Goal: Task Accomplishment & Management: Use online tool/utility

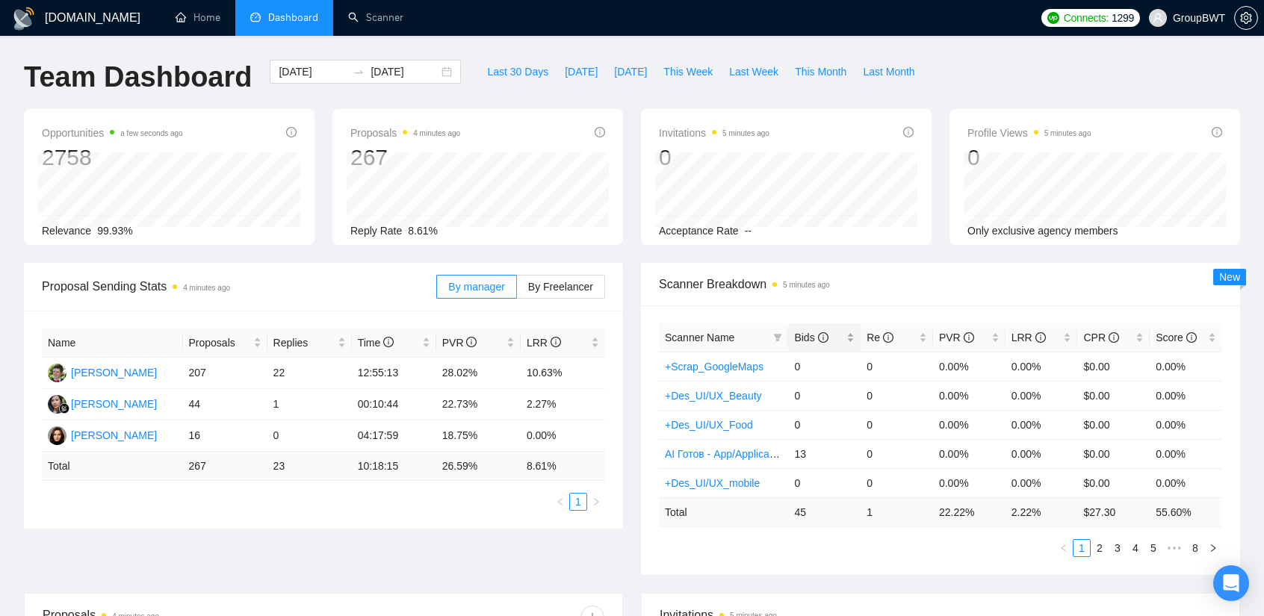
click at [808, 341] on span "Bids" at bounding box center [811, 338] width 34 height 12
click at [806, 340] on span "Bids" at bounding box center [811, 338] width 34 height 12
drag, startPoint x: 473, startPoint y: 406, endPoint x: 423, endPoint y: 407, distance: 50.1
click at [423, 407] on tr "Siti Nurjanah 44 1 00:10:44 22.73% 2.27%" at bounding box center [323, 404] width 563 height 31
click at [454, 404] on td "22.73%" at bounding box center [478, 404] width 84 height 31
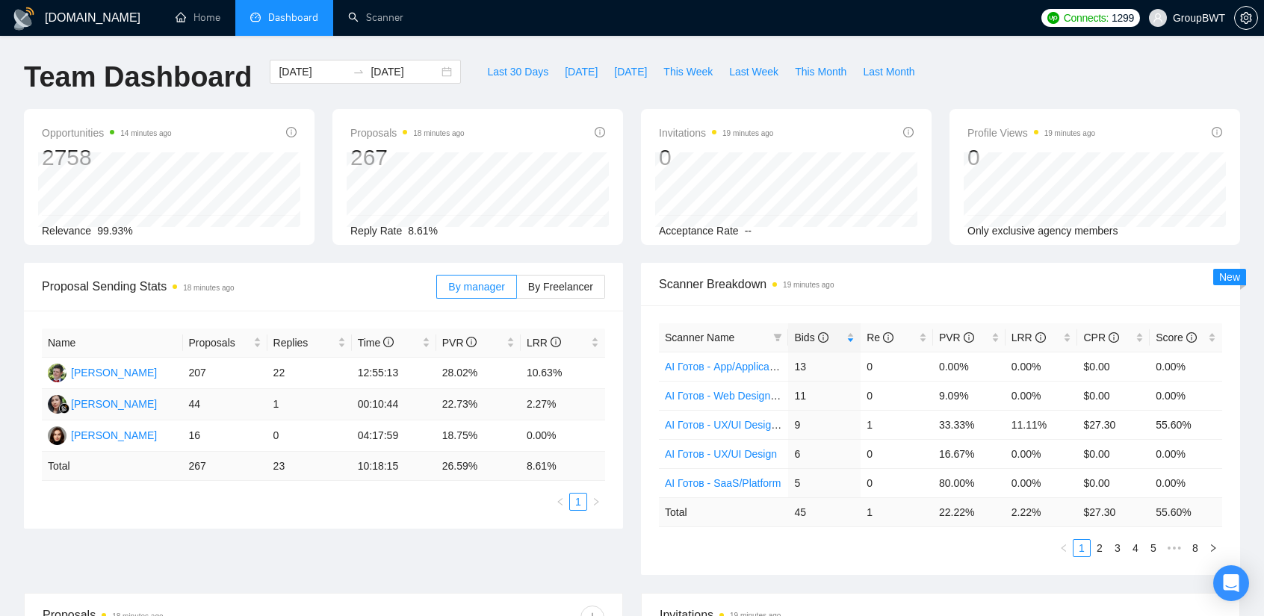
click at [469, 403] on td "22.73%" at bounding box center [478, 404] width 84 height 31
drag, startPoint x: 474, startPoint y: 401, endPoint x: 439, endPoint y: 403, distance: 34.4
click at [439, 403] on td "22.73%" at bounding box center [478, 404] width 84 height 31
click at [479, 403] on td "22.73%" at bounding box center [478, 404] width 84 height 31
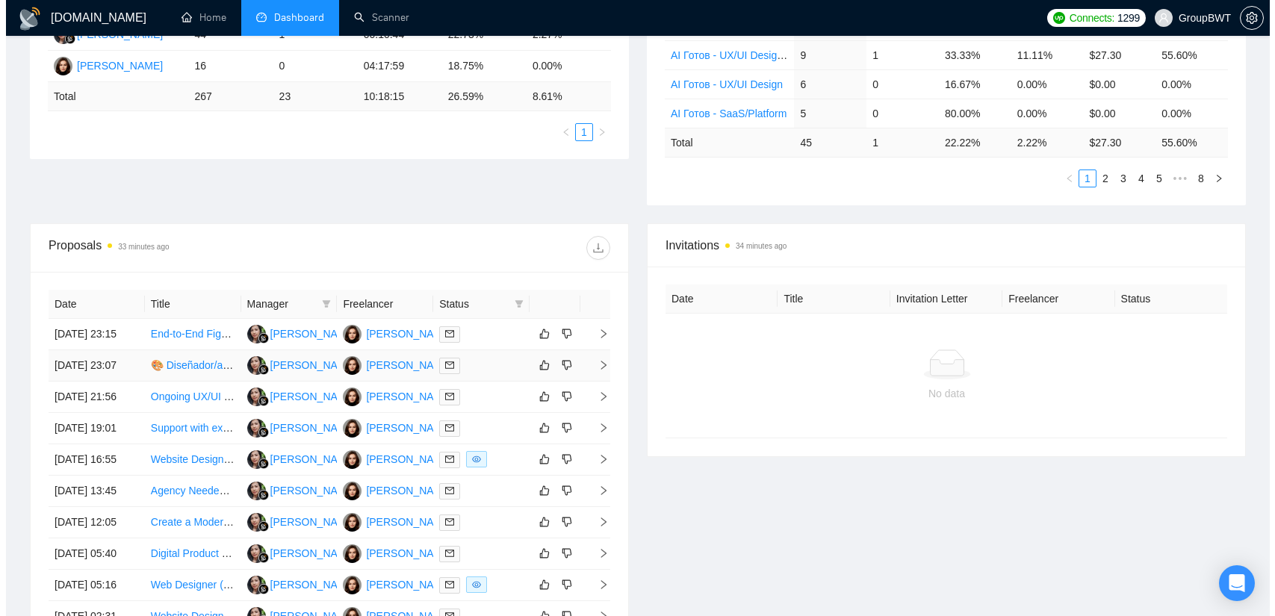
scroll to position [374, 0]
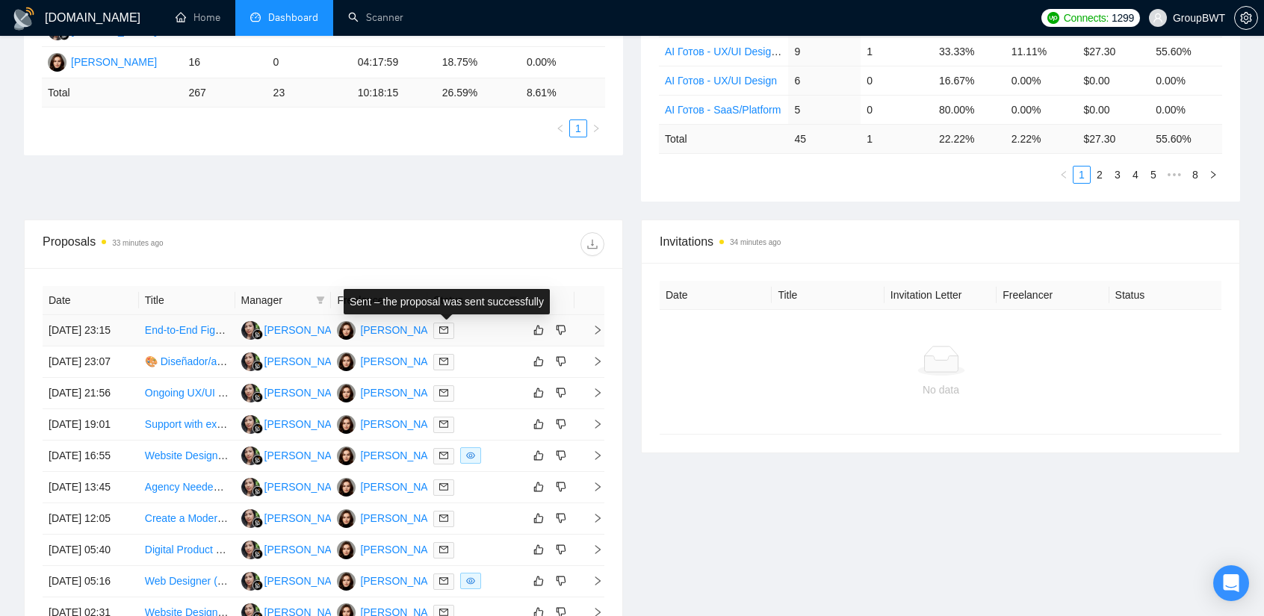
click at [444, 335] on icon "mail" at bounding box center [443, 330] width 9 height 9
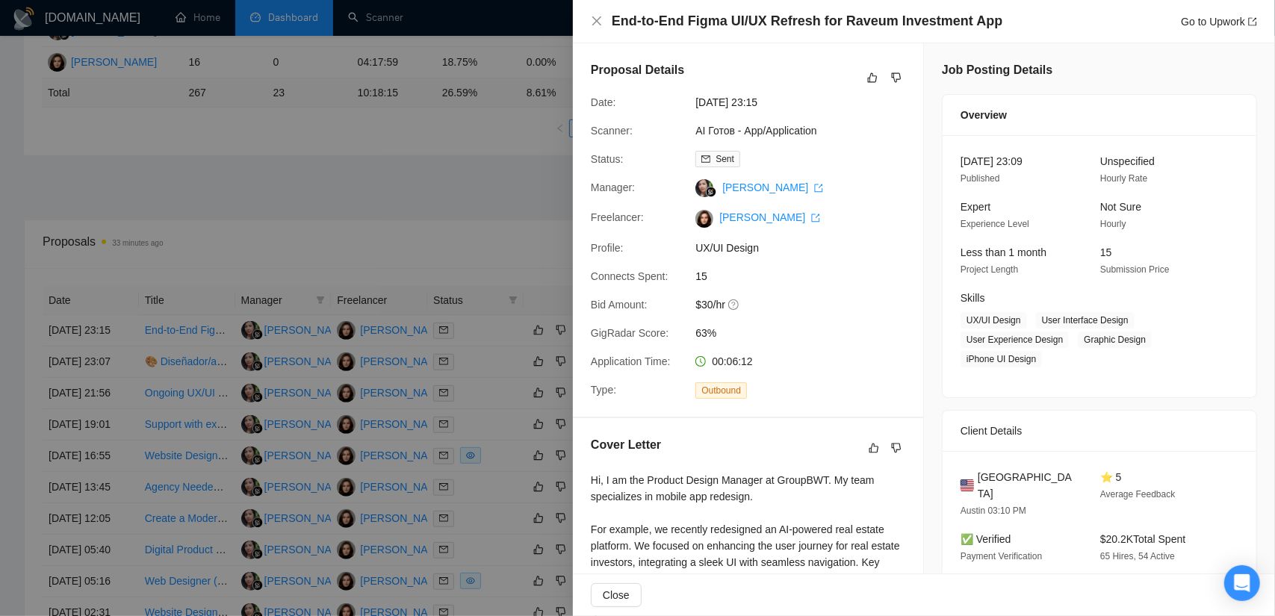
click at [439, 251] on div at bounding box center [637, 308] width 1275 height 616
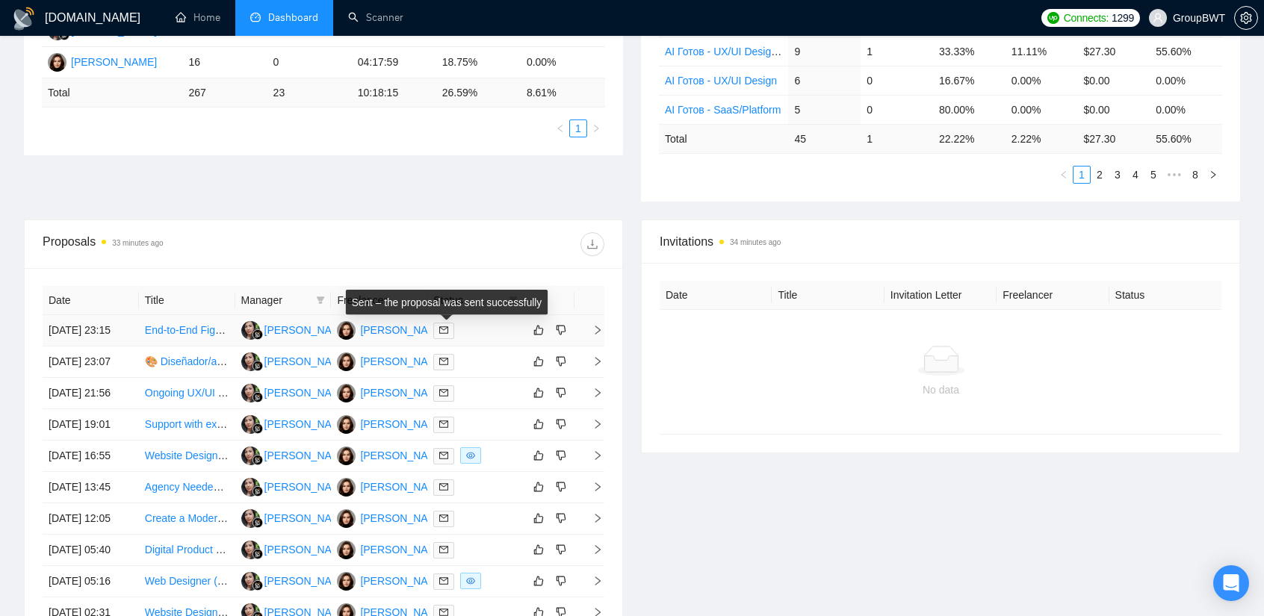
click at [448, 334] on span at bounding box center [443, 331] width 21 height 16
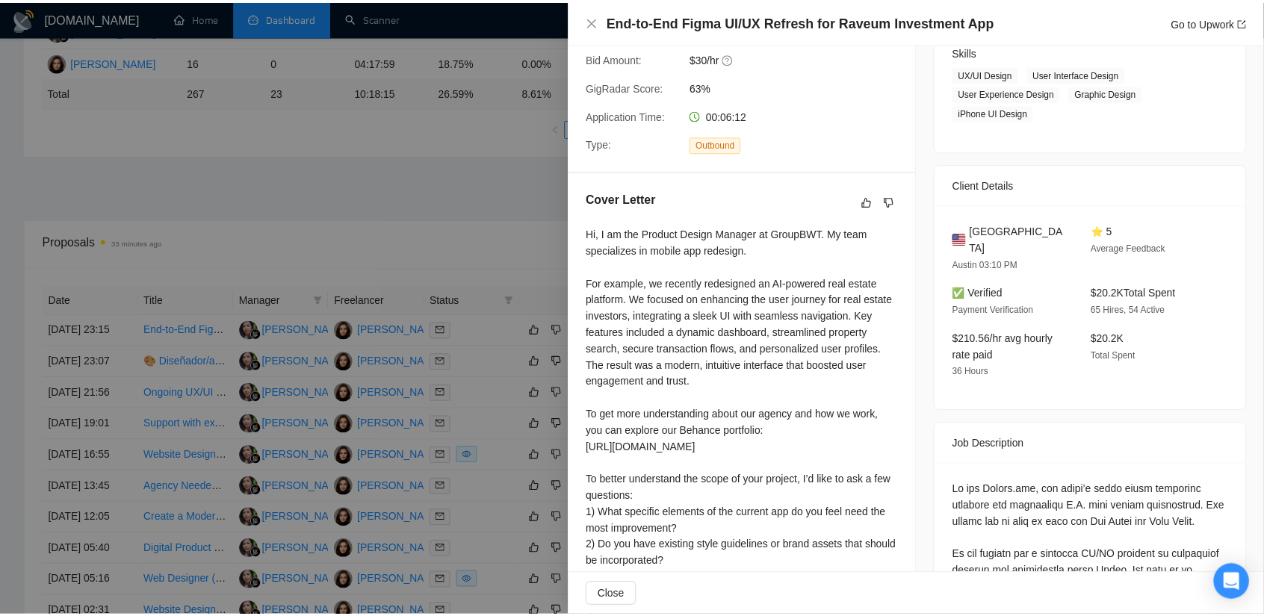
scroll to position [257, 0]
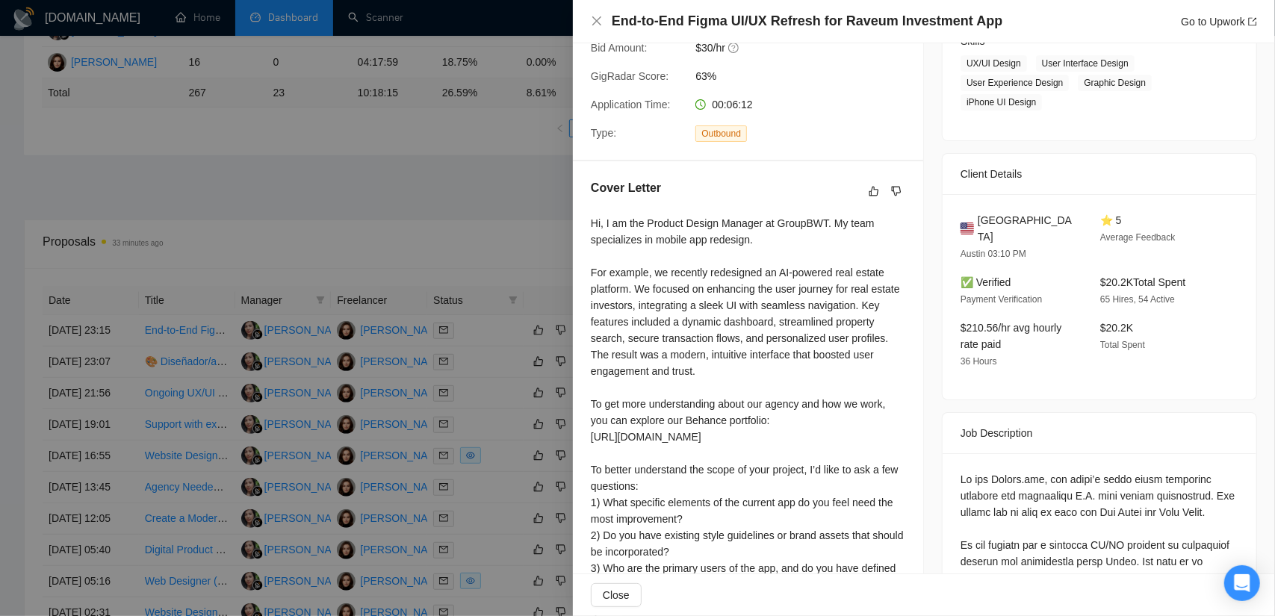
click at [491, 241] on div at bounding box center [637, 308] width 1275 height 616
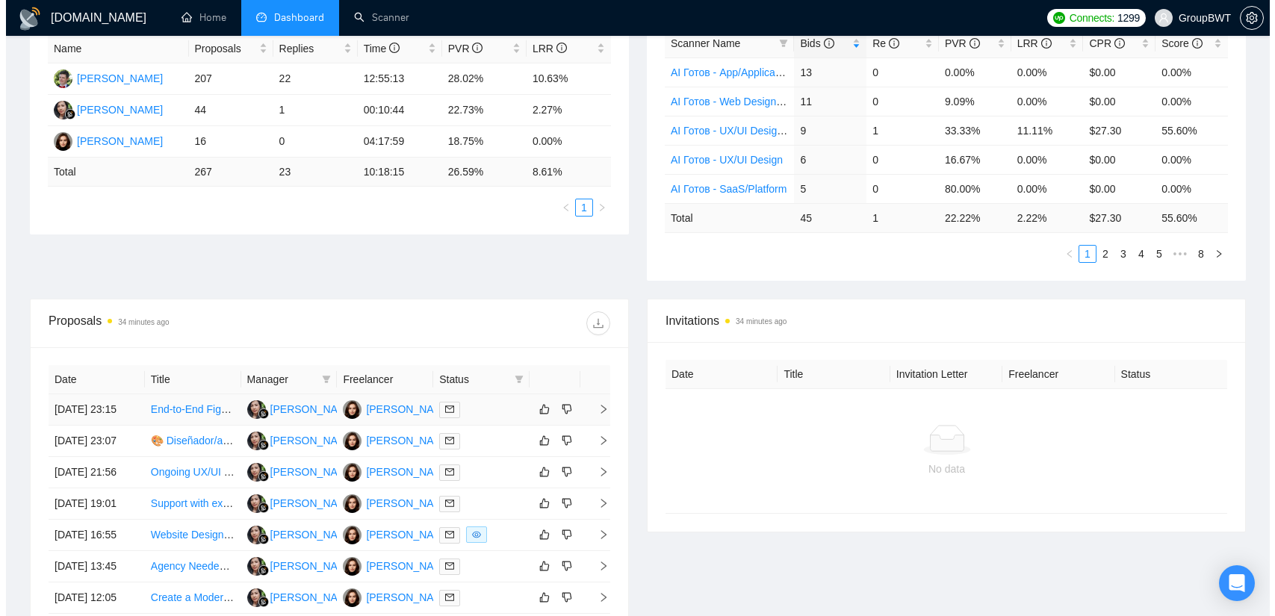
scroll to position [299, 0]
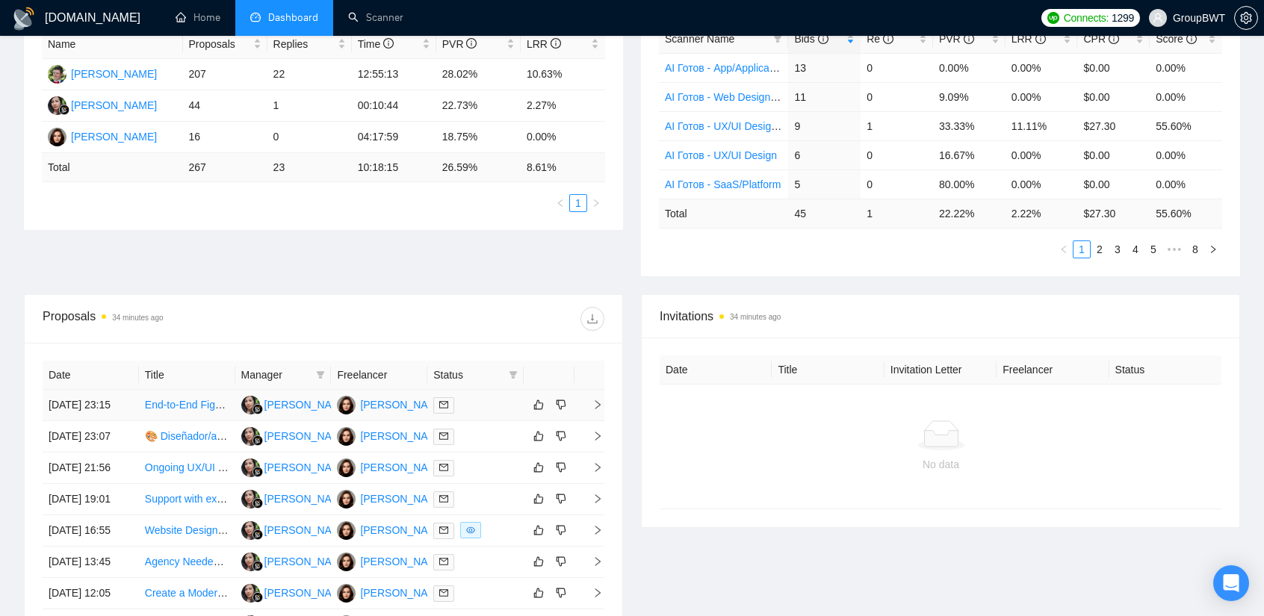
click at [177, 411] on link "End-to-End Figma UI/UX Refresh for Raveum Investment App" at bounding box center [288, 405] width 287 height 12
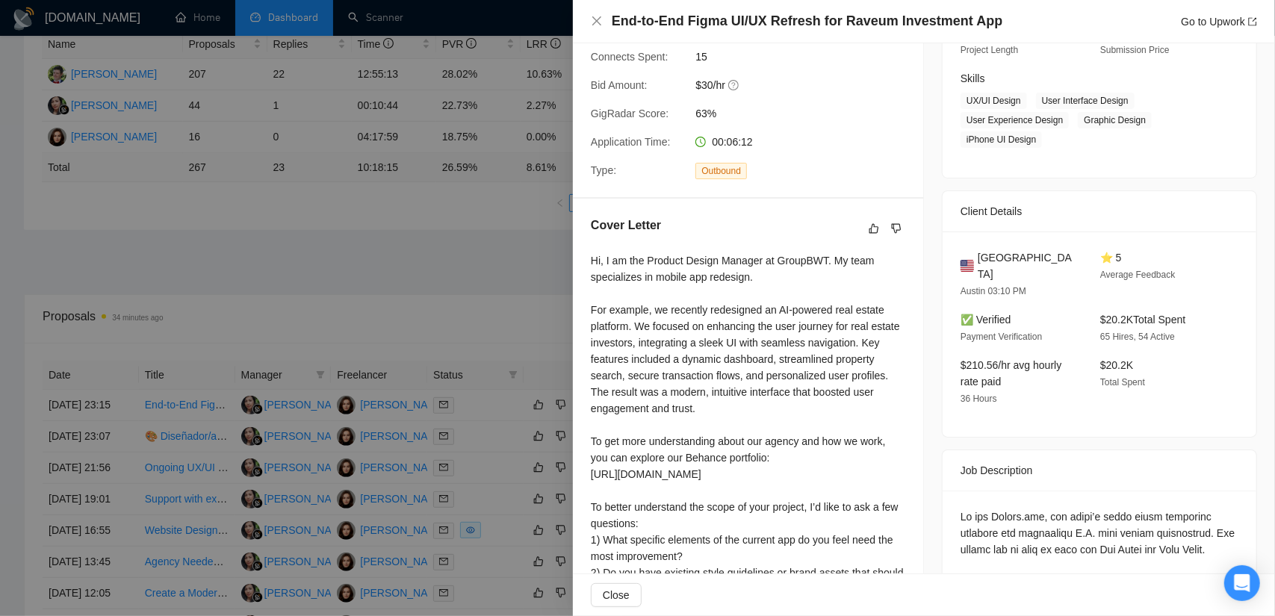
scroll to position [224, 0]
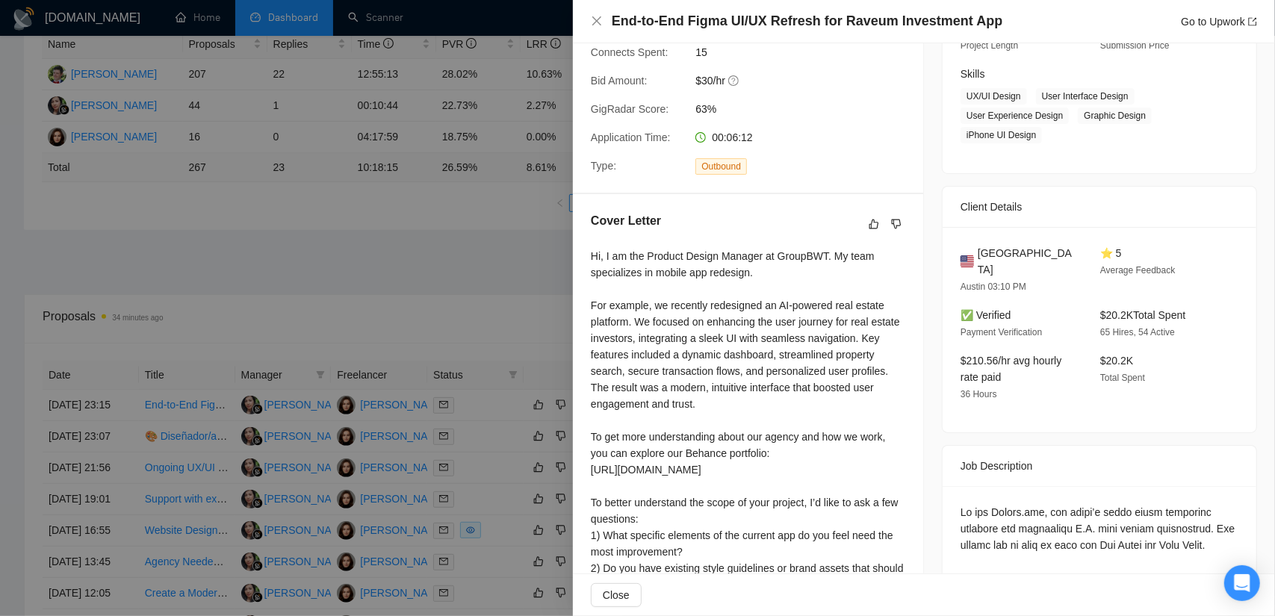
click at [450, 298] on div at bounding box center [637, 308] width 1275 height 616
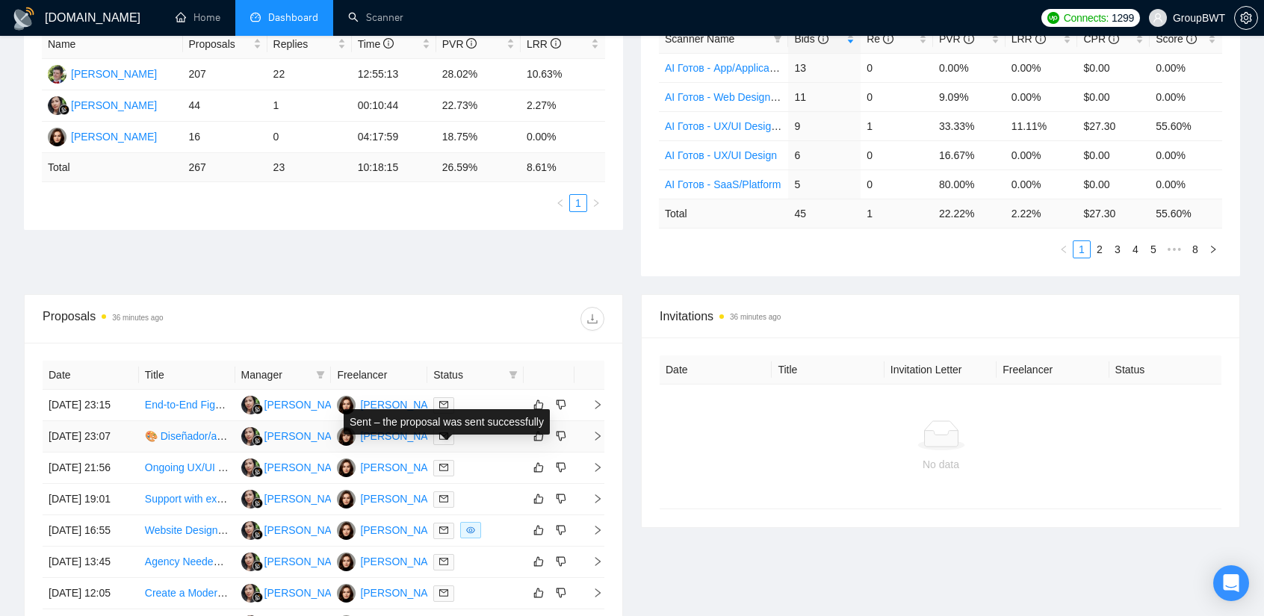
click at [444, 441] on icon "mail" at bounding box center [443, 436] width 9 height 9
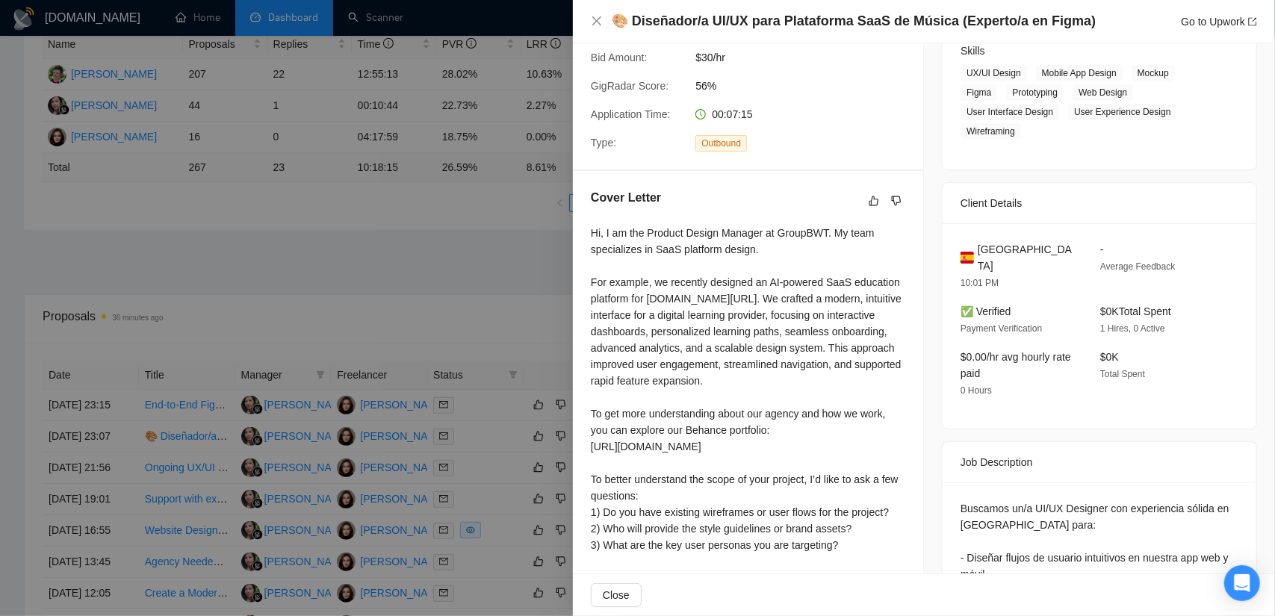
scroll to position [299, 0]
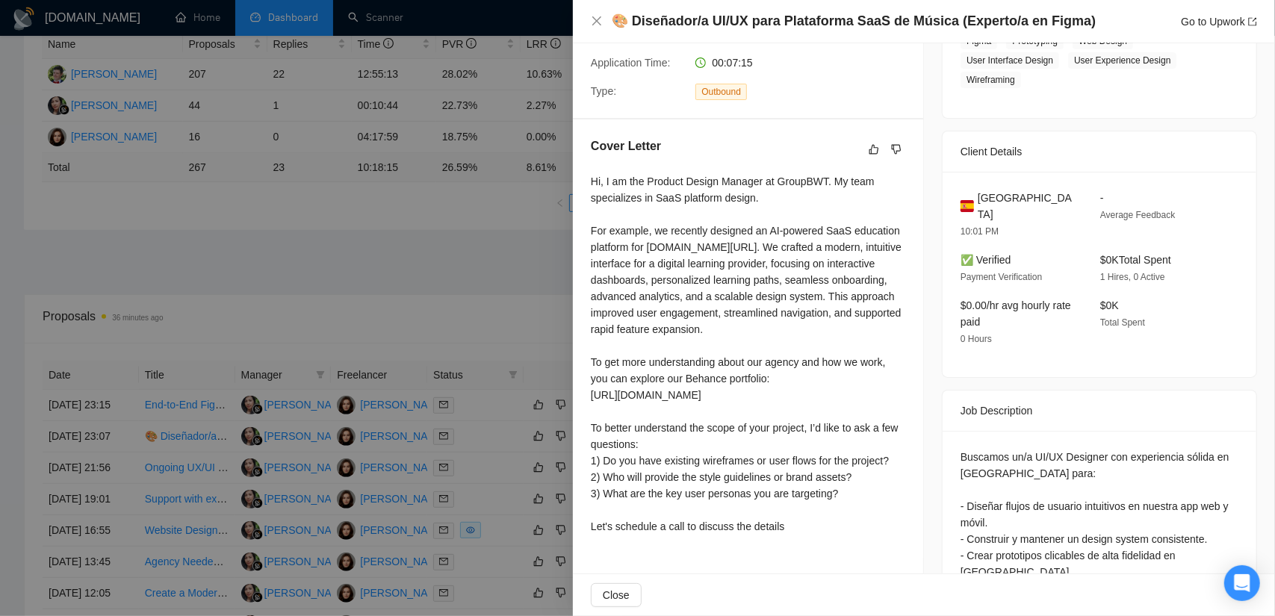
click at [511, 268] on div at bounding box center [637, 308] width 1275 height 616
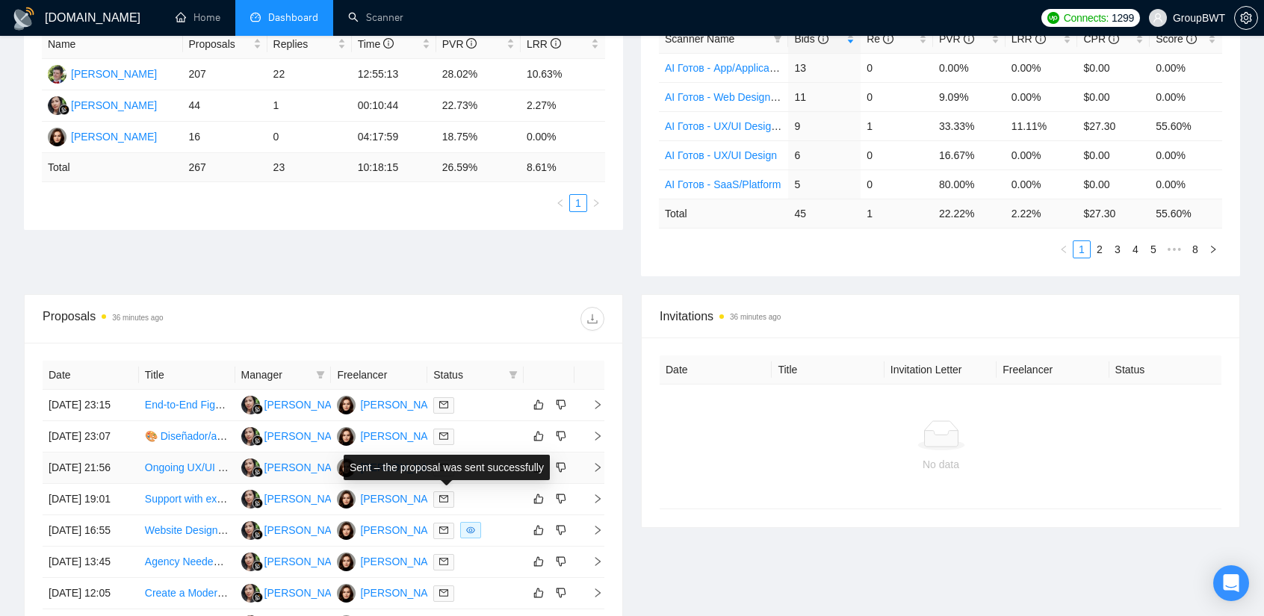
click at [447, 472] on icon "mail" at bounding box center [443, 467] width 9 height 9
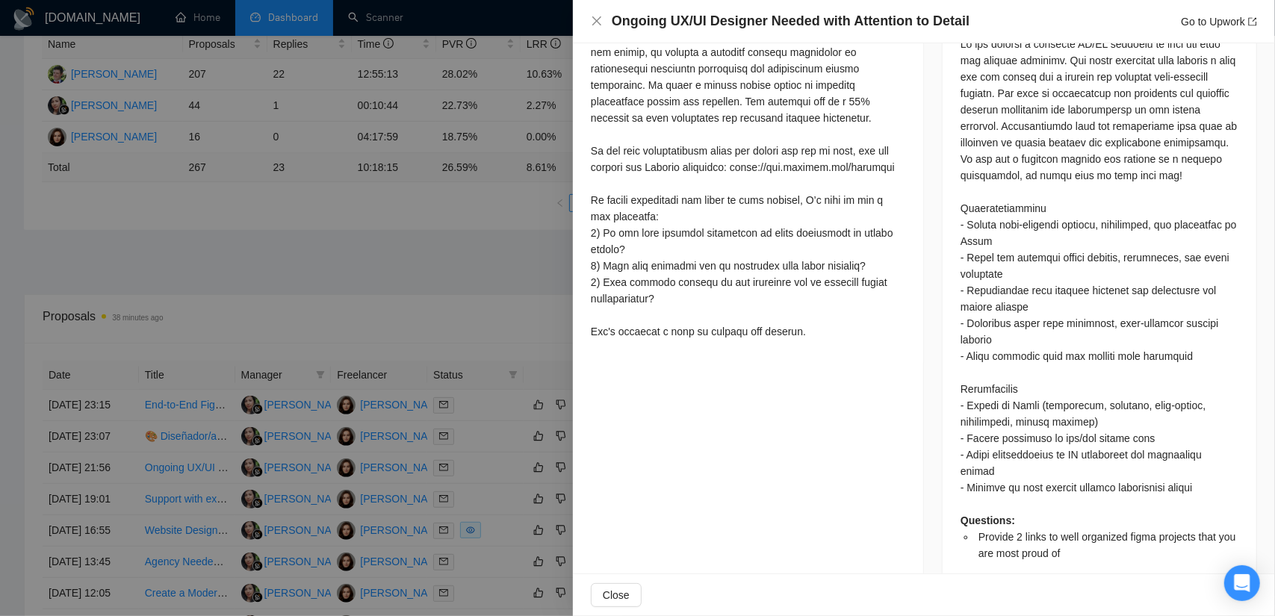
scroll to position [674, 0]
drag, startPoint x: 1157, startPoint y: 409, endPoint x: 1053, endPoint y: 403, distance: 104.0
click at [1053, 403] on div "Questions: Provide 2 links to well organized figma projects that you are most p…" at bounding box center [1100, 298] width 278 height 526
click at [1064, 403] on div "Questions: Provide 2 links to well organized figma projects that you are most p…" at bounding box center [1100, 298] width 278 height 526
drag, startPoint x: 1173, startPoint y: 403, endPoint x: 1019, endPoint y: 401, distance: 153.9
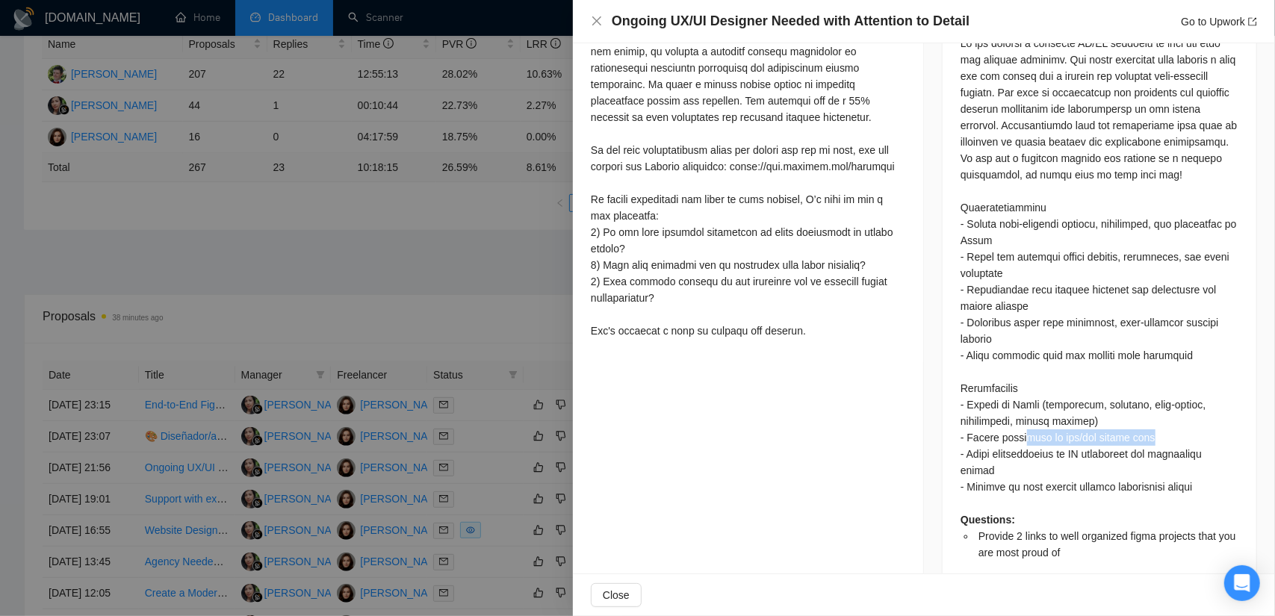
click at [1019, 401] on div "Questions: Provide 2 links to well organized figma projects that you are most p…" at bounding box center [1100, 298] width 278 height 526
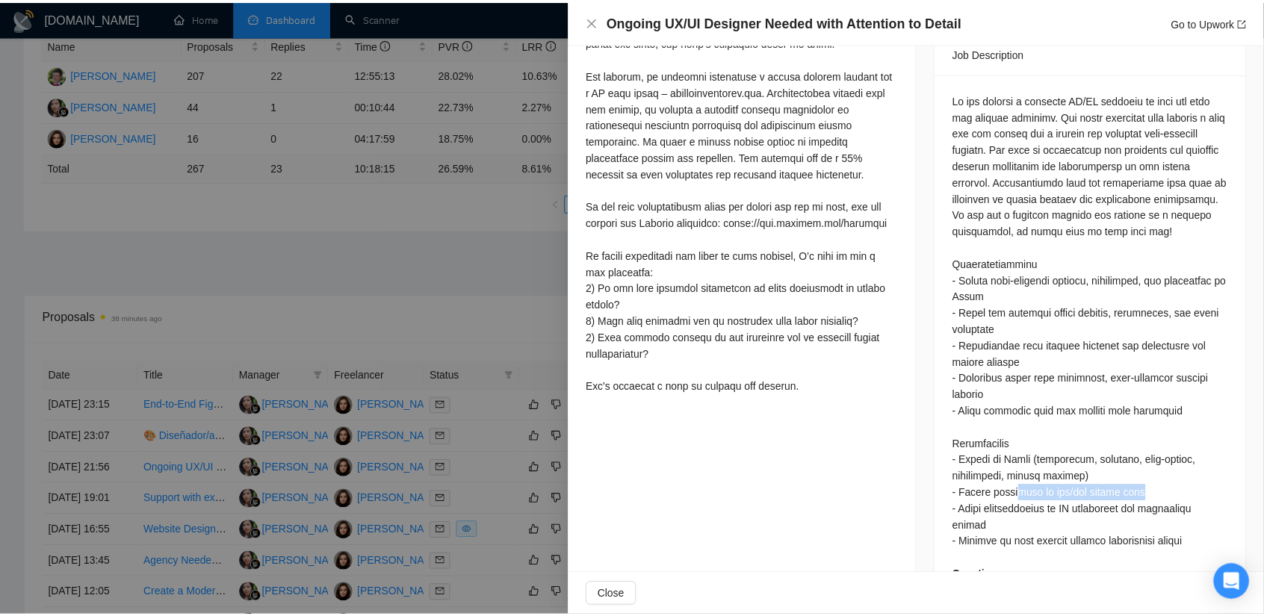
scroll to position [450, 0]
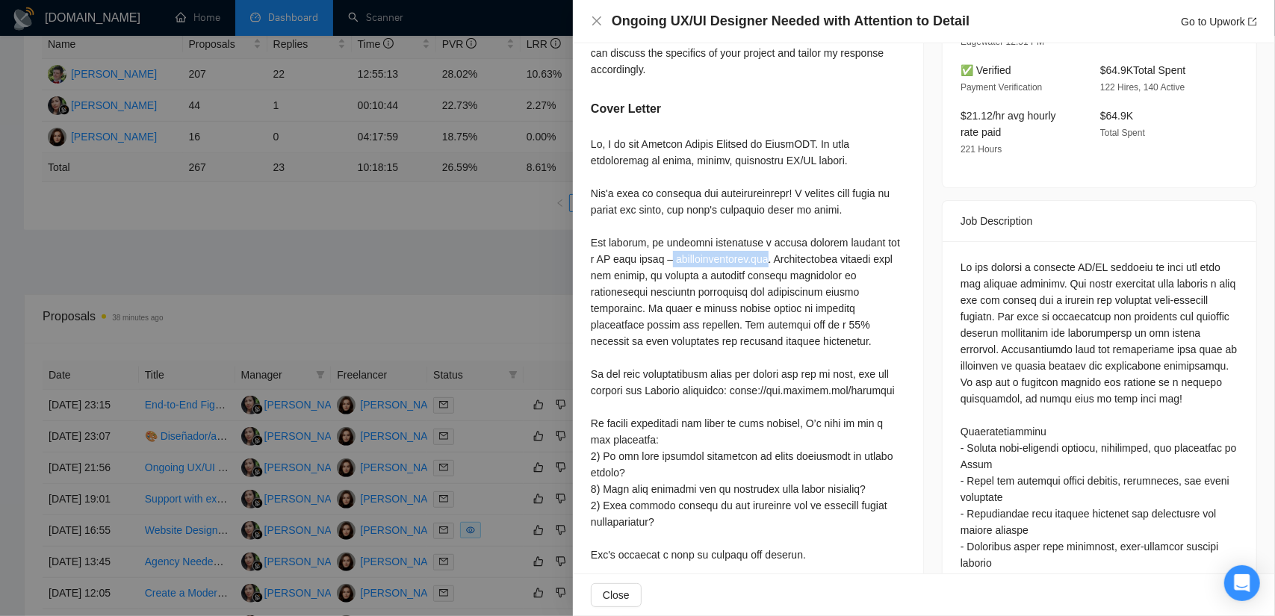
drag, startPoint x: 767, startPoint y: 255, endPoint x: 668, endPoint y: 258, distance: 99.4
click at [668, 258] on div at bounding box center [748, 349] width 315 height 427
click at [377, 232] on div at bounding box center [637, 308] width 1275 height 616
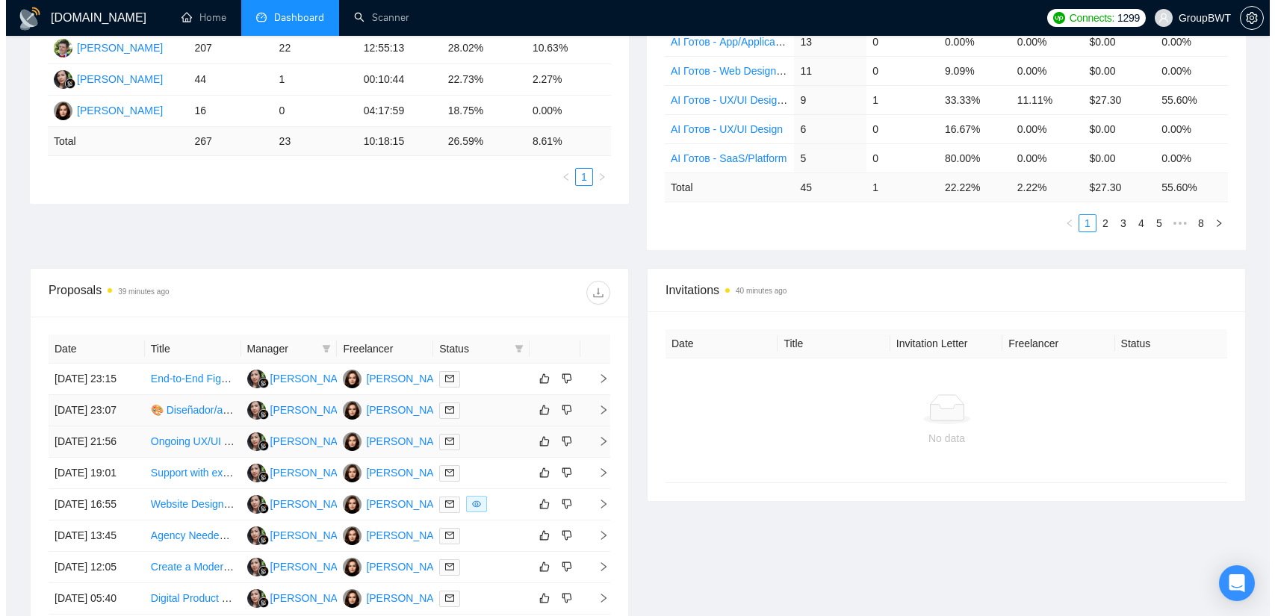
scroll to position [374, 0]
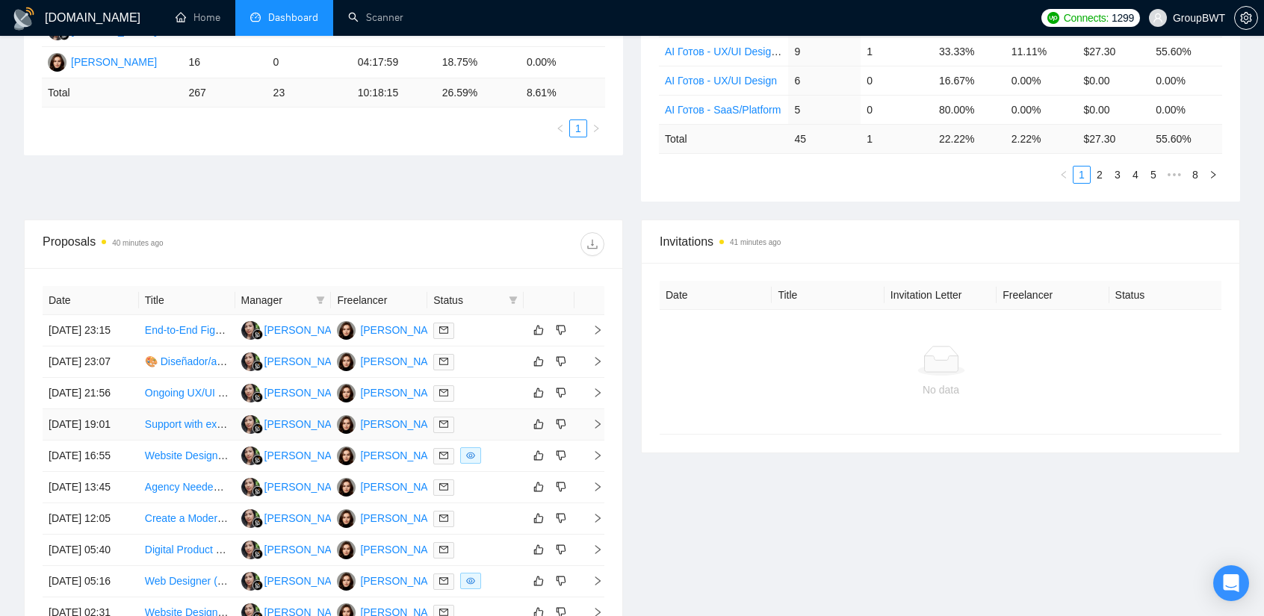
click at [450, 433] on span at bounding box center [443, 425] width 21 height 16
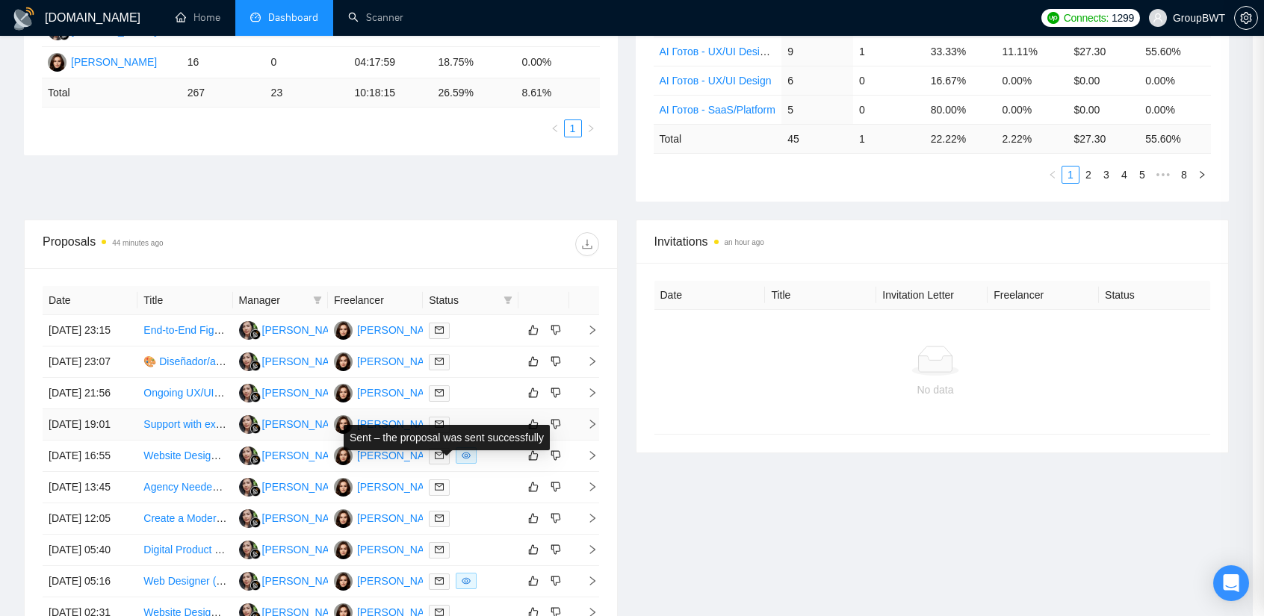
scroll to position [382, 0]
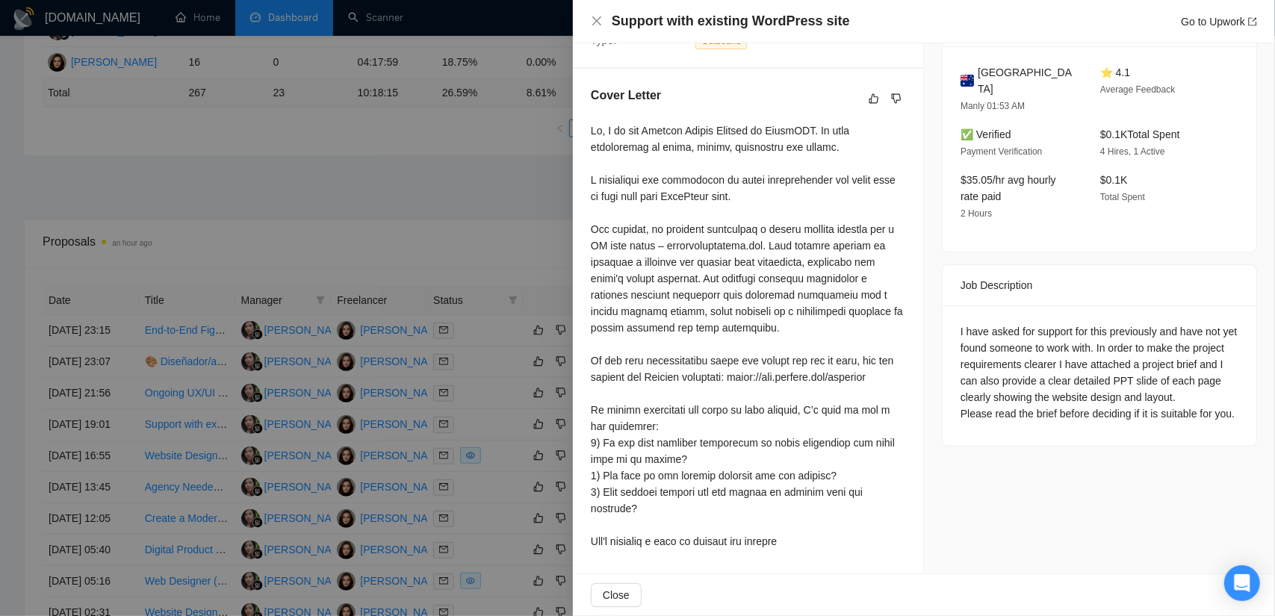
click at [461, 167] on div at bounding box center [637, 308] width 1275 height 616
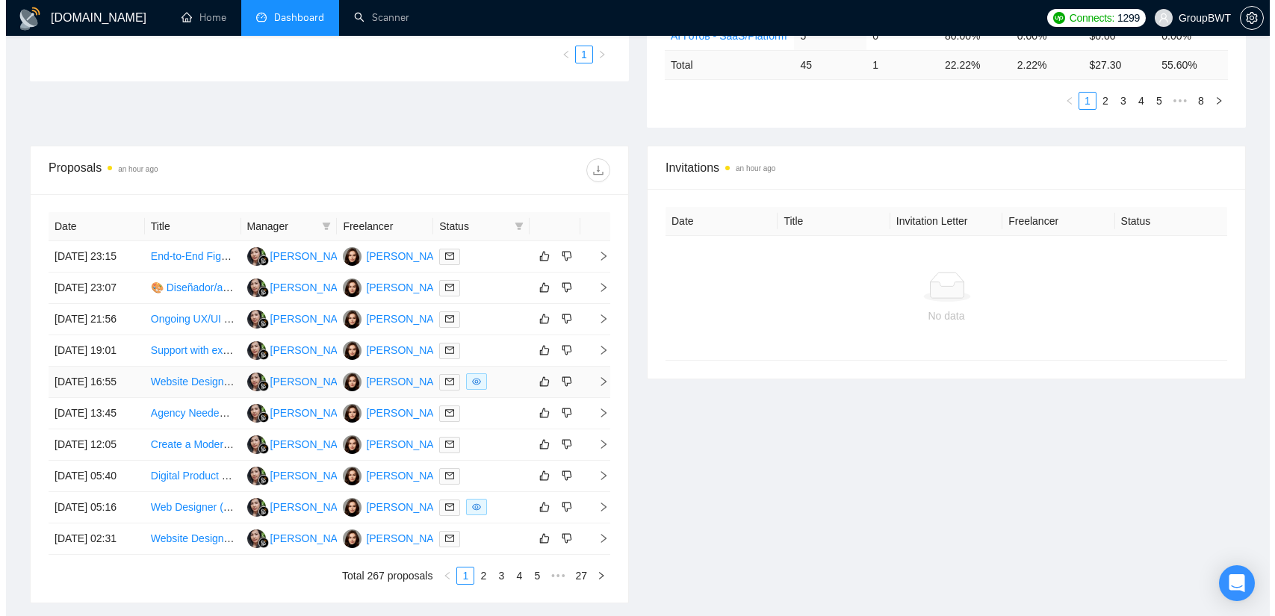
scroll to position [448, 0]
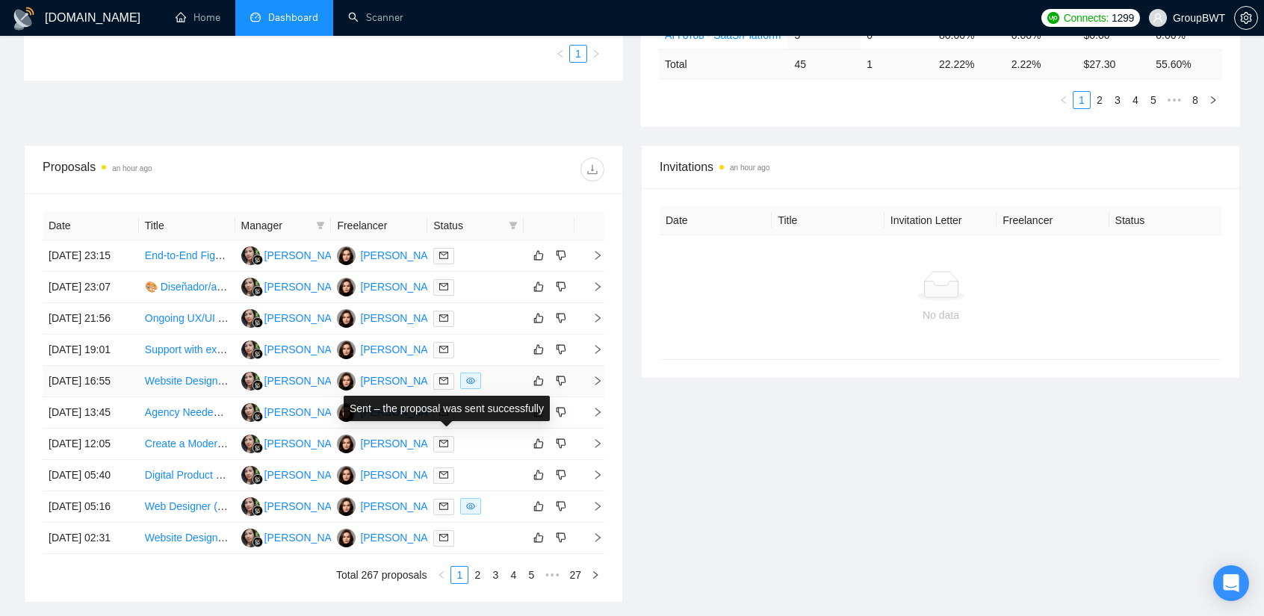
click at [441, 385] on icon "mail" at bounding box center [443, 381] width 9 height 9
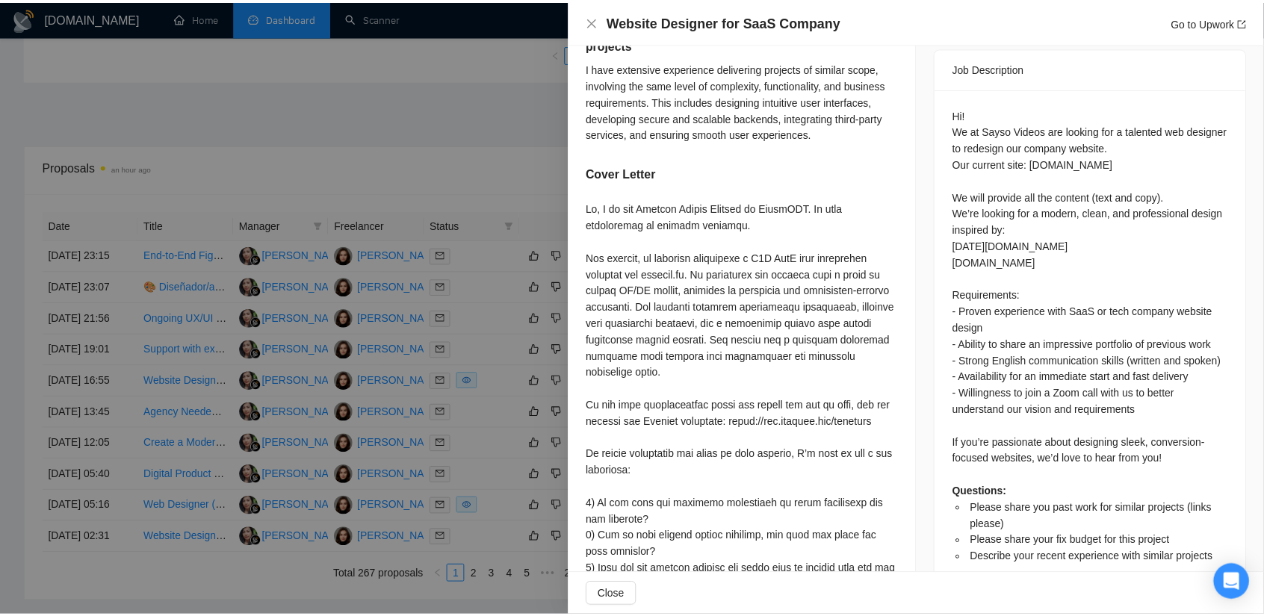
scroll to position [607, 0]
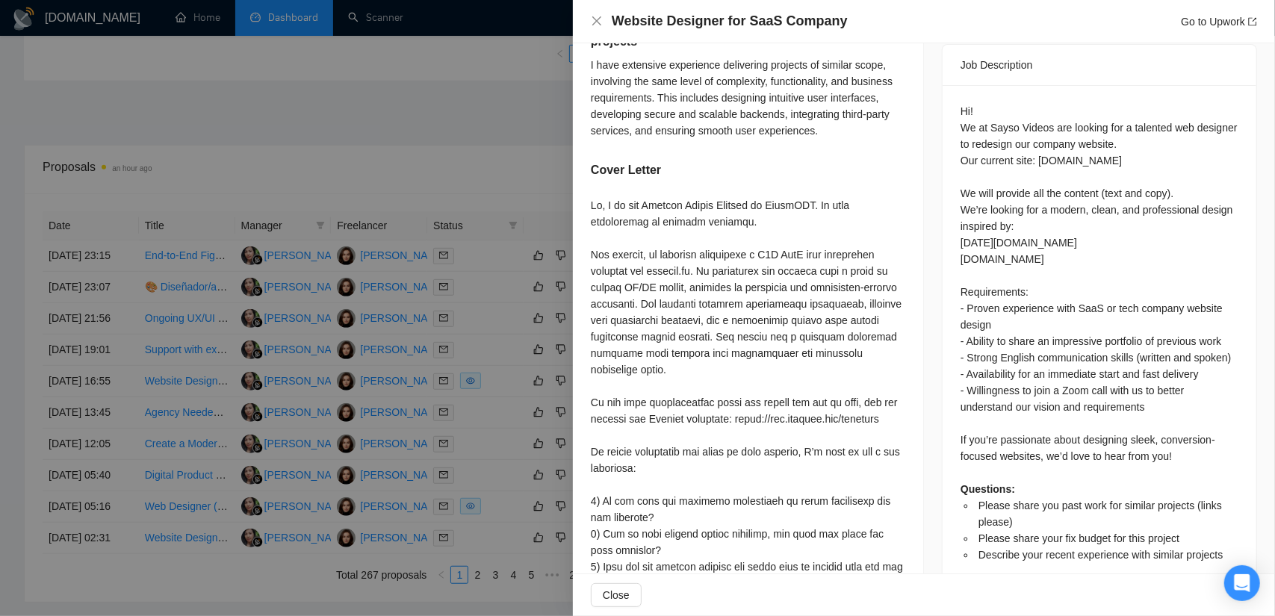
click at [267, 161] on div at bounding box center [637, 308] width 1275 height 616
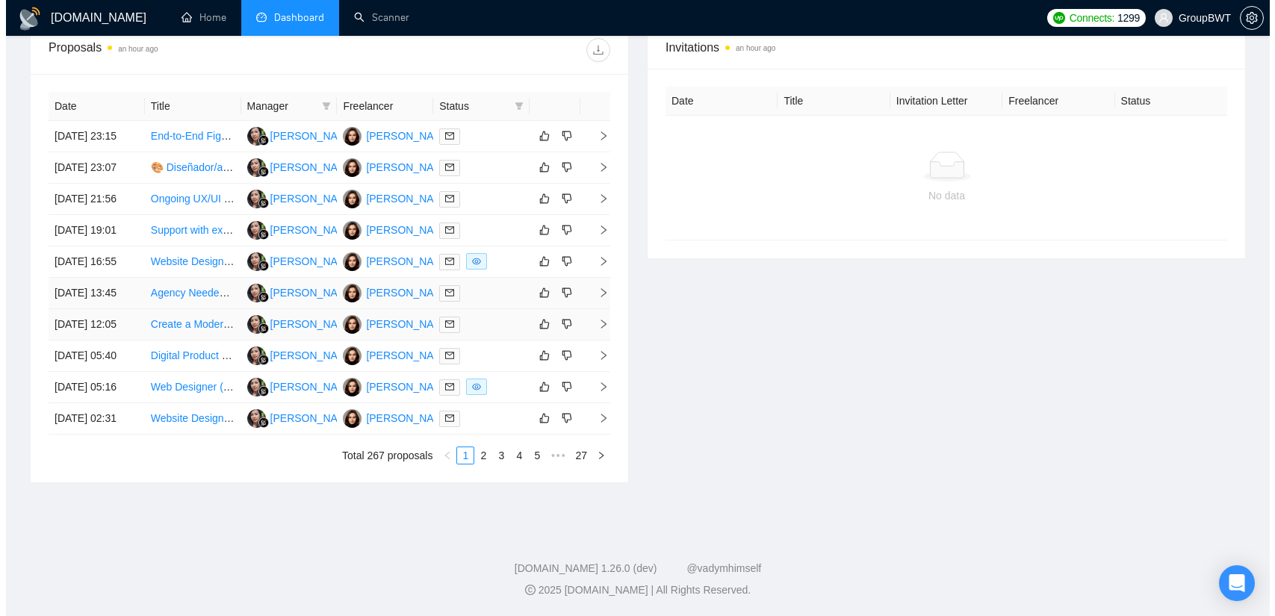
scroll to position [598, 0]
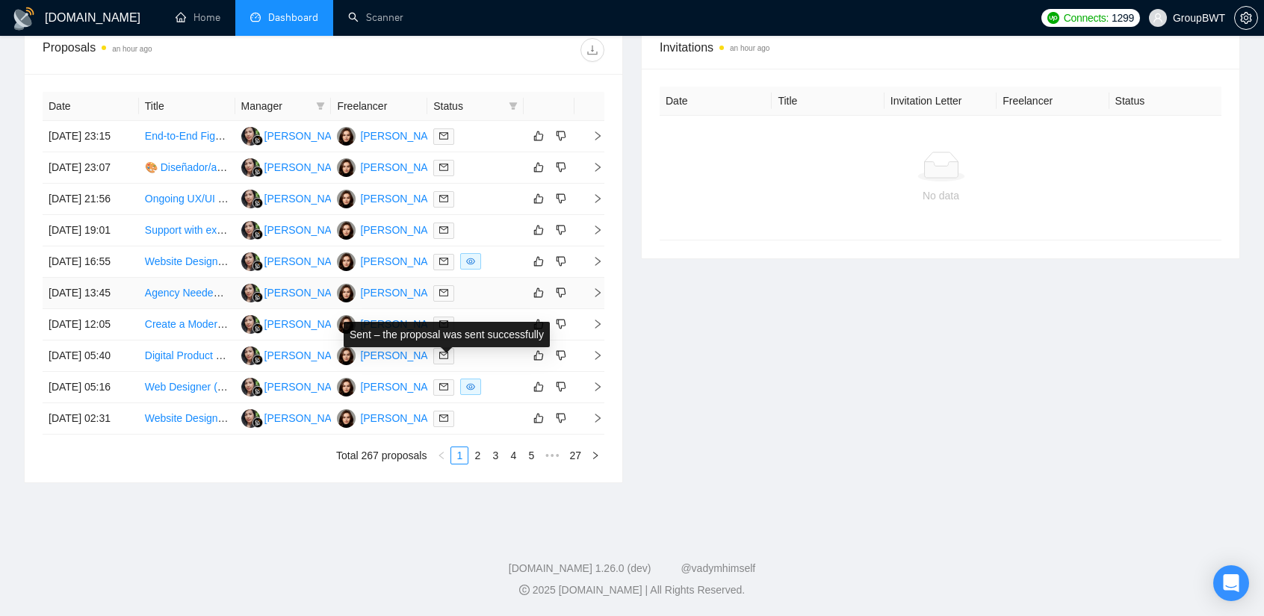
click at [442, 297] on icon "mail" at bounding box center [443, 292] width 9 height 9
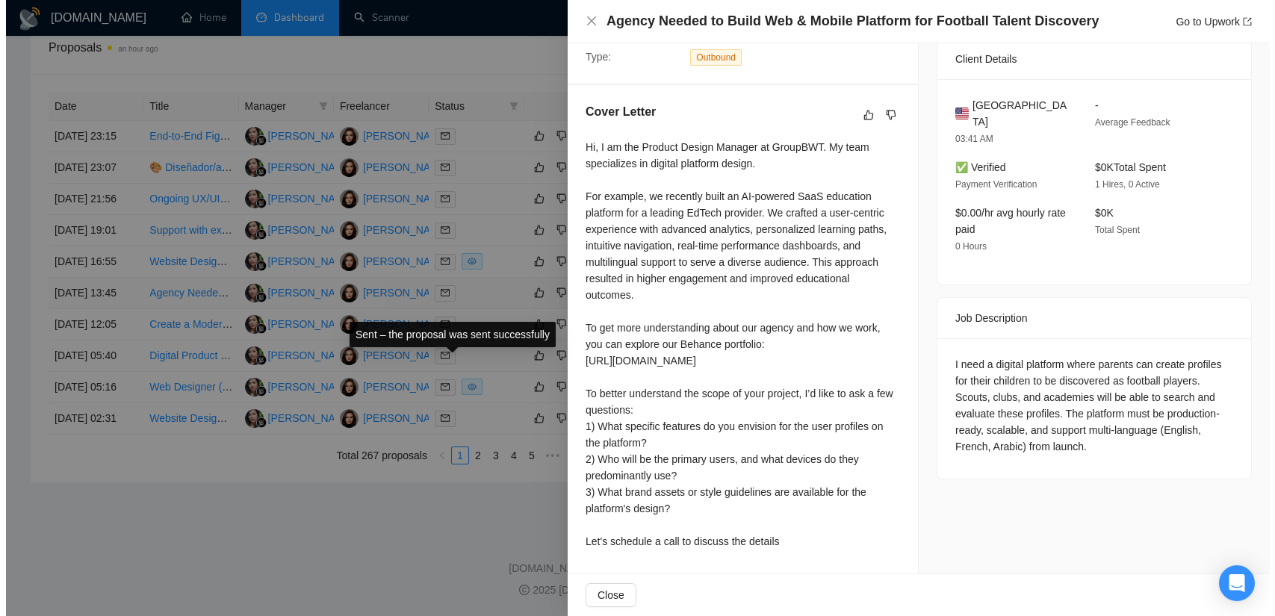
scroll to position [333, 0]
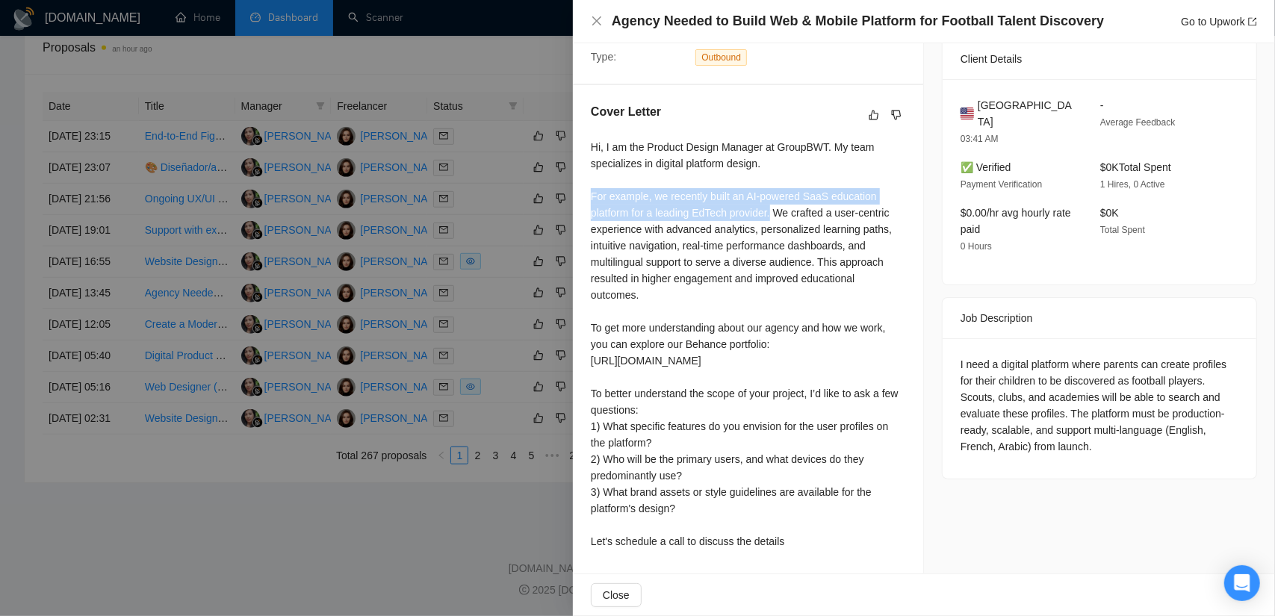
drag, startPoint x: 770, startPoint y: 213, endPoint x: 575, endPoint y: 190, distance: 196.3
click at [575, 190] on div "Cover Letter Hi, I am the Product Design Manager at GroupBWT. My team specializ…" at bounding box center [748, 329] width 350 height 489
click at [675, 217] on div "Hi, I am the Product Design Manager at GroupBWT. My team specializes in digital…" at bounding box center [748, 344] width 315 height 411
click at [409, 173] on div at bounding box center [637, 308] width 1275 height 616
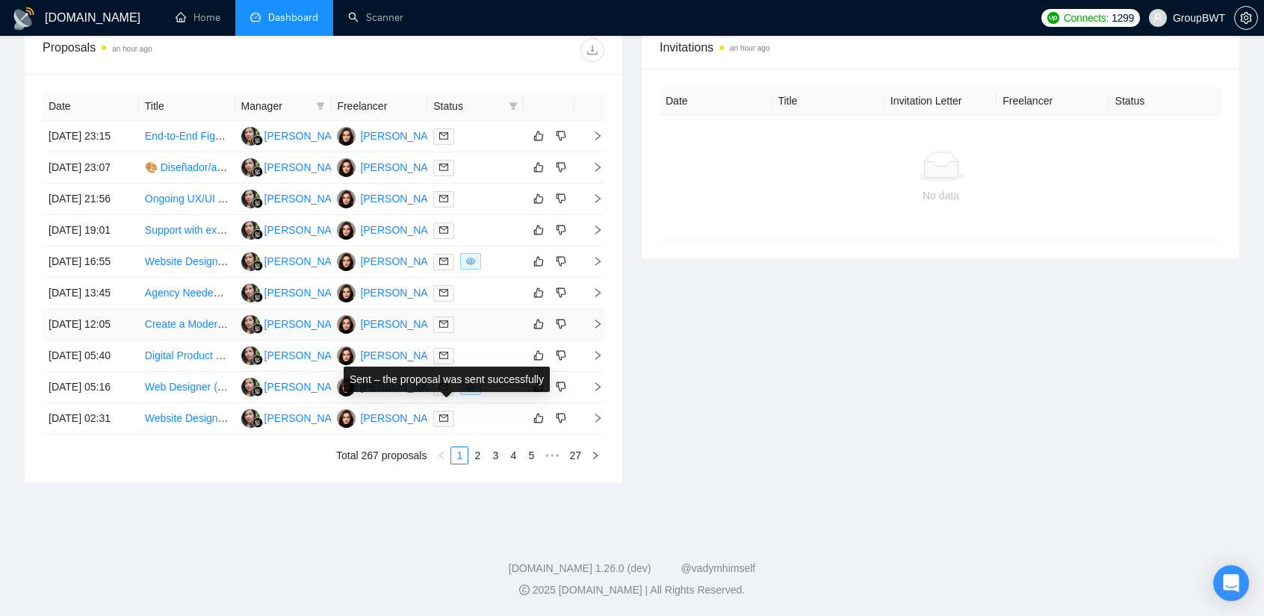
click at [451, 333] on span at bounding box center [443, 325] width 21 height 16
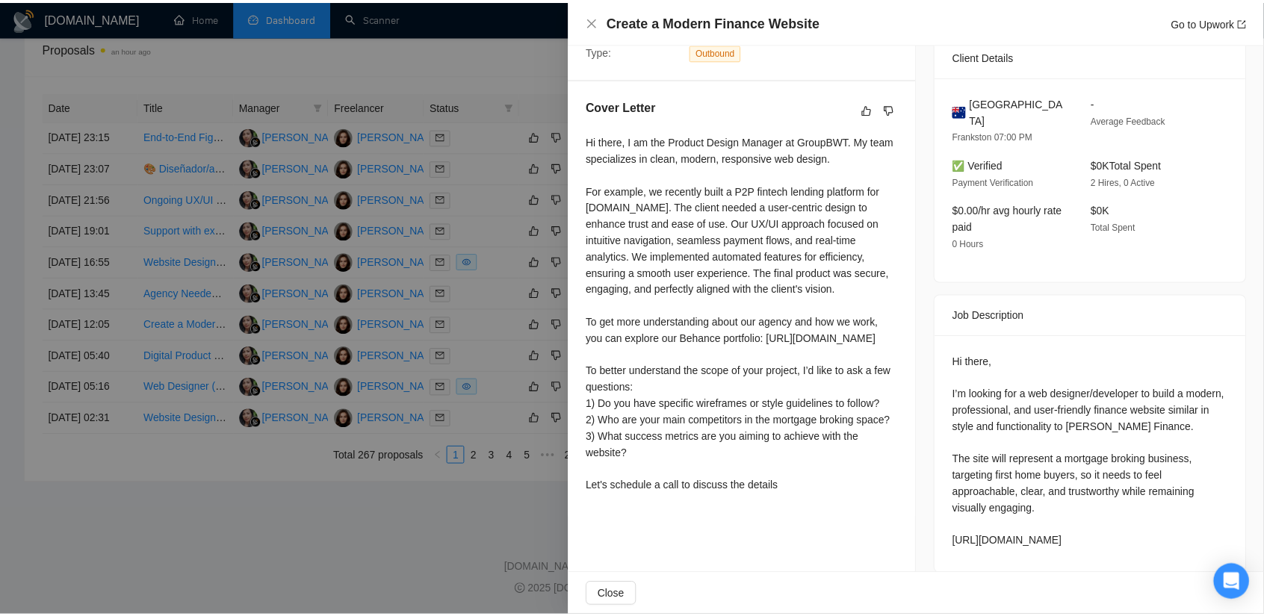
scroll to position [357, 0]
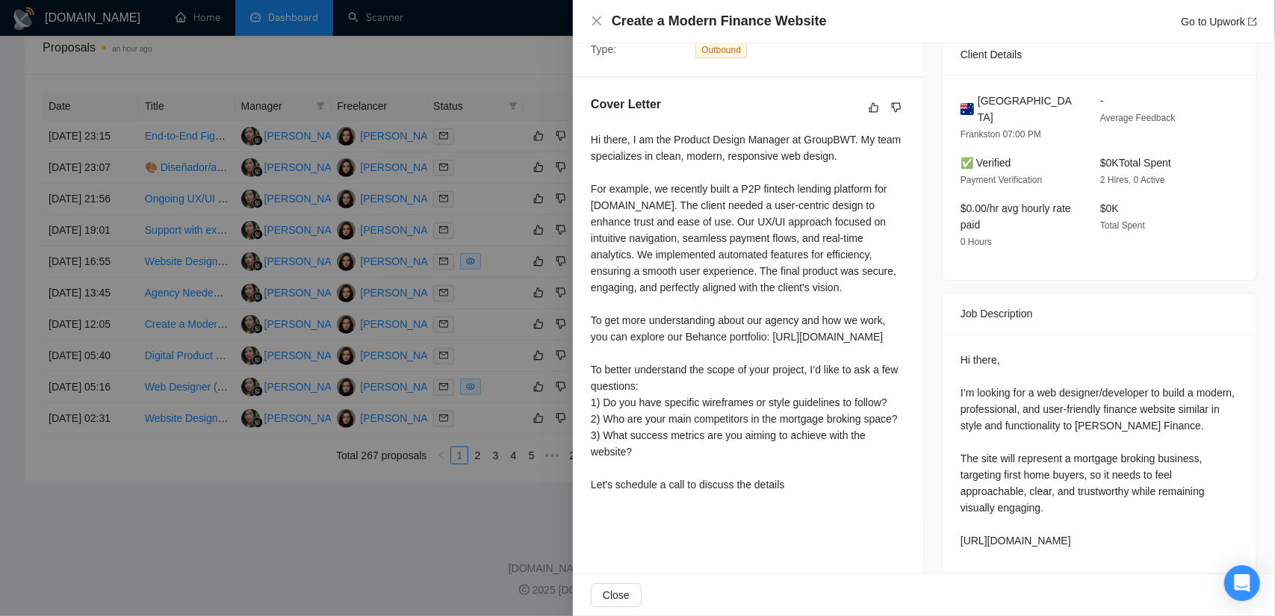
click at [780, 191] on div "Hi there, I am the Product Design Manager at GroupBWT. My team specializes in c…" at bounding box center [748, 312] width 315 height 362
drag, startPoint x: 644, startPoint y: 205, endPoint x: 587, endPoint y: 184, distance: 60.8
click at [587, 184] on div "Cover Letter Hi there, I am the Product Design Manager at GroupBWT. My team spe…" at bounding box center [748, 297] width 350 height 439
click at [649, 188] on div "Hi there, I am the Product Design Manager at GroupBWT. My team specializes in c…" at bounding box center [748, 312] width 315 height 362
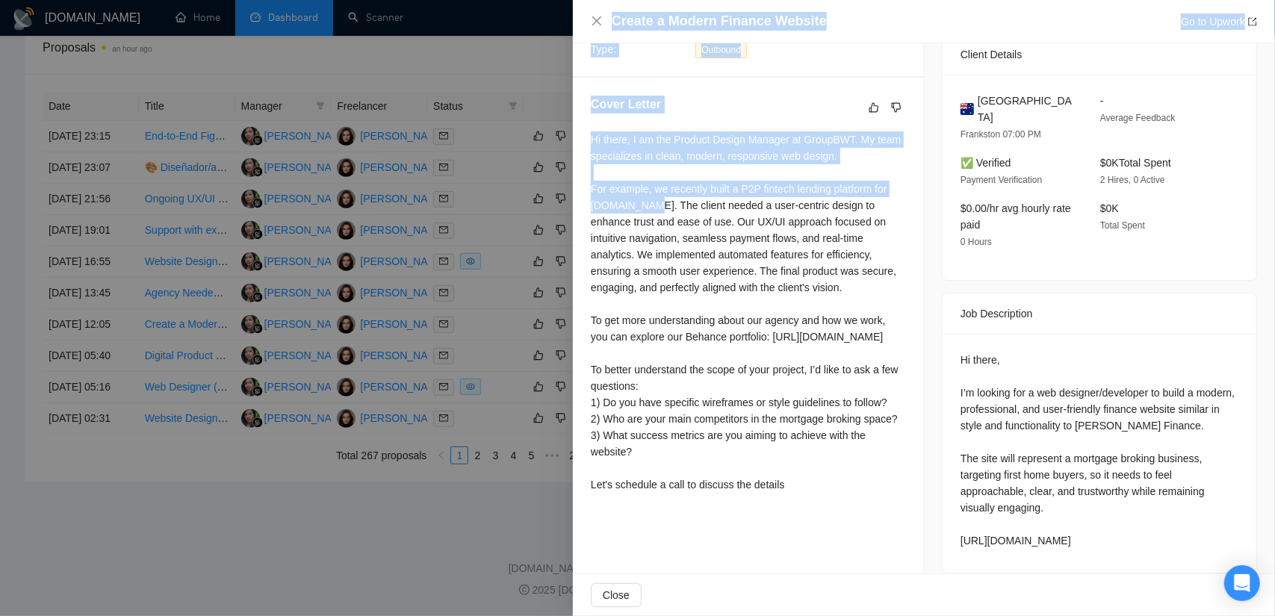
drag, startPoint x: 615, startPoint y: 198, endPoint x: 599, endPoint y: 182, distance: 22.7
click at [566, 182] on div "Create a Modern Finance Website Go to Upwork Proposal Details Date: 07 Sep, 202…" at bounding box center [637, 308] width 1275 height 616
click at [681, 195] on div "Hi there, I am the Product Design Manager at GroupBWT. My team specializes in c…" at bounding box center [748, 312] width 315 height 362
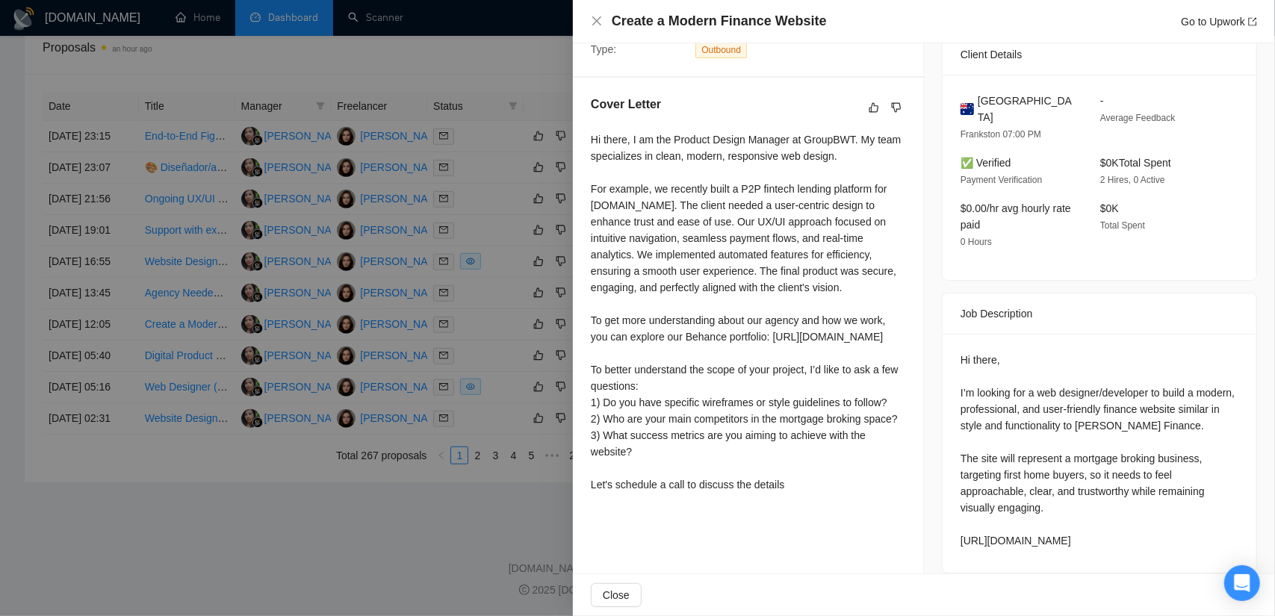
click at [693, 202] on div "Hi there, I am the Product Design Manager at GroupBWT. My team specializes in c…" at bounding box center [748, 312] width 315 height 362
click at [512, 179] on div at bounding box center [637, 308] width 1275 height 616
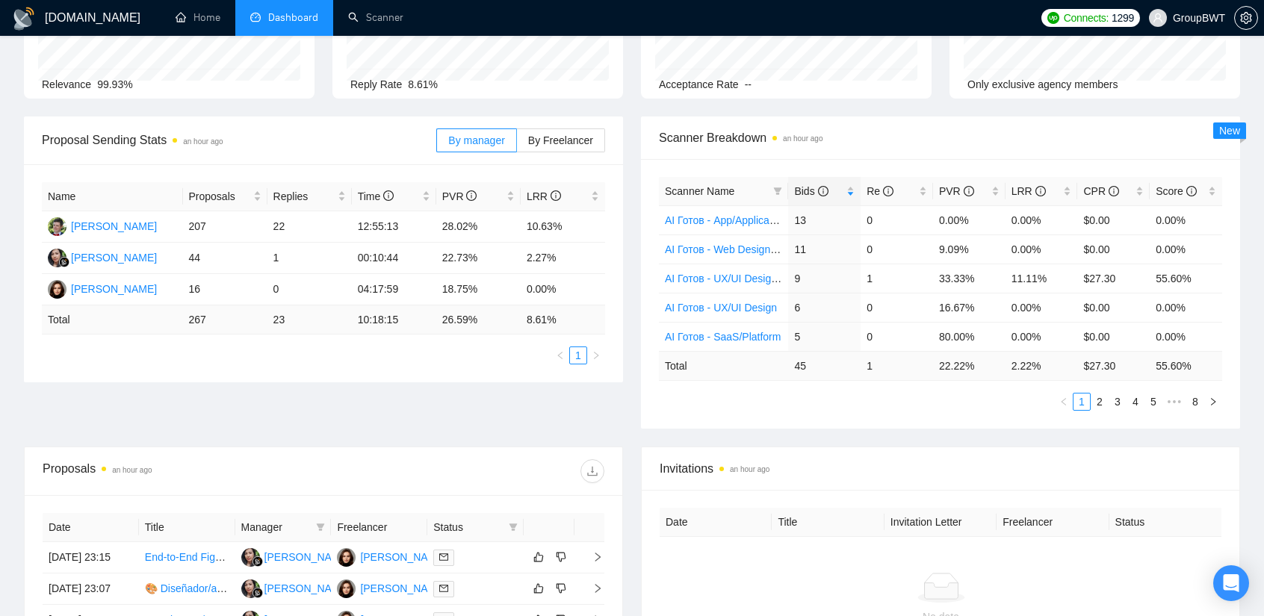
scroll to position [0, 0]
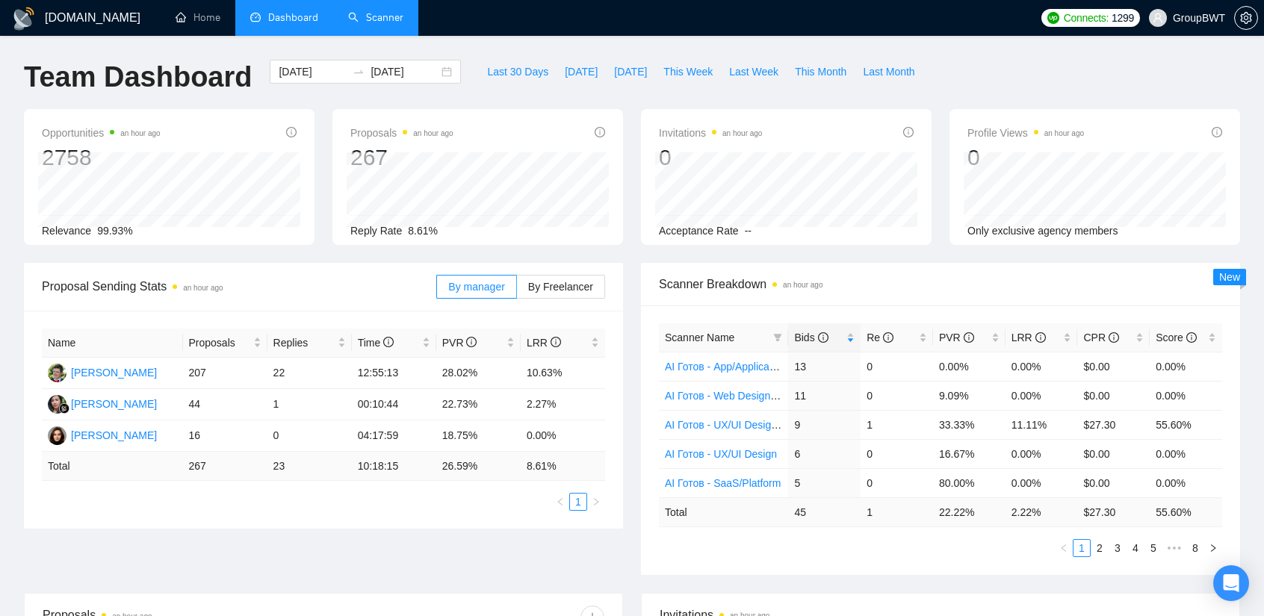
click at [359, 13] on link "Scanner" at bounding box center [375, 17] width 55 height 13
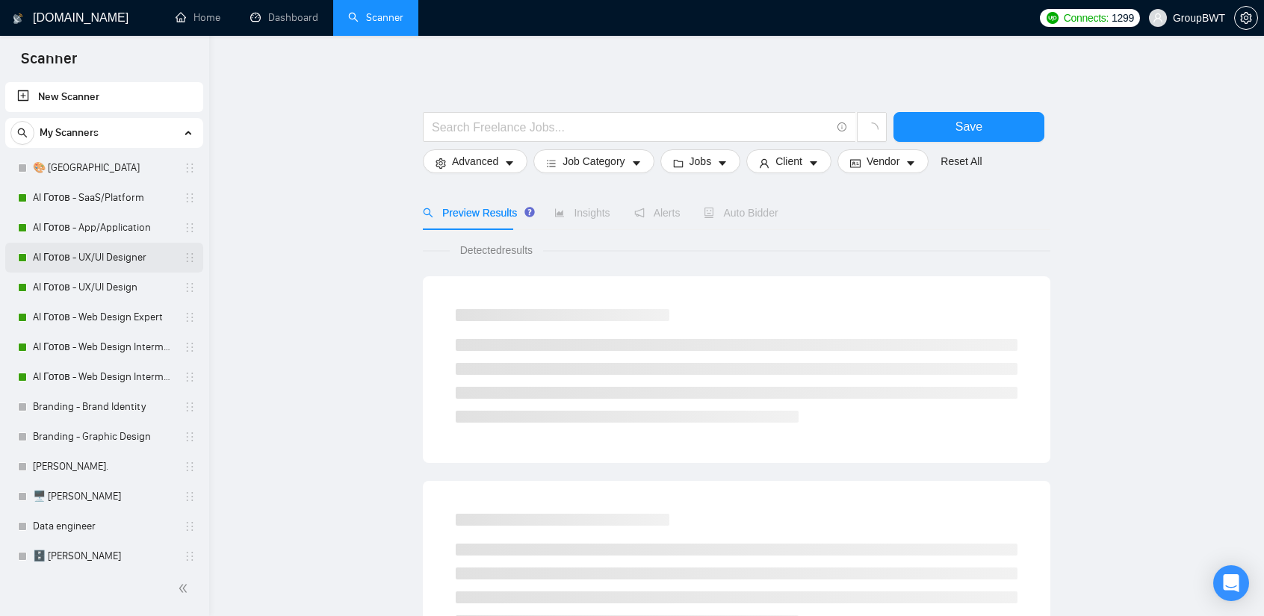
click at [103, 263] on link "AI Готов - UX/UI Designer" at bounding box center [104, 258] width 142 height 30
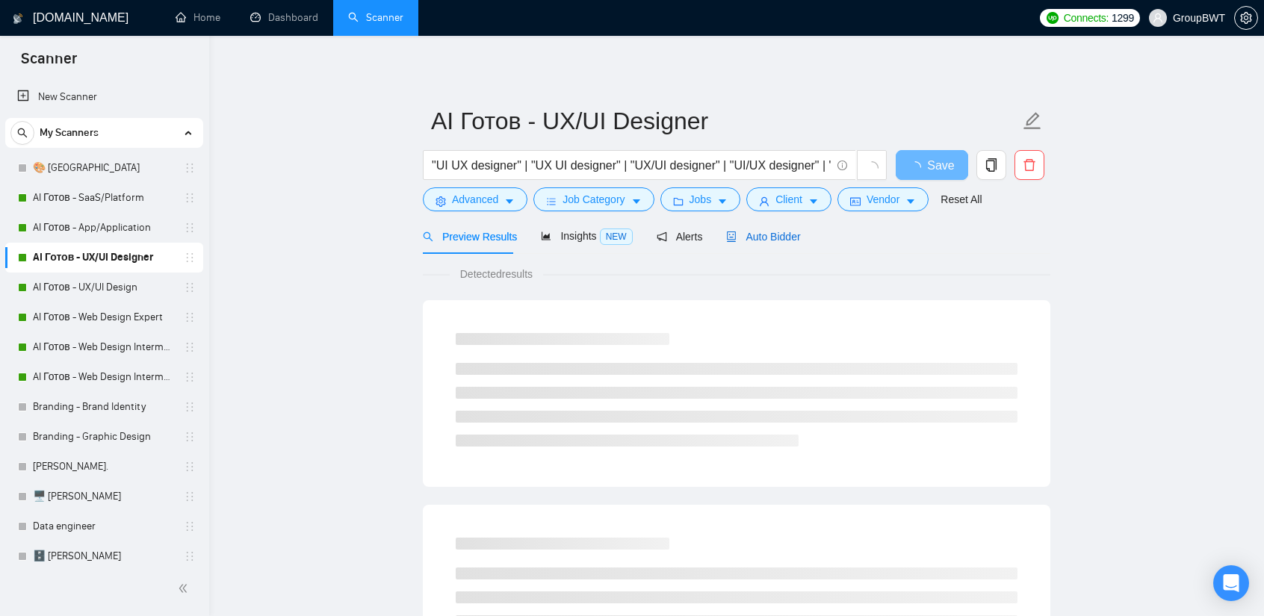
click at [775, 236] on span "Auto Bidder" at bounding box center [763, 237] width 74 height 12
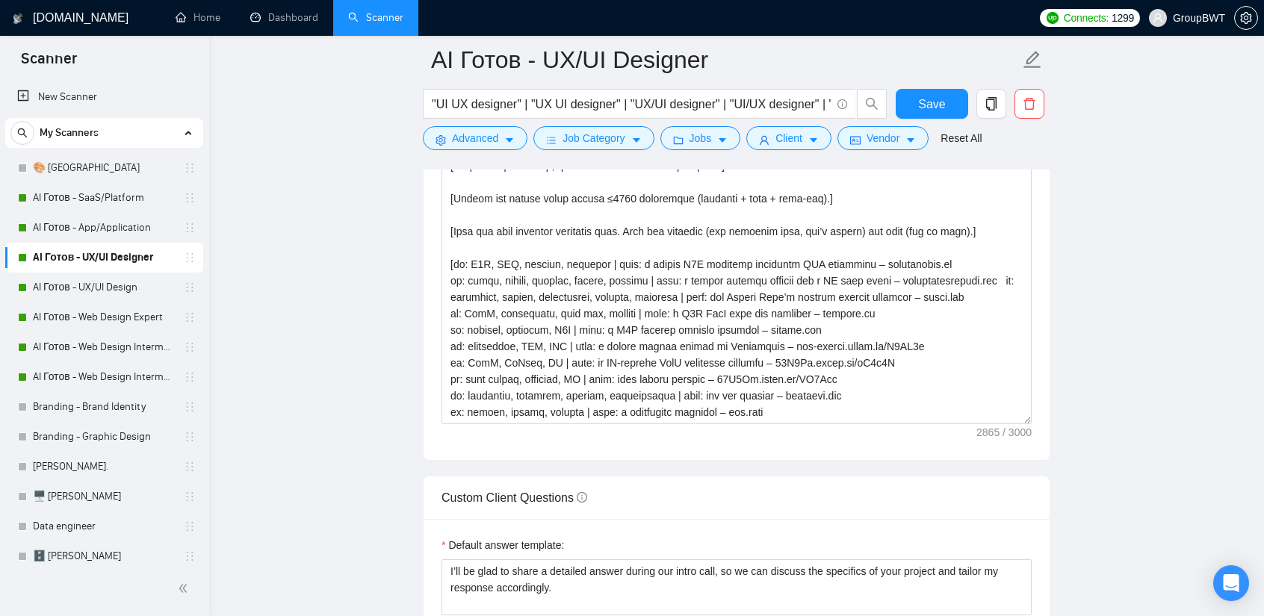
scroll to position [1793, 0]
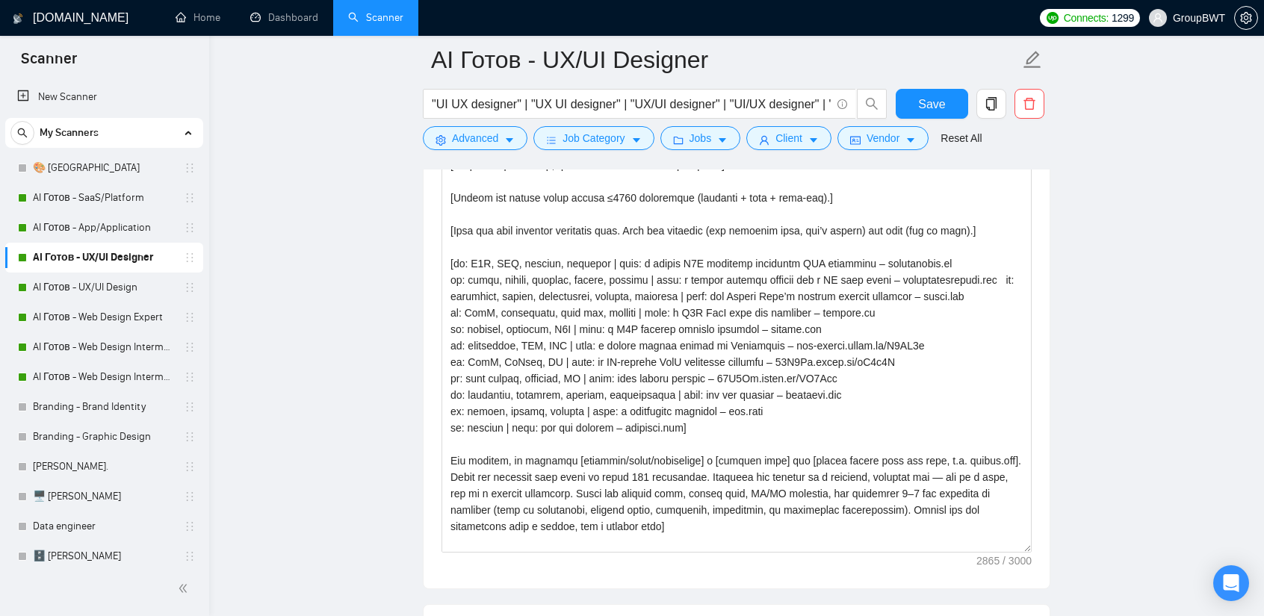
drag, startPoint x: 1029, startPoint y: 413, endPoint x: 1001, endPoint y: 651, distance: 240.0
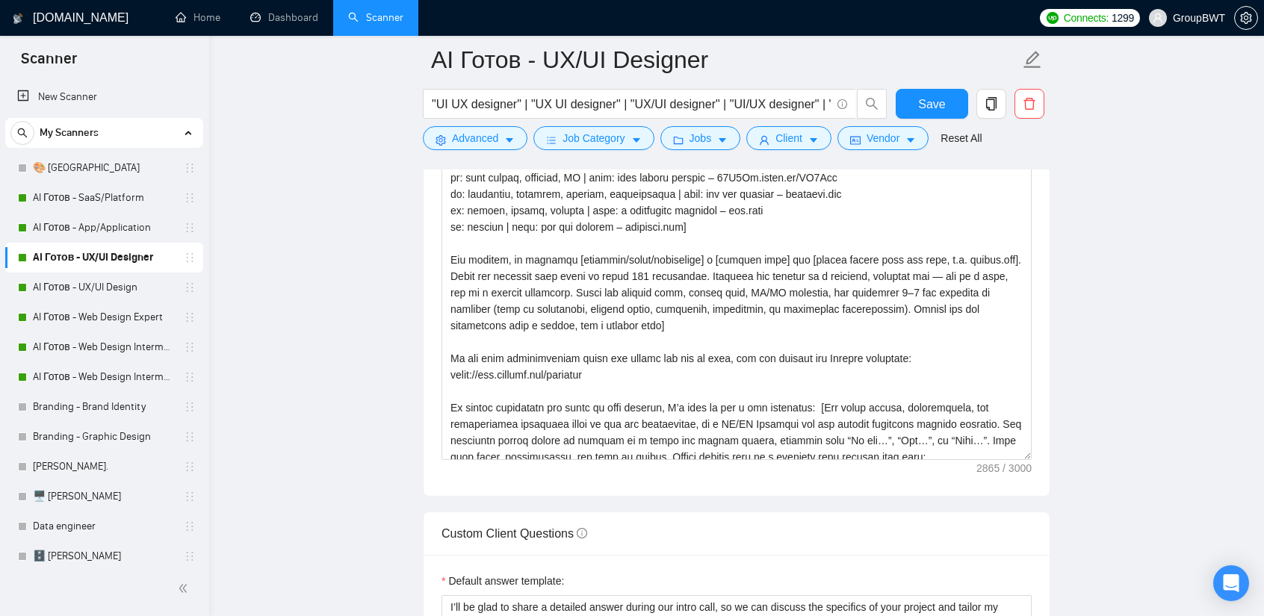
scroll to position [2166, 0]
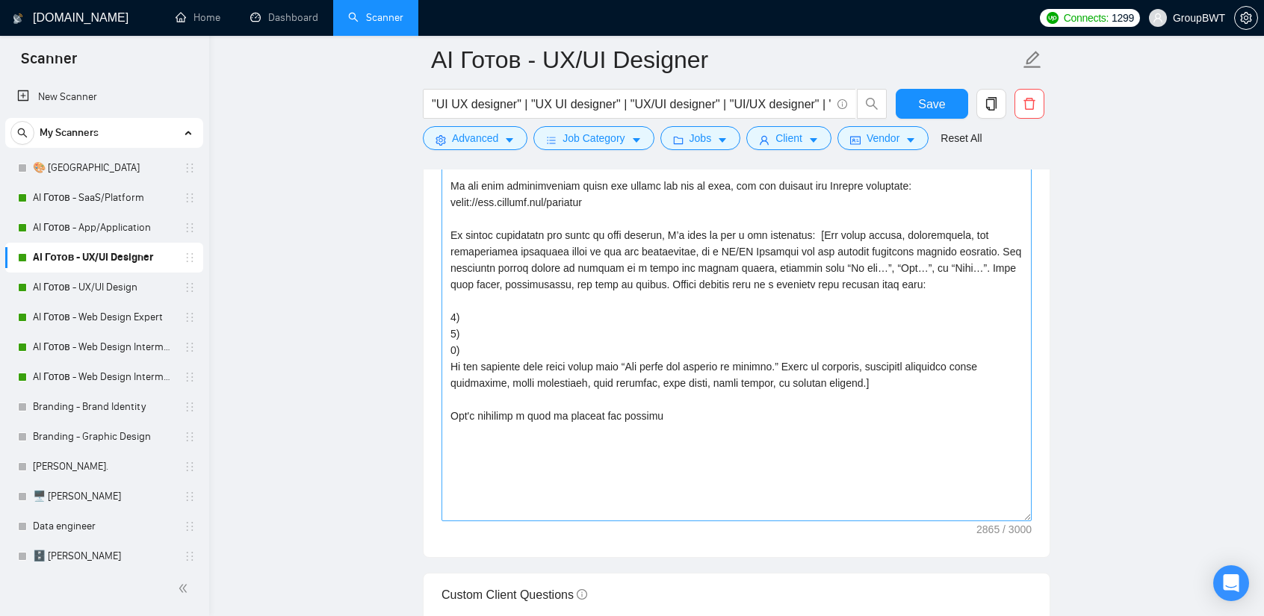
drag, startPoint x: 1029, startPoint y: 279, endPoint x: 1010, endPoint y: 518, distance: 239.8
click at [1026, 518] on textarea "Cover letter template:" at bounding box center [737, 118] width 590 height 808
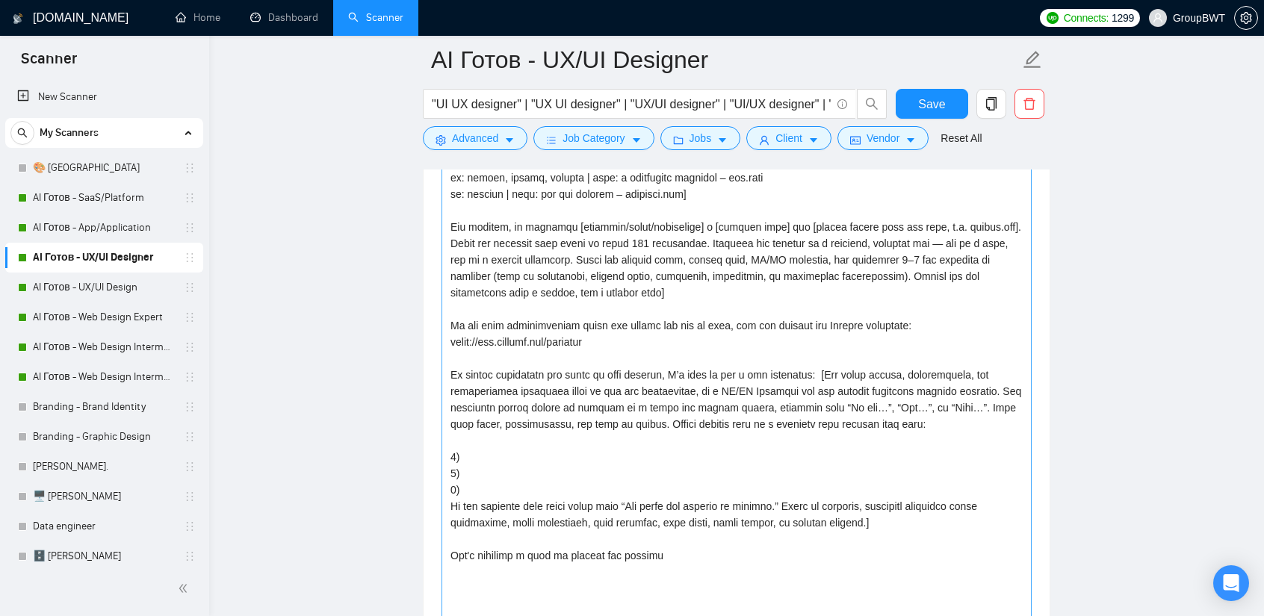
scroll to position [2017, 0]
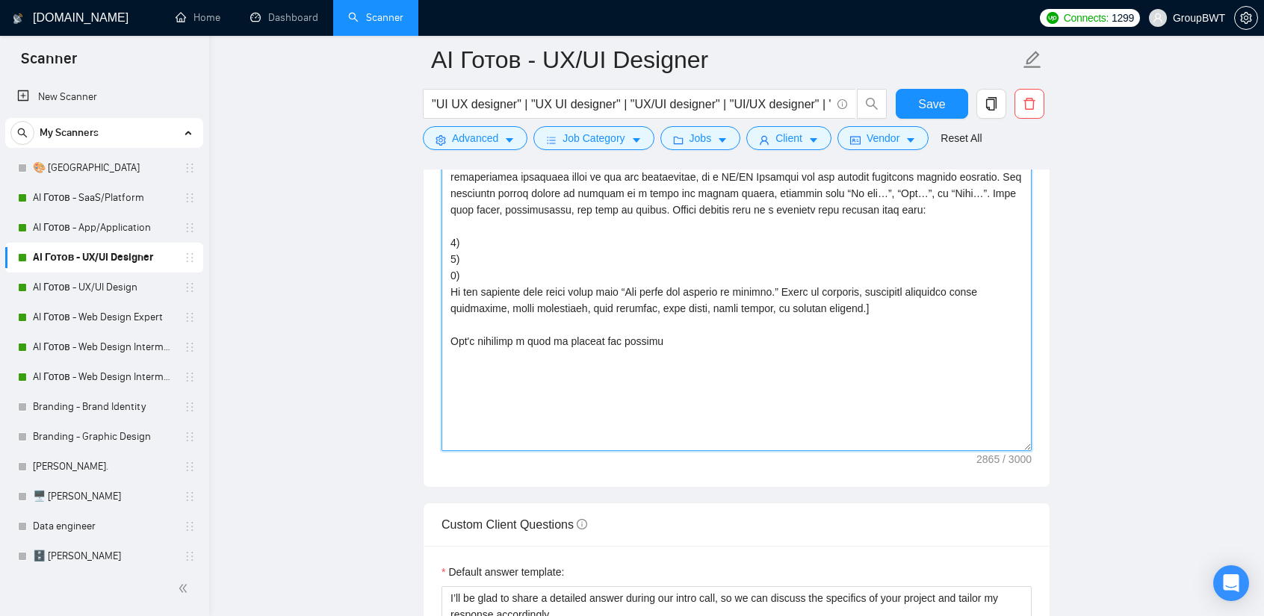
click at [669, 433] on textarea "Cover letter template:" at bounding box center [737, 45] width 590 height 812
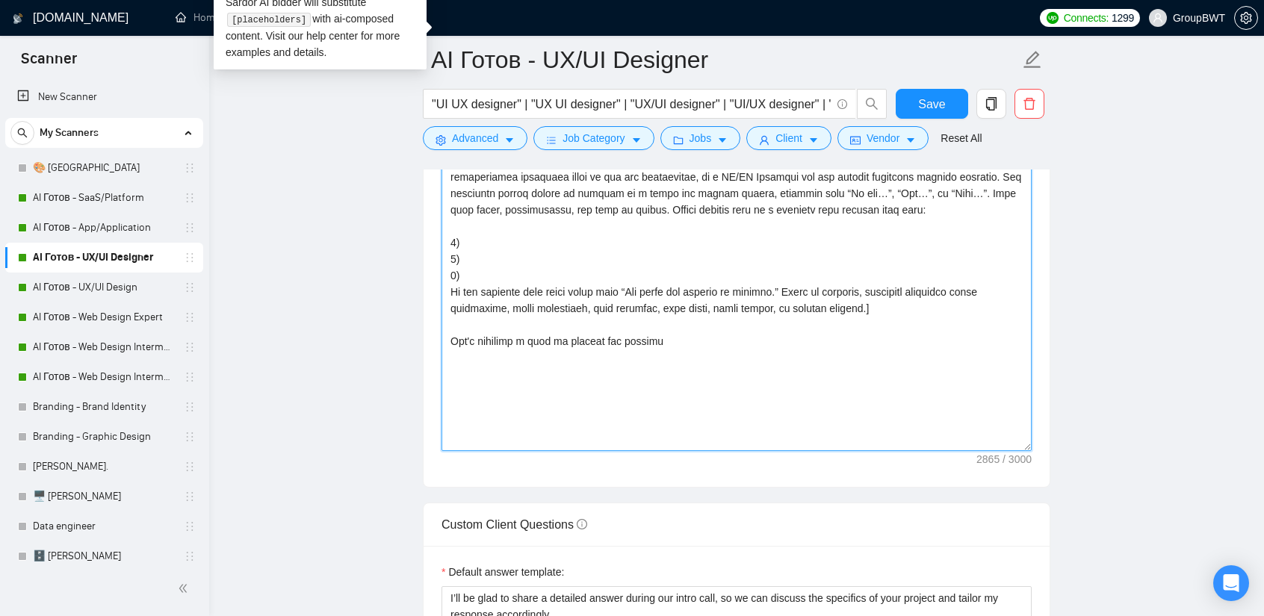
scroll to position [2092, 0]
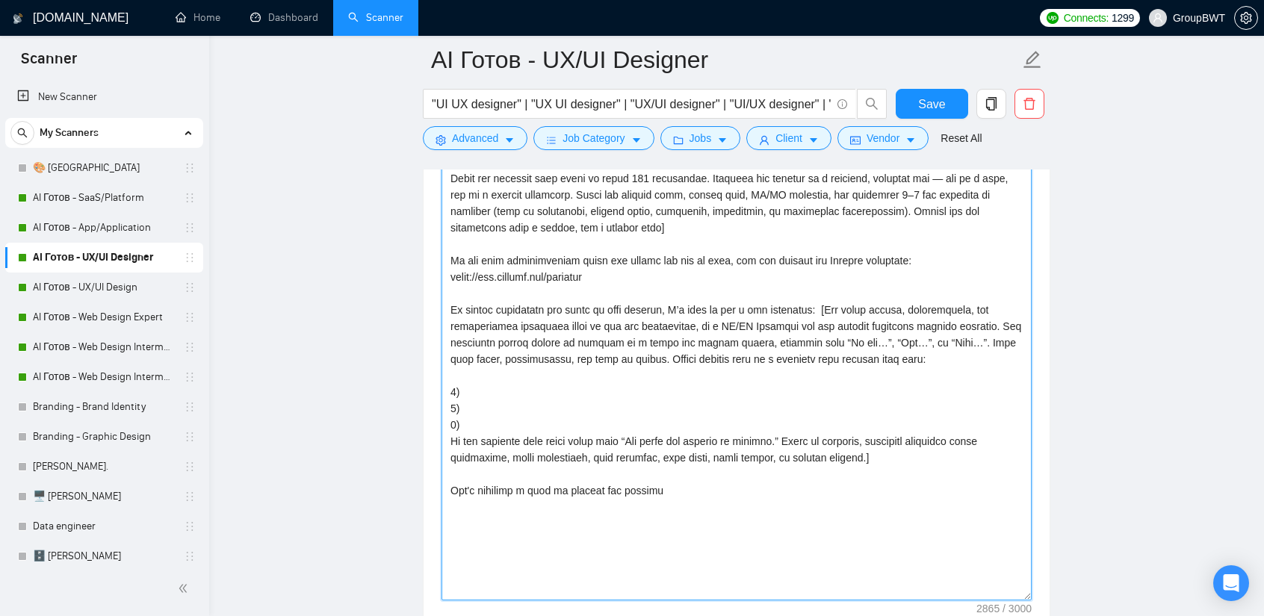
click at [815, 439] on textarea "Cover letter template:" at bounding box center [737, 195] width 590 height 812
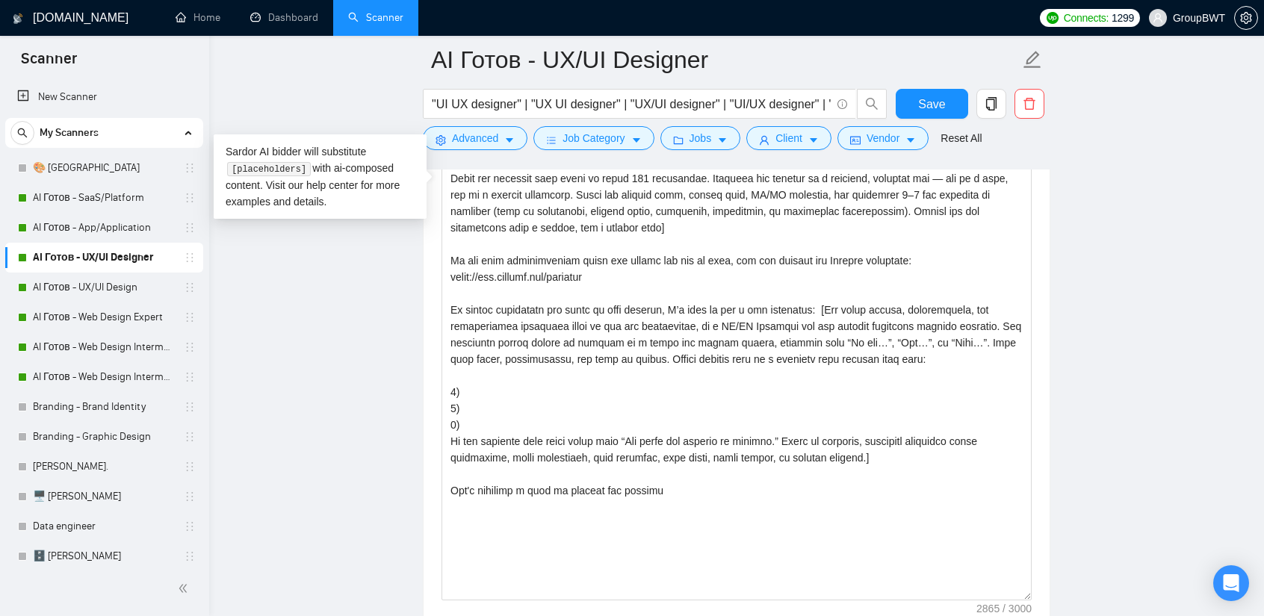
click at [309, 277] on main "AI Готов - UX/UI Designer "UI UX designer" | "UX UI designer" | "UX/UI designer…" at bounding box center [736, 325] width 1007 height 4715
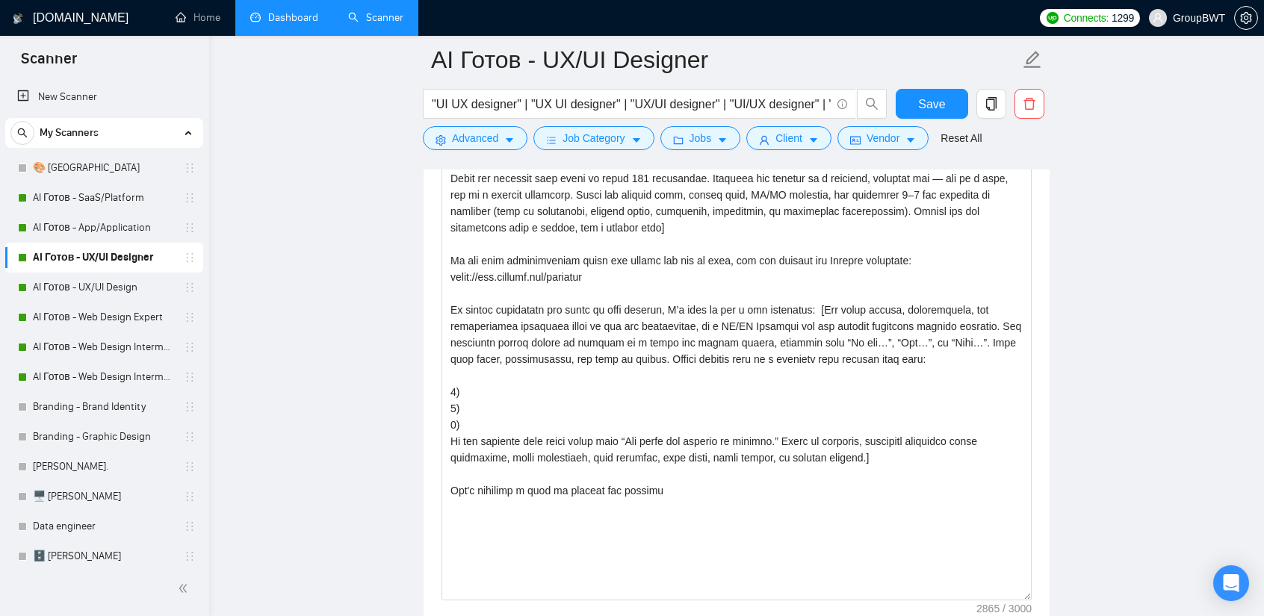
click at [280, 24] on link "Dashboard" at bounding box center [284, 17] width 68 height 13
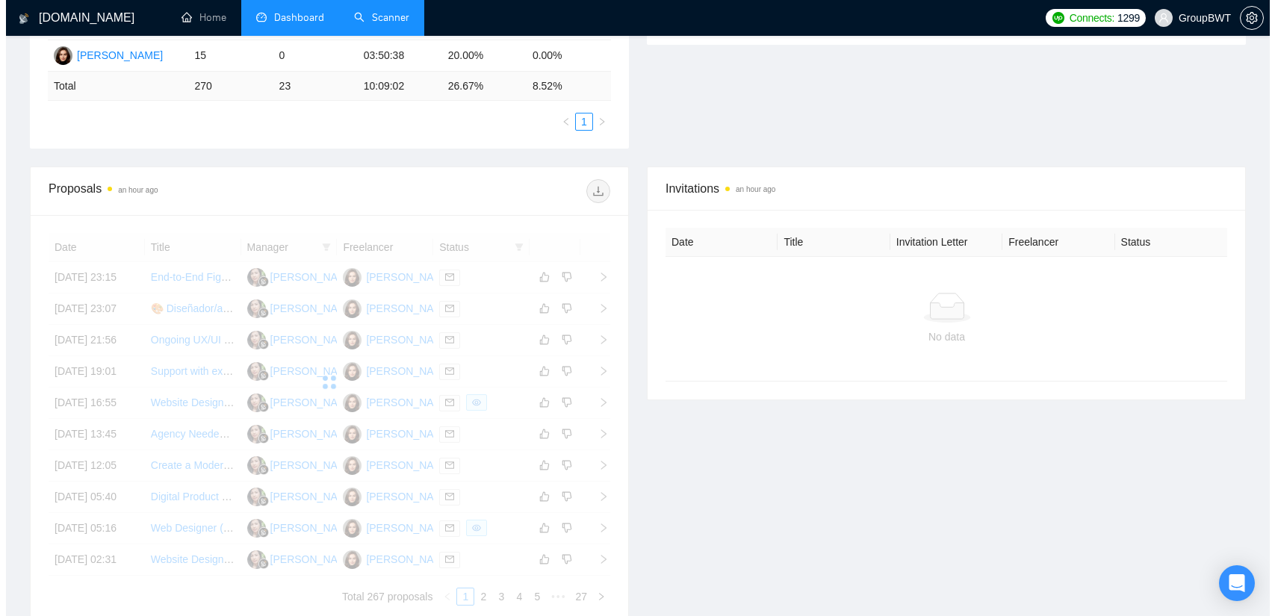
scroll to position [424, 0]
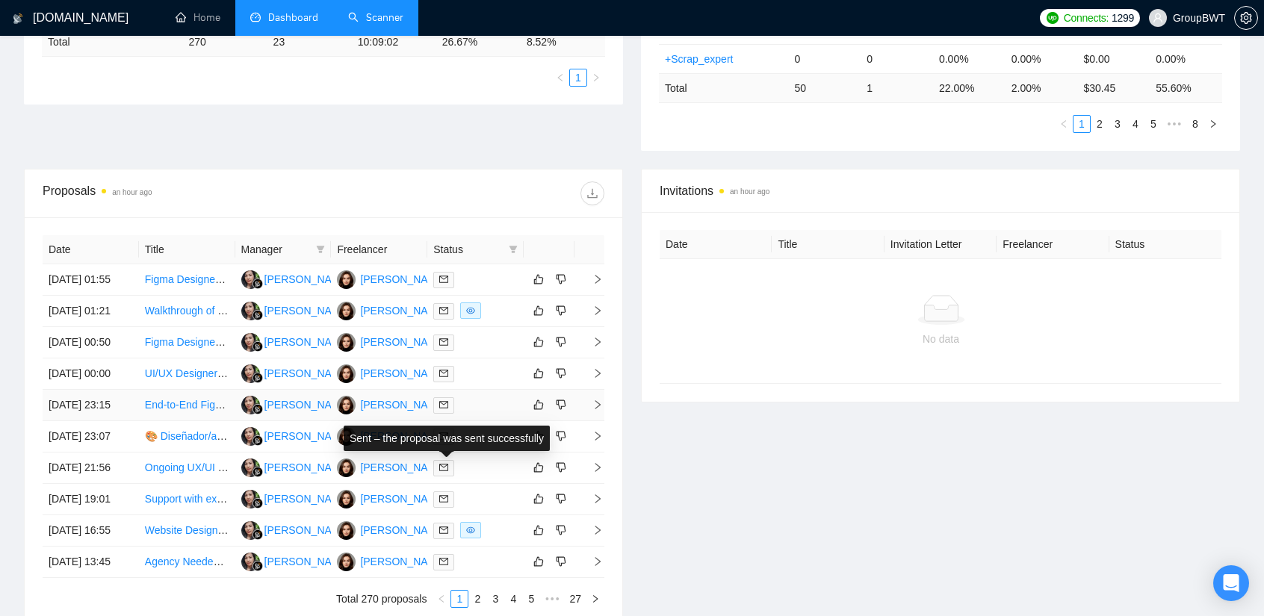
click at [444, 409] on icon "mail" at bounding box center [443, 404] width 9 height 9
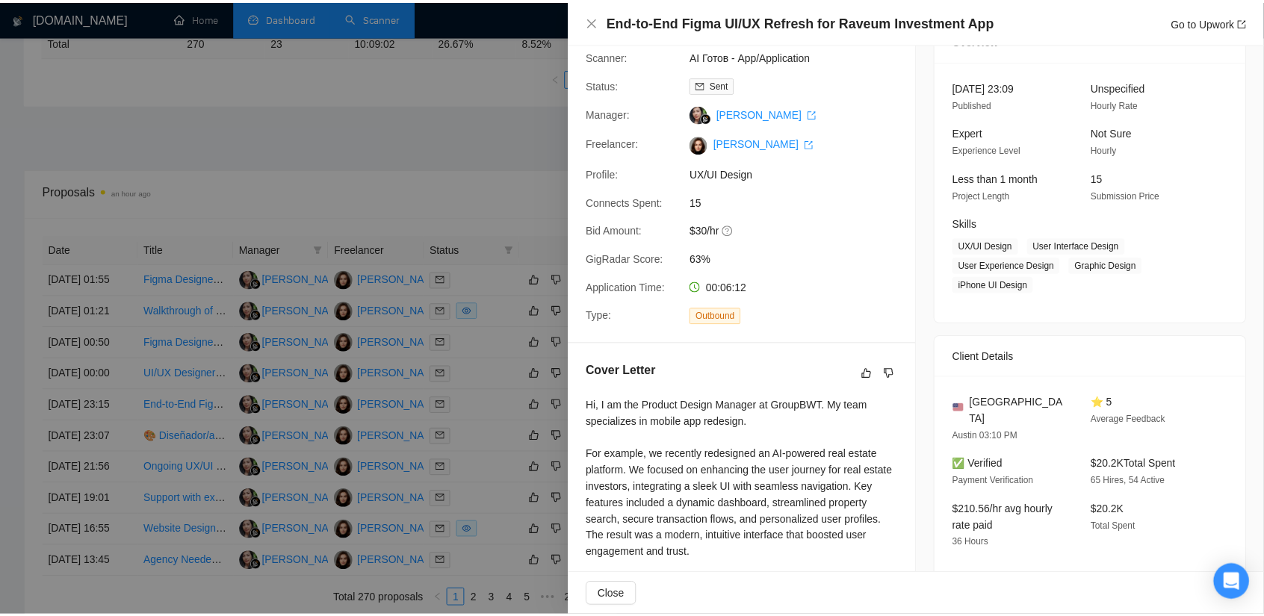
scroll to position [374, 0]
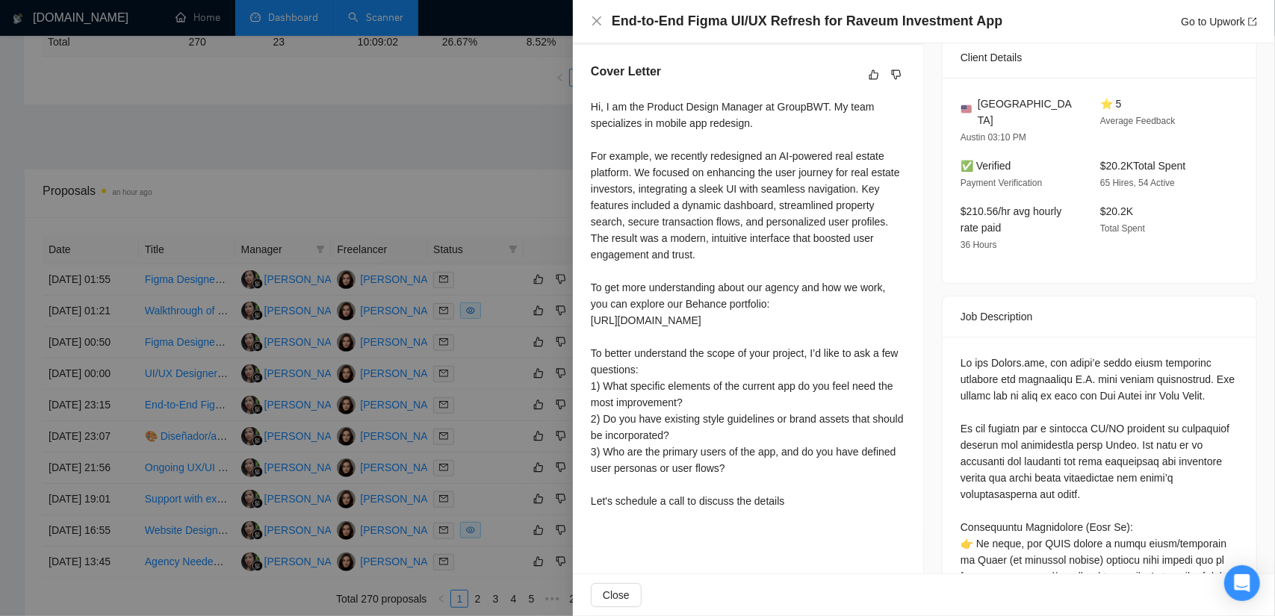
click at [471, 193] on div at bounding box center [637, 308] width 1275 height 616
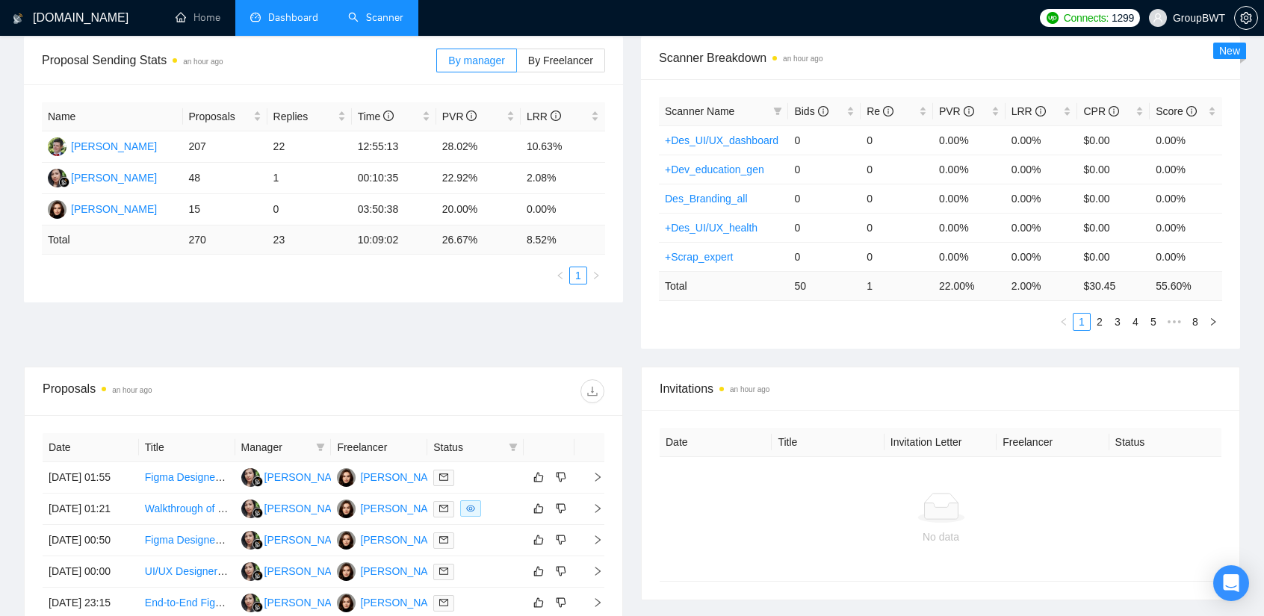
scroll to position [0, 0]
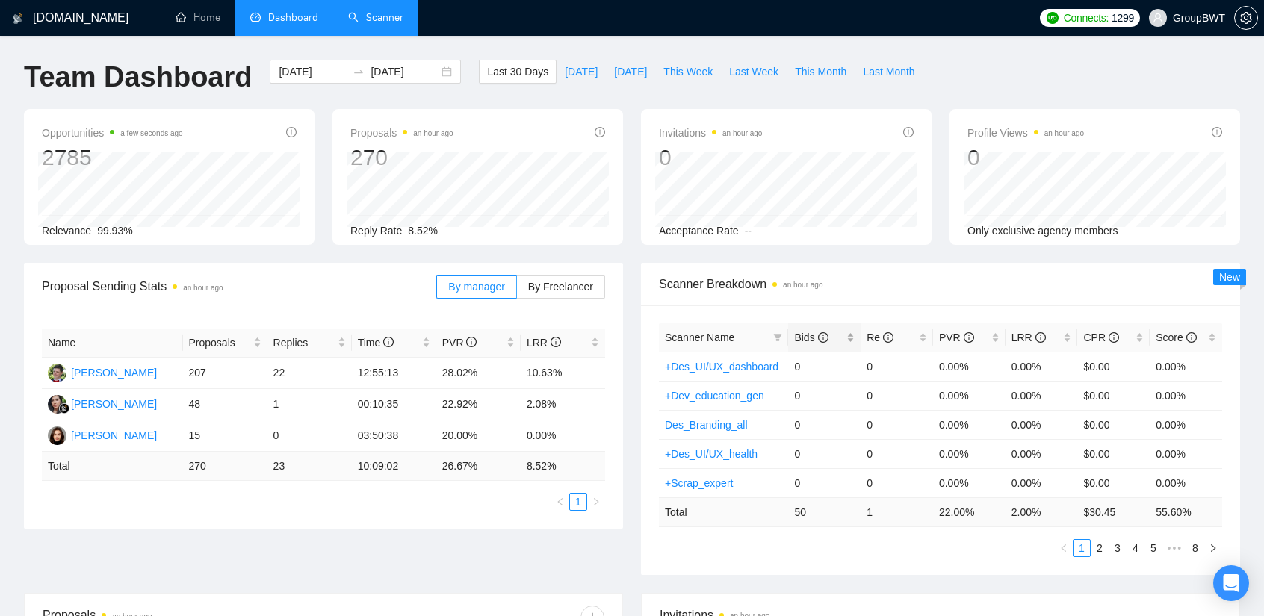
click at [805, 340] on span "Bids" at bounding box center [811, 338] width 34 height 12
click at [947, 337] on span "PVR" at bounding box center [956, 338] width 35 height 12
click at [726, 361] on link "AI Готов - Web Design Expert" at bounding box center [734, 367] width 139 height 12
click at [880, 329] on div "Re" at bounding box center [897, 337] width 61 height 16
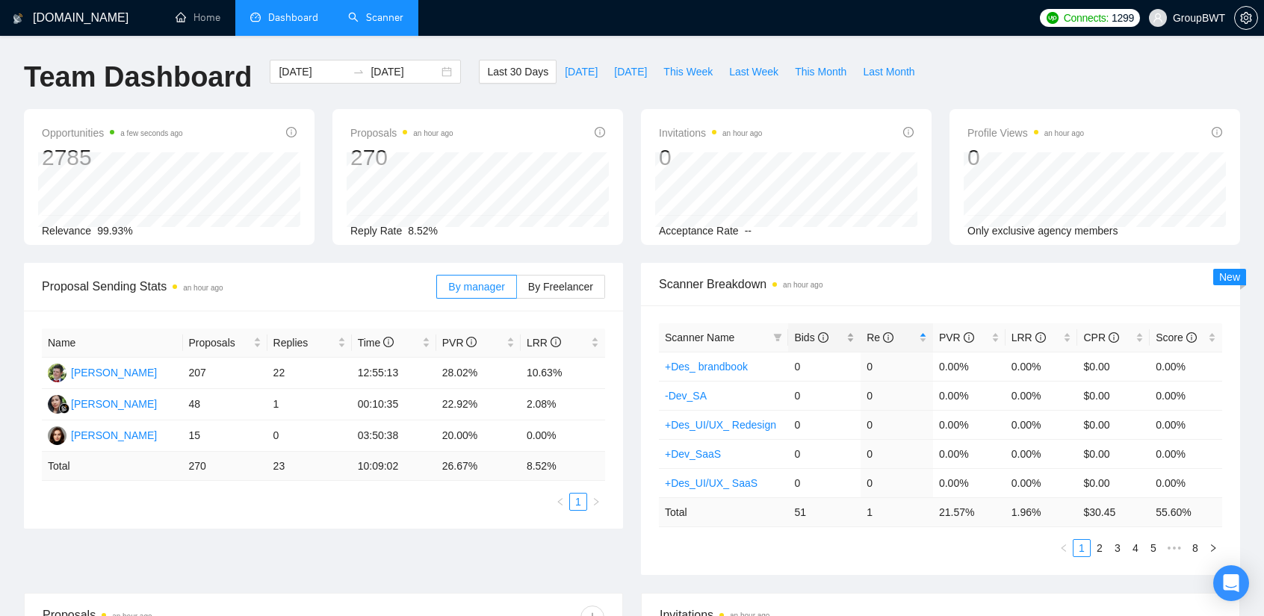
click at [796, 332] on span "Bids" at bounding box center [811, 338] width 34 height 12
click at [846, 292] on span "Scanner Breakdown an hour ago" at bounding box center [940, 284] width 563 height 19
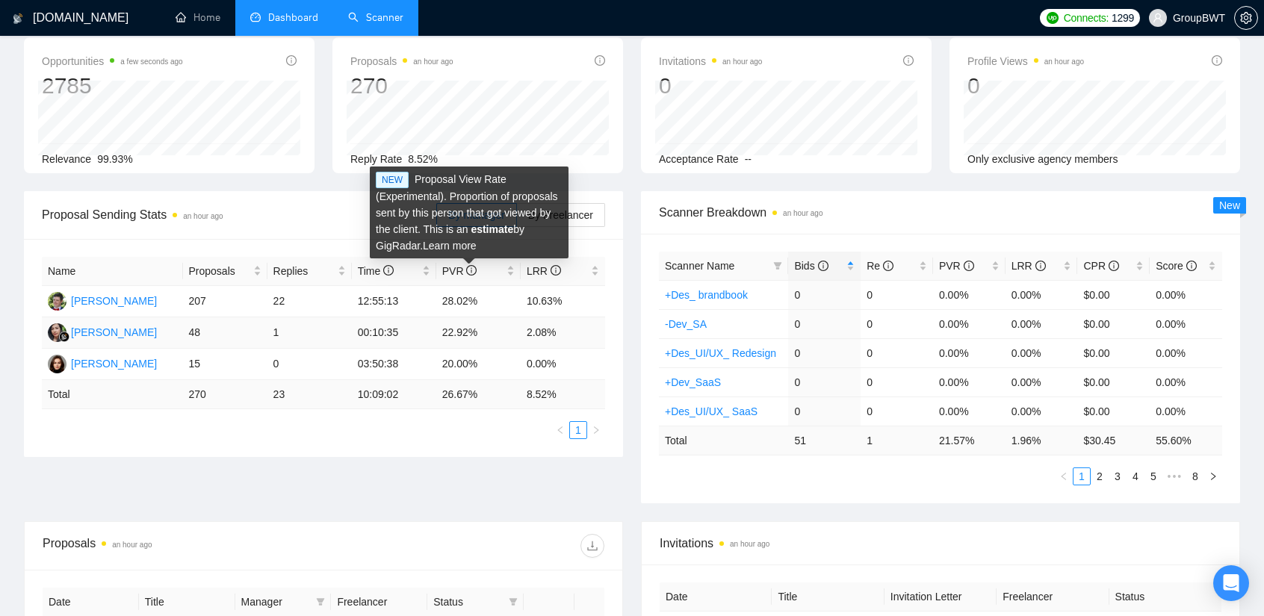
scroll to position [75, 0]
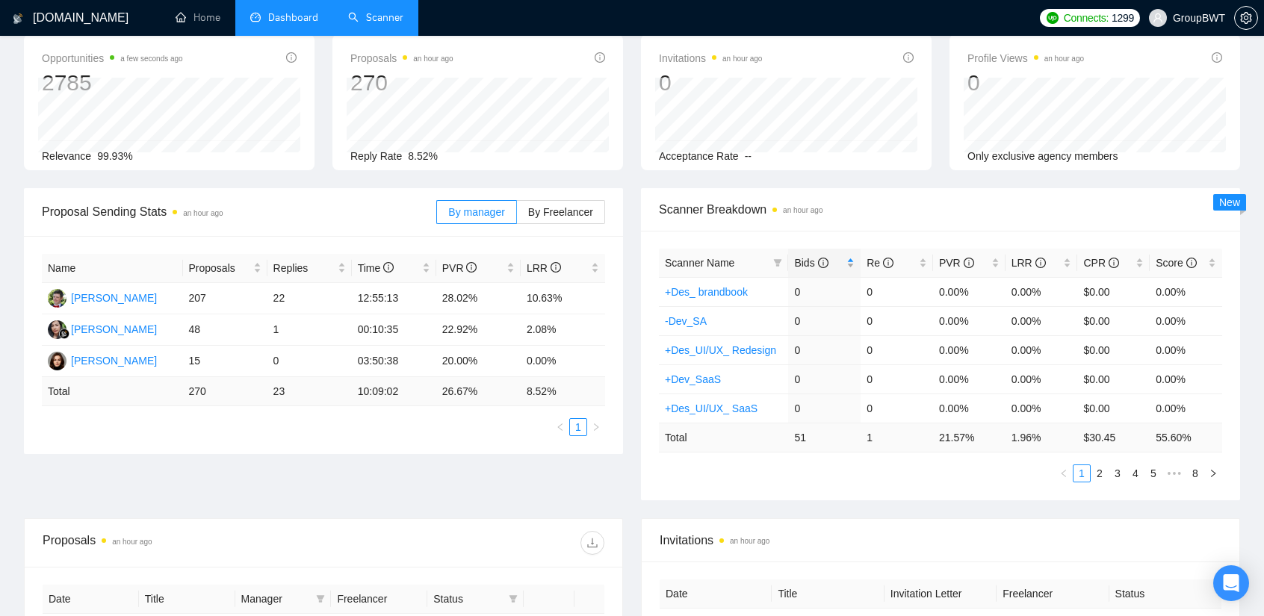
click at [833, 258] on span "Bids" at bounding box center [818, 263] width 49 height 16
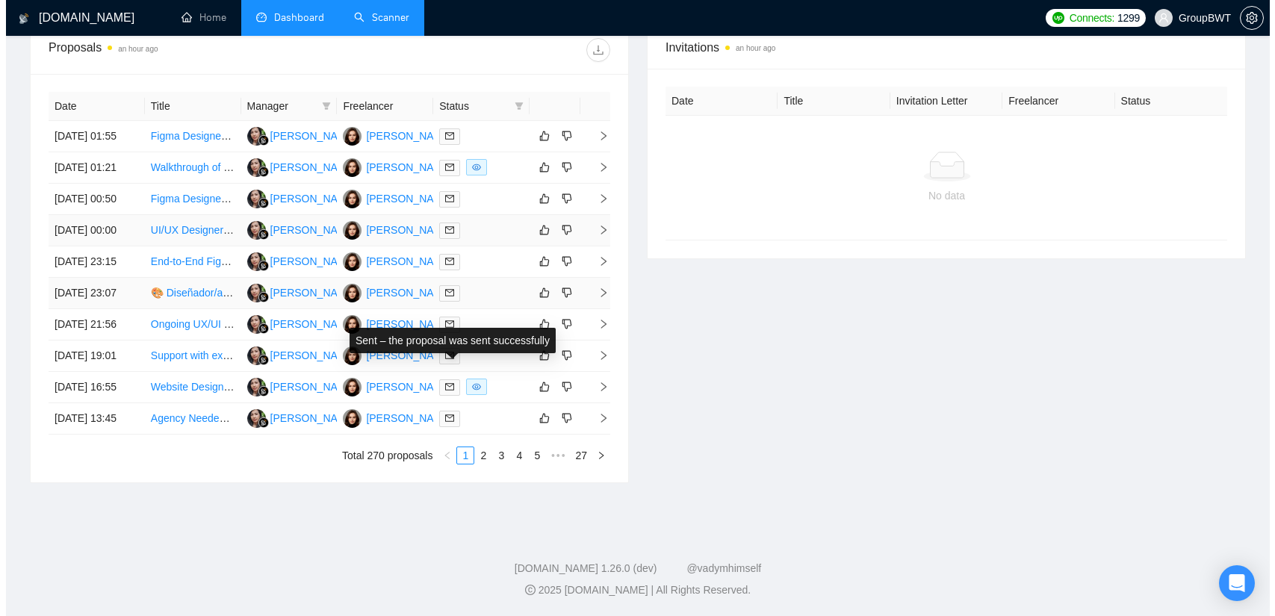
scroll to position [598, 0]
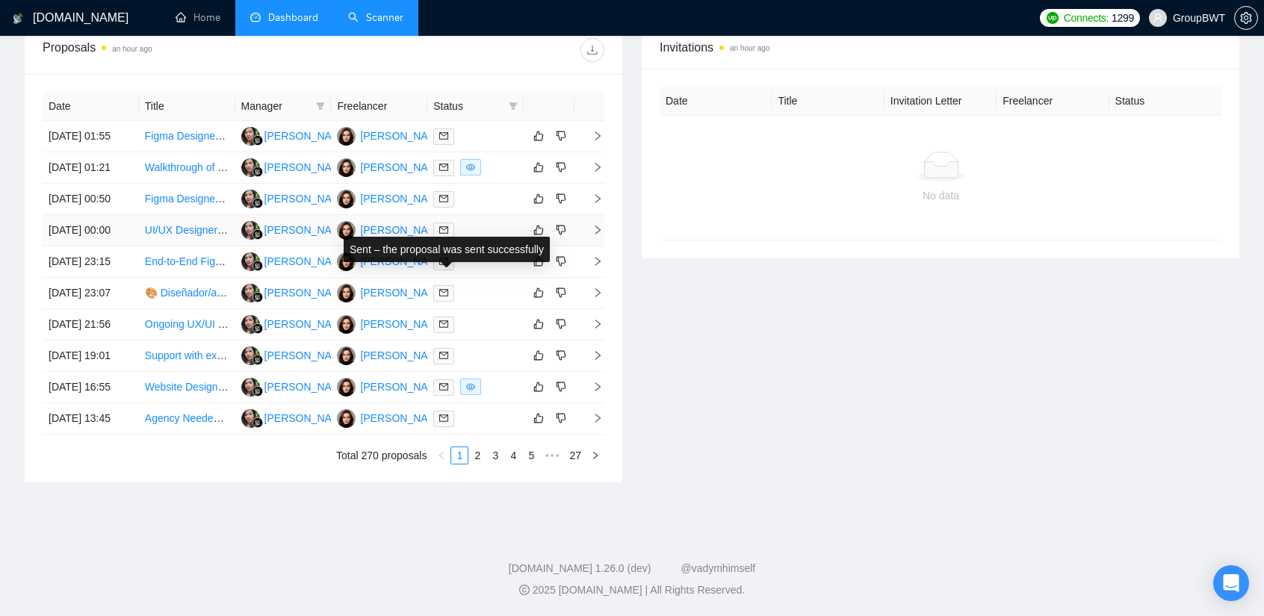
click at [445, 235] on icon "mail" at bounding box center [443, 230] width 9 height 9
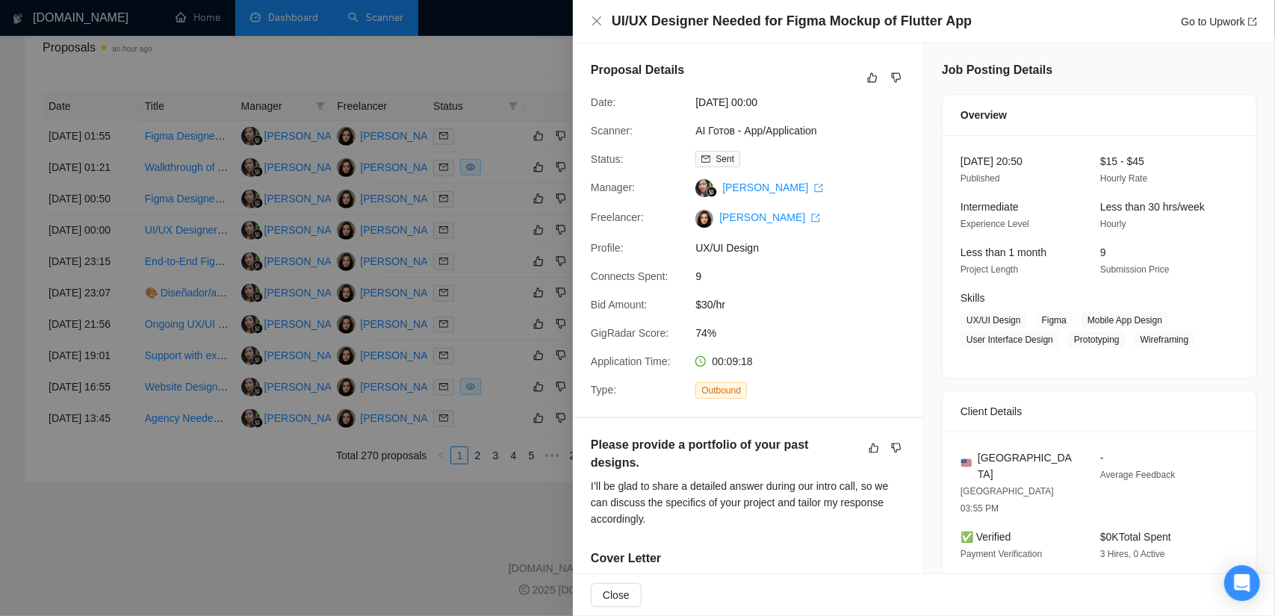
click at [504, 253] on div at bounding box center [637, 308] width 1275 height 616
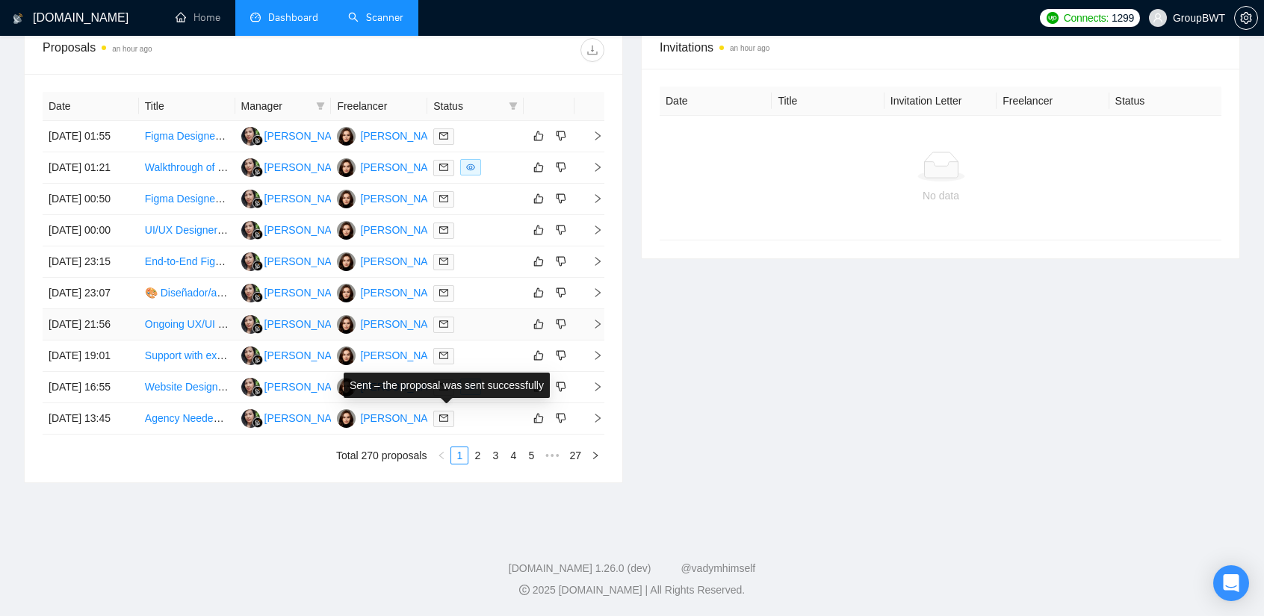
click at [452, 333] on span at bounding box center [443, 325] width 21 height 16
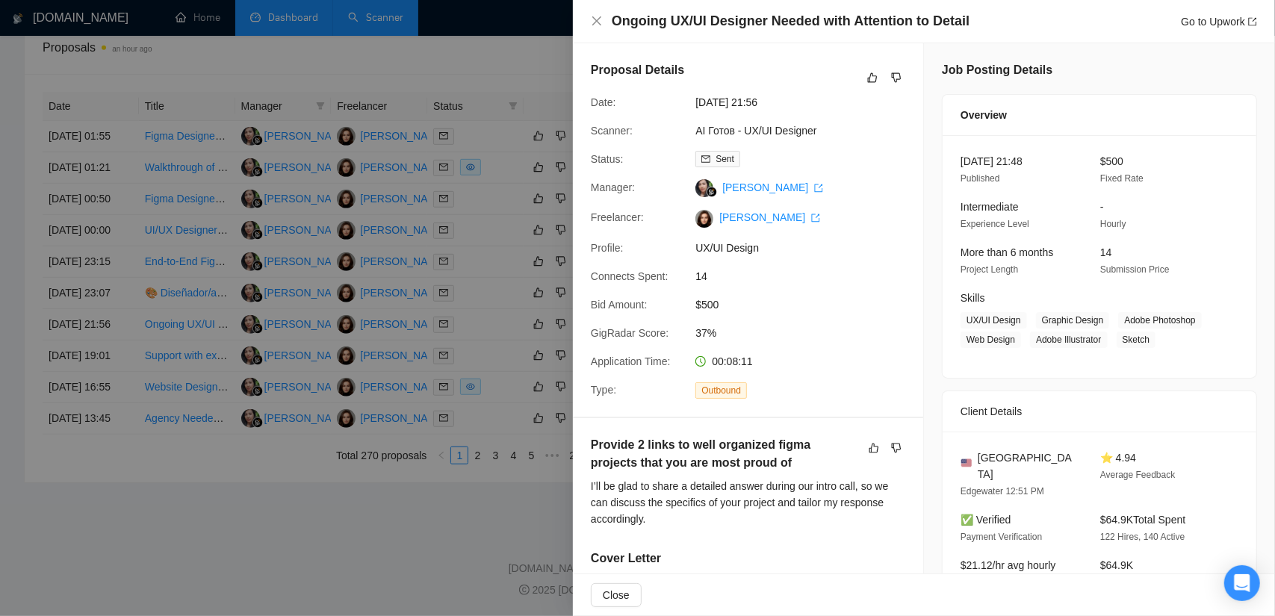
click at [324, 591] on div at bounding box center [637, 308] width 1275 height 616
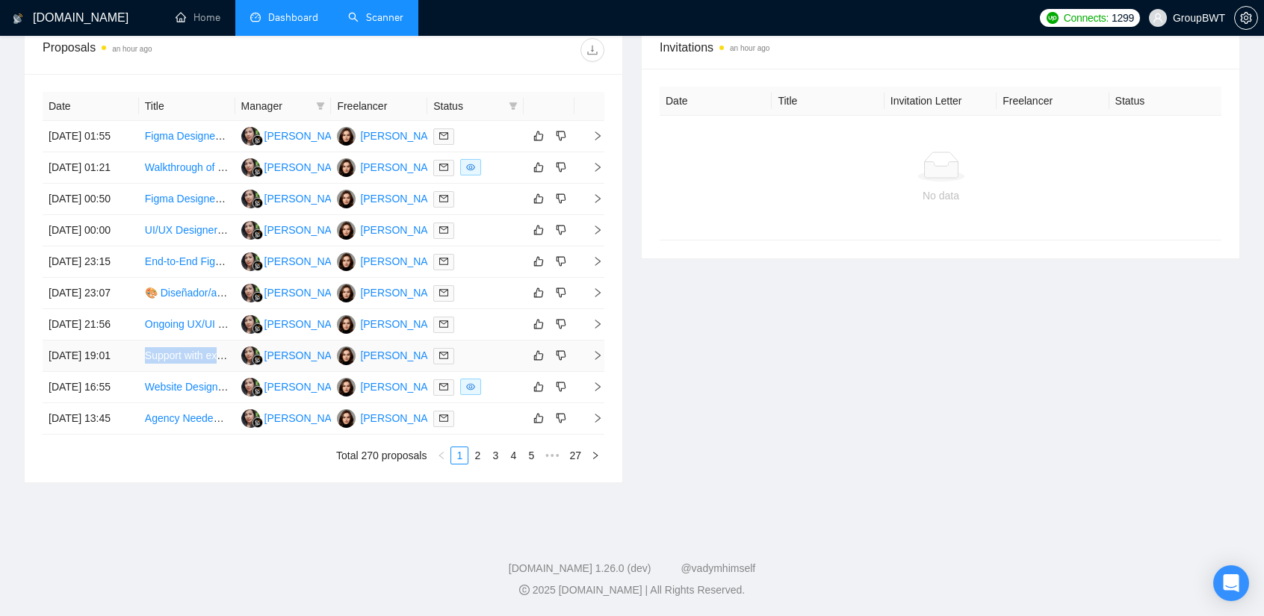
drag, startPoint x: 144, startPoint y: 416, endPoint x: 229, endPoint y: 419, distance: 84.5
click at [229, 372] on td "Support with existing WordPress site" at bounding box center [187, 356] width 96 height 31
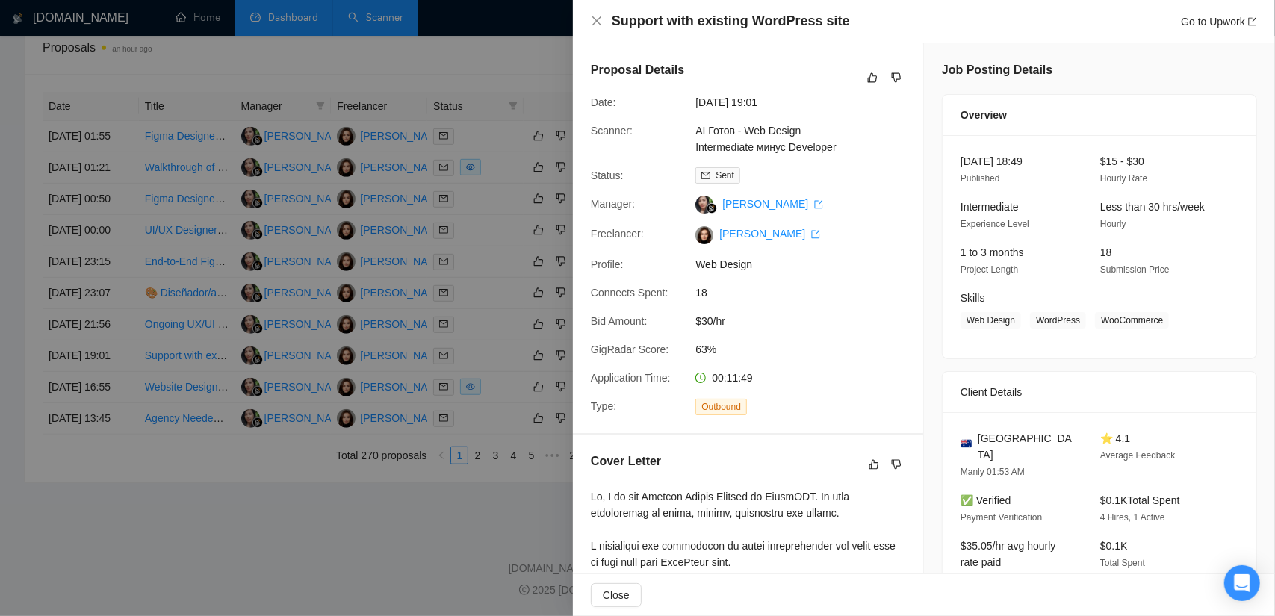
click at [170, 409] on div at bounding box center [637, 308] width 1275 height 616
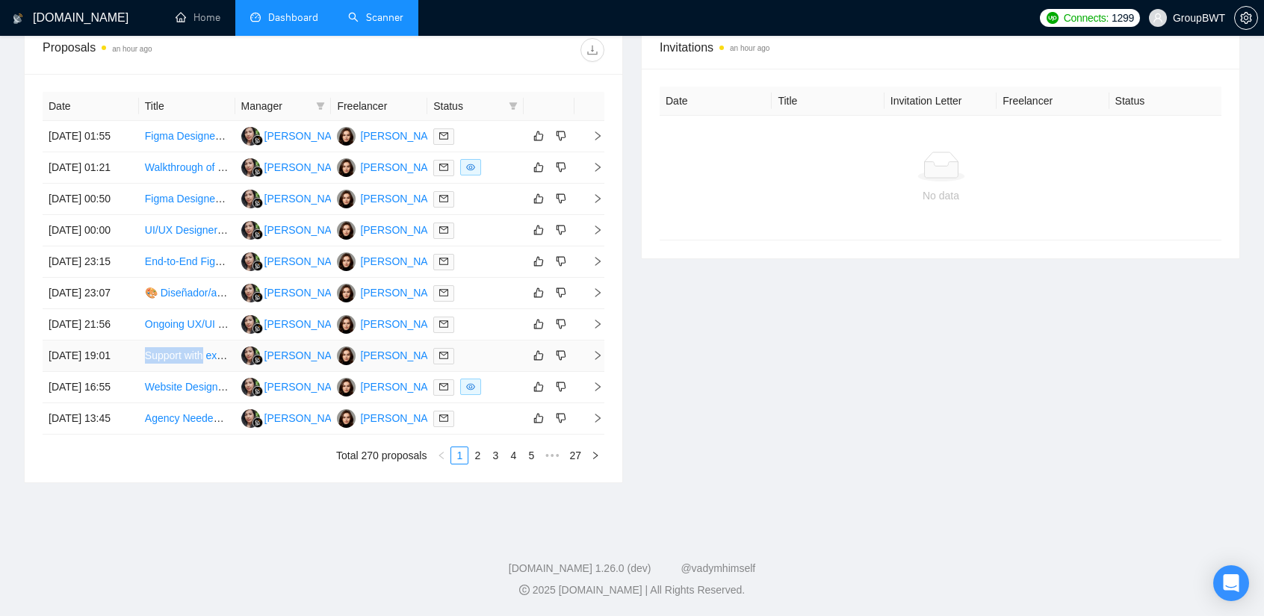
drag, startPoint x: 142, startPoint y: 412, endPoint x: 204, endPoint y: 416, distance: 62.2
click at [204, 372] on td "Support with existing WordPress site" at bounding box center [187, 356] width 96 height 31
copy link "Support with"
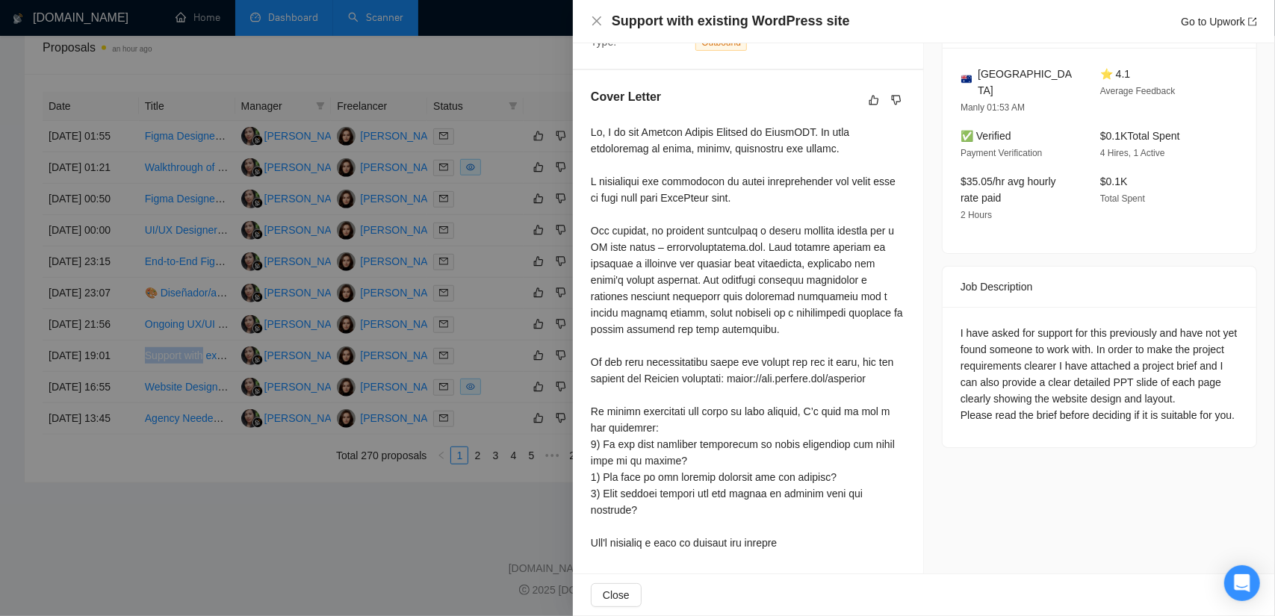
scroll to position [382, 0]
click at [508, 52] on div at bounding box center [637, 308] width 1275 height 616
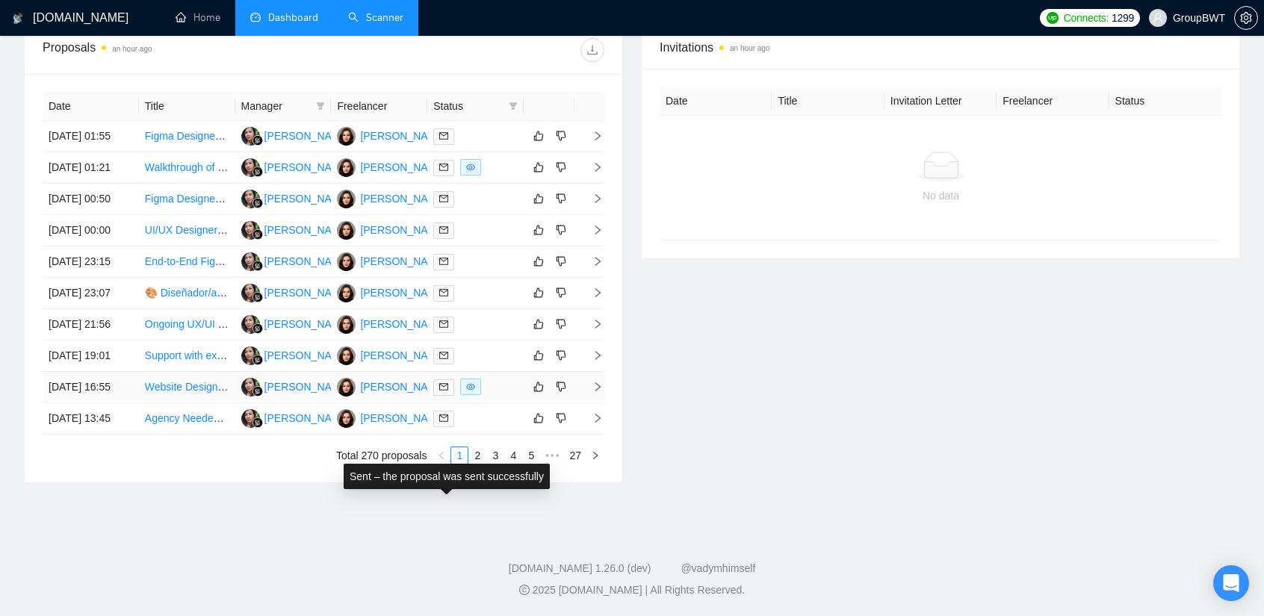
click at [444, 391] on icon "mail" at bounding box center [443, 386] width 9 height 9
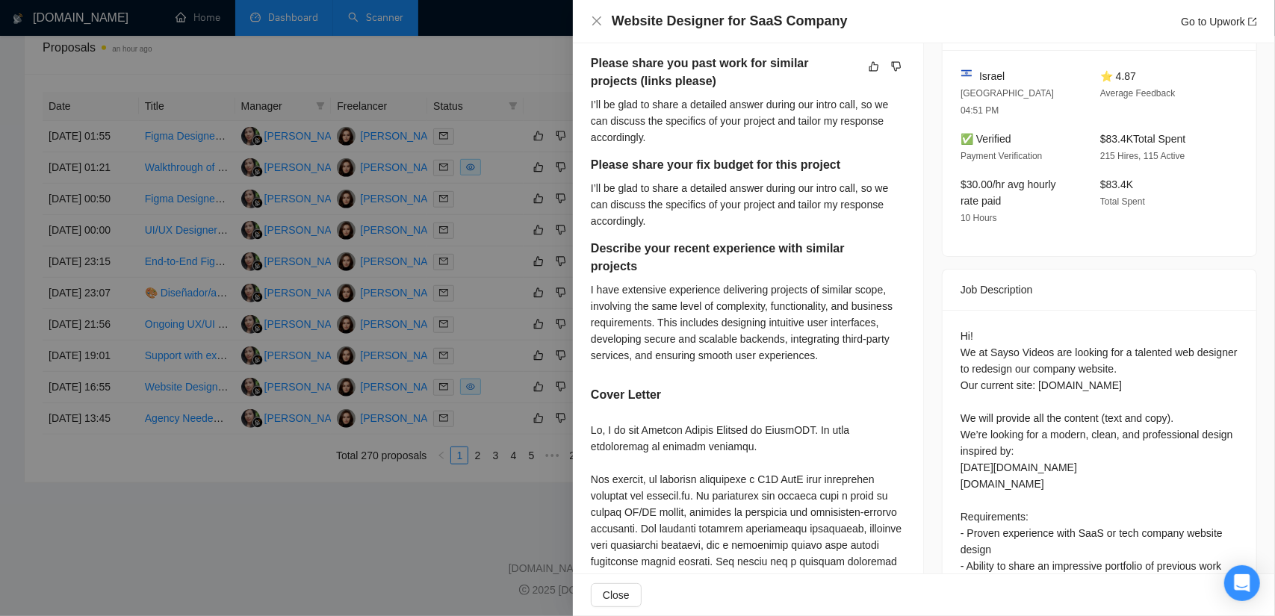
click at [480, 320] on div at bounding box center [637, 308] width 1275 height 616
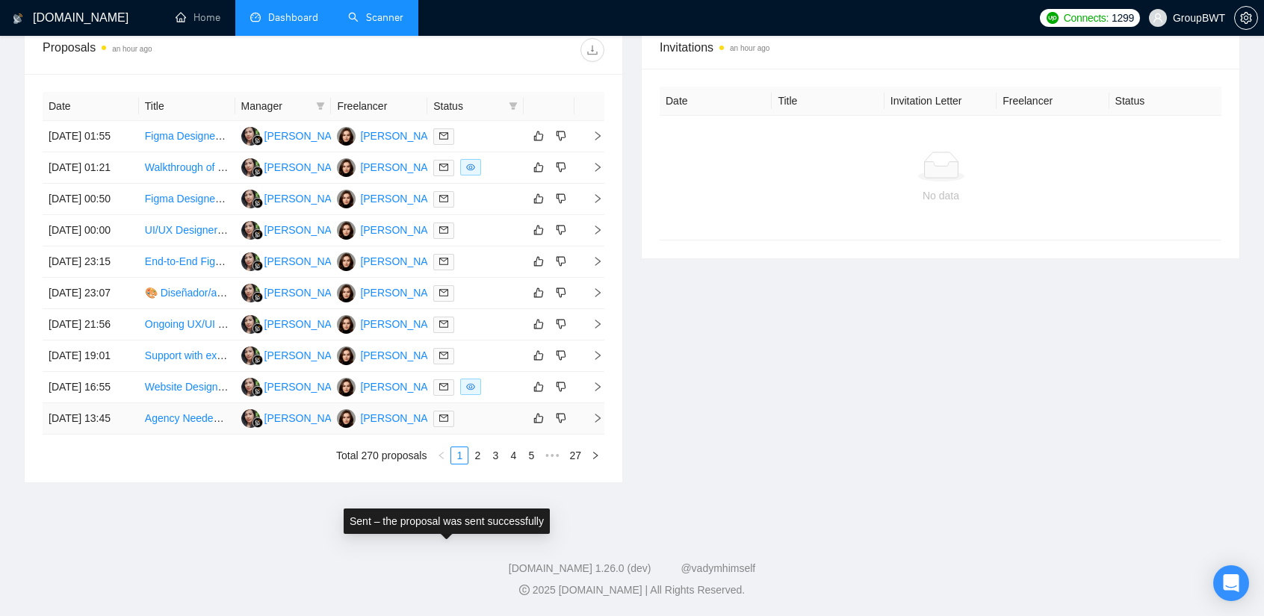
click at [441, 423] on icon "mail" at bounding box center [443, 418] width 9 height 9
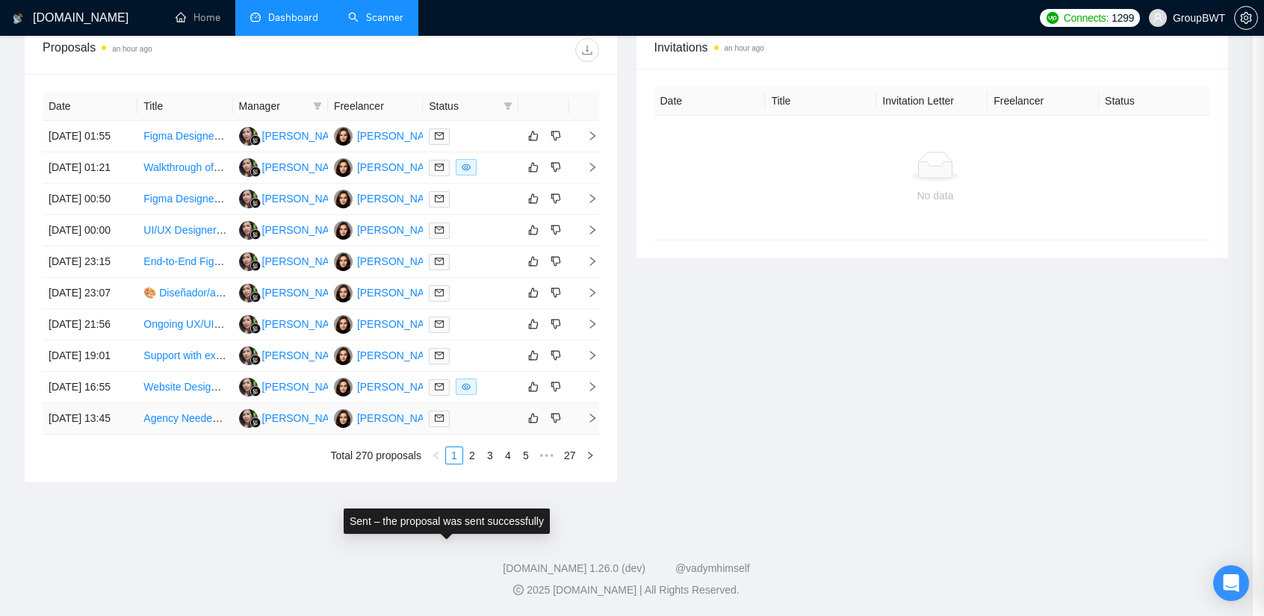
scroll to position [333, 0]
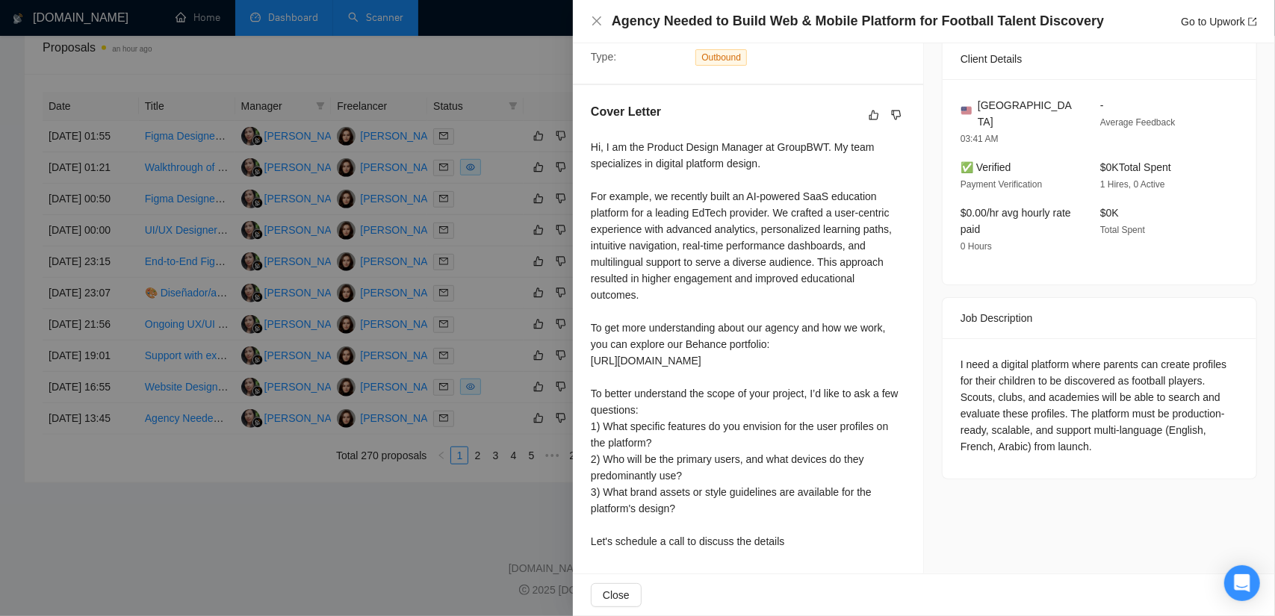
click at [527, 84] on div at bounding box center [637, 308] width 1275 height 616
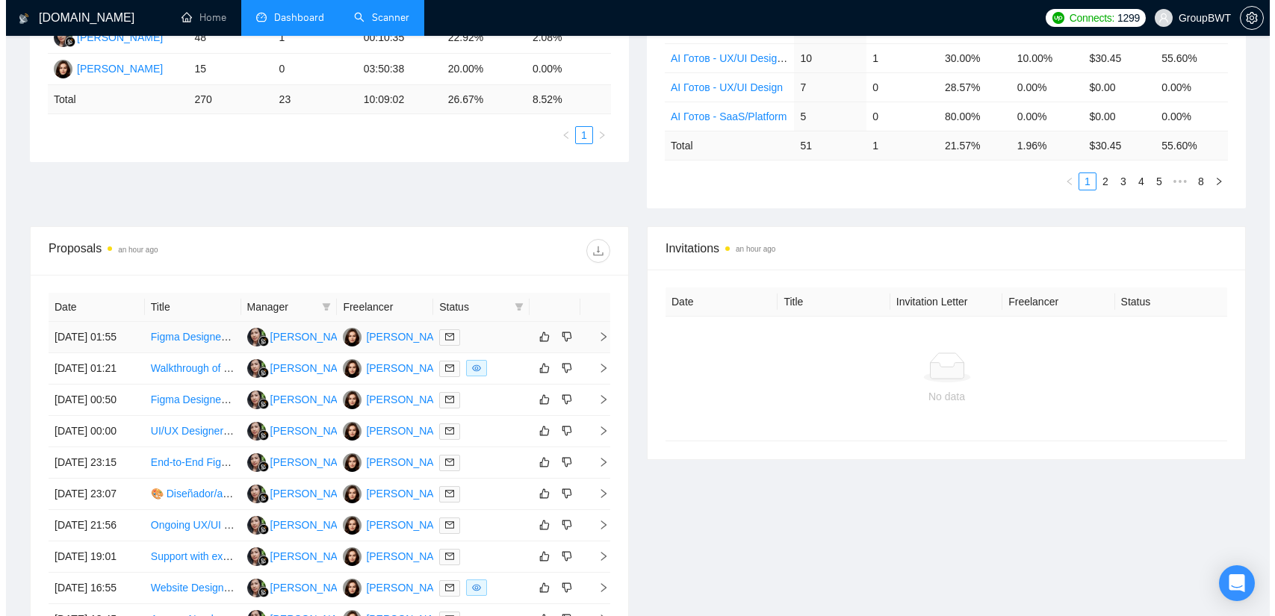
scroll to position [374, 0]
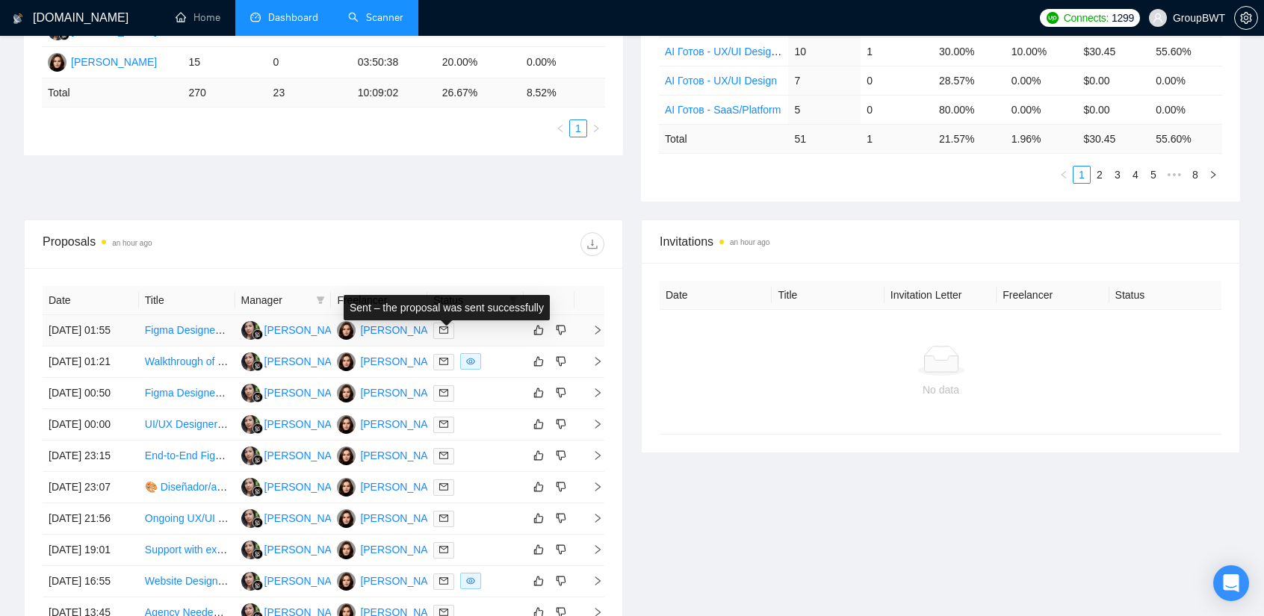
click at [450, 339] on span at bounding box center [443, 331] width 21 height 16
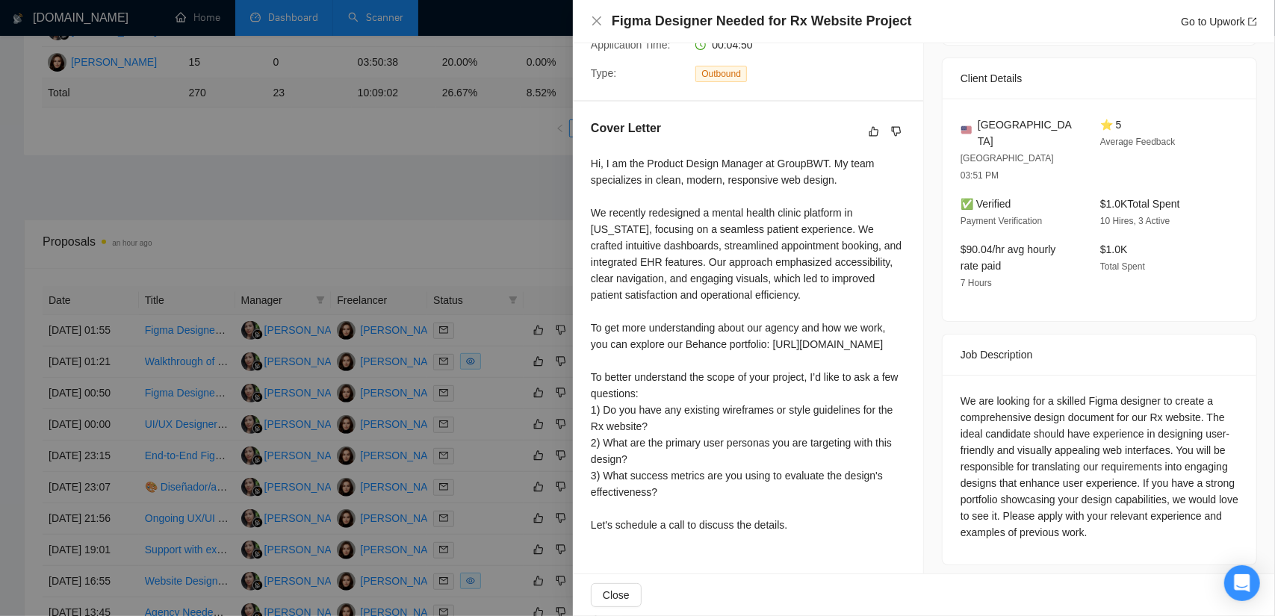
click at [212, 316] on div at bounding box center [637, 308] width 1275 height 616
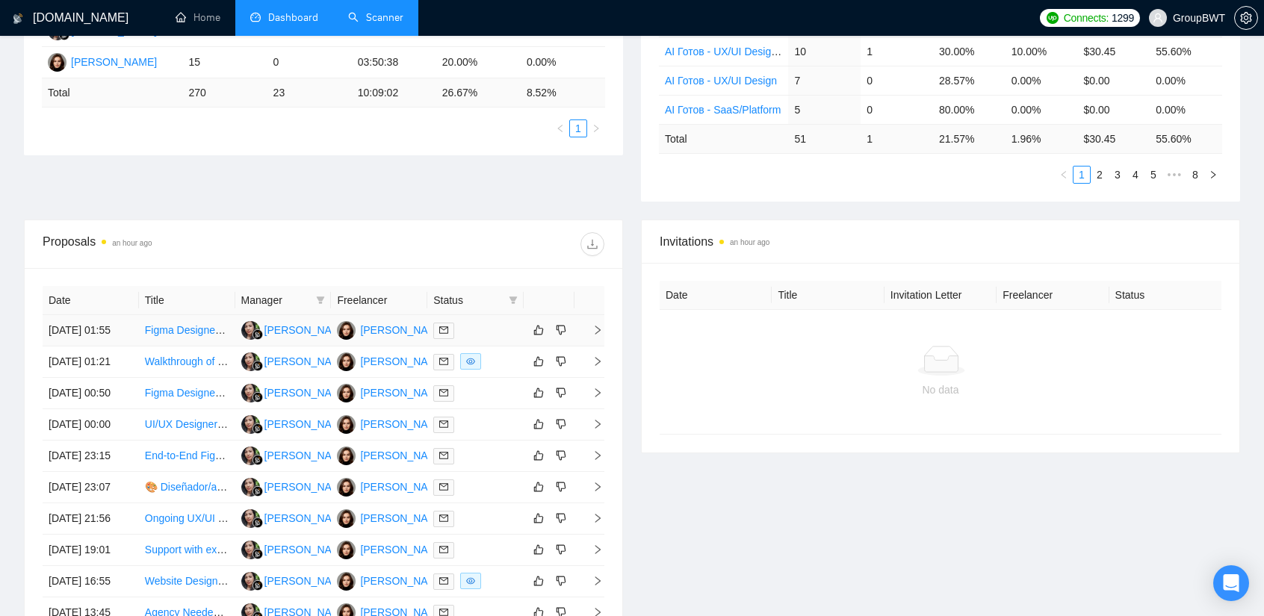
click at [201, 323] on td "Figma Designer Needed for Rx Website Project" at bounding box center [187, 330] width 96 height 31
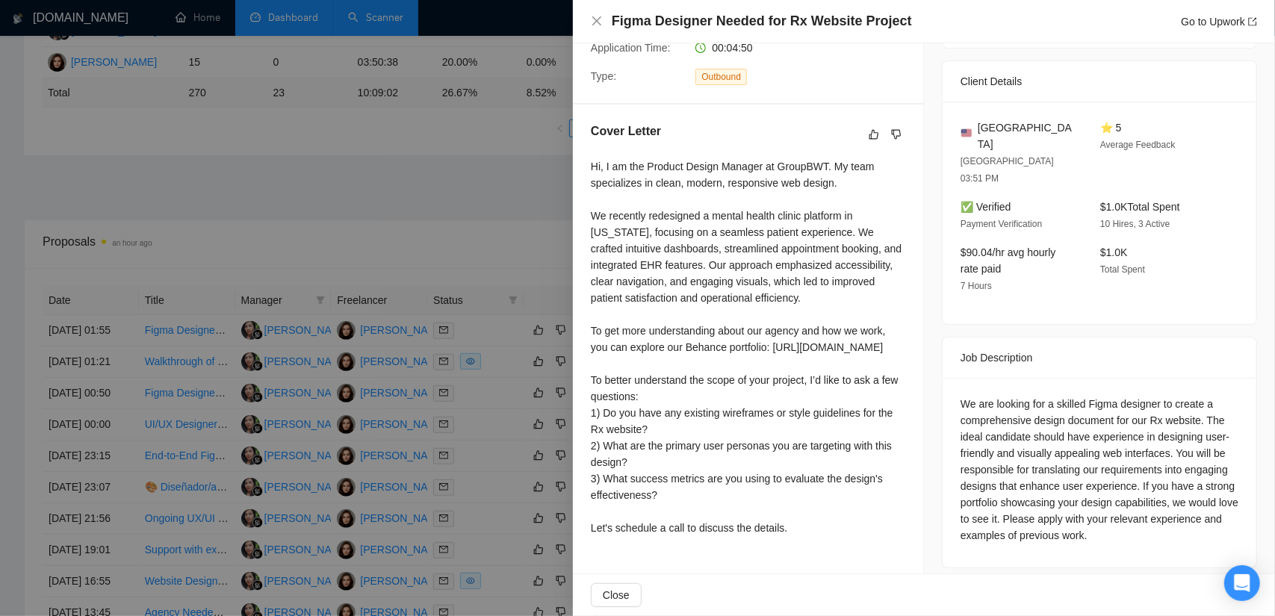
scroll to position [332, 0]
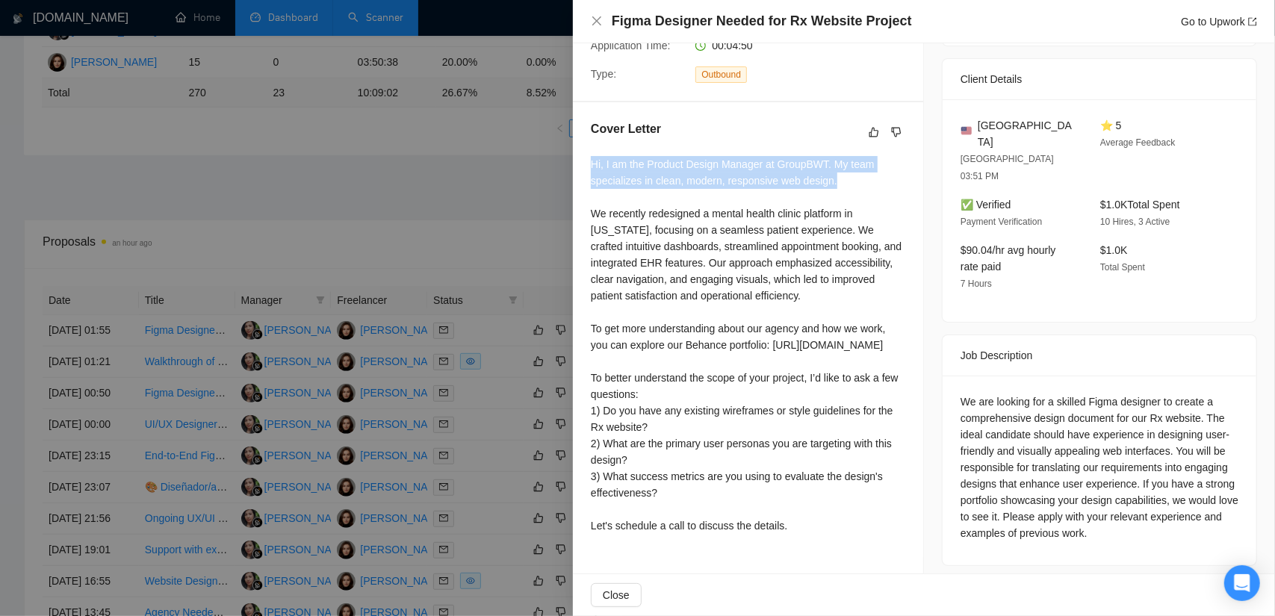
drag, startPoint x: 816, startPoint y: 183, endPoint x: 580, endPoint y: 163, distance: 236.2
click at [580, 163] on div "Cover Letter Hi, I am the Product Design Manager at GroupBWT. My team specializ…" at bounding box center [748, 330] width 350 height 456
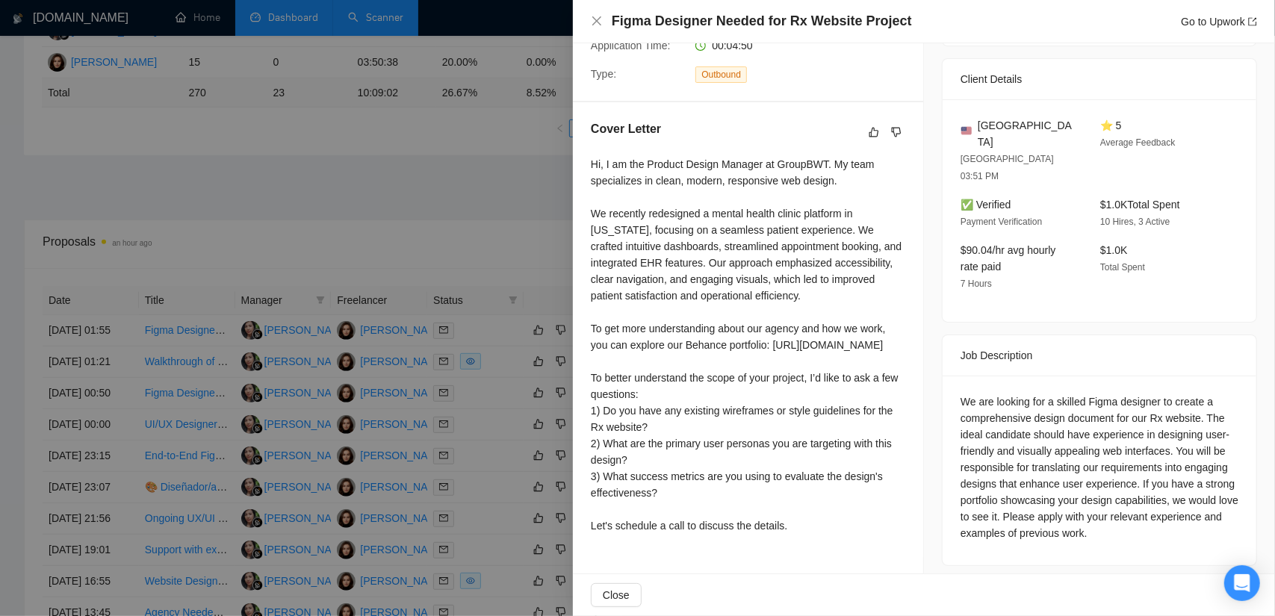
click at [593, 208] on div "Hi, I am the Product Design Manager at GroupBWT. My team specializes in clean, …" at bounding box center [748, 345] width 315 height 378
drag, startPoint x: 602, startPoint y: 207, endPoint x: 808, endPoint y: 226, distance: 206.4
click at [808, 226] on div "Hi, I am the Product Design Manager at GroupBWT. My team specializes in clean, …" at bounding box center [748, 345] width 315 height 378
click at [836, 232] on div "Hi, I am the Product Design Manager at GroupBWT. My team specializes in clean, …" at bounding box center [748, 345] width 315 height 378
click at [839, 229] on div "Hi, I am the Product Design Manager at GroupBWT. My team specializes in clean, …" at bounding box center [748, 345] width 315 height 378
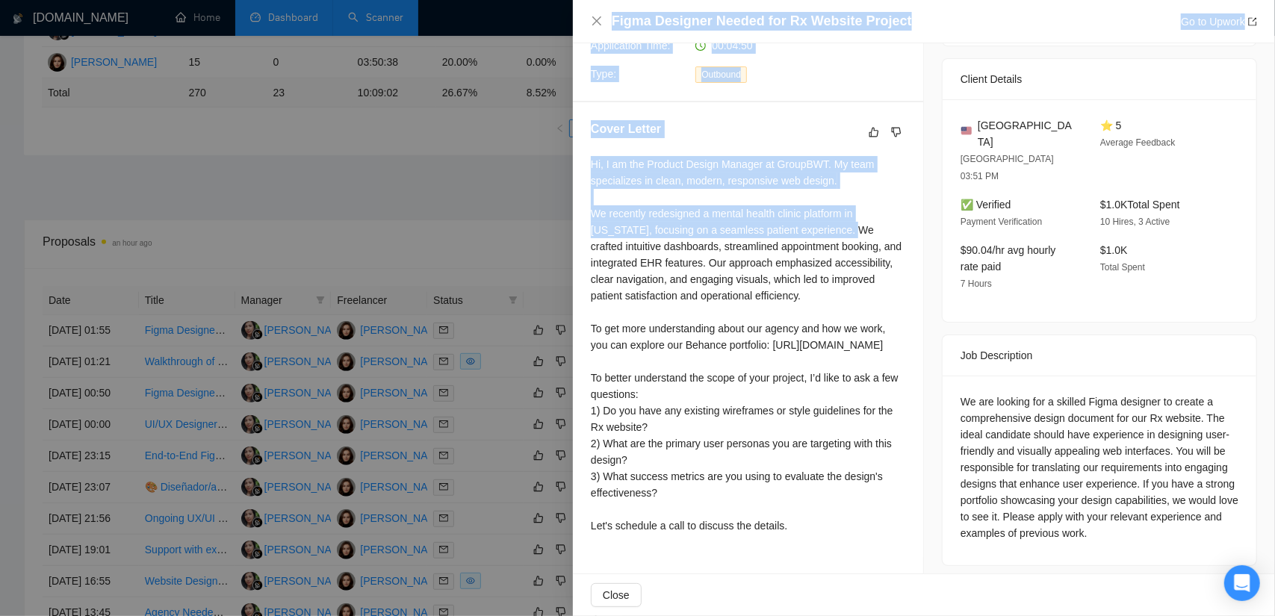
drag, startPoint x: 840, startPoint y: 230, endPoint x: 572, endPoint y: 207, distance: 269.2
click at [572, 207] on div "Figma Designer Needed for Rx Website Project Go to Upwork Proposal Details Date…" at bounding box center [637, 308] width 1275 height 616
click at [707, 220] on div "Hi, I am the Product Design Manager at GroupBWT. My team specializes in clean, …" at bounding box center [748, 345] width 315 height 378
drag, startPoint x: 841, startPoint y: 235, endPoint x: 567, endPoint y: 214, distance: 275.0
click at [567, 214] on div "Figma Designer Needed for Rx Website Project Go to Upwork Proposal Details Date…" at bounding box center [637, 308] width 1275 height 616
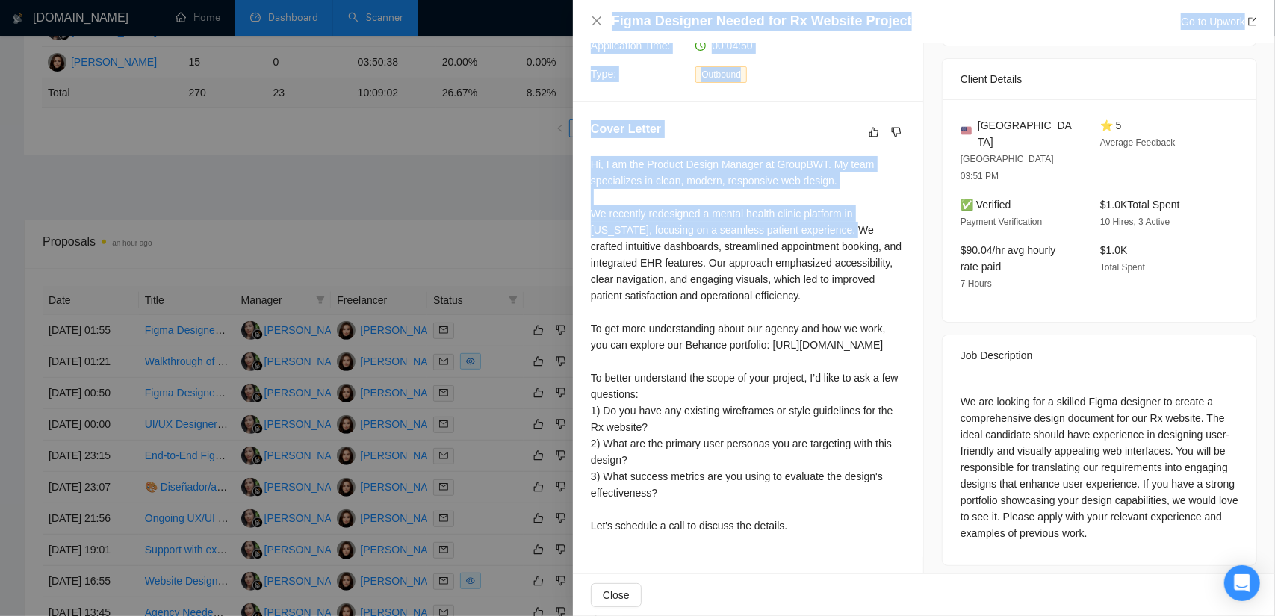
click at [634, 210] on div "Hi, I am the Product Design Manager at GroupBWT. My team specializes in clean, …" at bounding box center [748, 345] width 315 height 378
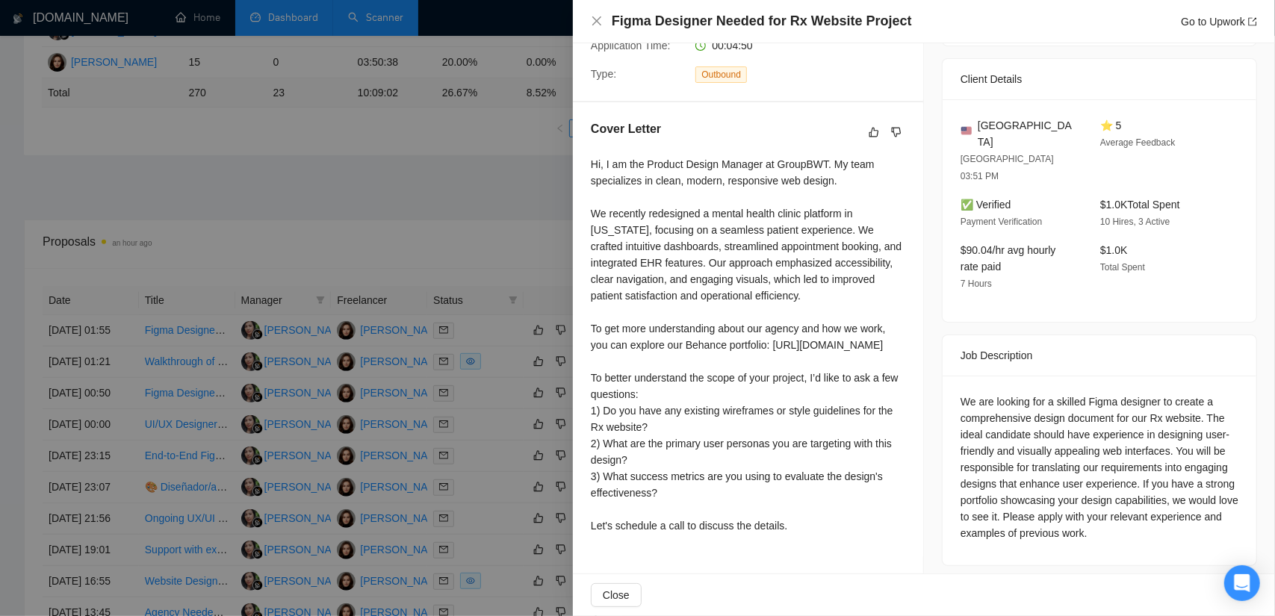
click at [848, 219] on div "Hi, I am the Product Design Manager at GroupBWT. My team specializes in clean, …" at bounding box center [748, 345] width 315 height 378
click at [831, 223] on div "Hi, I am the Product Design Manager at GroupBWT. My team specializes in clean, …" at bounding box center [748, 345] width 315 height 378
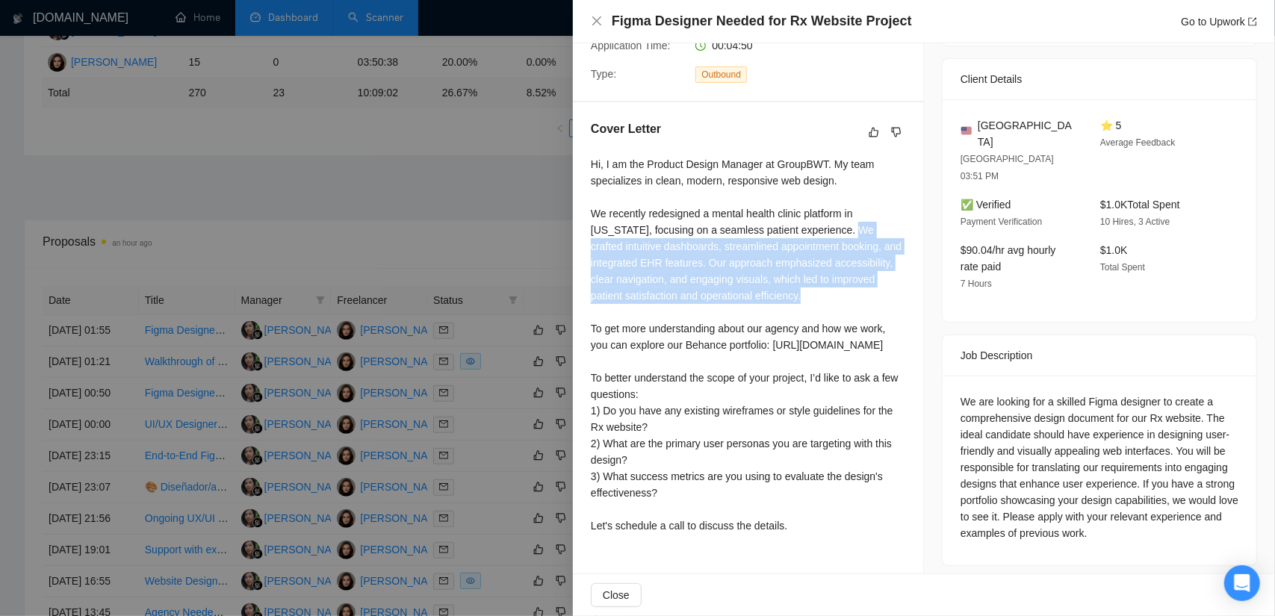
drag, startPoint x: 828, startPoint y: 291, endPoint x: 842, endPoint y: 232, distance: 60.5
click at [842, 232] on div "Hi, I am the Product Design Manager at GroupBWT. My team specializes in clean, …" at bounding box center [748, 345] width 315 height 378
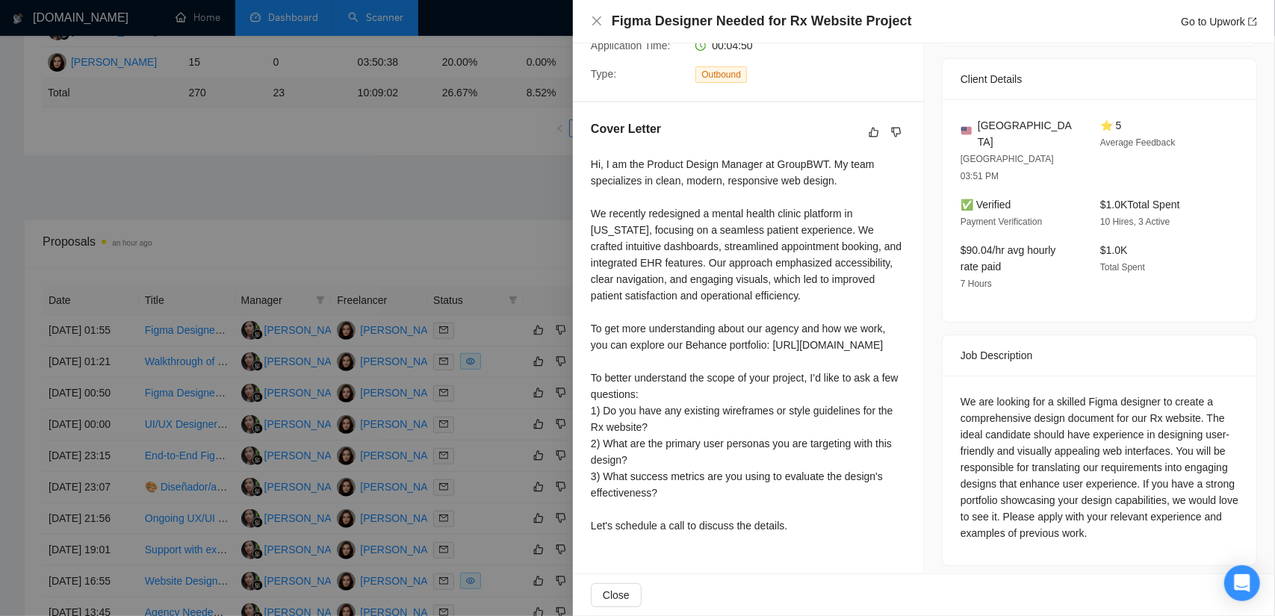
click at [1025, 416] on div "We are looking for a skilled Figma designer to create a comprehensive design do…" at bounding box center [1100, 468] width 278 height 148
drag, startPoint x: 1157, startPoint y: 368, endPoint x: 1109, endPoint y: 389, distance: 52.2
click at [1109, 394] on div "We are looking for a skilled Figma designer to create a comprehensive design do…" at bounding box center [1100, 468] width 278 height 148
copy div "to create a comprehensive design document"
click at [1119, 394] on div "We are looking for a skilled Figma designer to create a comprehensive design do…" at bounding box center [1100, 468] width 278 height 148
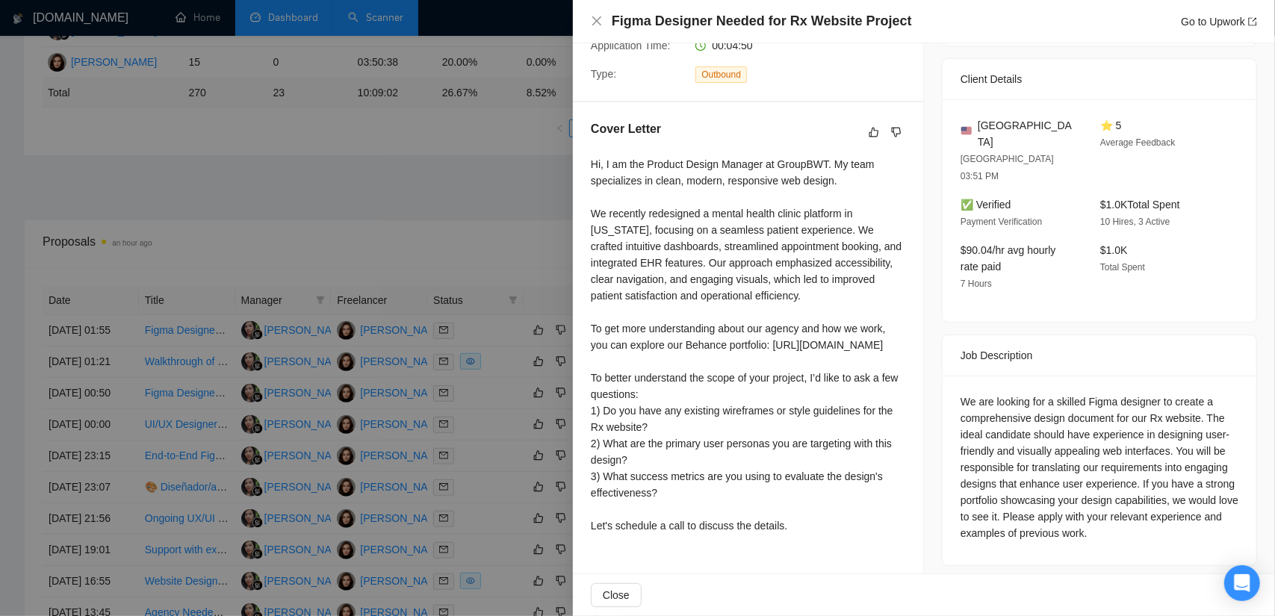
click at [1089, 394] on div "We are looking for a skilled Figma designer to create a comprehensive design do…" at bounding box center [1100, 468] width 278 height 148
click at [1112, 403] on div "We are looking for a skilled Figma designer to create a comprehensive design do…" at bounding box center [1100, 468] width 278 height 148
click at [1054, 397] on div "We are looking for a skilled Figma designer to create a comprehensive design do…" at bounding box center [1100, 468] width 278 height 148
click at [536, 177] on div at bounding box center [637, 308] width 1275 height 616
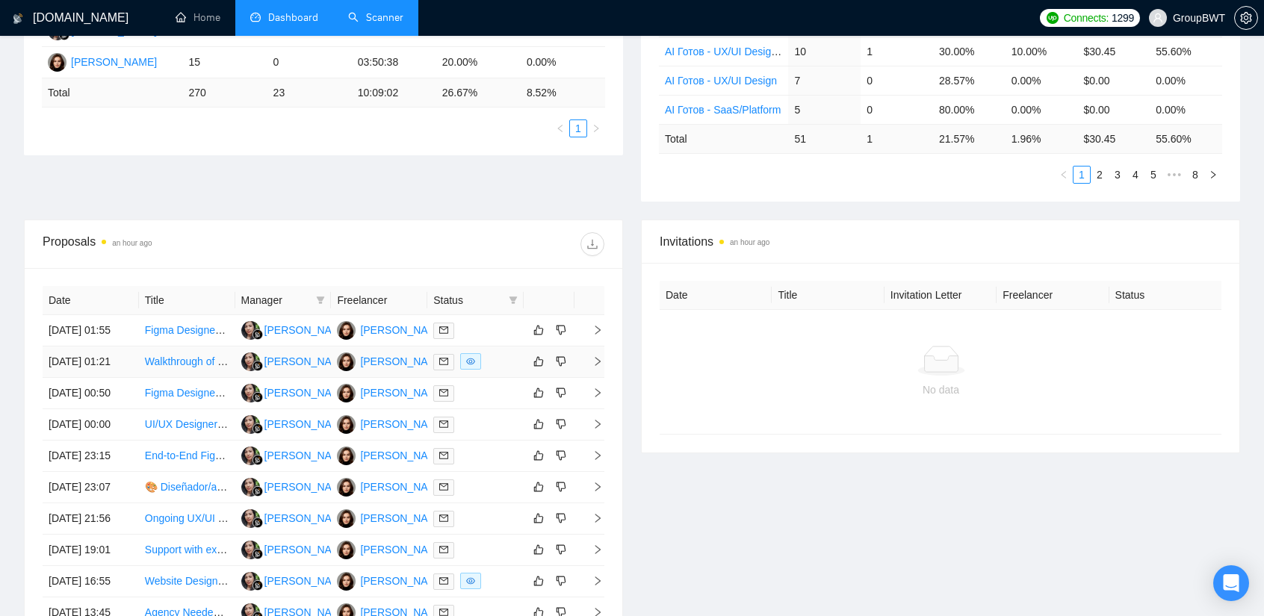
click at [188, 362] on td "Walkthrough of UX of Tray / n8n Platform" at bounding box center [187, 362] width 96 height 31
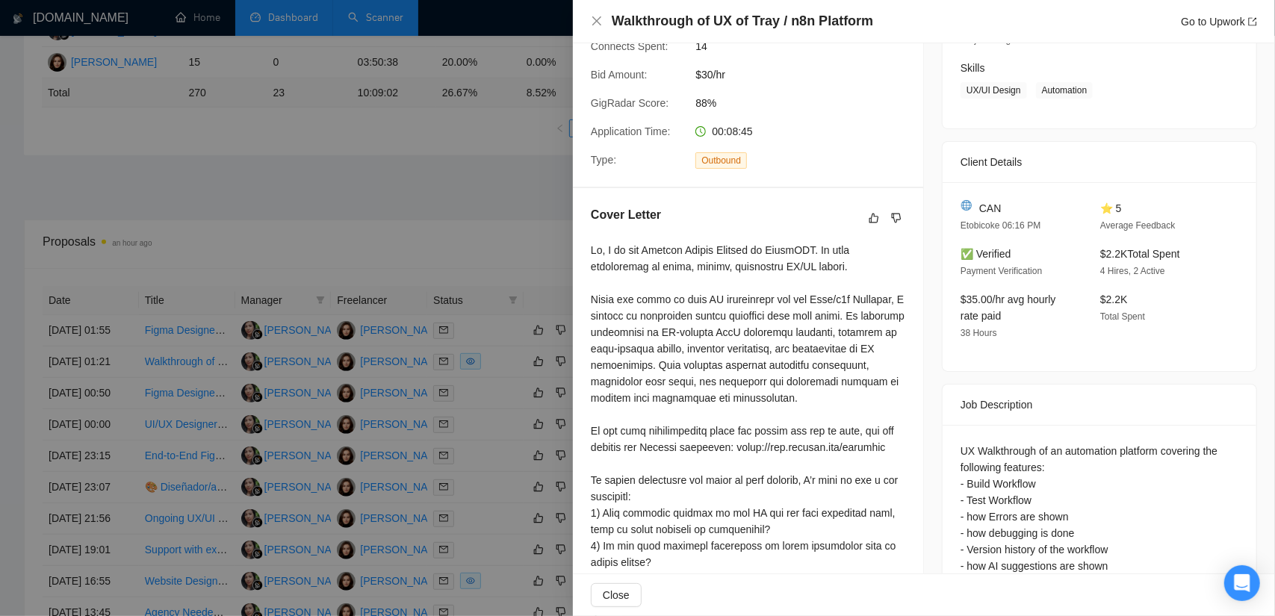
scroll to position [299, 0]
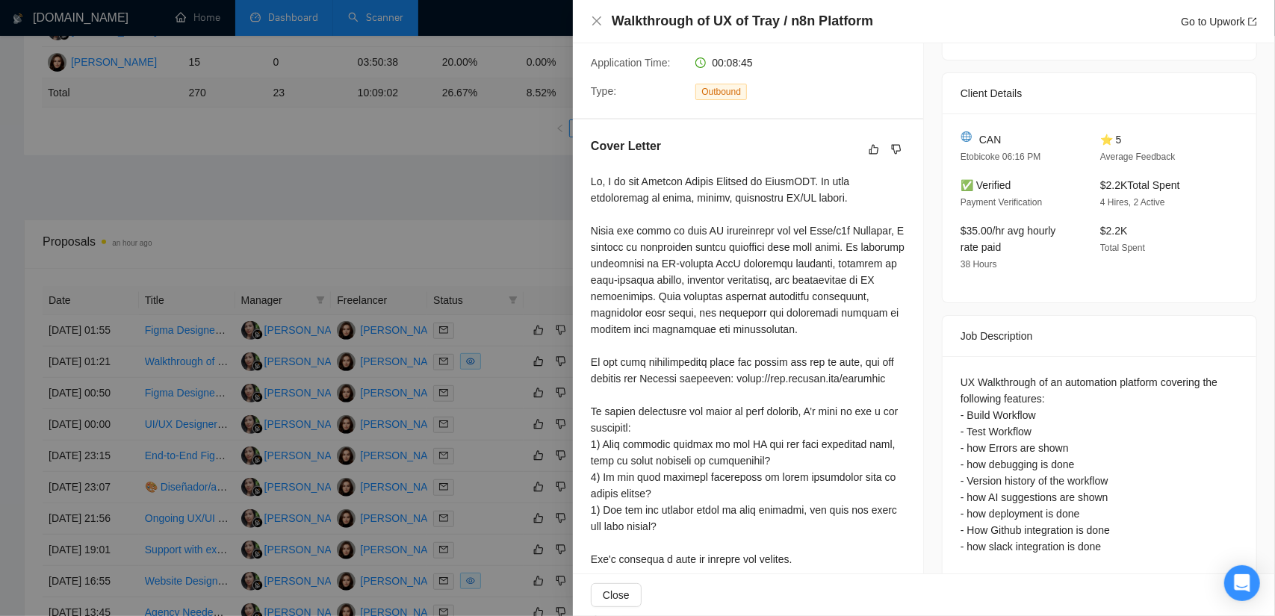
click at [801, 23] on h4 "Walkthrough of UX of Tray / n8n Platform" at bounding box center [742, 21] width 261 height 19
click at [822, 238] on div at bounding box center [748, 370] width 315 height 394
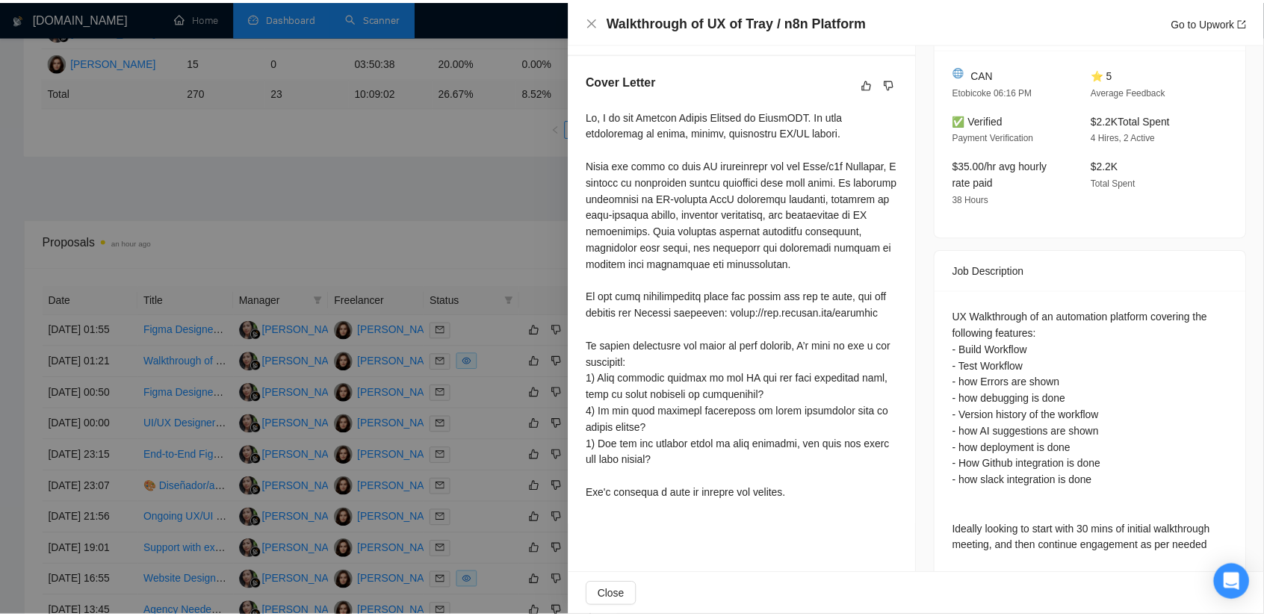
scroll to position [387, 0]
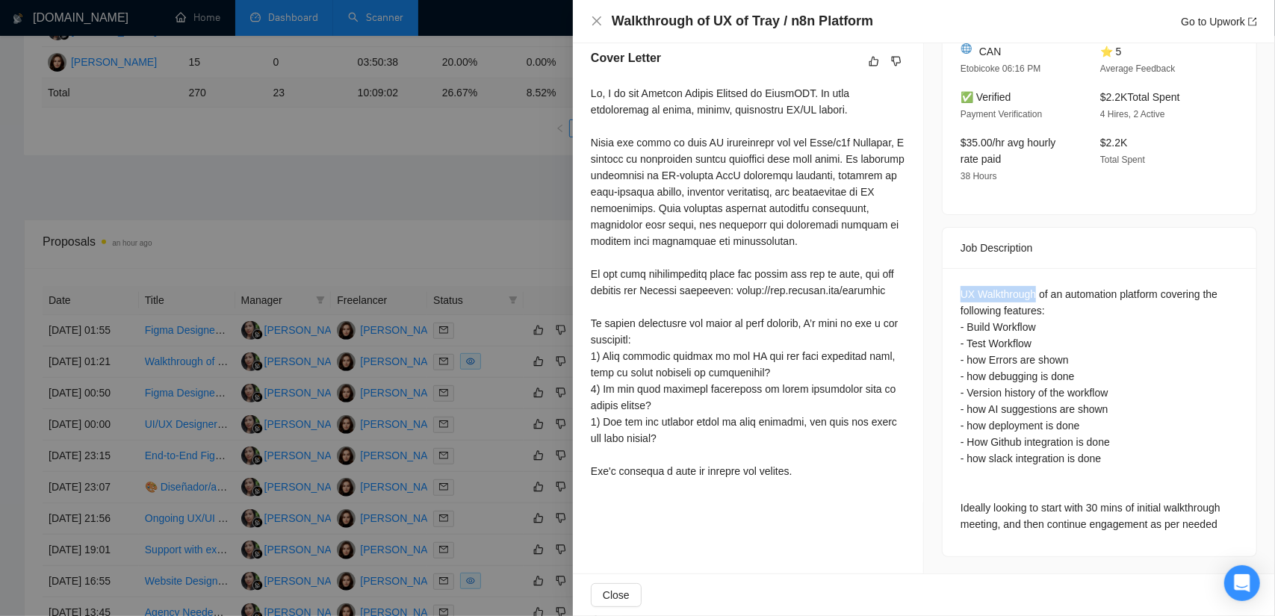
drag, startPoint x: 953, startPoint y: 288, endPoint x: 1029, endPoint y: 294, distance: 75.8
click at [1029, 294] on div "UX Walkthrough of an automation platform covering the following features: - Bui…" at bounding box center [1100, 412] width 314 height 288
copy div "UX Walkthrough"
click at [1025, 288] on div "UX Walkthrough of an automation platform covering the following features: - Bui…" at bounding box center [1100, 409] width 278 height 247
copy div "Walkthrough"
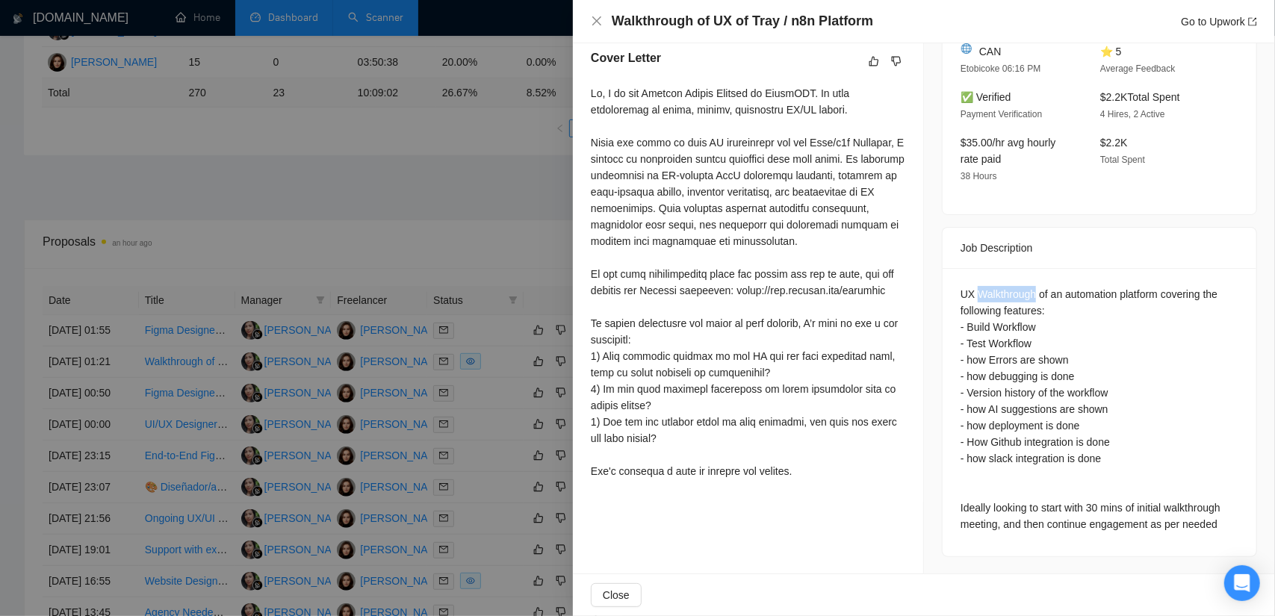
drag, startPoint x: 1029, startPoint y: 291, endPoint x: 973, endPoint y: 292, distance: 55.3
click at [973, 292] on div "UX Walkthrough of an automation platform covering the following features: - Bui…" at bounding box center [1100, 409] width 278 height 247
copy div "Walkthrough"
click at [1044, 462] on div "UX Walkthrough of an automation platform covering the following features: - Bui…" at bounding box center [1100, 409] width 278 height 247
click at [409, 235] on div at bounding box center [637, 308] width 1275 height 616
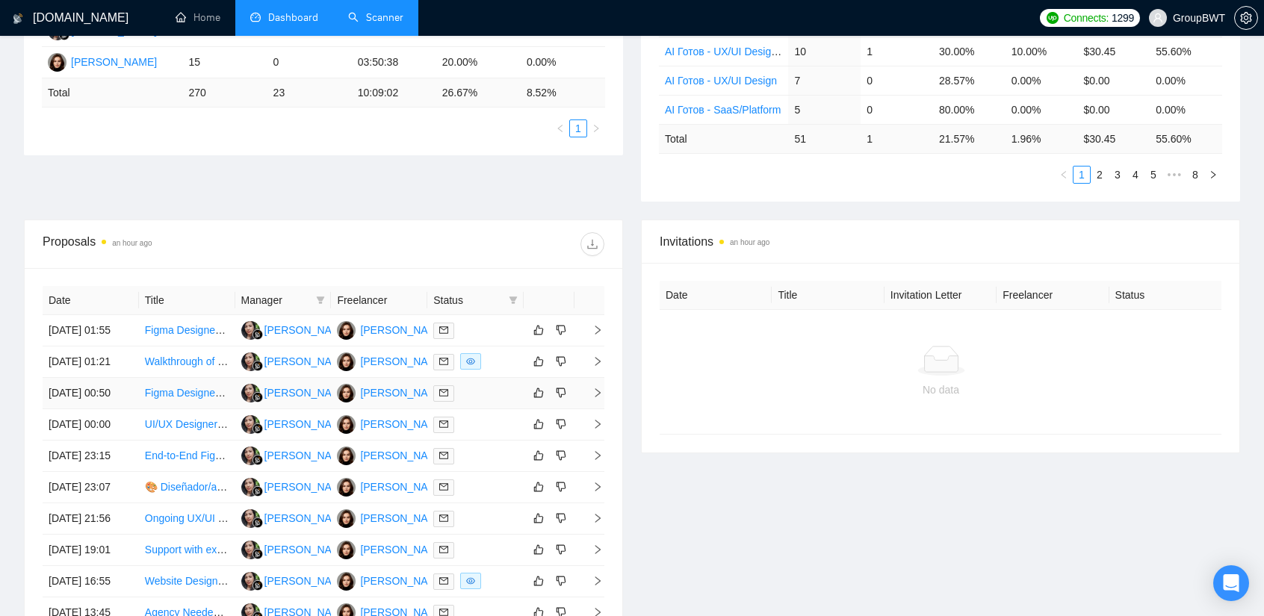
click at [477, 402] on div at bounding box center [475, 393] width 84 height 17
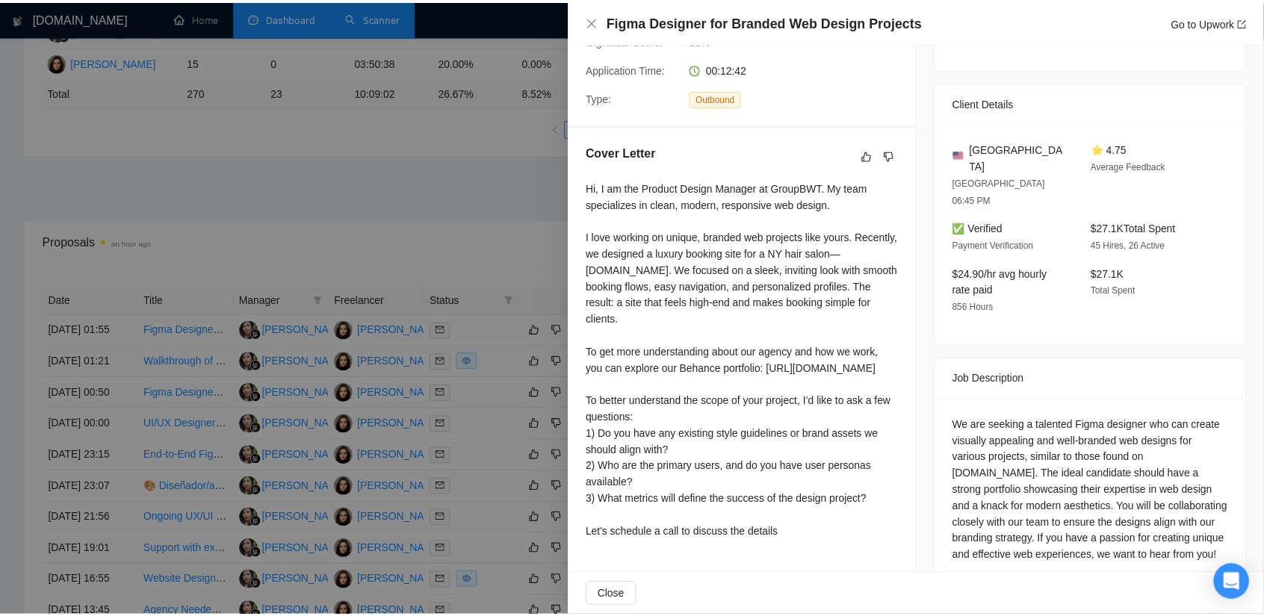
scroll to position [324, 0]
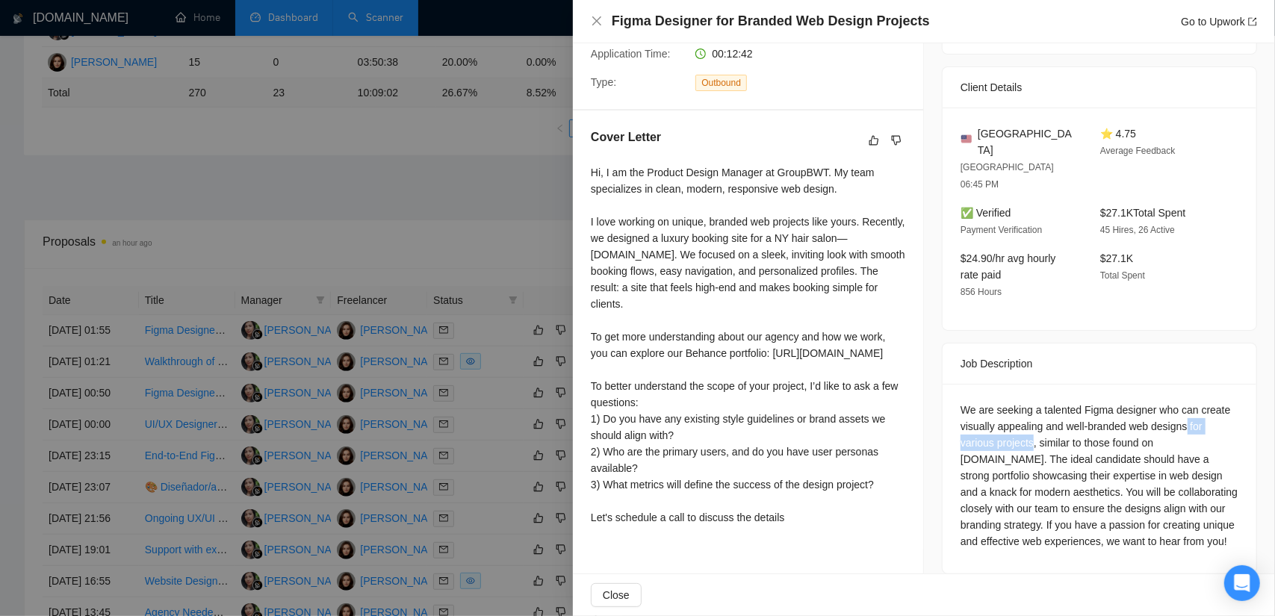
drag, startPoint x: 1182, startPoint y: 389, endPoint x: 1028, endPoint y: 406, distance: 154.8
click at [1028, 406] on div "We are seeking a talented Figma designer who can create visually appealing and …" at bounding box center [1100, 476] width 278 height 148
copy div "for various projects"
click at [1154, 407] on div "We are seeking a talented Figma designer who can create visually appealing and …" at bounding box center [1100, 476] width 278 height 148
click at [509, 226] on div at bounding box center [637, 308] width 1275 height 616
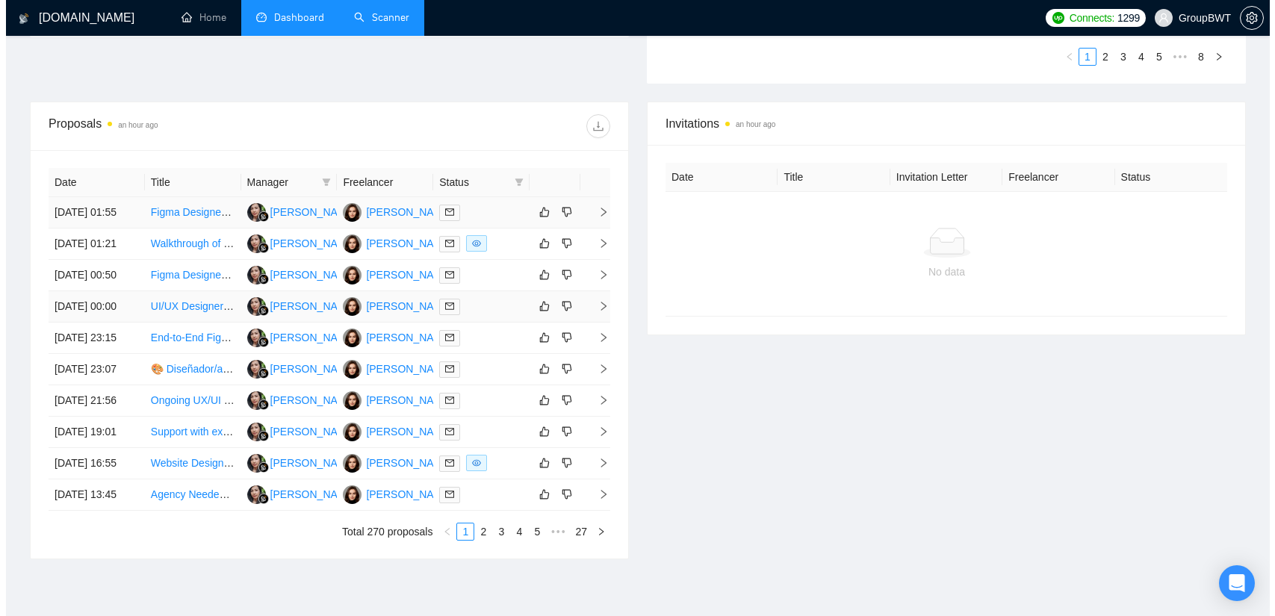
scroll to position [523, 0]
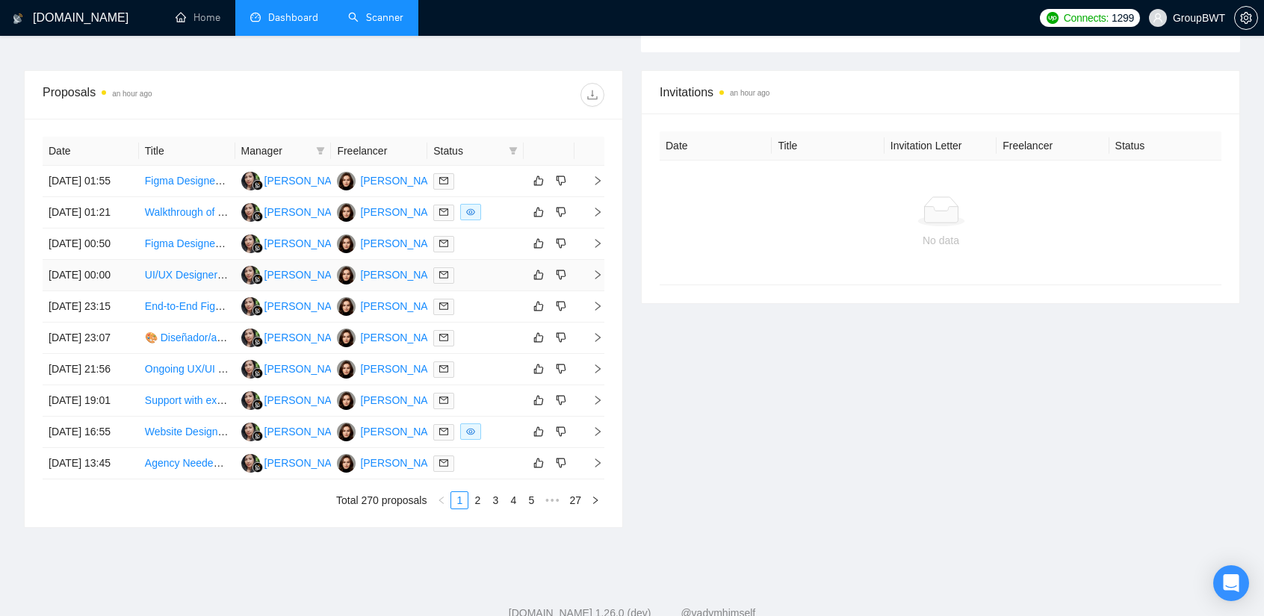
click at [475, 284] on div at bounding box center [475, 275] width 84 height 17
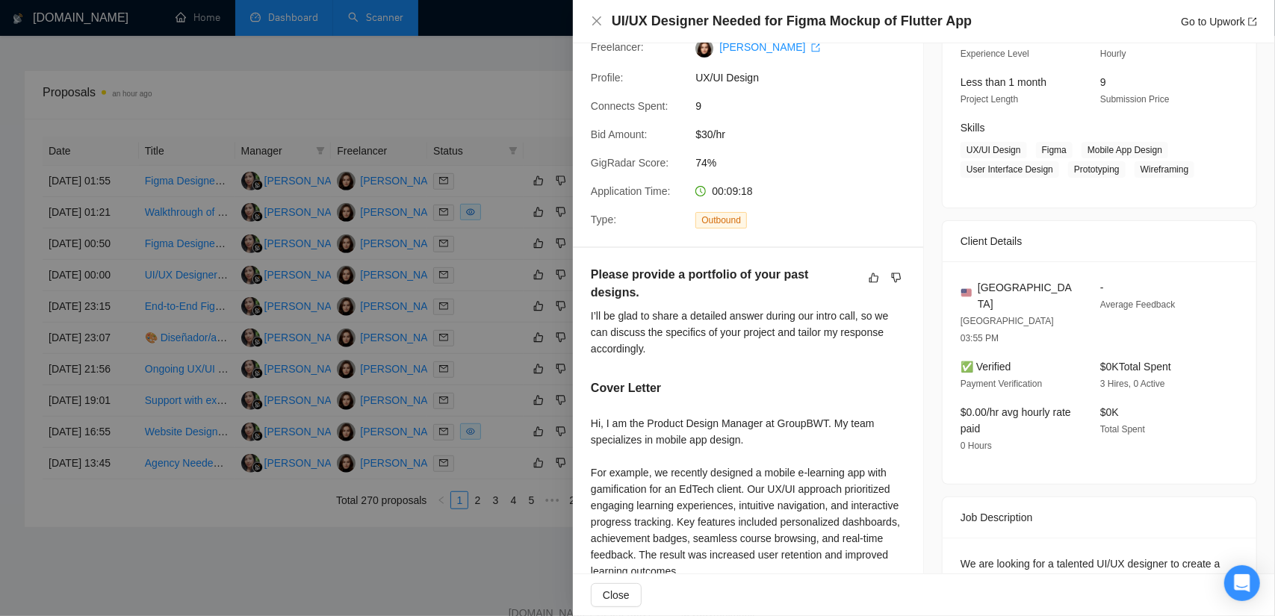
scroll to position [175, 0]
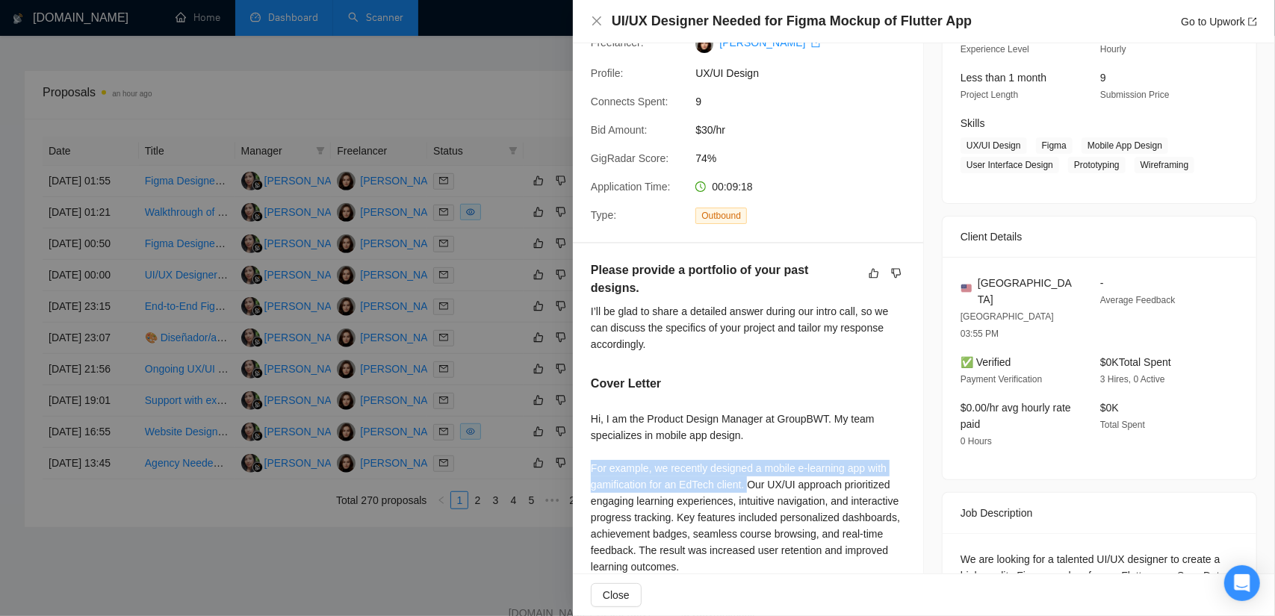
drag, startPoint x: 745, startPoint y: 466, endPoint x: 589, endPoint y: 447, distance: 157.3
click at [589, 447] on div "Please provide a portfolio of your past designs. I’ll be glad to share a detail…" at bounding box center [748, 537] width 350 height 586
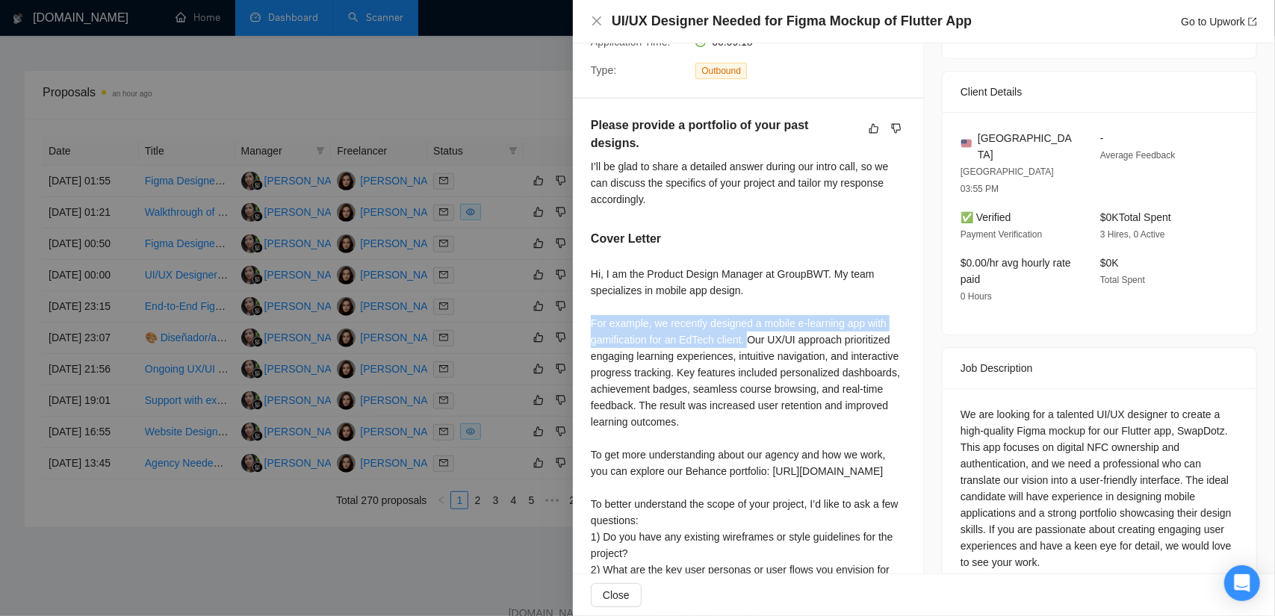
scroll to position [324, 0]
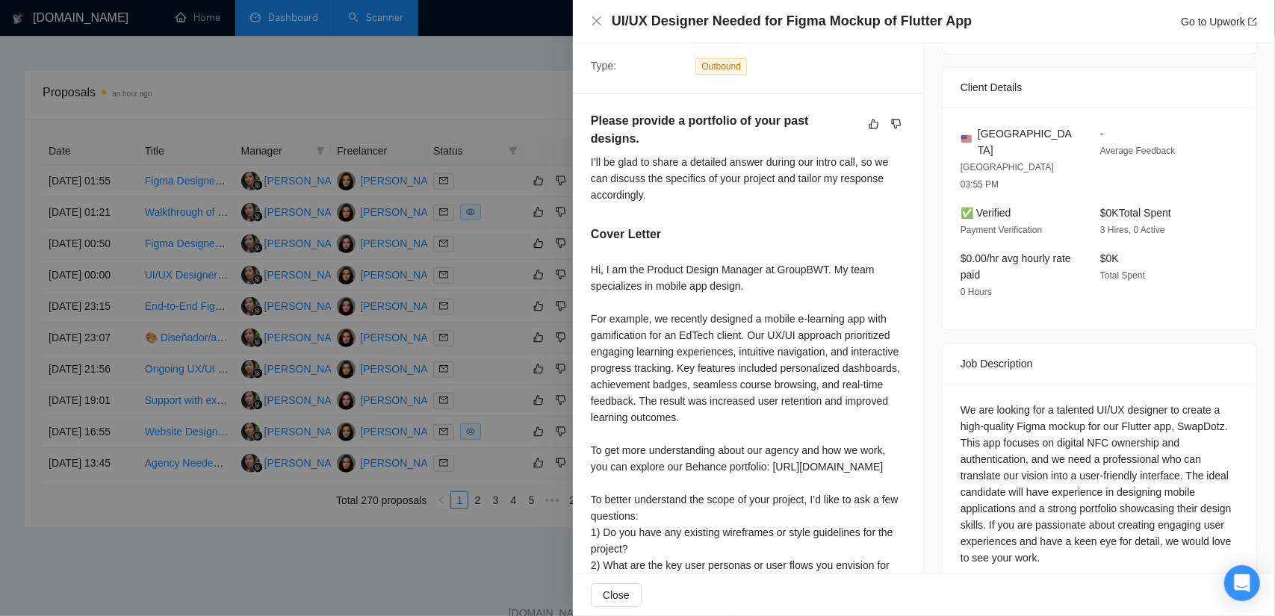
click at [704, 411] on div "Hi, I am the Product Design Manager at GroupBWT. My team specializes in mobile …" at bounding box center [748, 458] width 315 height 394
click at [483, 109] on div at bounding box center [637, 308] width 1275 height 616
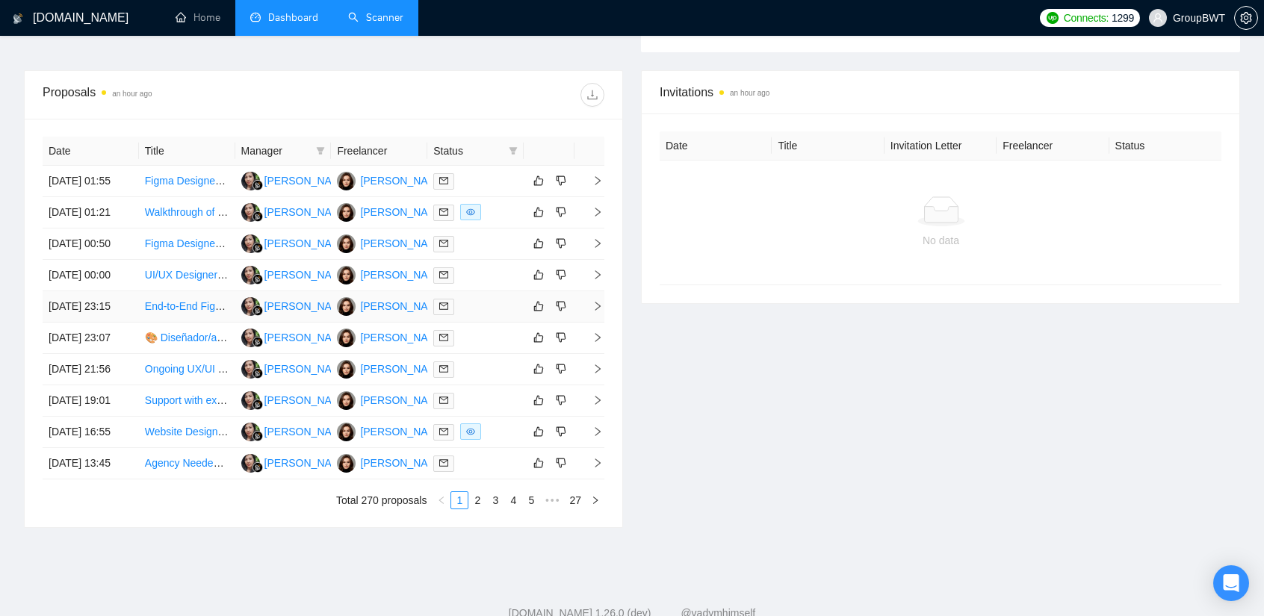
click at [476, 323] on td at bounding box center [475, 306] width 96 height 31
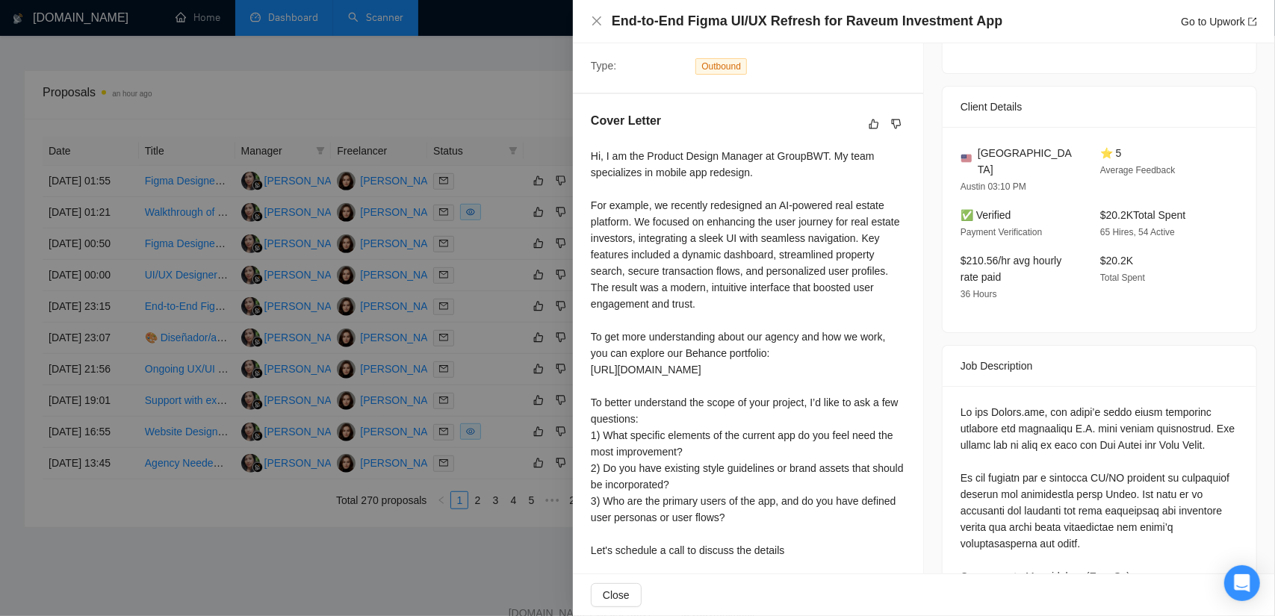
click at [625, 217] on div at bounding box center [748, 353] width 315 height 411
drag, startPoint x: 635, startPoint y: 221, endPoint x: 580, endPoint y: 205, distance: 57.5
click at [580, 205] on div "Cover Letter" at bounding box center [748, 338] width 350 height 489
click at [526, 85] on div at bounding box center [637, 308] width 1275 height 616
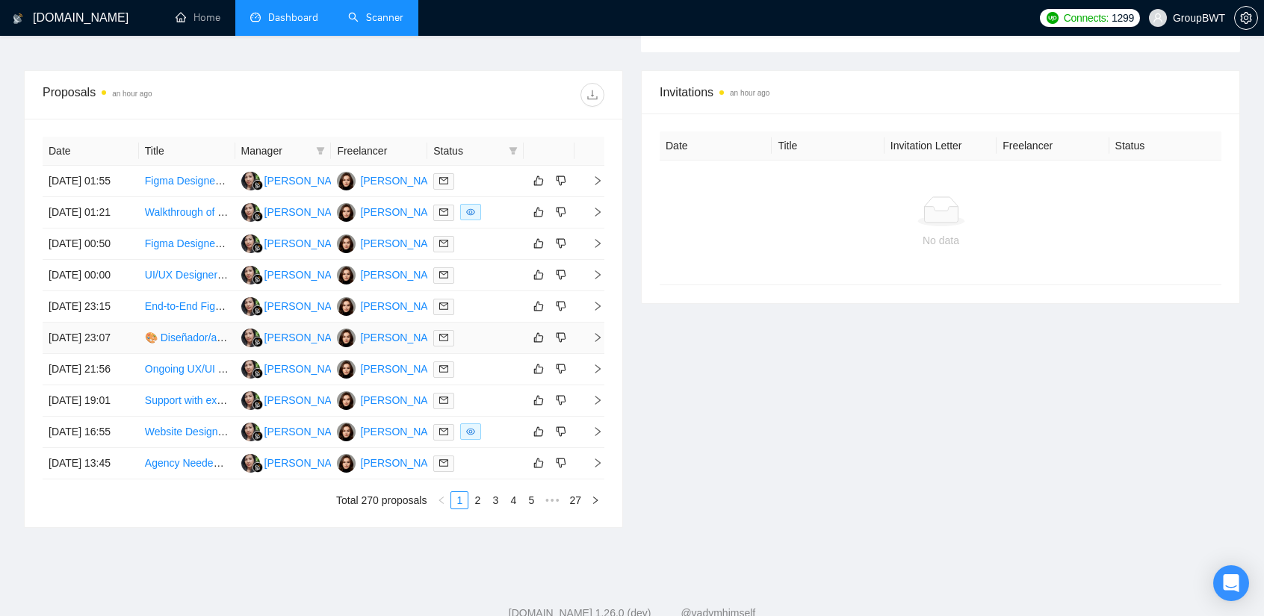
click at [480, 347] on div at bounding box center [475, 337] width 84 height 17
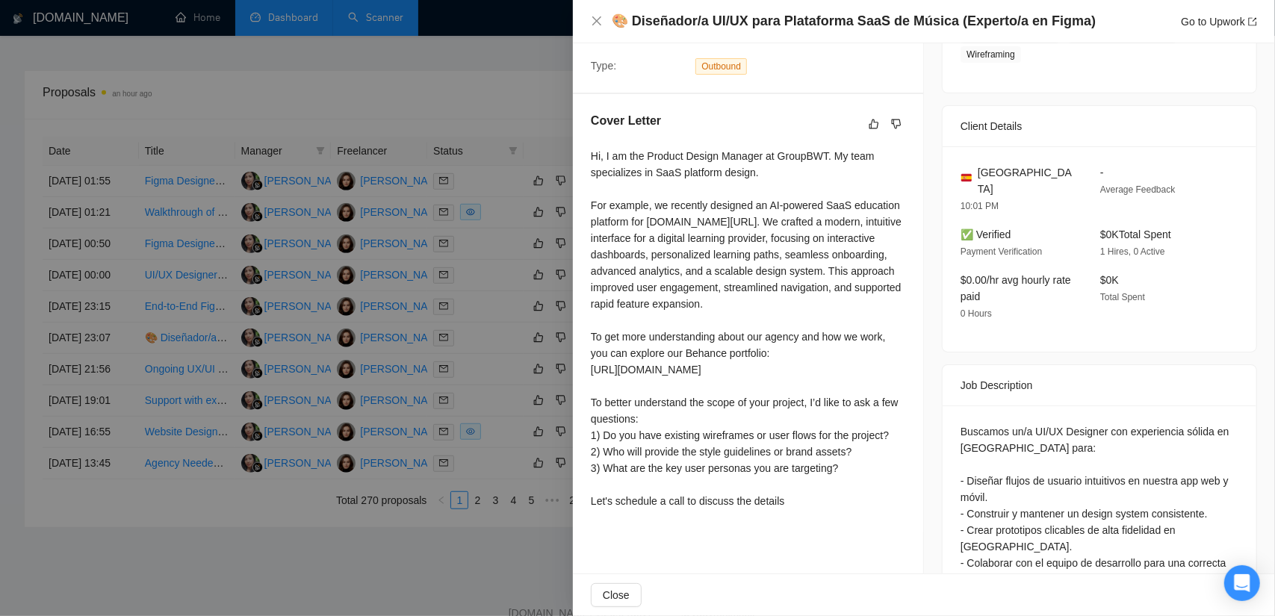
click at [483, 191] on div at bounding box center [637, 308] width 1275 height 616
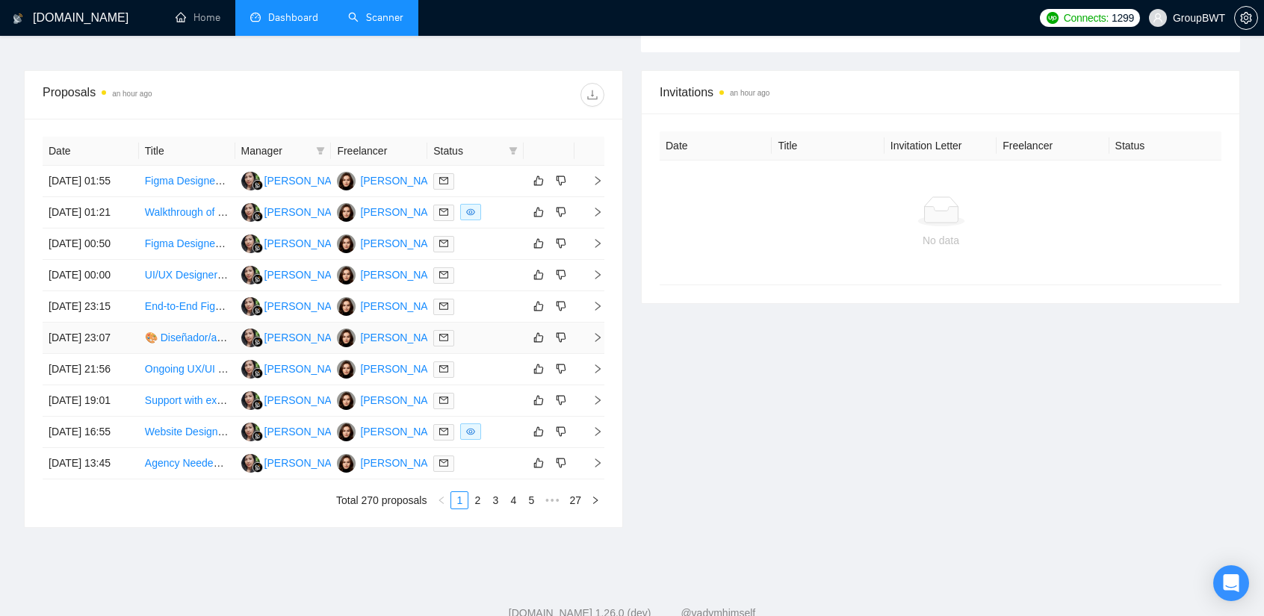
click at [474, 347] on div at bounding box center [475, 337] width 84 height 17
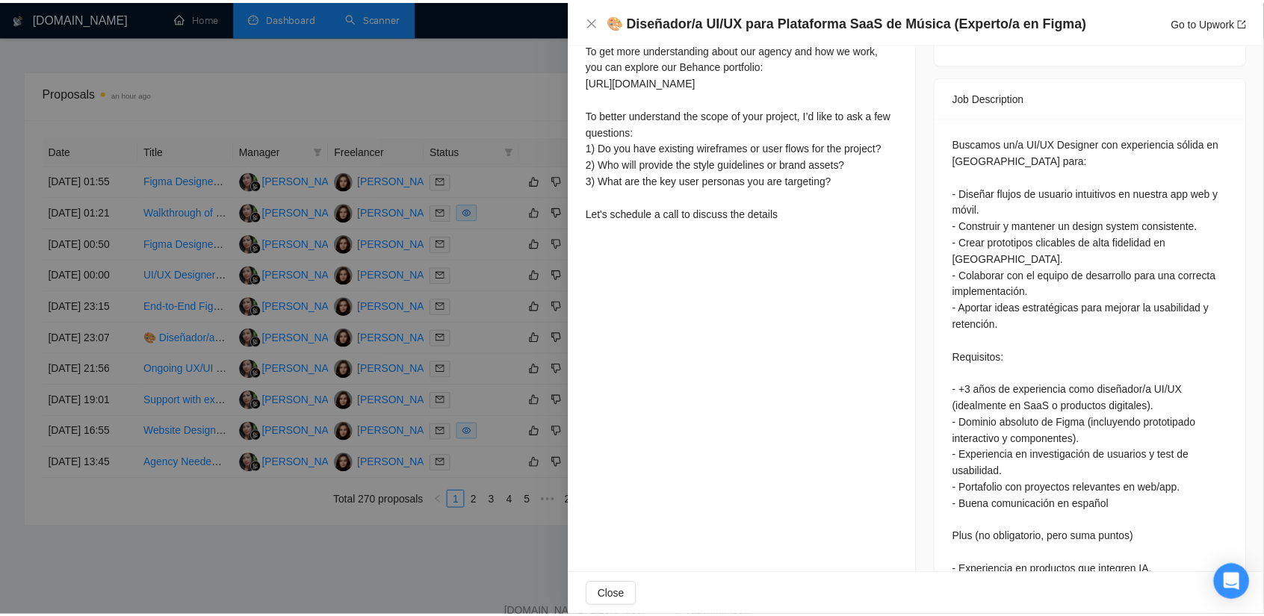
scroll to position [623, 0]
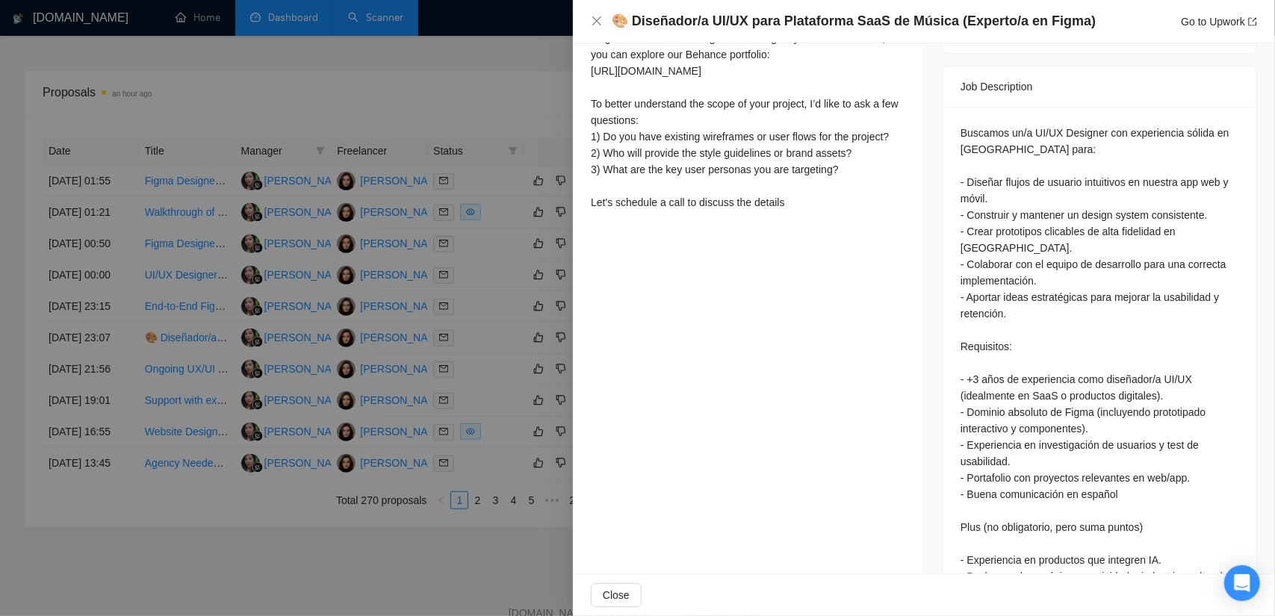
click at [542, 128] on div at bounding box center [637, 308] width 1275 height 616
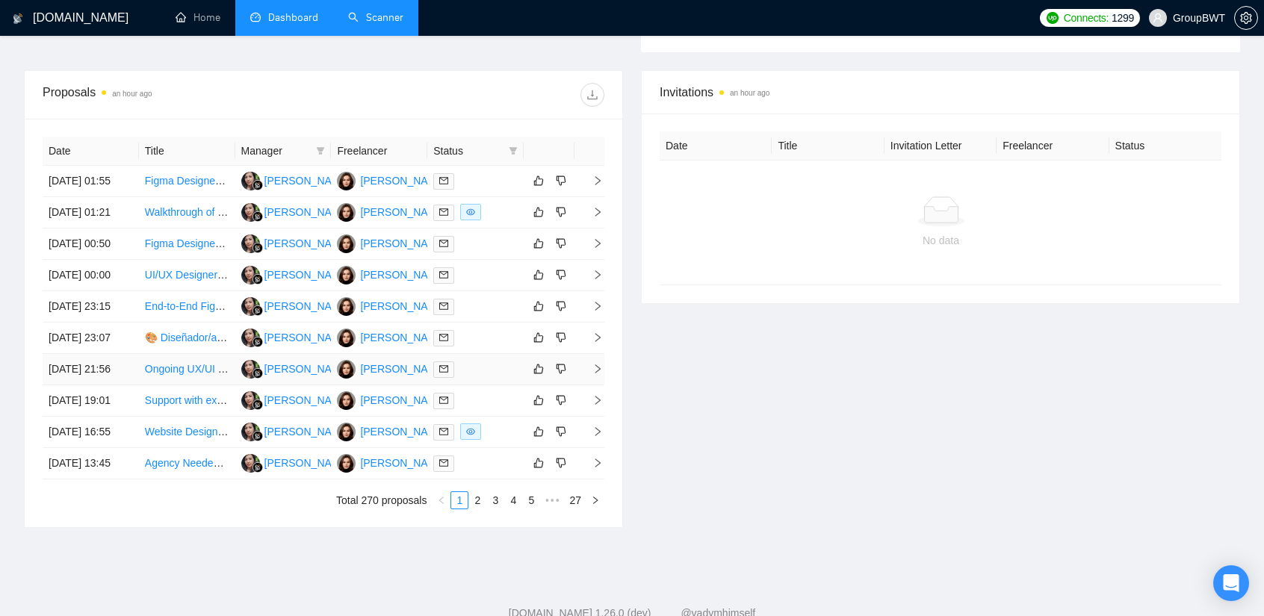
click at [474, 378] on div at bounding box center [475, 369] width 84 height 17
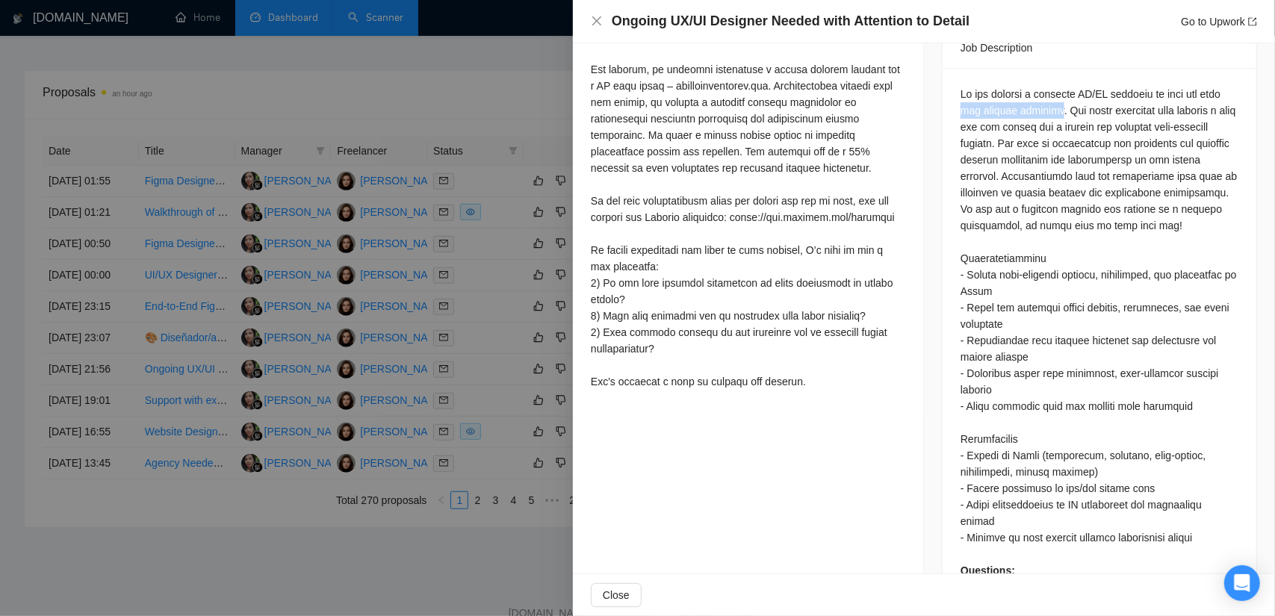
drag, startPoint x: 955, startPoint y: 93, endPoint x: 1048, endPoint y: 95, distance: 93.4
click at [1048, 95] on div "Questions: Provide 2 links to well organized figma projects that you are most p…" at bounding box center [1100, 349] width 278 height 526
copy div "for ongoing projects"
click at [474, 294] on div at bounding box center [637, 308] width 1275 height 616
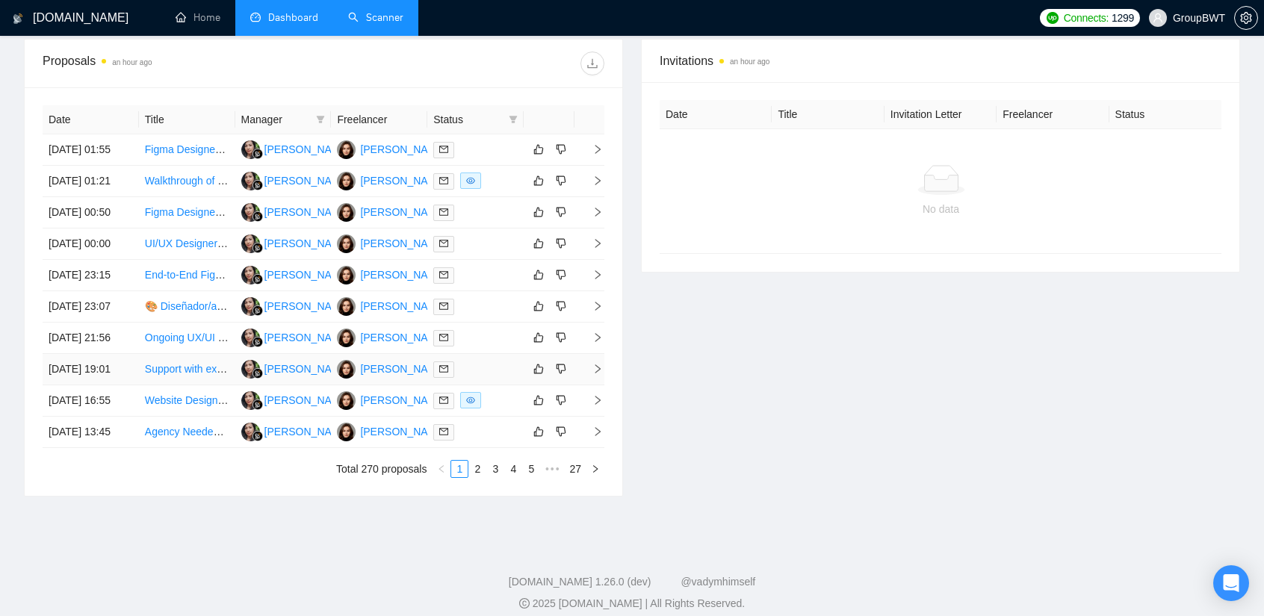
scroll to position [672, 0]
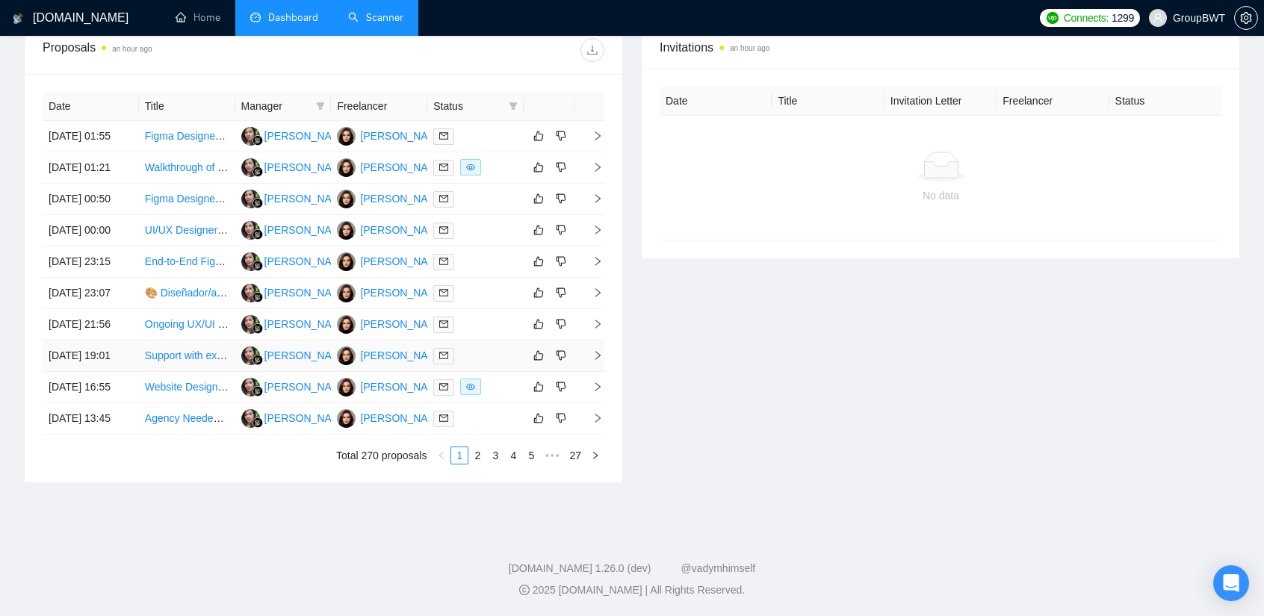
click at [199, 341] on td "Support with existing WordPress site" at bounding box center [187, 356] width 96 height 31
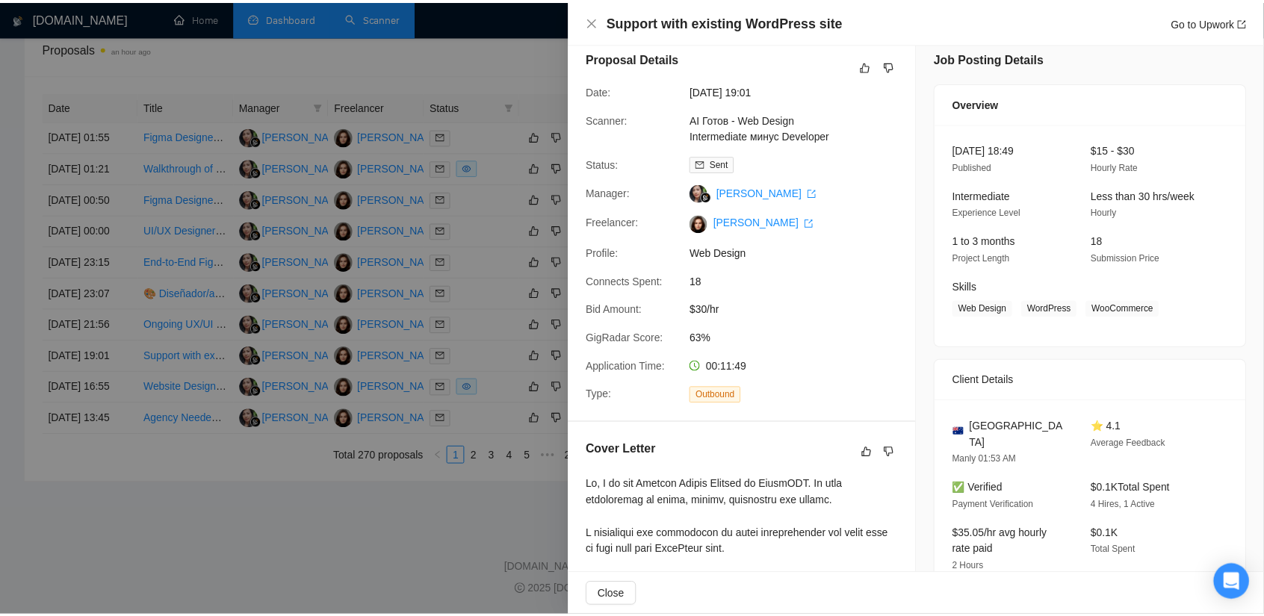
scroll to position [9, 0]
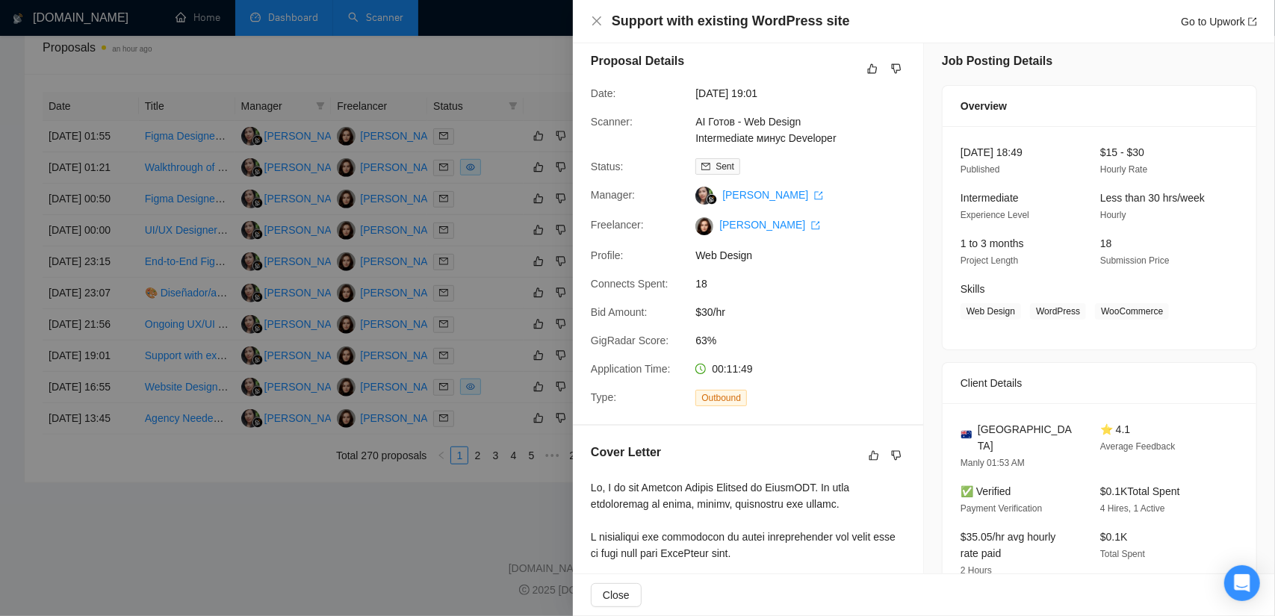
click at [292, 563] on div at bounding box center [637, 308] width 1275 height 616
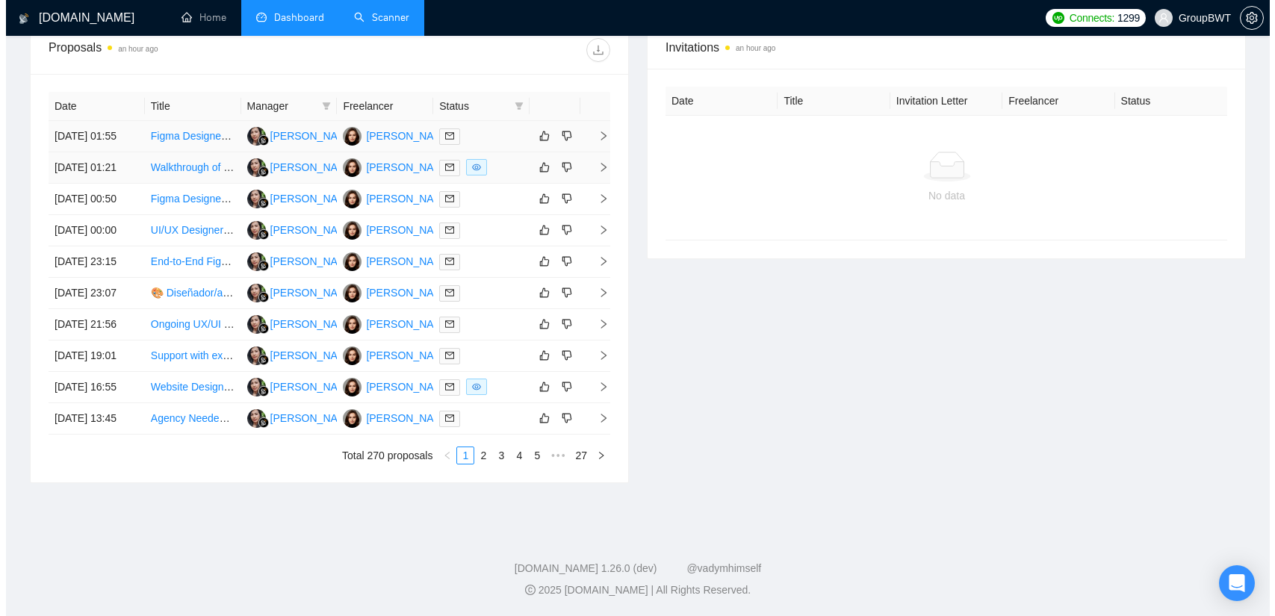
scroll to position [598, 0]
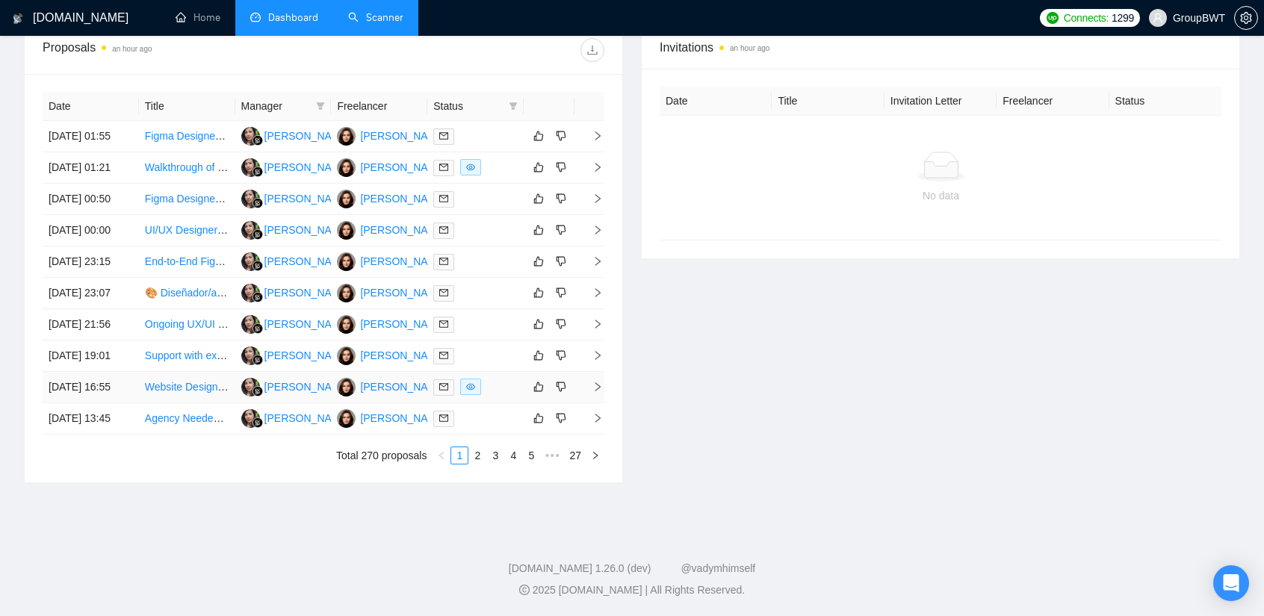
click at [193, 403] on td "Website Designer for SaaS Company" at bounding box center [187, 387] width 96 height 31
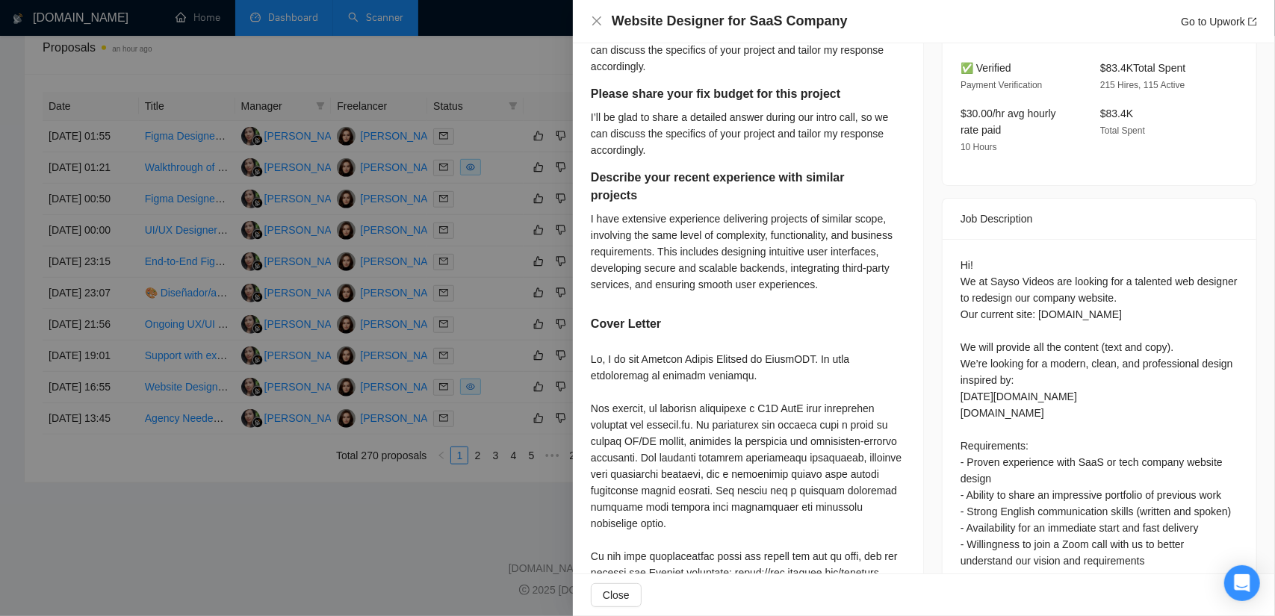
scroll to position [457, 0]
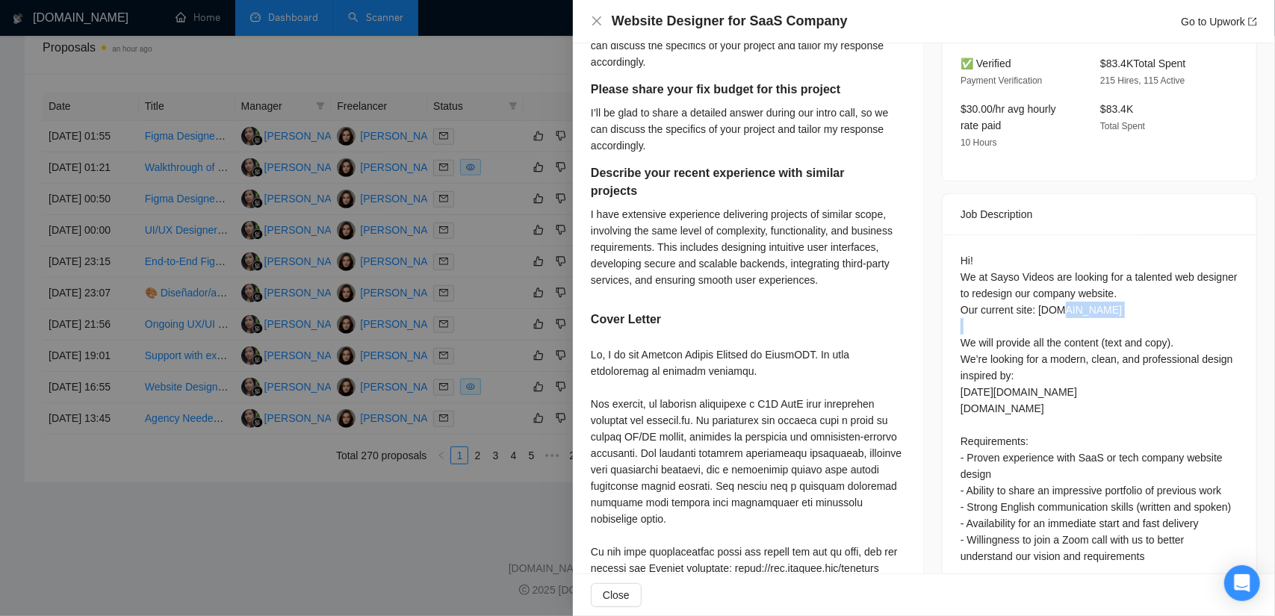
drag, startPoint x: 1124, startPoint y: 294, endPoint x: 1058, endPoint y: 286, distance: 66.3
click at [1058, 286] on div "Hi! We at Sayso Videos are looking for a talented web designer to redesign our …" at bounding box center [1100, 483] width 278 height 460
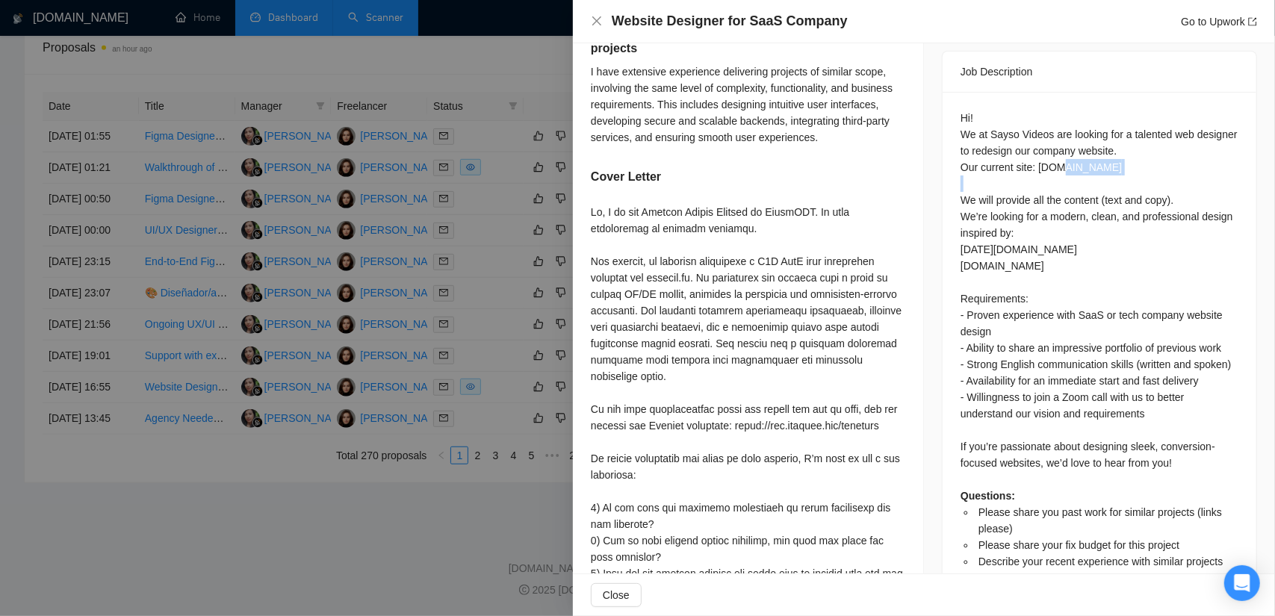
scroll to position [607, 0]
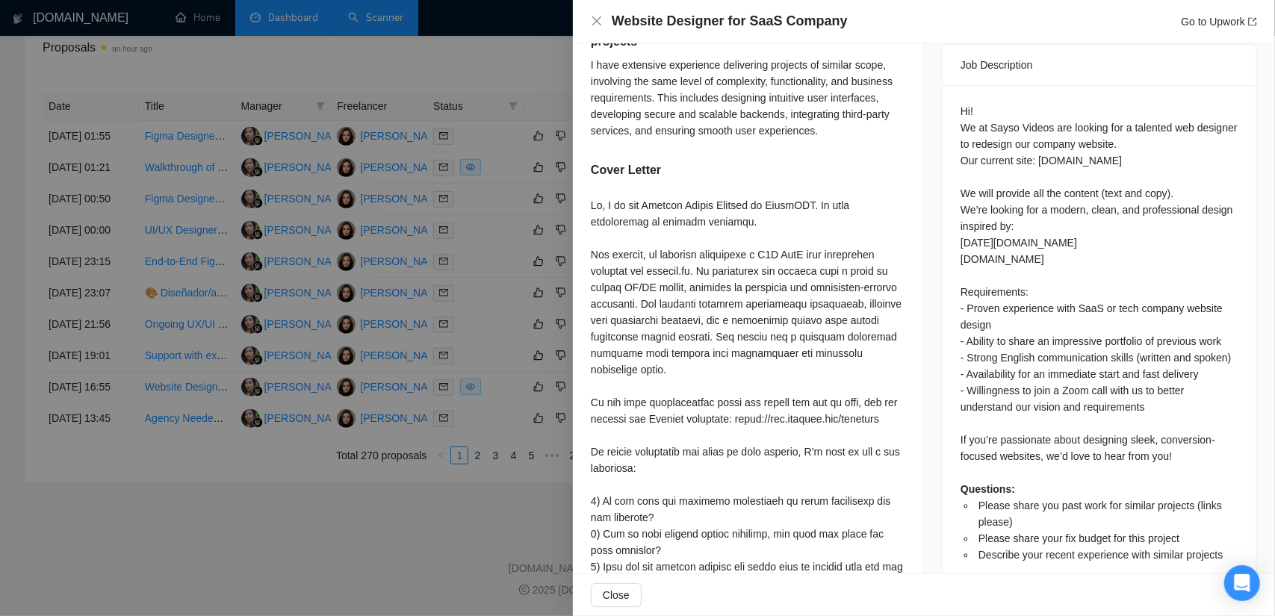
click at [1048, 307] on div "Hi! We at Sayso Videos are looking for a talented web designer to redesign our …" at bounding box center [1100, 333] width 278 height 460
click at [1003, 301] on div "Hi! We at Sayso Videos are looking for a talented web designer to redesign our …" at bounding box center [1100, 333] width 278 height 460
click at [980, 304] on div "Hi! We at Sayso Videos are looking for a talented web designer to redesign our …" at bounding box center [1100, 333] width 278 height 460
drag, startPoint x: 997, startPoint y: 307, endPoint x: 964, endPoint y: 291, distance: 36.4
click at [964, 291] on div "Hi! We at Sayso Videos are looking for a talented web designer to redesign our …" at bounding box center [1100, 333] width 278 height 460
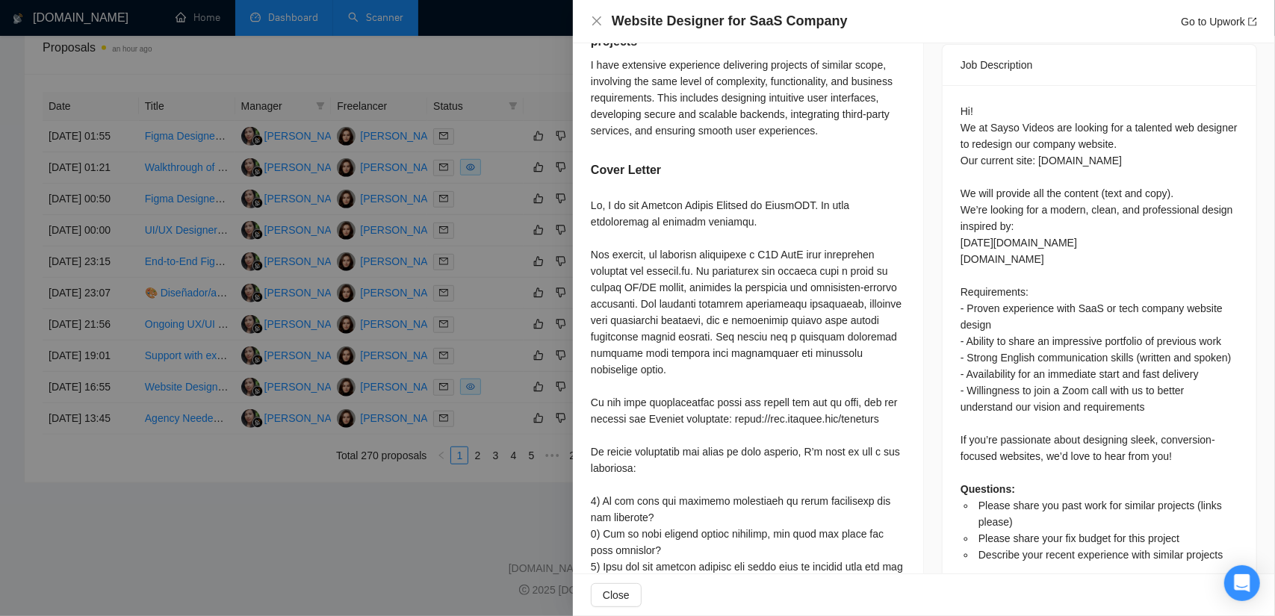
click at [601, 258] on div at bounding box center [748, 410] width 315 height 427
drag, startPoint x: 586, startPoint y: 255, endPoint x: 692, endPoint y: 273, distance: 106.8
click at [692, 273] on div "Please share you past work for similar projects (links please) I’ll be glad to …" at bounding box center [748, 230] width 350 height 837
click at [463, 447] on div at bounding box center [637, 308] width 1275 height 616
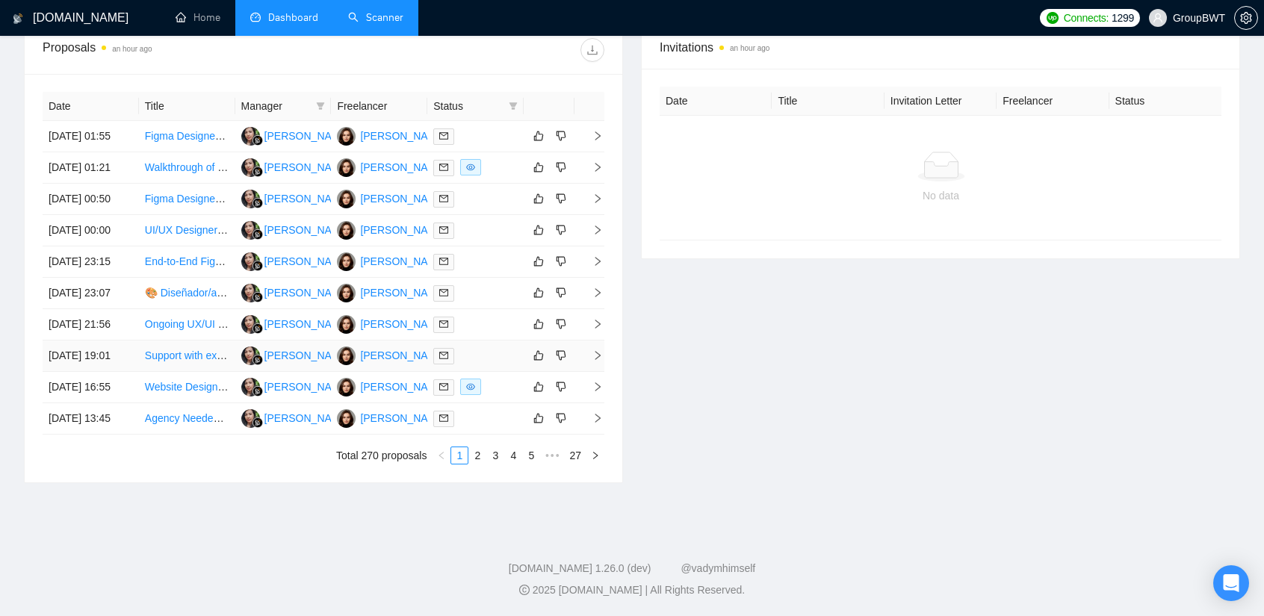
click at [184, 372] on td "Support with existing WordPress site" at bounding box center [187, 356] width 96 height 31
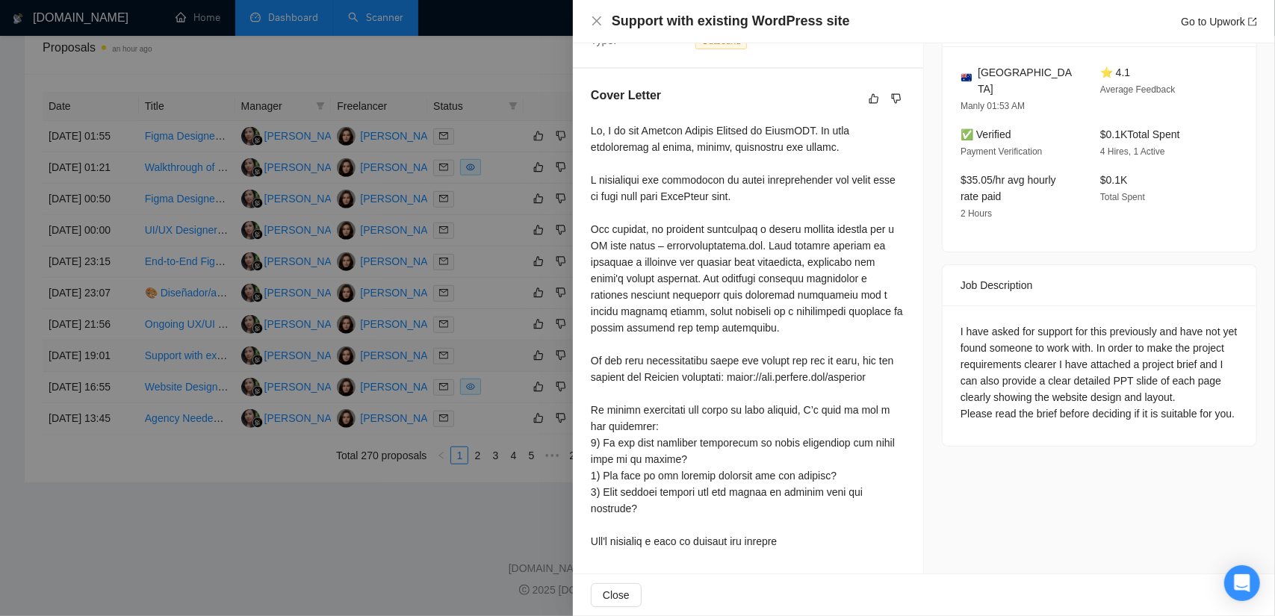
scroll to position [382, 0]
click at [157, 463] on div at bounding box center [637, 308] width 1275 height 616
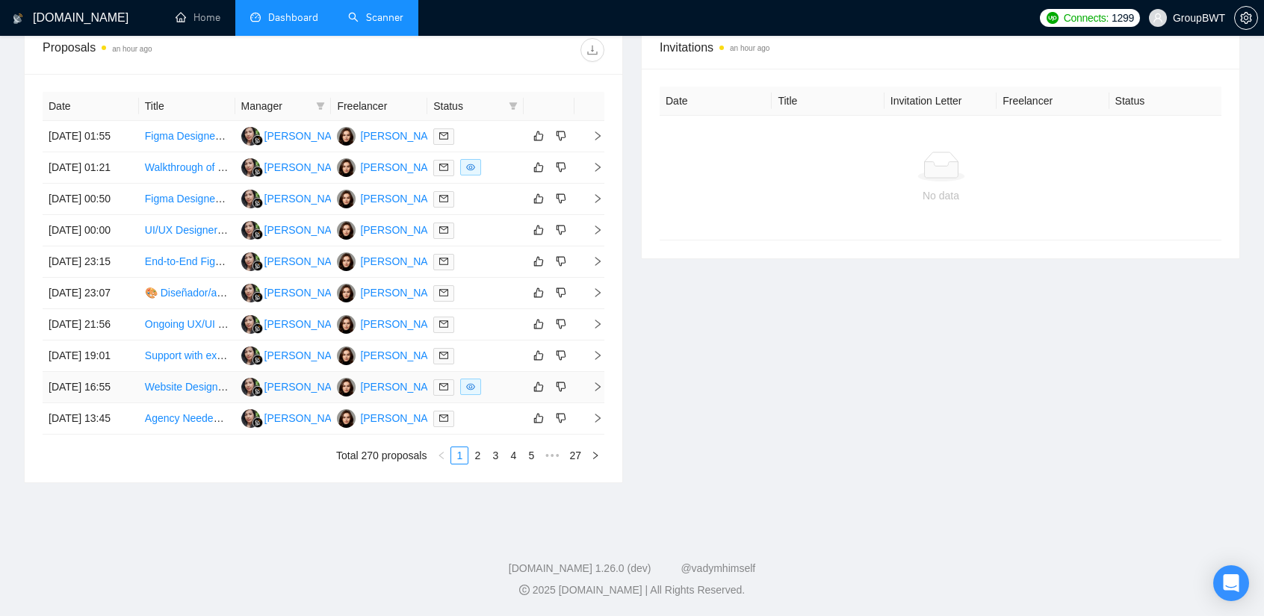
click at [173, 403] on td "Website Designer for SaaS Company" at bounding box center [187, 387] width 96 height 31
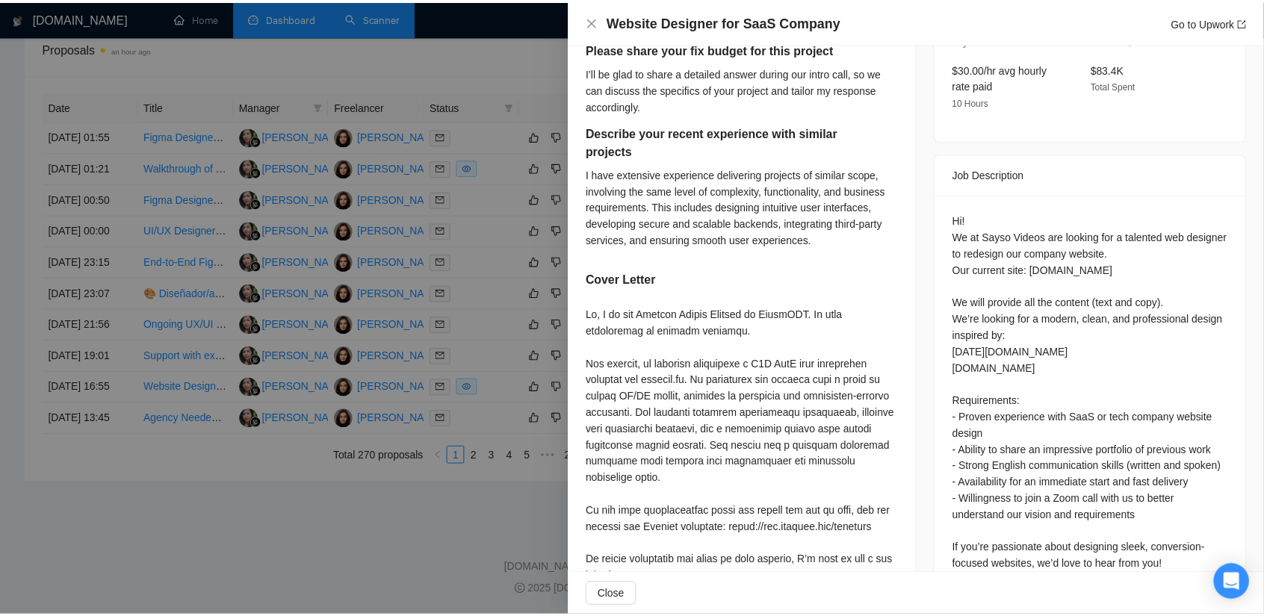
scroll to position [607, 0]
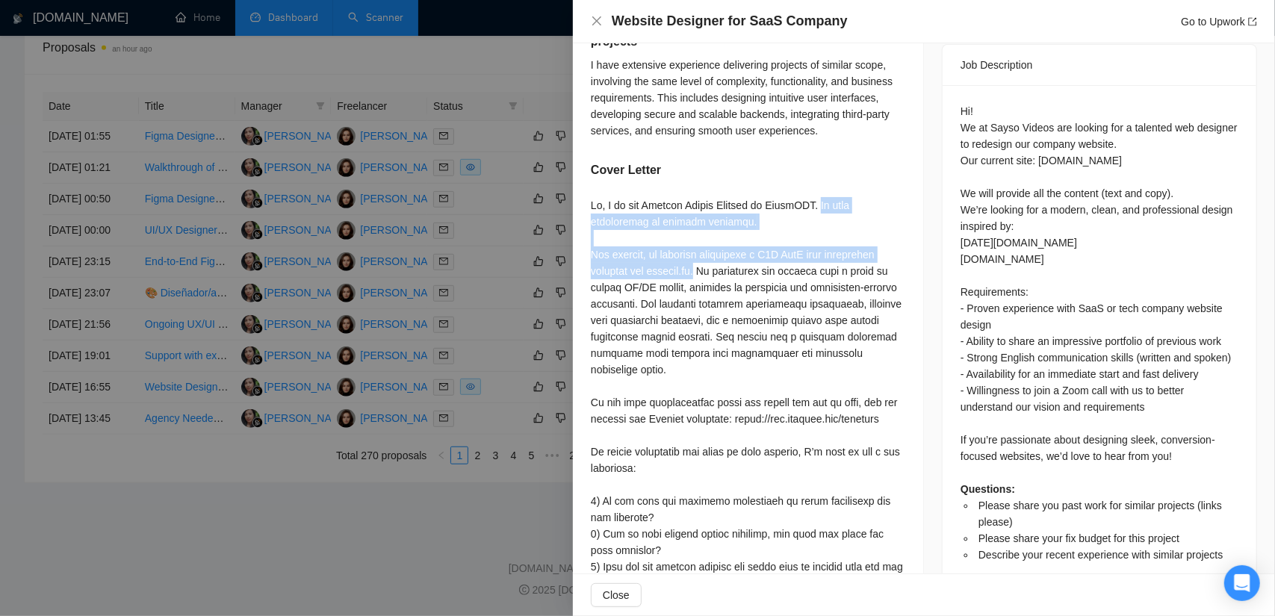
drag, startPoint x: 687, startPoint y: 275, endPoint x: 831, endPoint y: 198, distance: 163.4
click at [831, 198] on div at bounding box center [748, 410] width 315 height 427
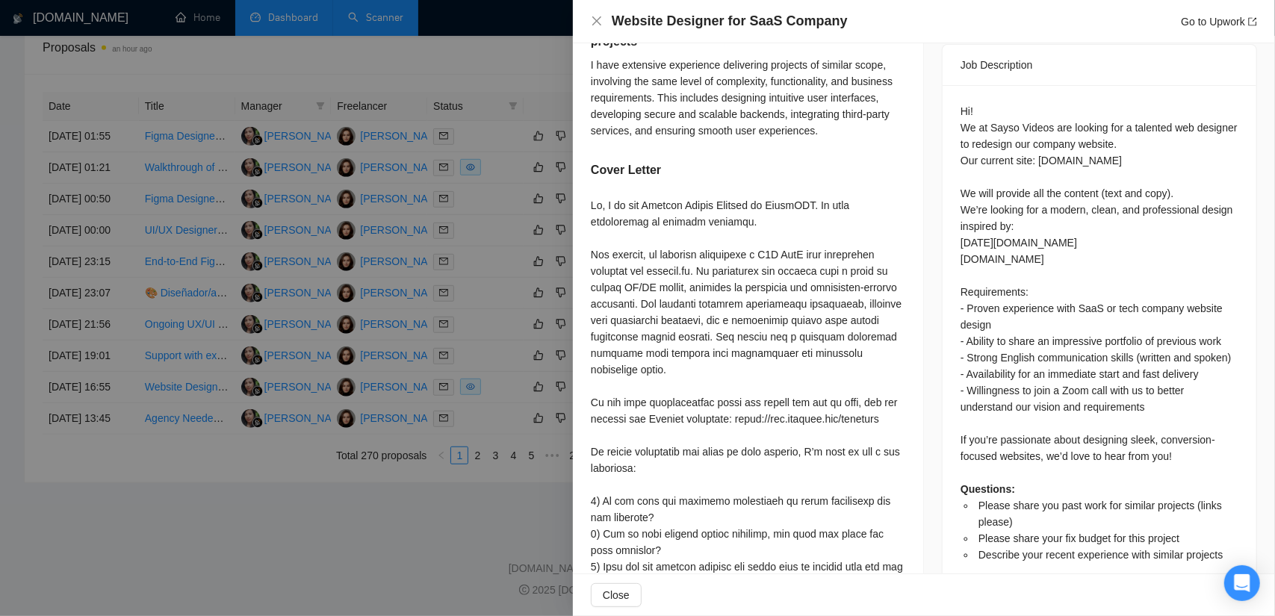
click at [461, 364] on div at bounding box center [637, 308] width 1275 height 616
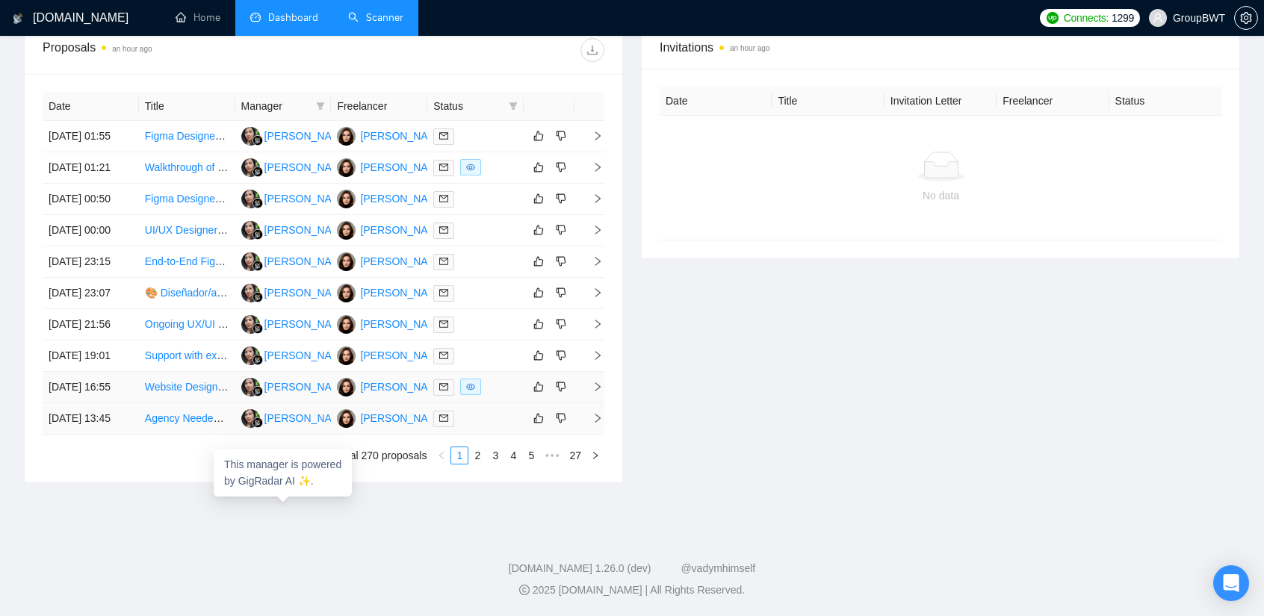
scroll to position [672, 0]
click at [497, 427] on div at bounding box center [475, 418] width 84 height 17
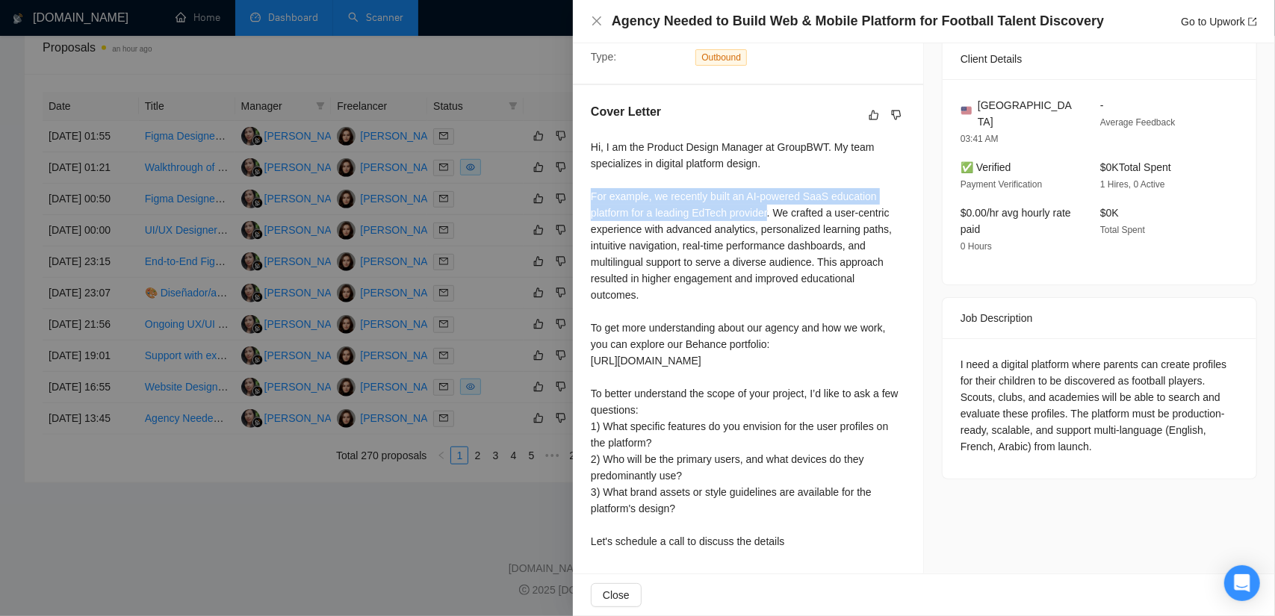
drag, startPoint x: 769, startPoint y: 209, endPoint x: 578, endPoint y: 195, distance: 191.0
click at [578, 195] on div "Cover Letter Hi, I am the Product Design Manager at GroupBWT. My team specializ…" at bounding box center [748, 329] width 350 height 489
click at [754, 211] on div "Hi, I am the Product Design Manager at GroupBWT. My team specializes in digital…" at bounding box center [748, 344] width 315 height 411
click at [772, 211] on div "Hi, I am the Product Design Manager at GroupBWT. My team specializes in digital…" at bounding box center [748, 344] width 315 height 411
click at [449, 540] on div at bounding box center [637, 308] width 1275 height 616
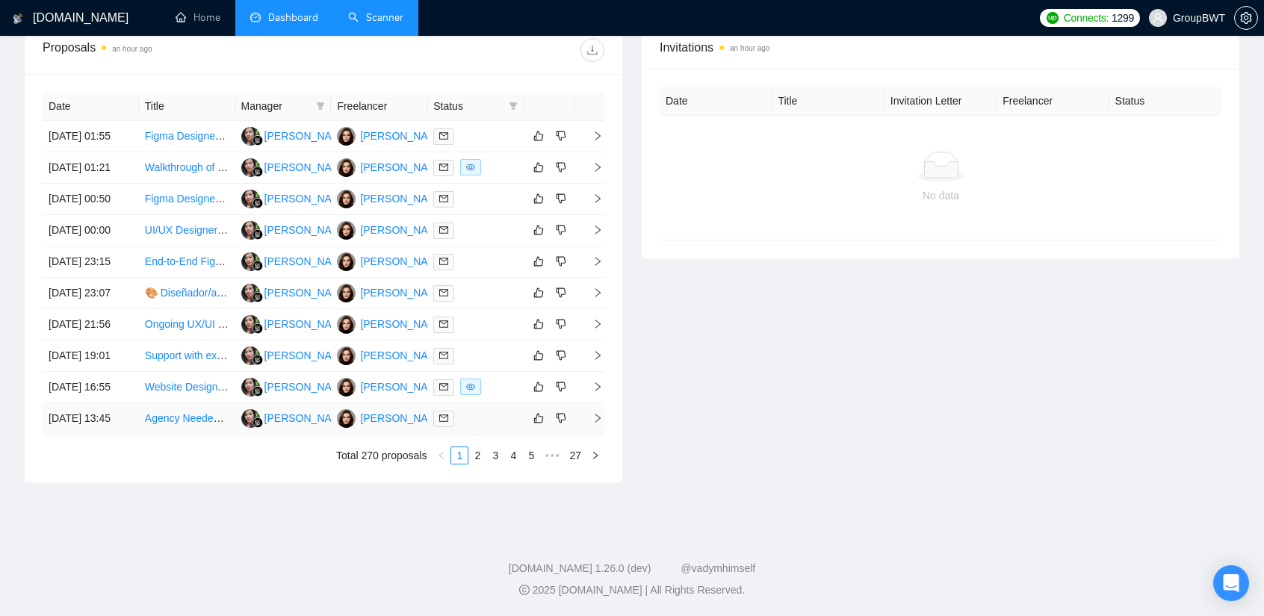
click at [481, 427] on div at bounding box center [475, 418] width 84 height 17
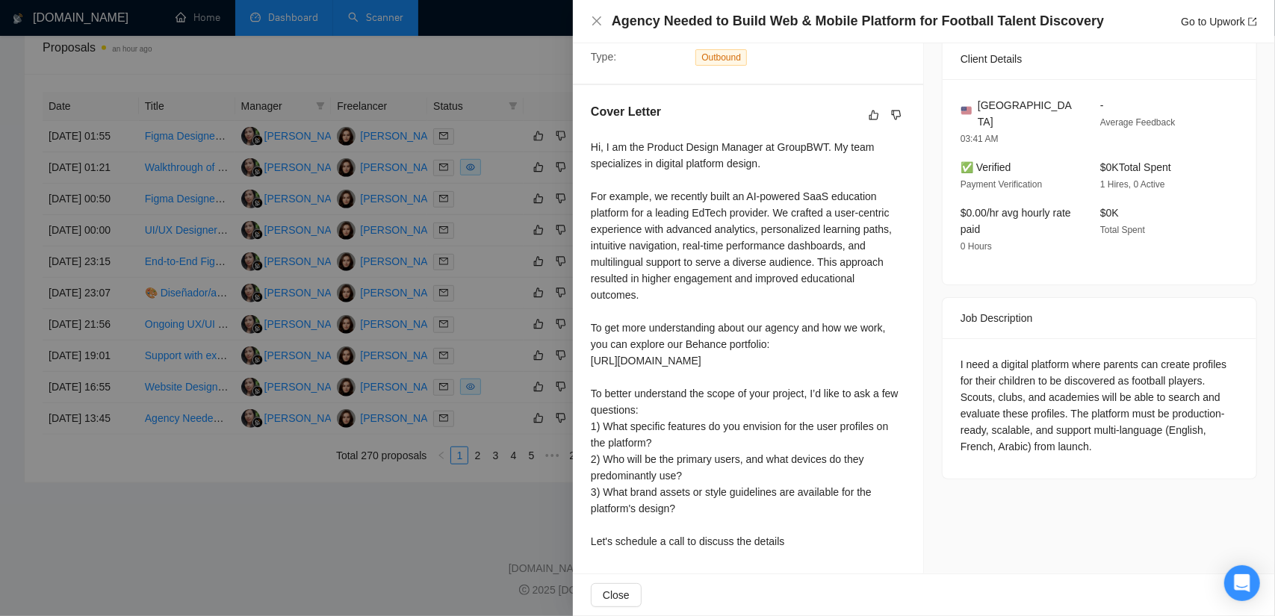
click at [414, 520] on div at bounding box center [637, 308] width 1275 height 616
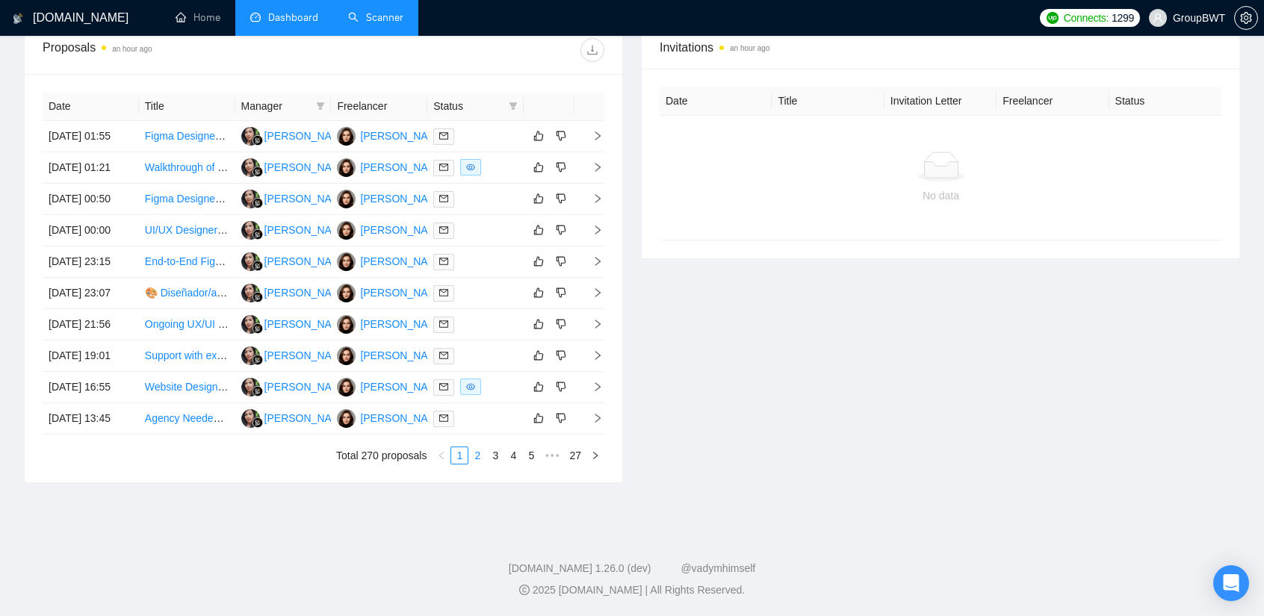
click at [482, 464] on link "2" at bounding box center [477, 455] width 16 height 16
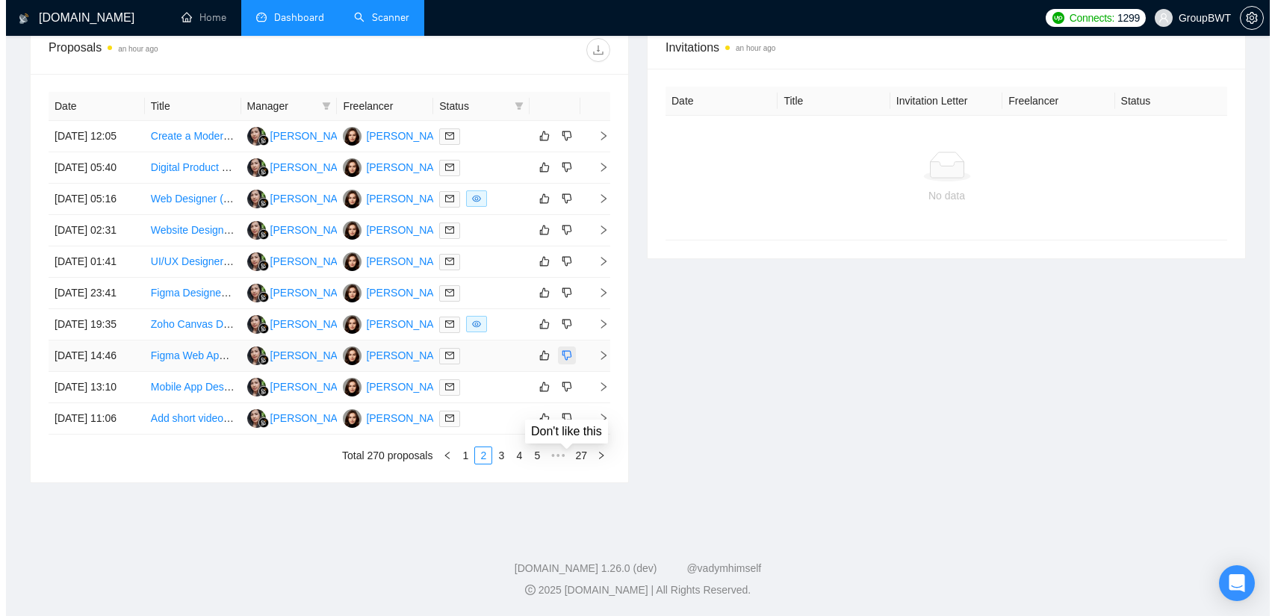
scroll to position [598, 0]
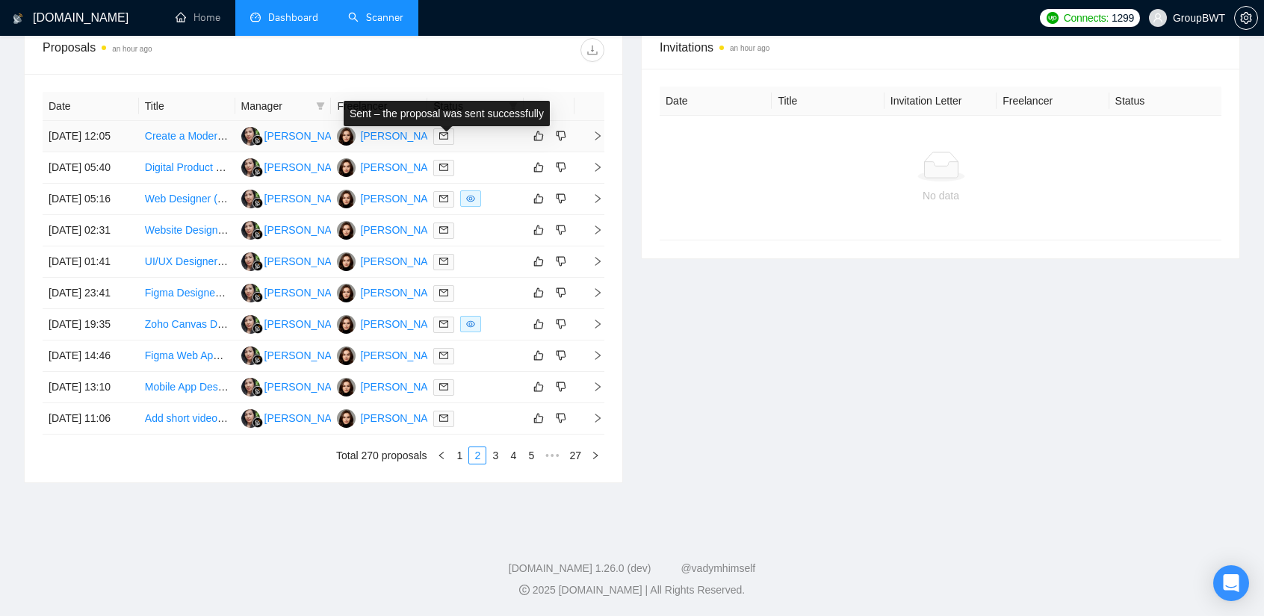
click at [450, 128] on span at bounding box center [443, 136] width 21 height 16
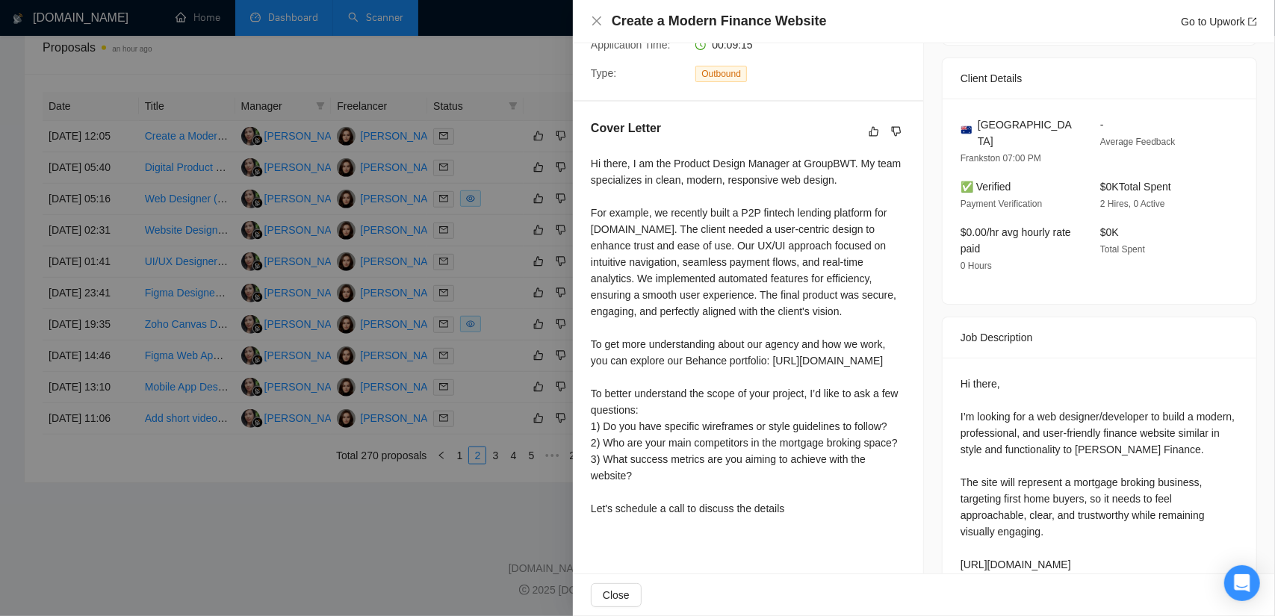
click at [479, 125] on div at bounding box center [637, 308] width 1275 height 616
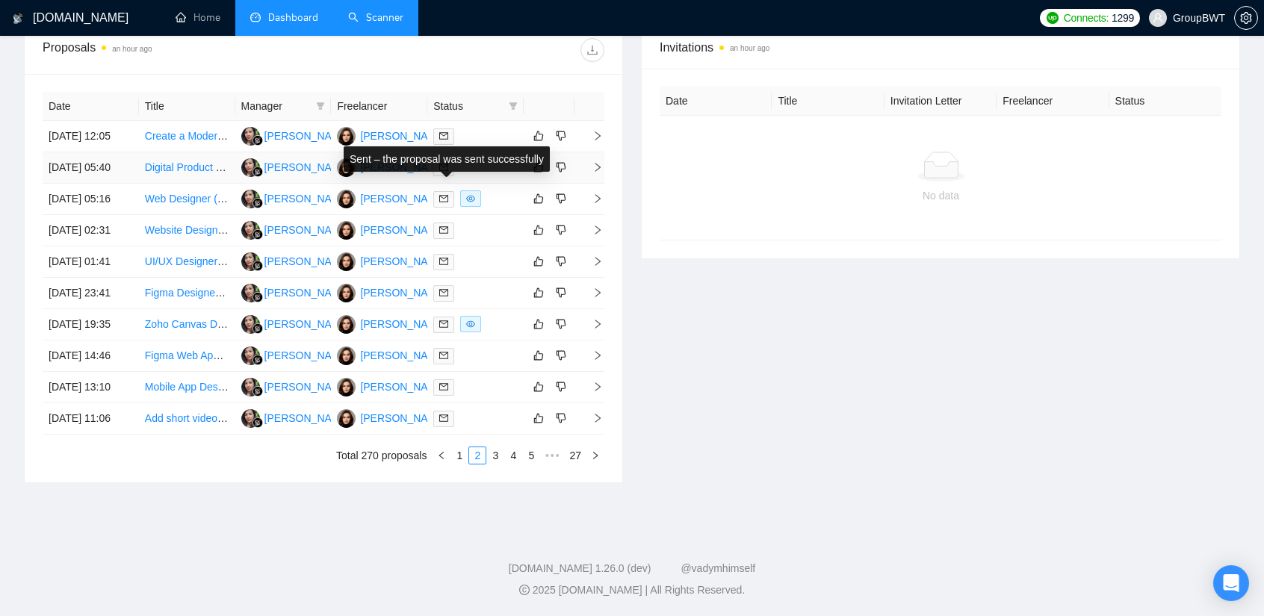
click at [444, 164] on icon "mail" at bounding box center [443, 167] width 9 height 7
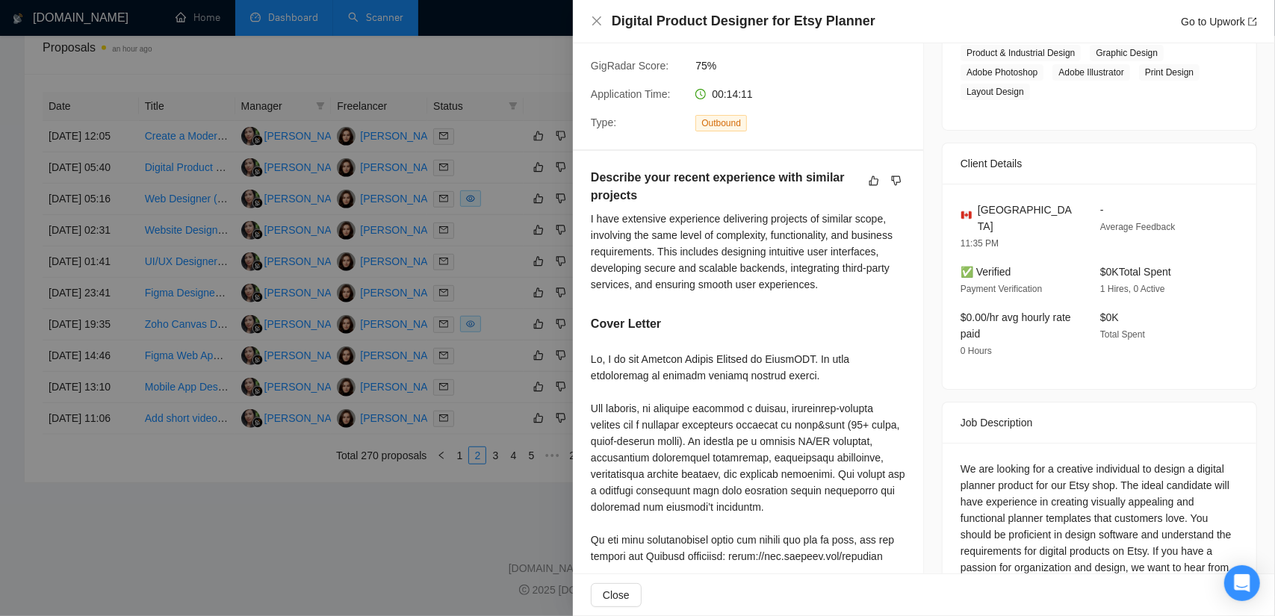
scroll to position [299, 0]
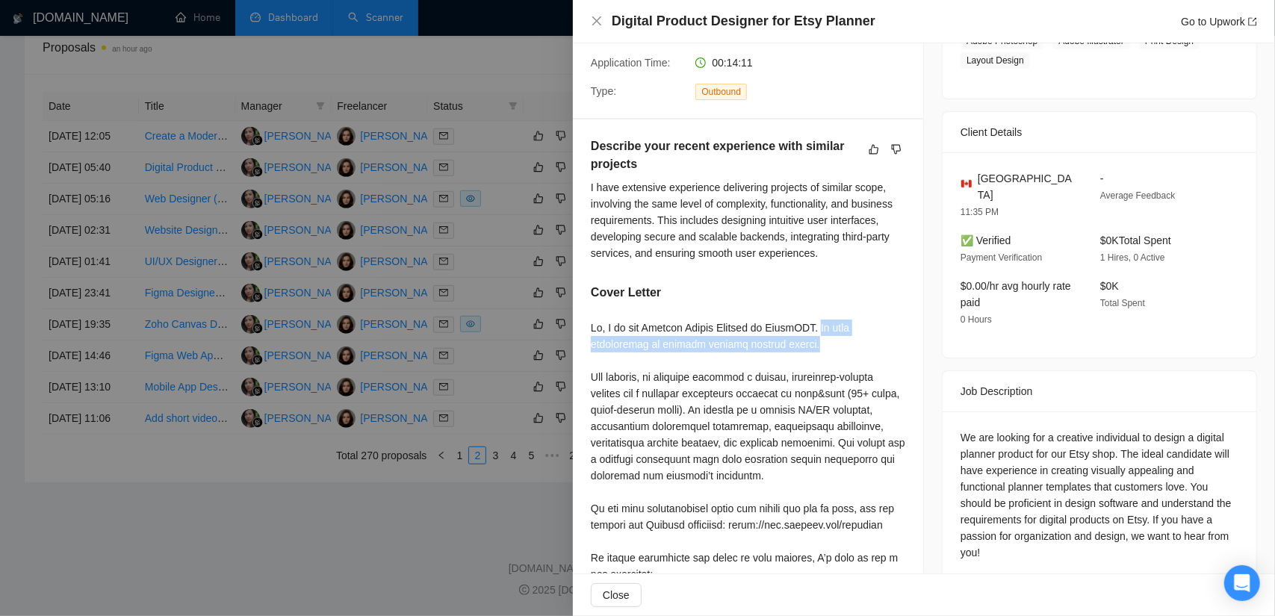
drag, startPoint x: 795, startPoint y: 342, endPoint x: 832, endPoint y: 322, distance: 42.5
click at [832, 322] on div at bounding box center [748, 517] width 315 height 394
drag, startPoint x: 735, startPoint y: 367, endPoint x: 676, endPoint y: 370, distance: 59.1
click at [734, 367] on div at bounding box center [748, 517] width 315 height 394
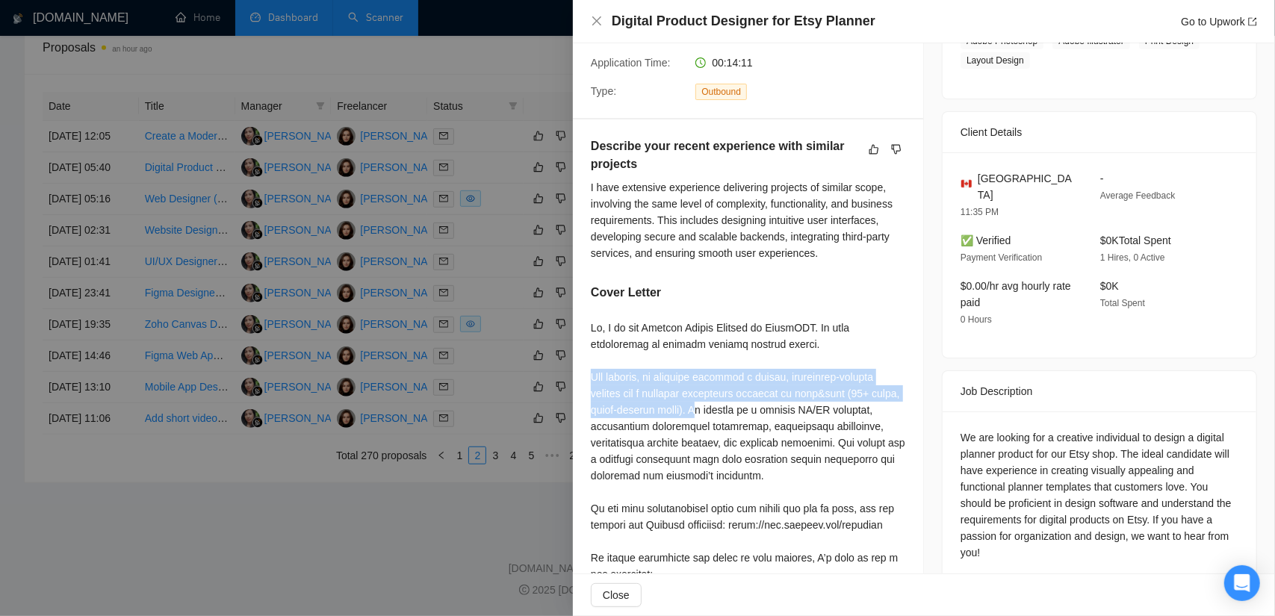
drag, startPoint x: 587, startPoint y: 373, endPoint x: 716, endPoint y: 414, distance: 135.6
click at [716, 414] on div "Describe your recent experience with similar projects I have extensive experien…" at bounding box center [748, 429] width 350 height 619
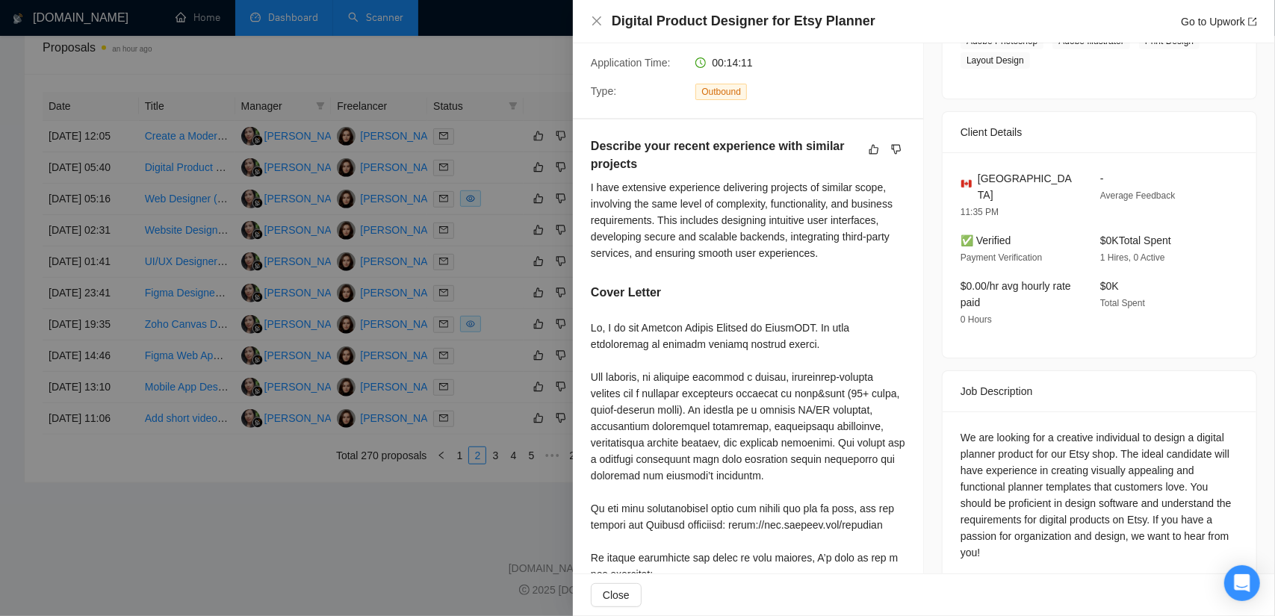
click at [768, 419] on div at bounding box center [748, 517] width 315 height 394
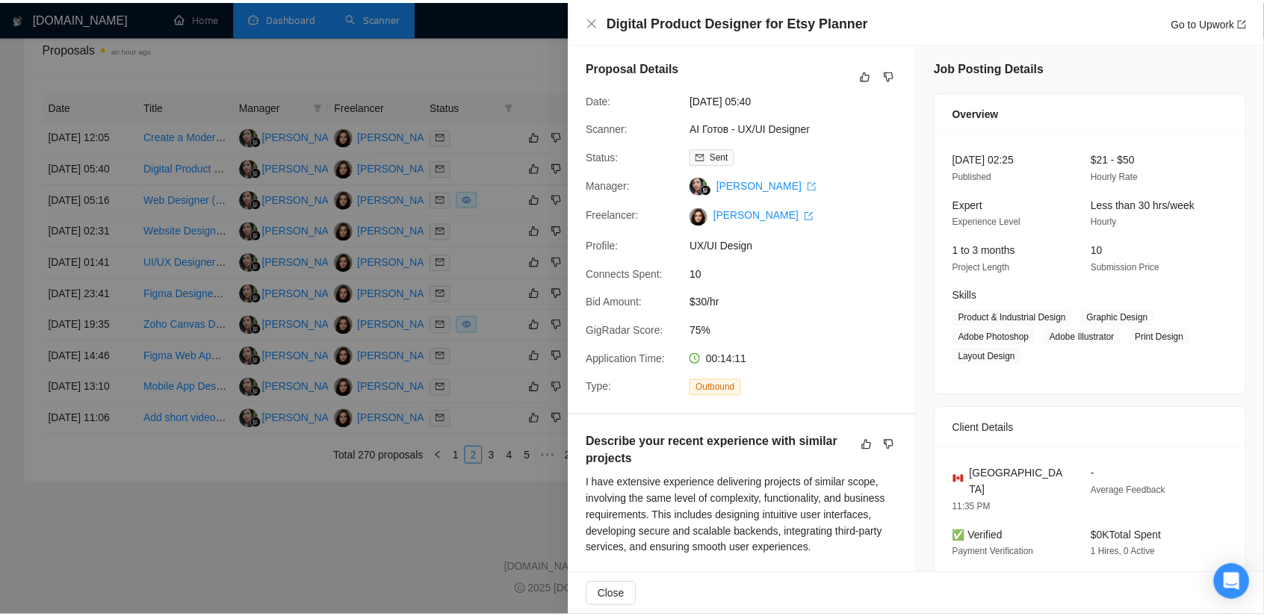
scroll to position [0, 0]
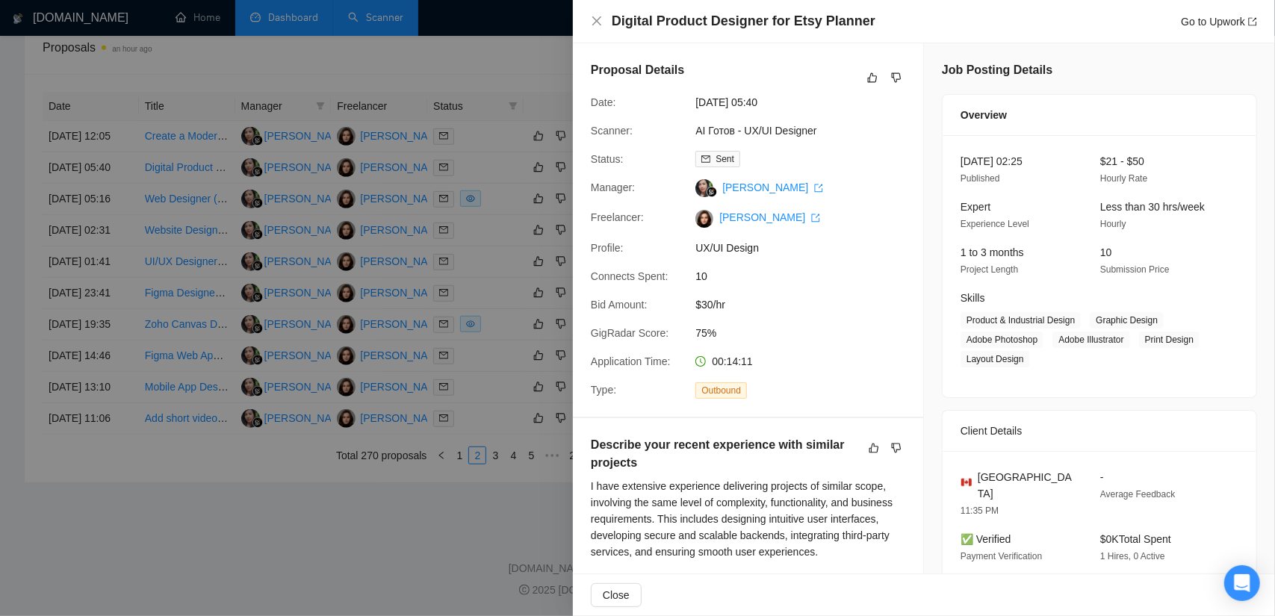
click at [527, 60] on div at bounding box center [637, 308] width 1275 height 616
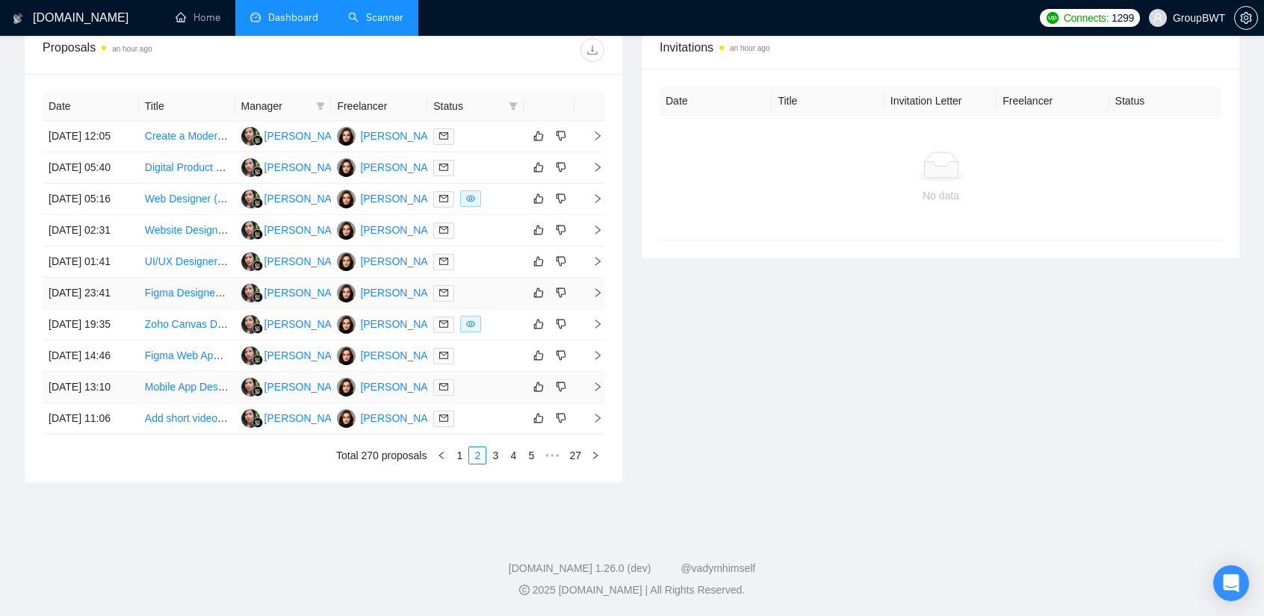
scroll to position [704, 0]
click at [460, 456] on link "1" at bounding box center [459, 455] width 16 height 16
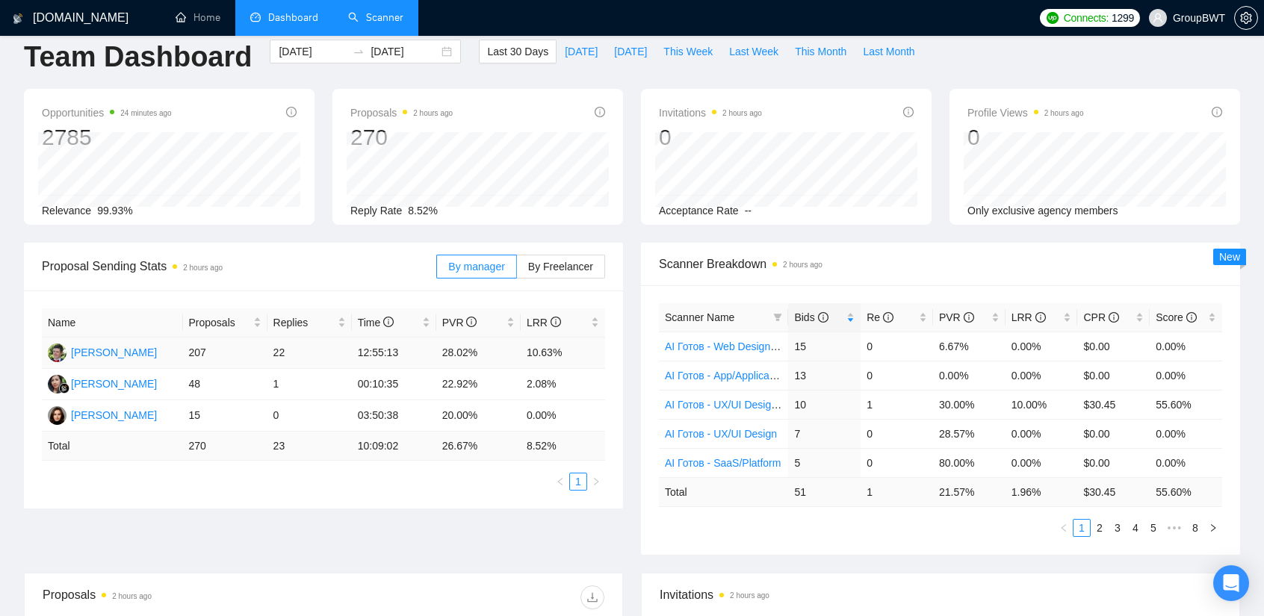
scroll to position [0, 0]
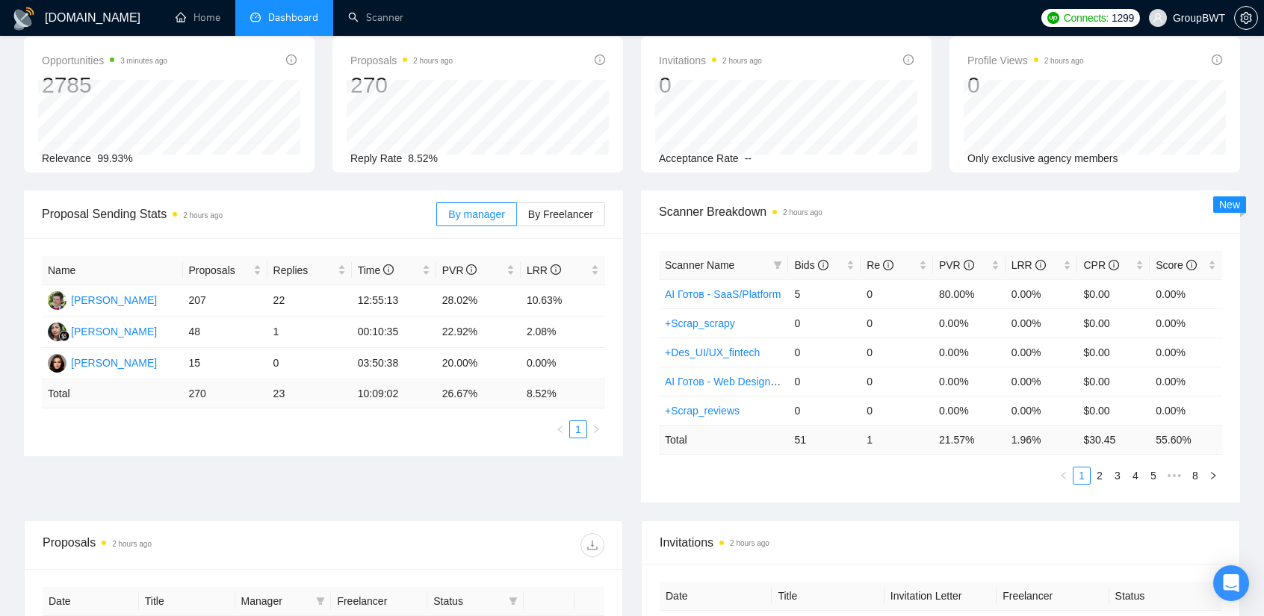
scroll to position [75, 0]
drag, startPoint x: 792, startPoint y: 440, endPoint x: 808, endPoint y: 439, distance: 15.8
click at [808, 439] on td "51" at bounding box center [824, 437] width 72 height 29
drag, startPoint x: 473, startPoint y: 329, endPoint x: 432, endPoint y: 330, distance: 41.1
click at [432, 330] on tr "[PERSON_NAME] 48 1 00:10:35 22.92% 2.08%" at bounding box center [323, 330] width 563 height 31
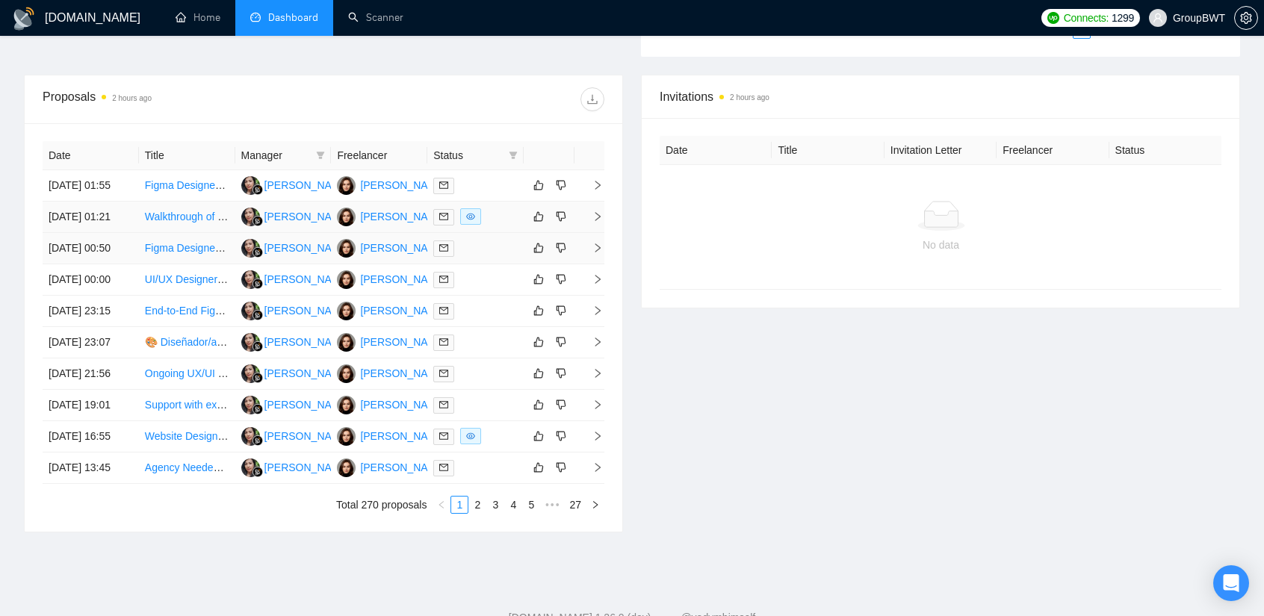
scroll to position [523, 0]
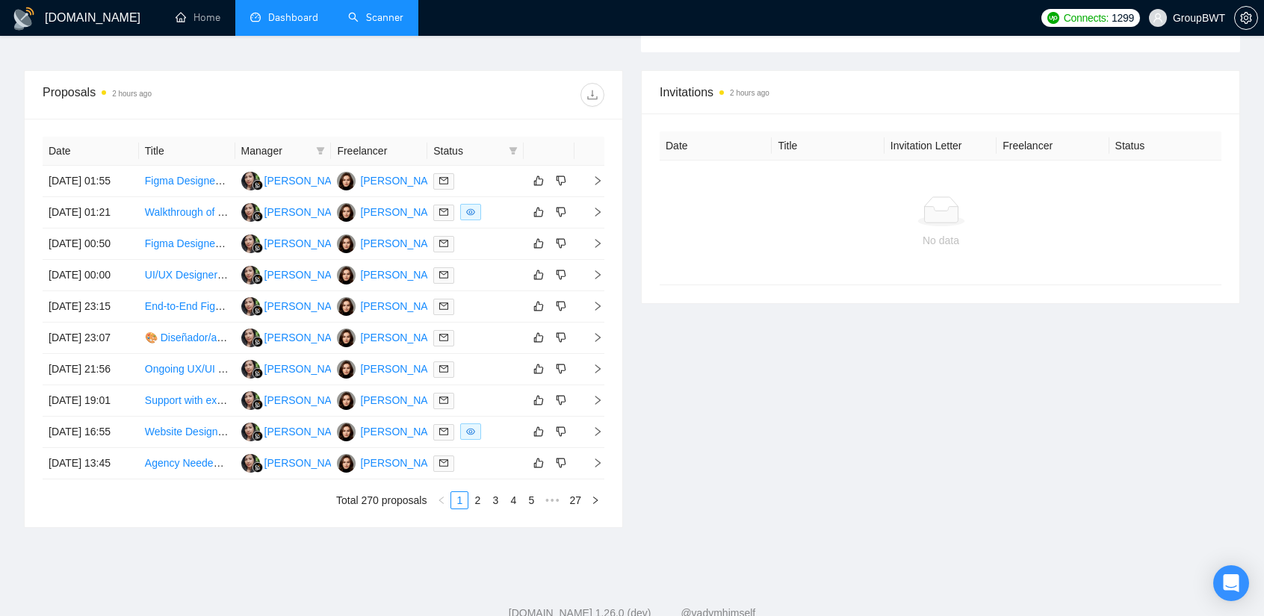
click at [388, 17] on link "Scanner" at bounding box center [375, 17] width 55 height 13
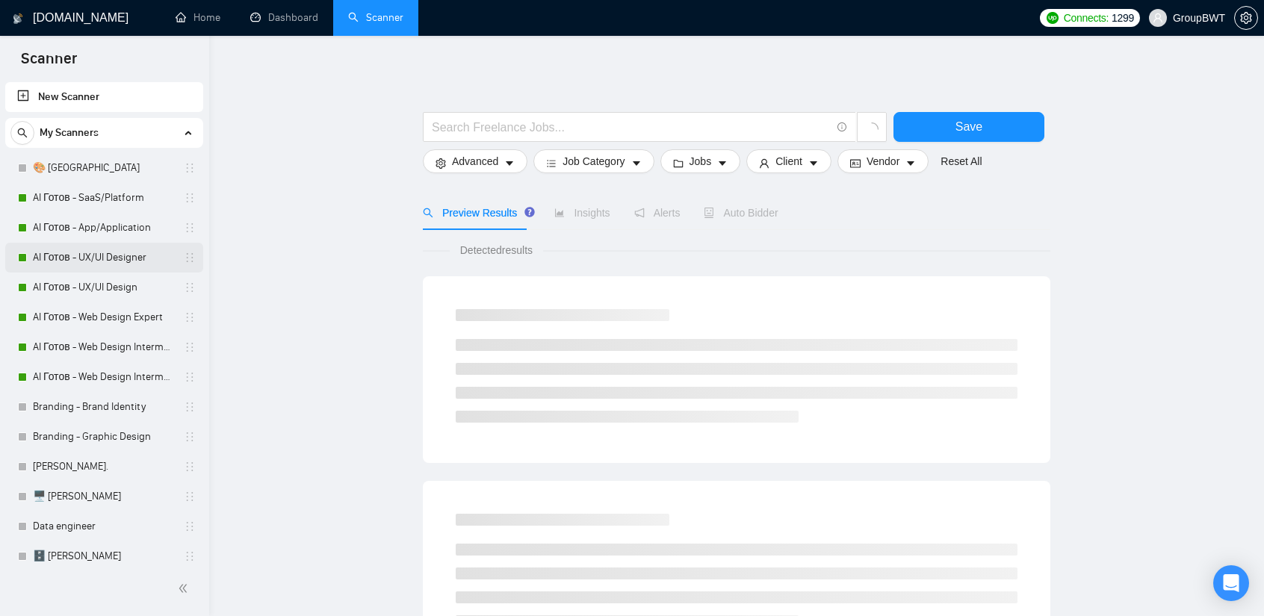
click at [105, 262] on link "AI Готов - UX/UI Designer" at bounding box center [104, 258] width 142 height 30
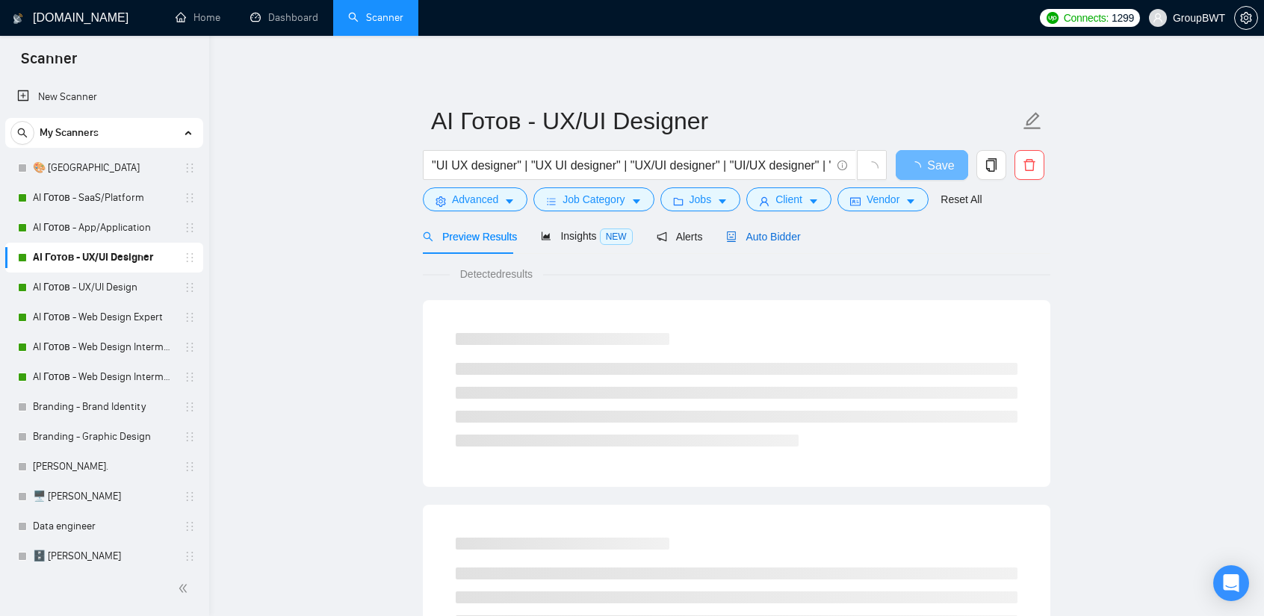
click at [754, 231] on span "Auto Bidder" at bounding box center [763, 237] width 74 height 12
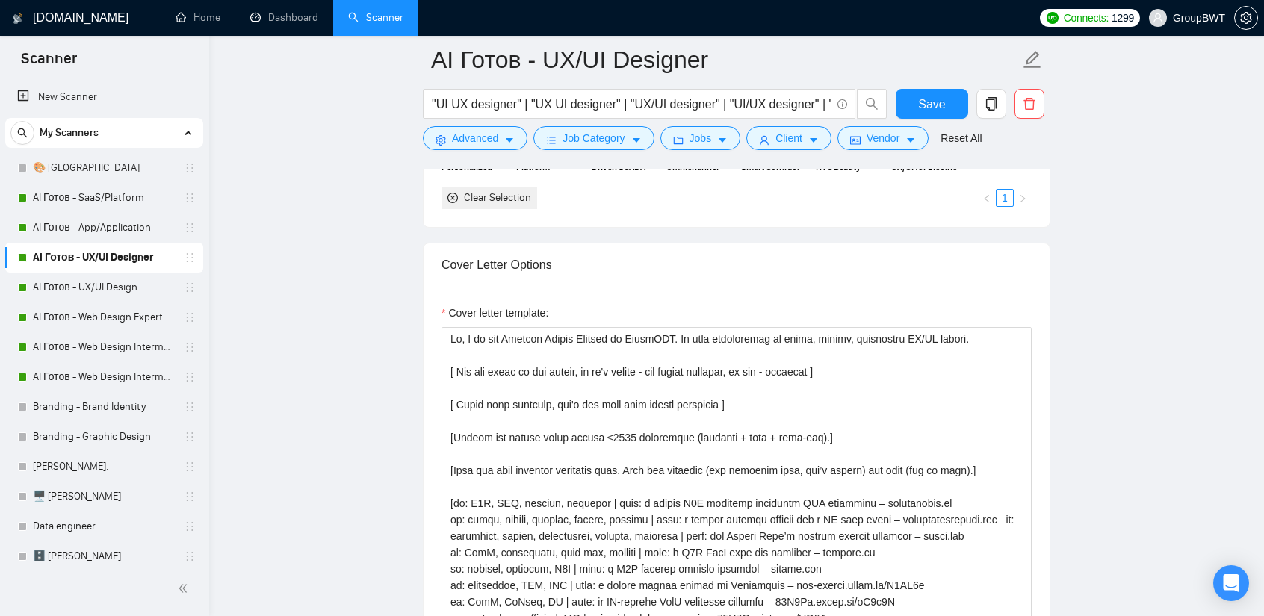
scroll to position [1569, 0]
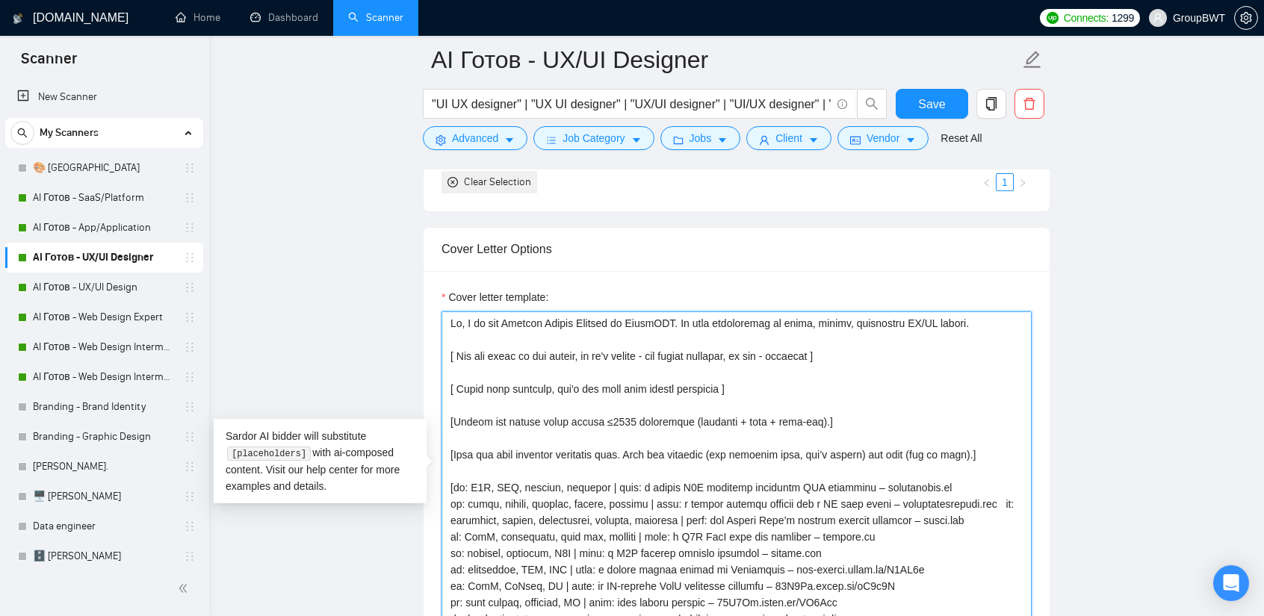
drag, startPoint x: 989, startPoint y: 317, endPoint x: 442, endPoint y: 306, distance: 546.9
click at [442, 312] on textarea "Cover letter template:" at bounding box center [737, 480] width 590 height 336
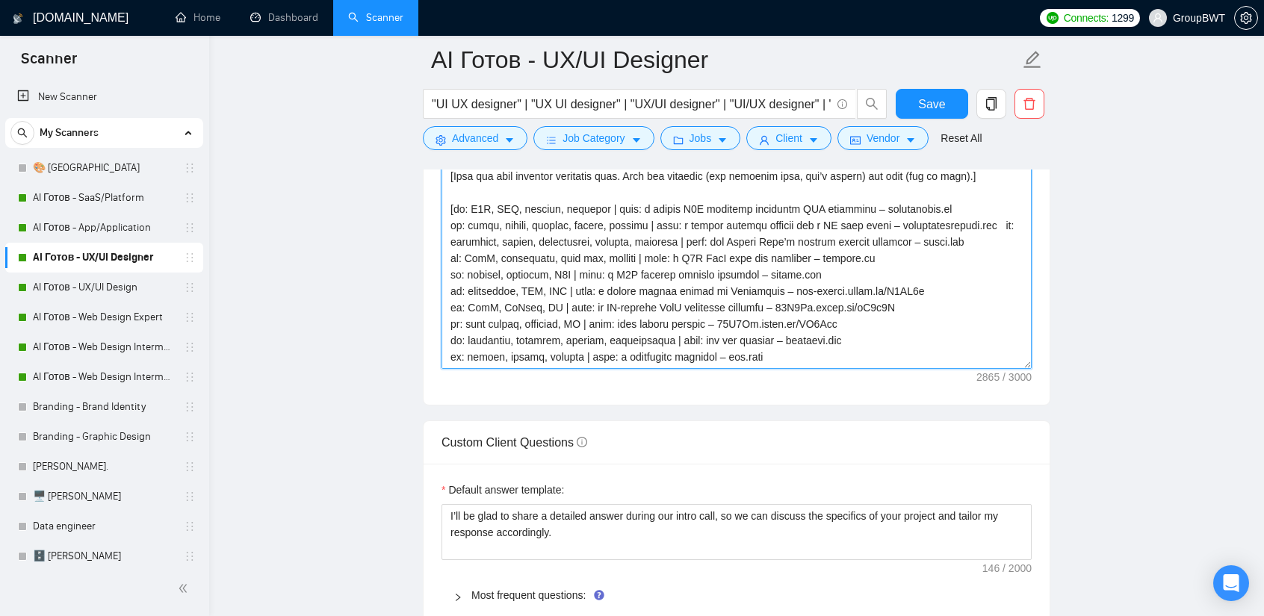
scroll to position [1868, 0]
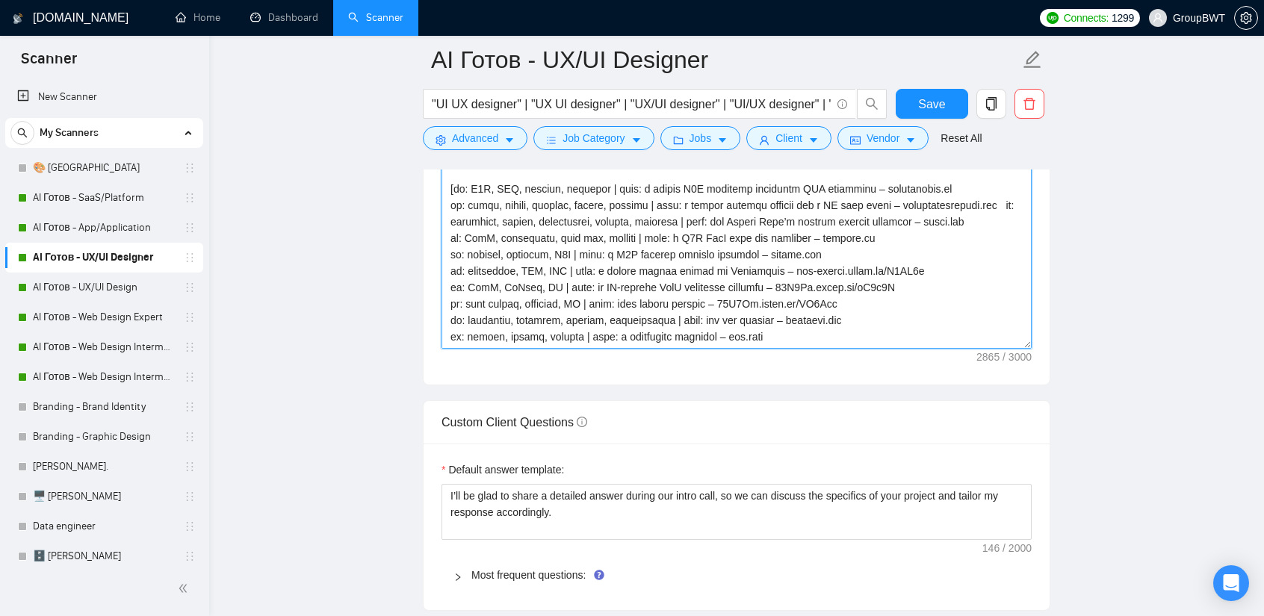
click at [1026, 330] on textarea "Cover letter template:" at bounding box center [737, 181] width 590 height 336
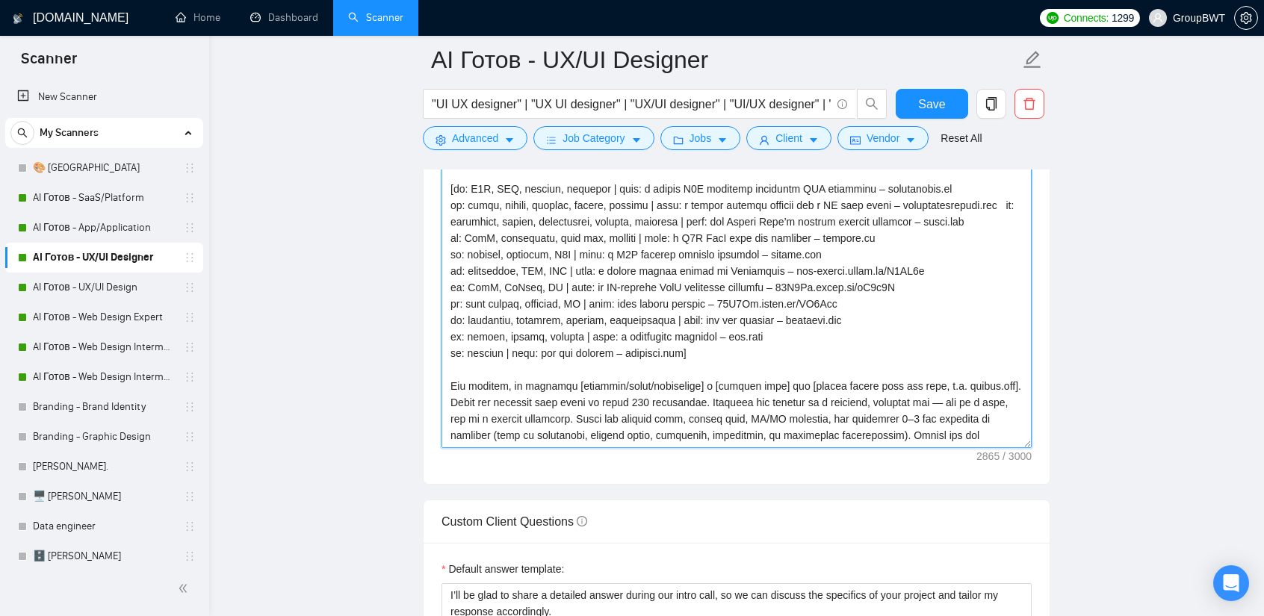
drag, startPoint x: 1026, startPoint y: 397, endPoint x: 1007, endPoint y: 625, distance: 228.6
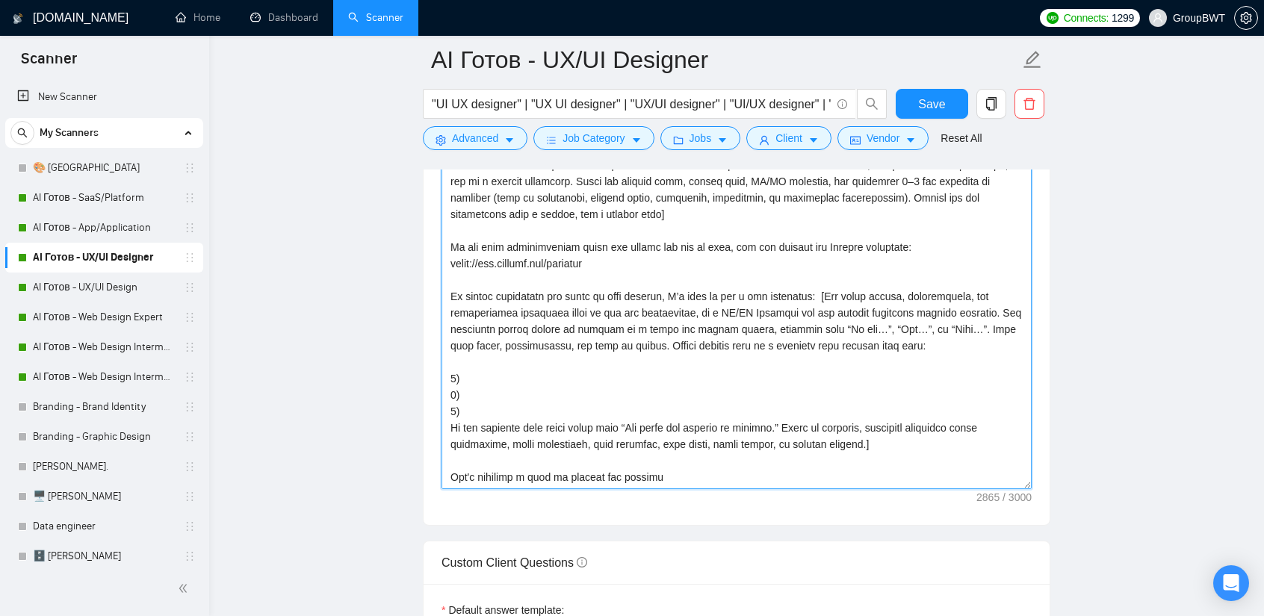
scroll to position [0, 0]
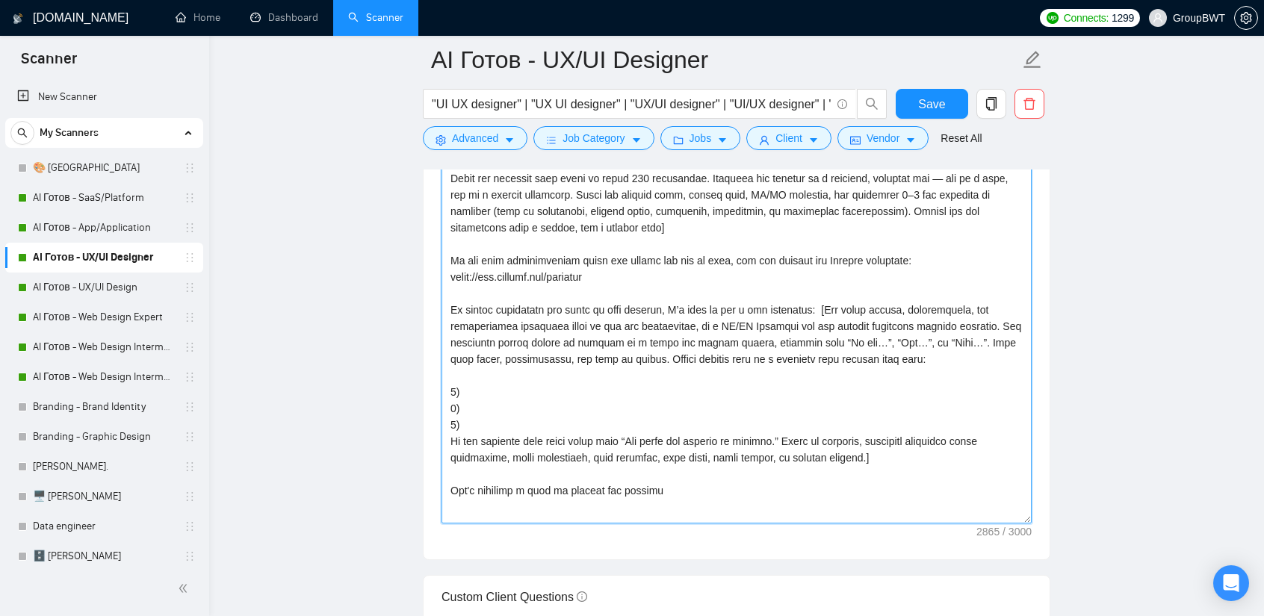
drag, startPoint x: 1029, startPoint y: 409, endPoint x: 1050, endPoint y: 518, distance: 111.2
click at [1050, 518] on main "AI Готов - UX/UI Designer "UI UX designer" | "UX UI designer" | "UX/UI designer…" at bounding box center [736, 287] width 1007 height 4638
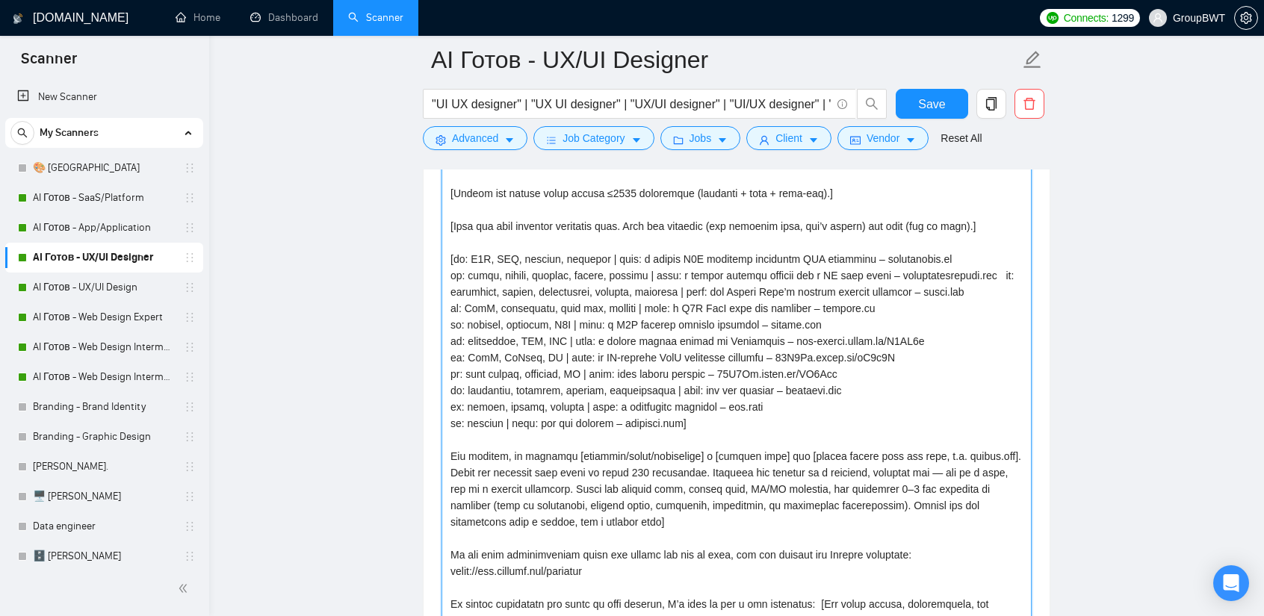
scroll to position [1793, 0]
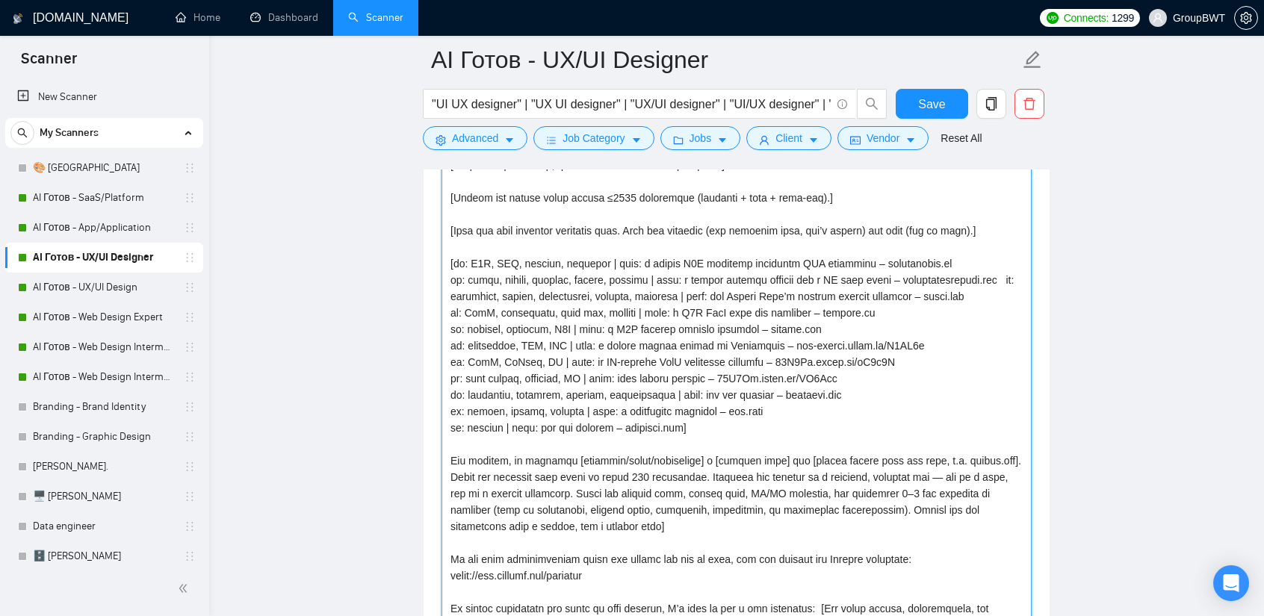
drag, startPoint x: 448, startPoint y: 255, endPoint x: 704, endPoint y: 420, distance: 303.8
click at [704, 420] on textarea "Cover letter template:" at bounding box center [737, 456] width 590 height 739
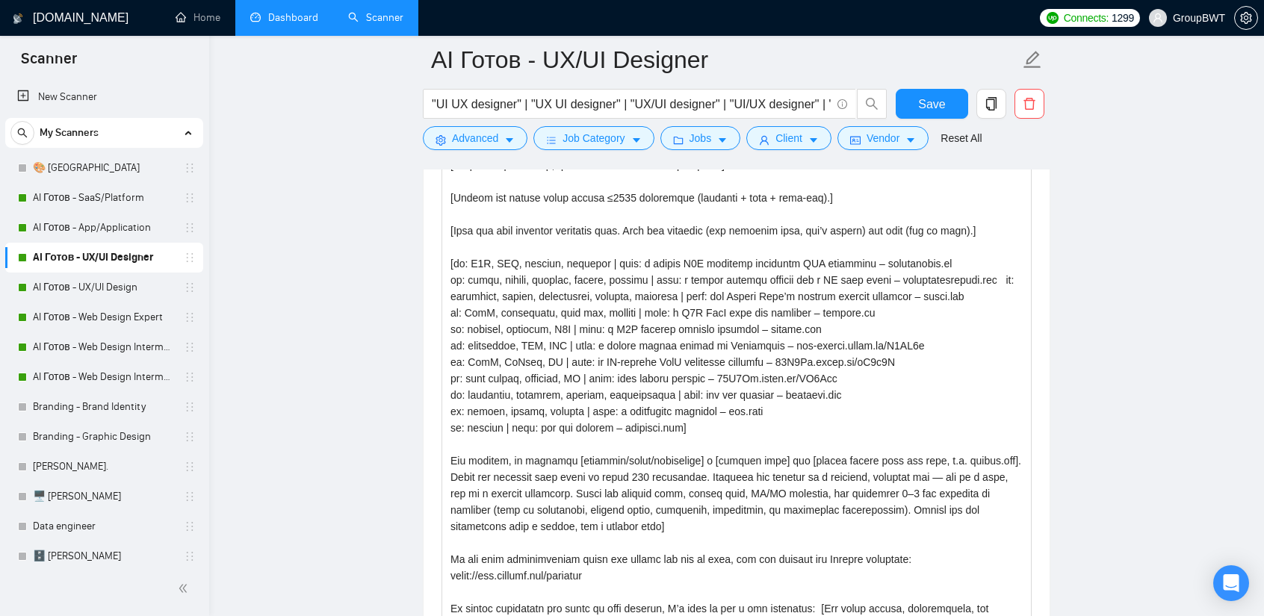
click at [285, 24] on link "Dashboard" at bounding box center [284, 17] width 68 height 13
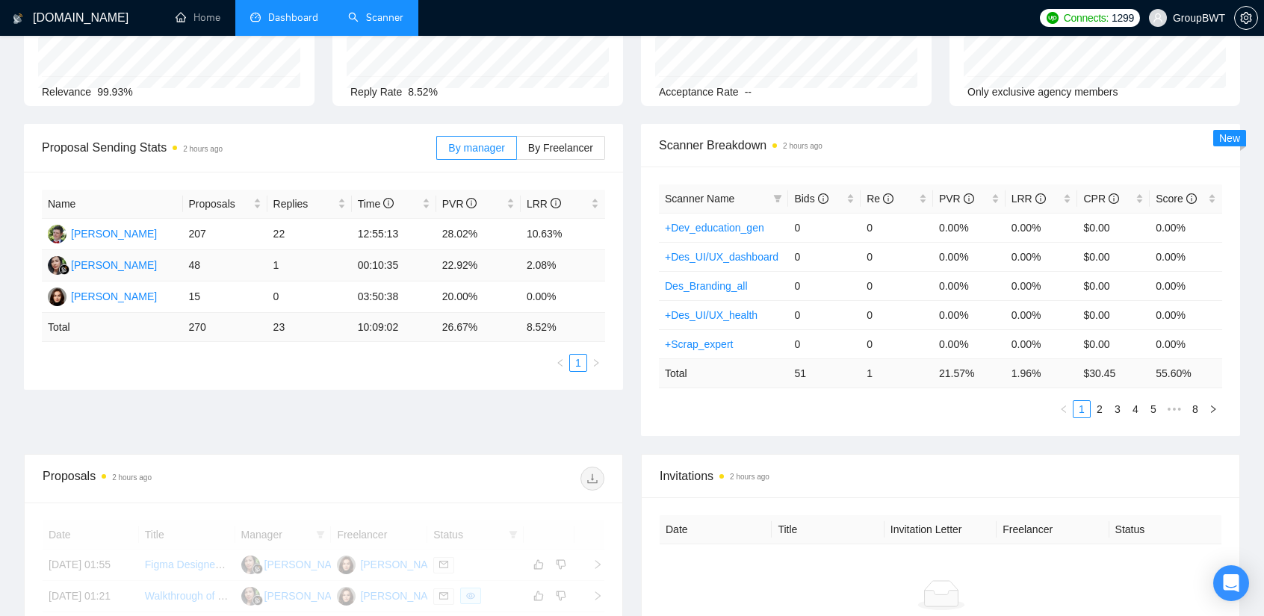
scroll to position [126, 0]
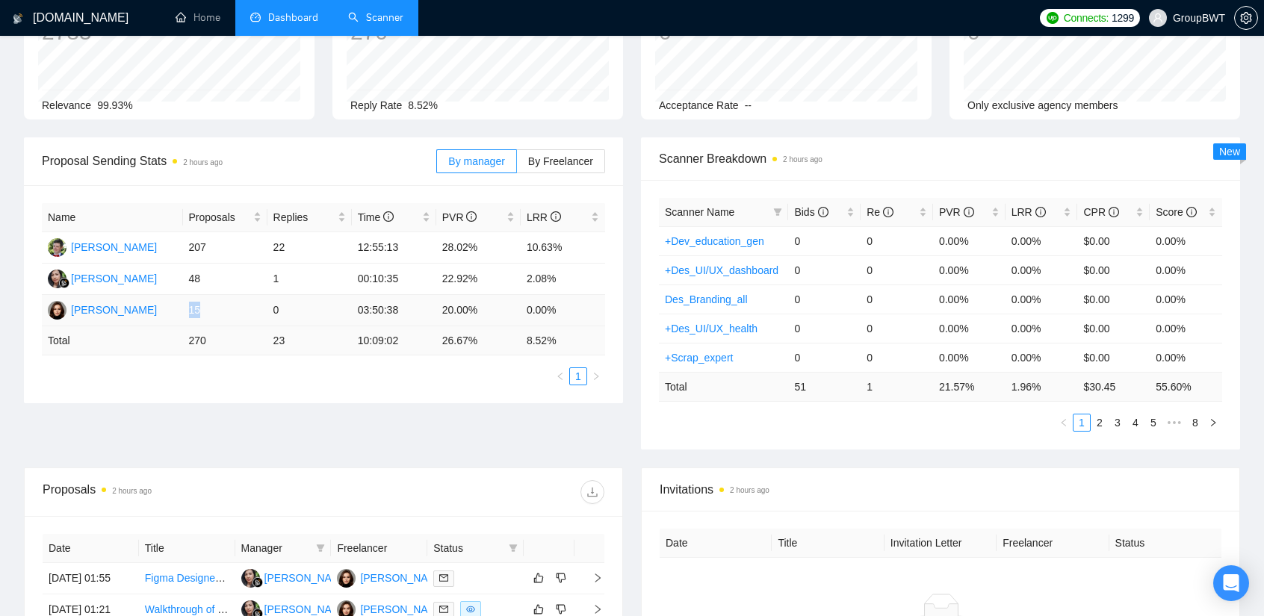
drag, startPoint x: 189, startPoint y: 315, endPoint x: 208, endPoint y: 314, distance: 19.5
click at [208, 314] on td "15" at bounding box center [225, 310] width 84 height 31
drag, startPoint x: 469, startPoint y: 279, endPoint x: 433, endPoint y: 282, distance: 36.0
click at [433, 282] on tr "[PERSON_NAME] 48 1 00:10:35 22.92% 2.08%" at bounding box center [323, 279] width 563 height 31
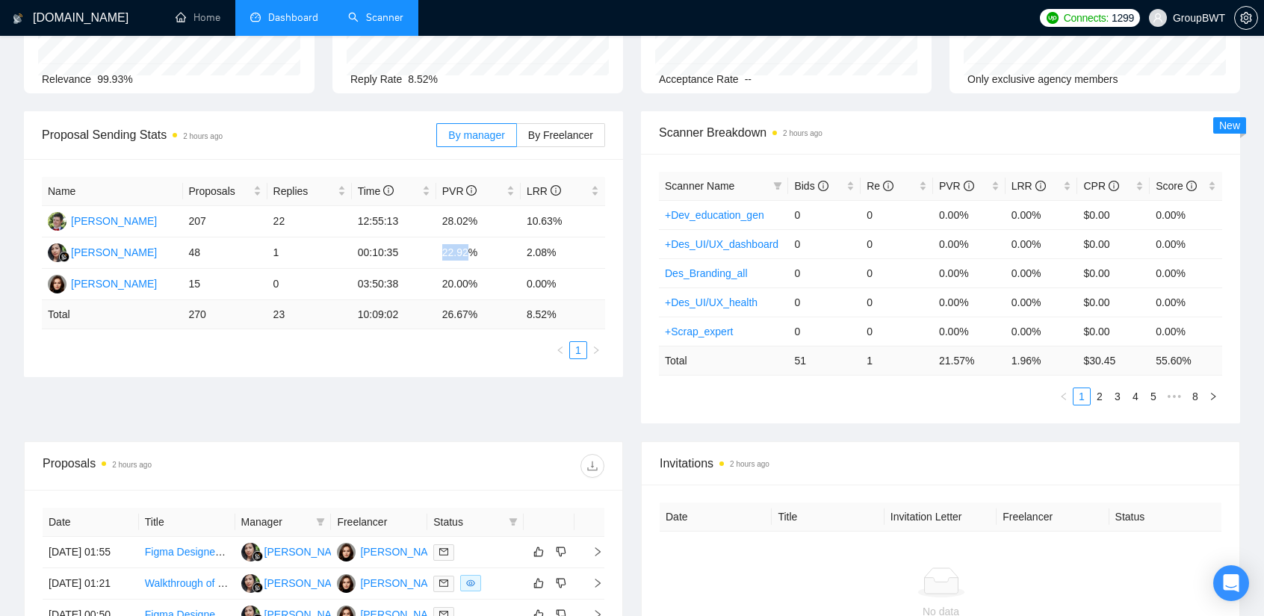
scroll to position [200, 0]
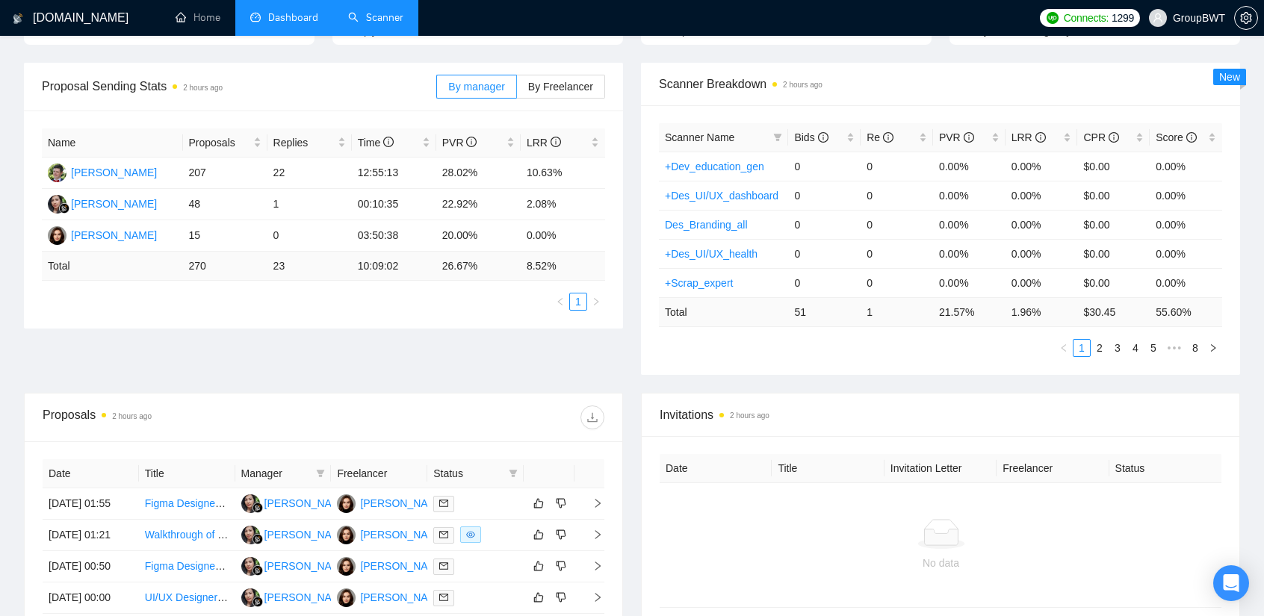
click at [495, 374] on div "Proposal Sending Stats 2 hours ago By manager By Freelancer Name Proposals Repl…" at bounding box center [632, 228] width 1234 height 330
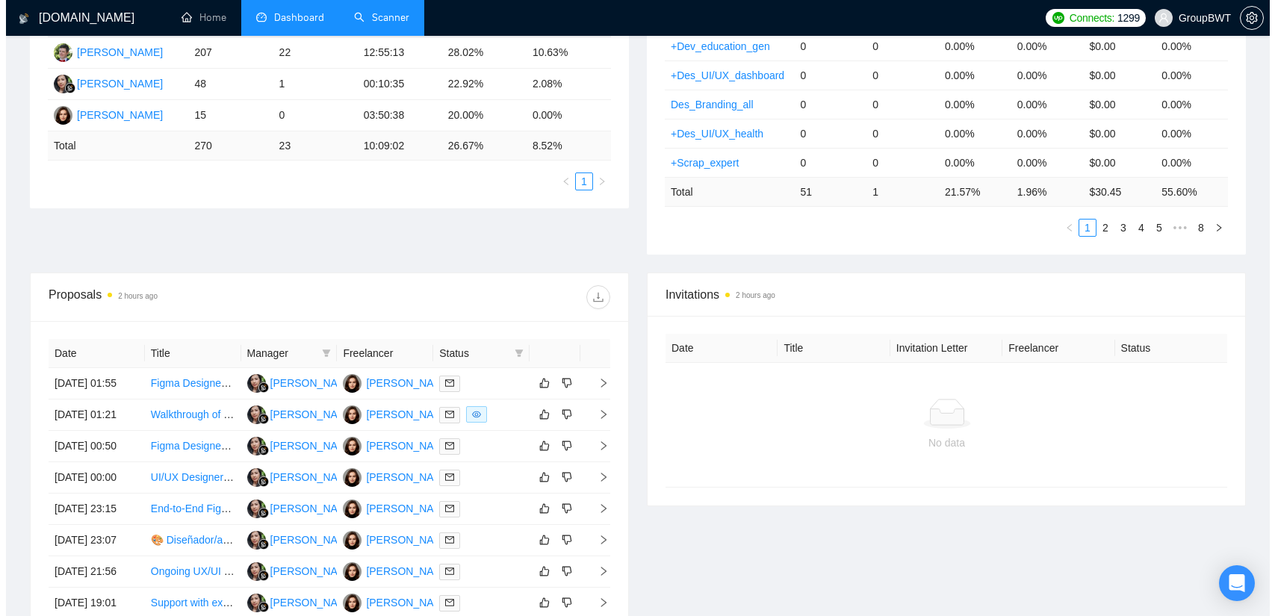
scroll to position [330, 0]
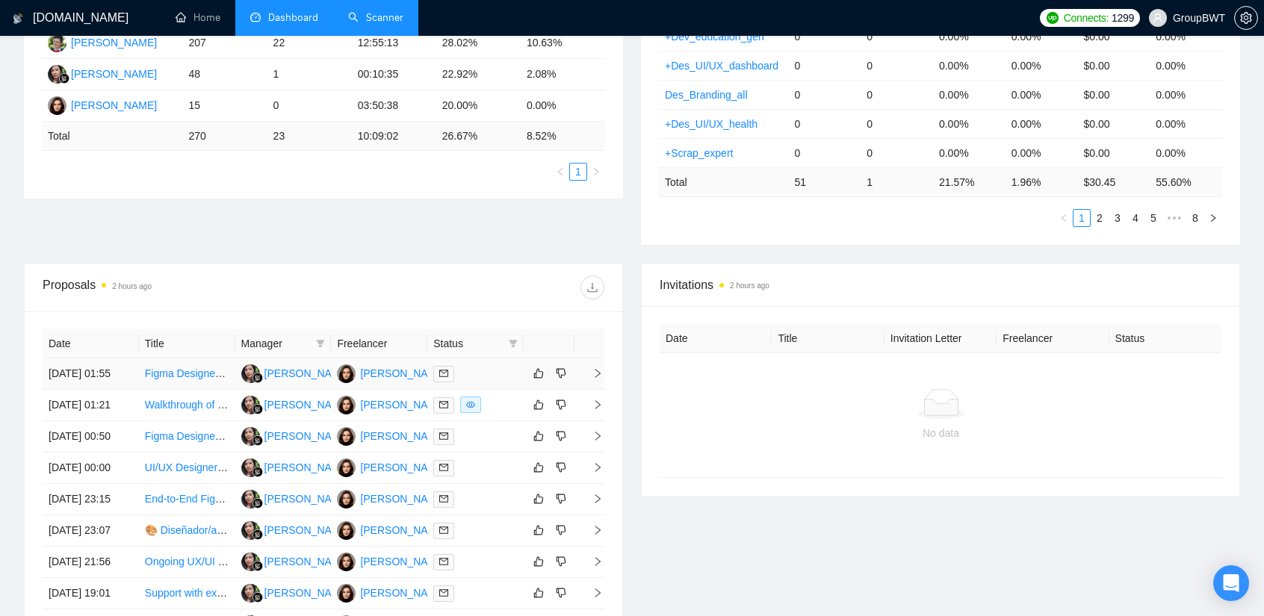
click at [191, 365] on td "Figma Designer Needed for Rx Website Project" at bounding box center [187, 374] width 96 height 31
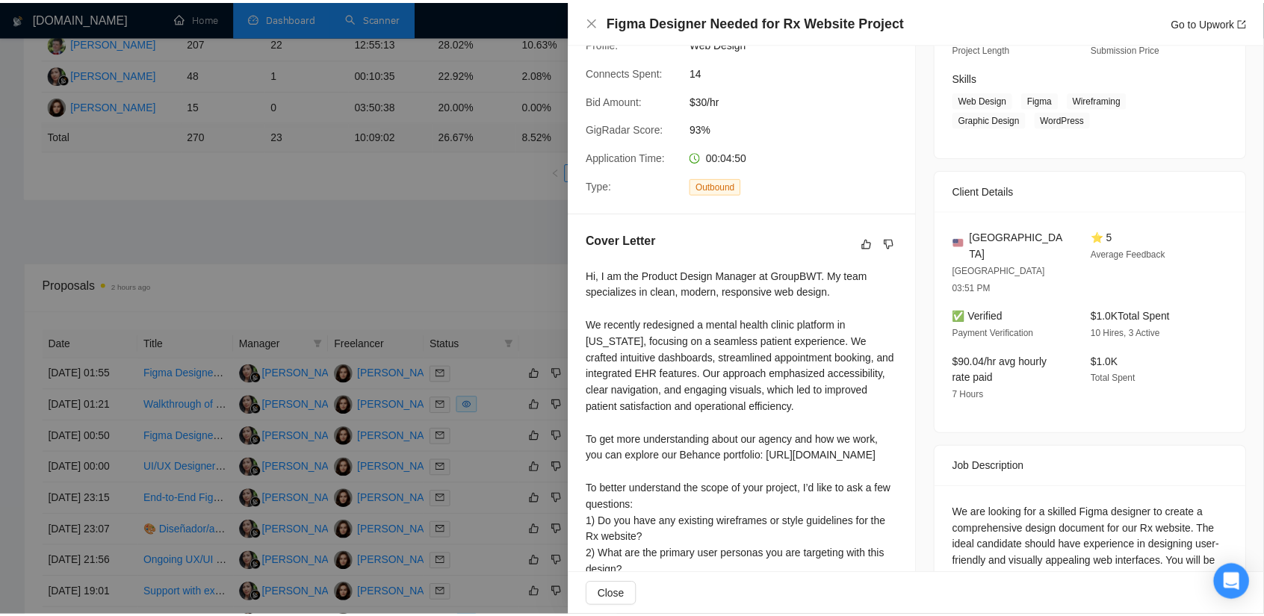
scroll to position [224, 0]
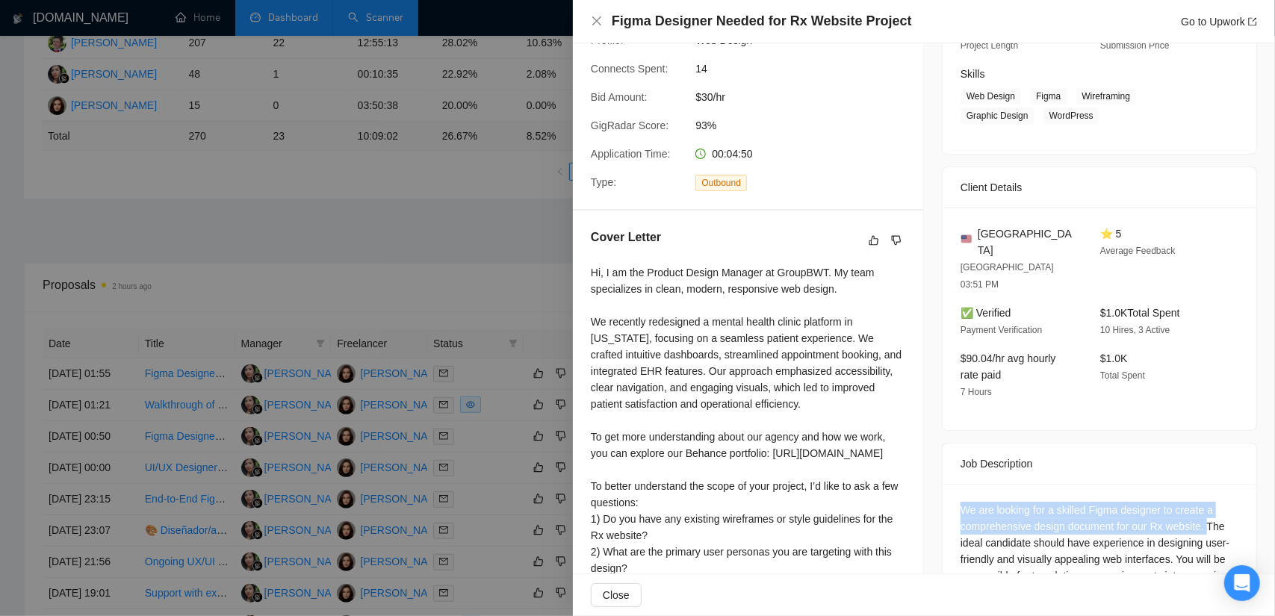
drag, startPoint x: 947, startPoint y: 474, endPoint x: 1199, endPoint y: 495, distance: 252.6
click at [1199, 495] on div "We are looking for a skilled Figma designer to create a comprehensive design do…" at bounding box center [1100, 579] width 314 height 190
click at [1191, 502] on div "We are looking for a skilled Figma designer to create a comprehensive design do…" at bounding box center [1100, 576] width 278 height 148
click at [516, 292] on div at bounding box center [637, 308] width 1275 height 616
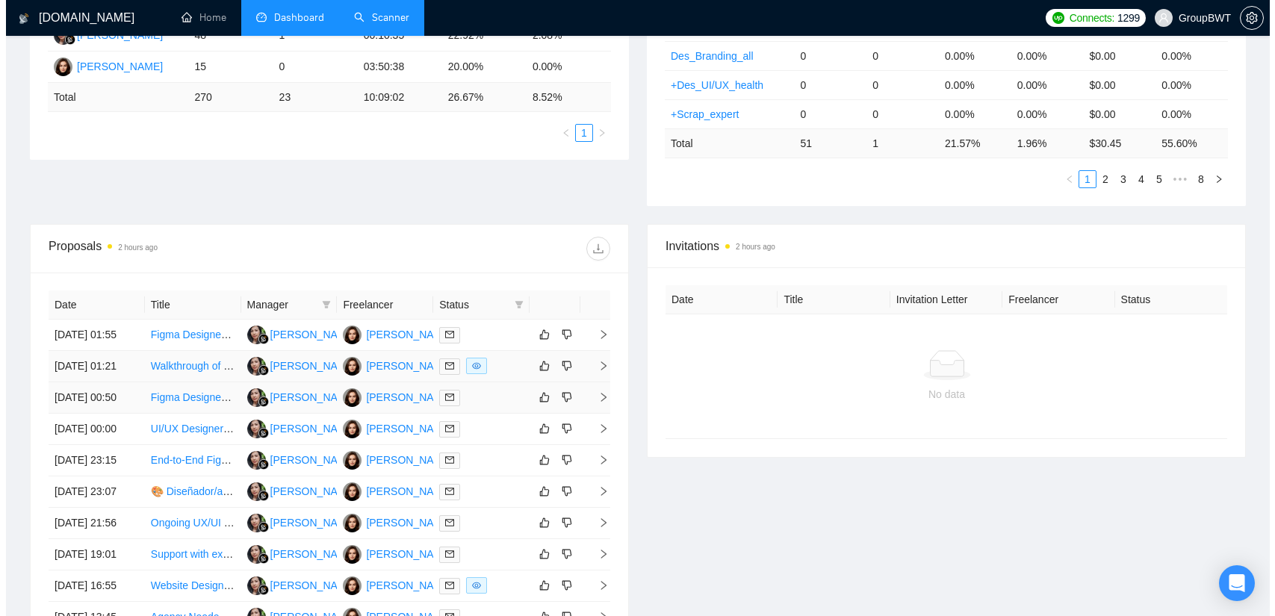
scroll to position [480, 0]
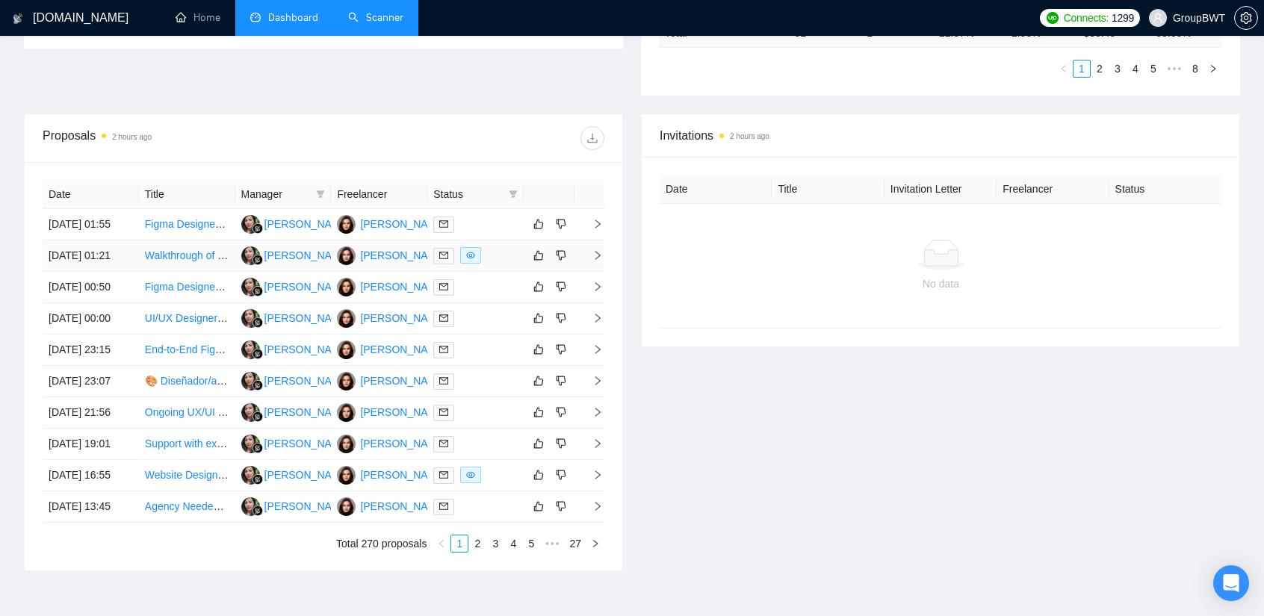
click at [183, 259] on td "Walkthrough of UX of Tray / n8n Platform" at bounding box center [187, 256] width 96 height 31
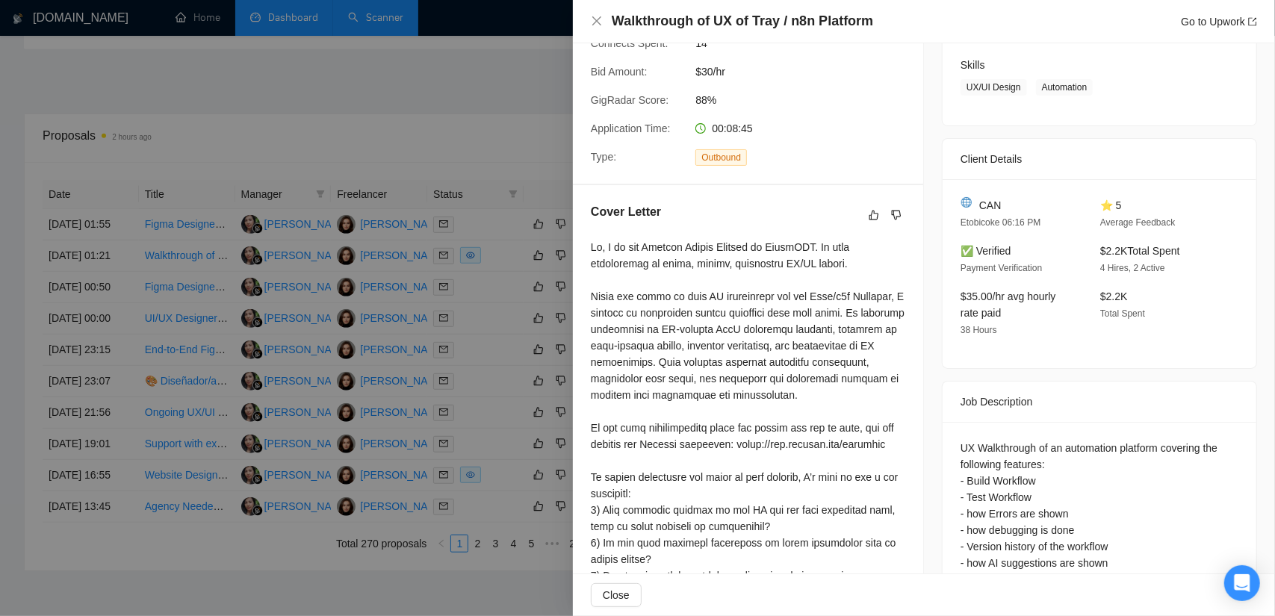
scroll to position [224, 0]
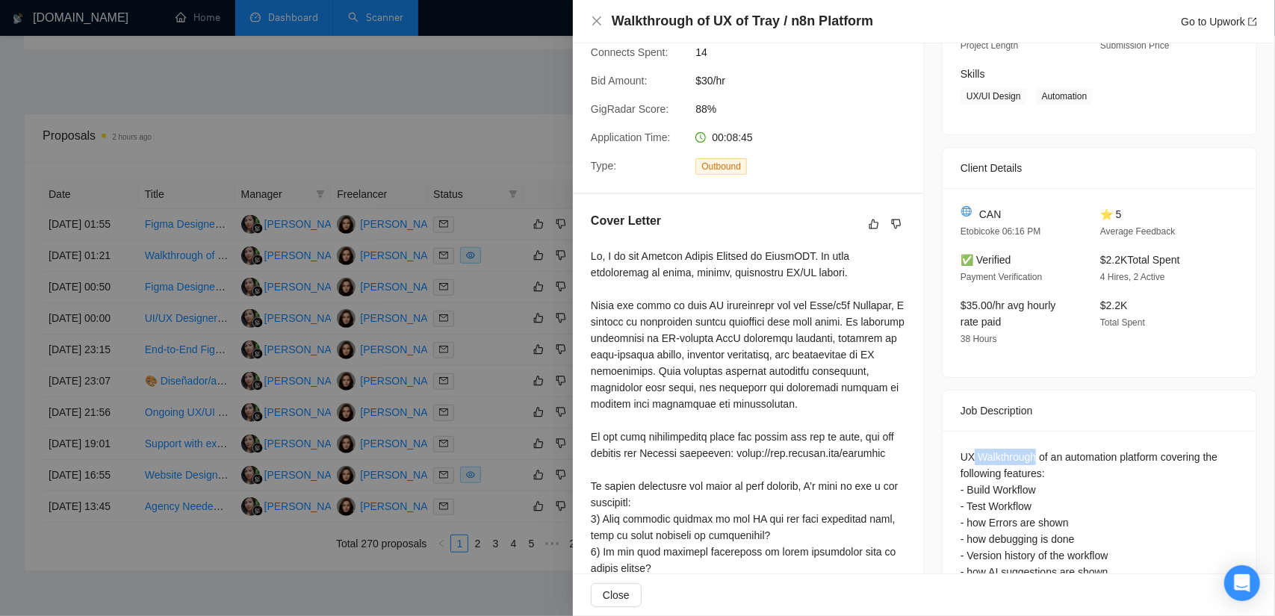
drag, startPoint x: 1029, startPoint y: 459, endPoint x: 968, endPoint y: 454, distance: 60.7
click at [968, 454] on div "UX Walkthrough of an automation platform covering the following features: - Bui…" at bounding box center [1100, 572] width 278 height 247
drag, startPoint x: 1082, startPoint y: 477, endPoint x: 1047, endPoint y: 474, distance: 34.5
click at [1082, 477] on div "UX Walkthrough of an automation platform covering the following features: - Bui…" at bounding box center [1100, 572] width 278 height 247
click at [486, 164] on div at bounding box center [637, 308] width 1275 height 616
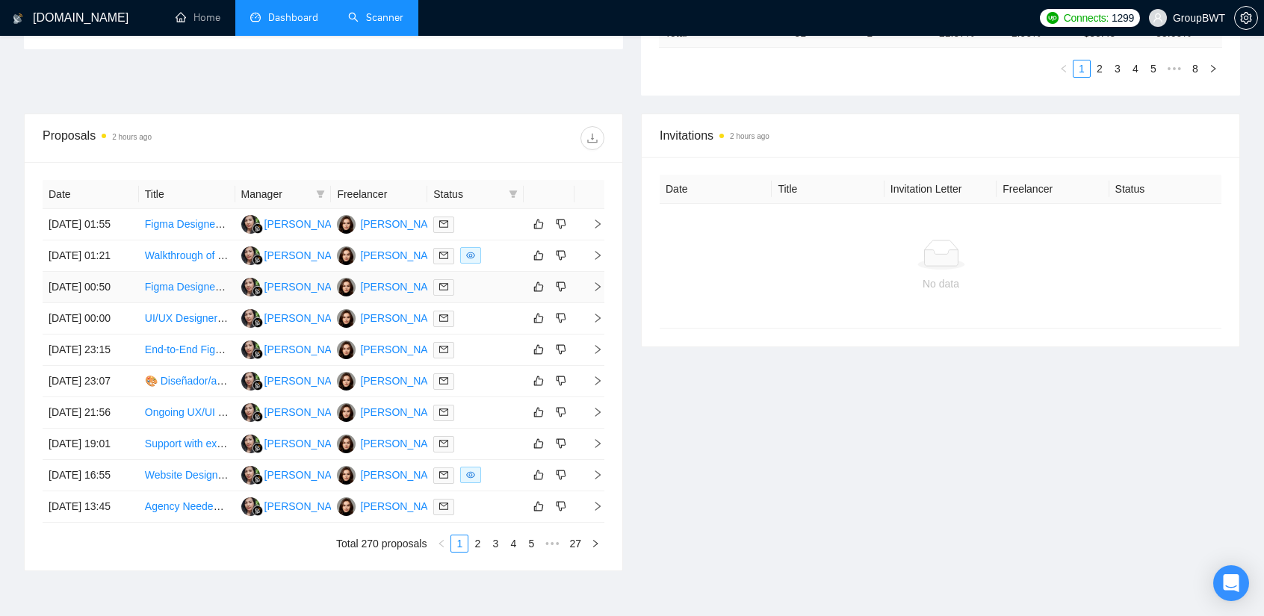
click at [193, 303] on td "Figma Designer for Branded Web Design Projects" at bounding box center [187, 287] width 96 height 31
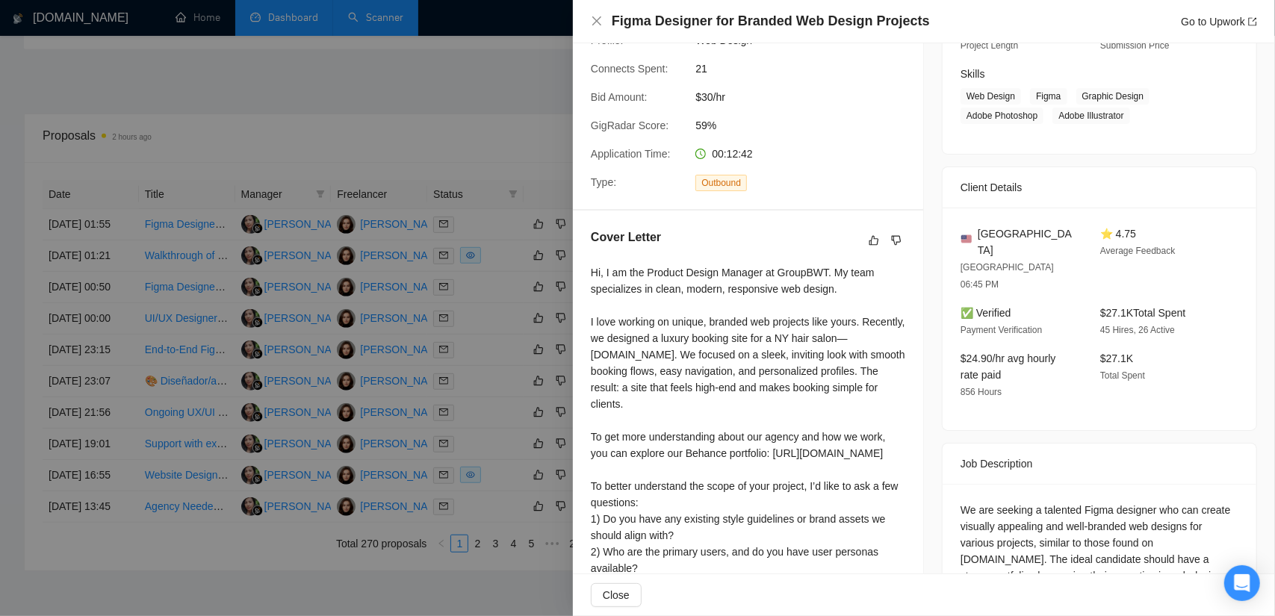
click at [436, 124] on div at bounding box center [637, 308] width 1275 height 616
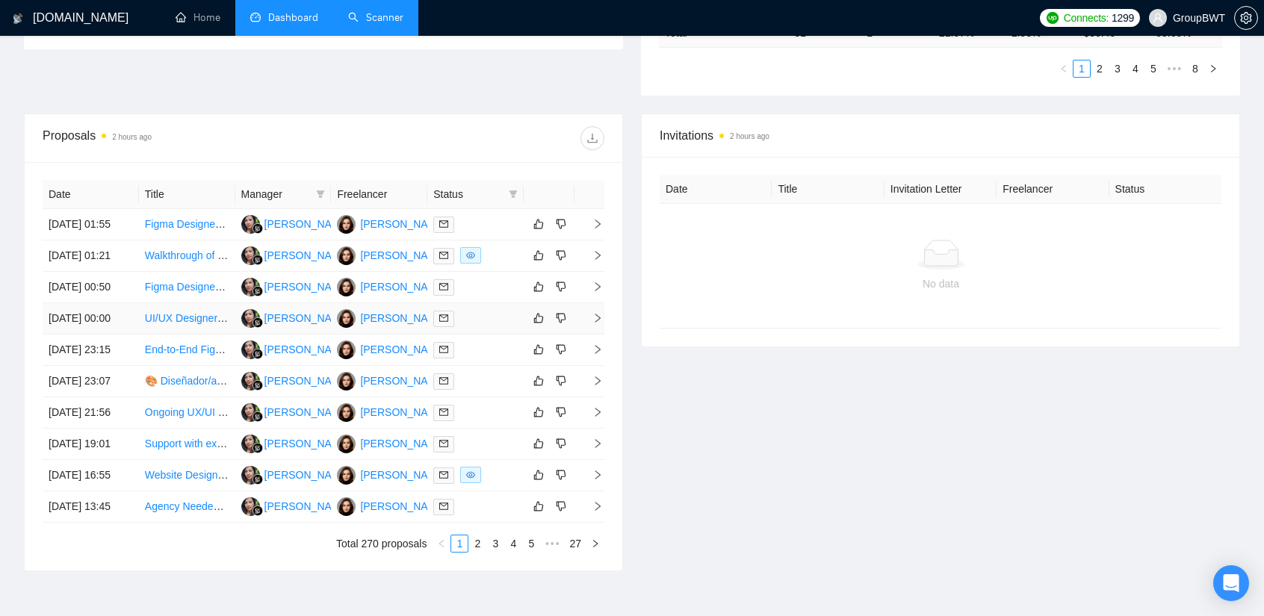
click at [196, 335] on td "UI/UX Designer Needed for Figma Mockup of Flutter App" at bounding box center [187, 318] width 96 height 31
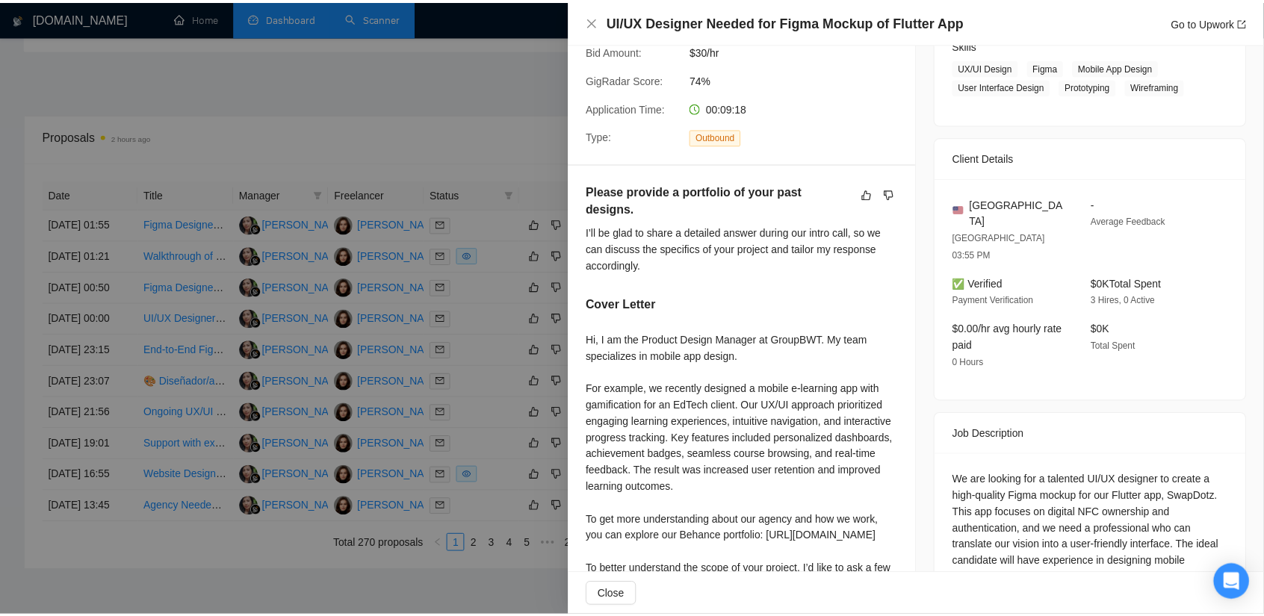
scroll to position [299, 0]
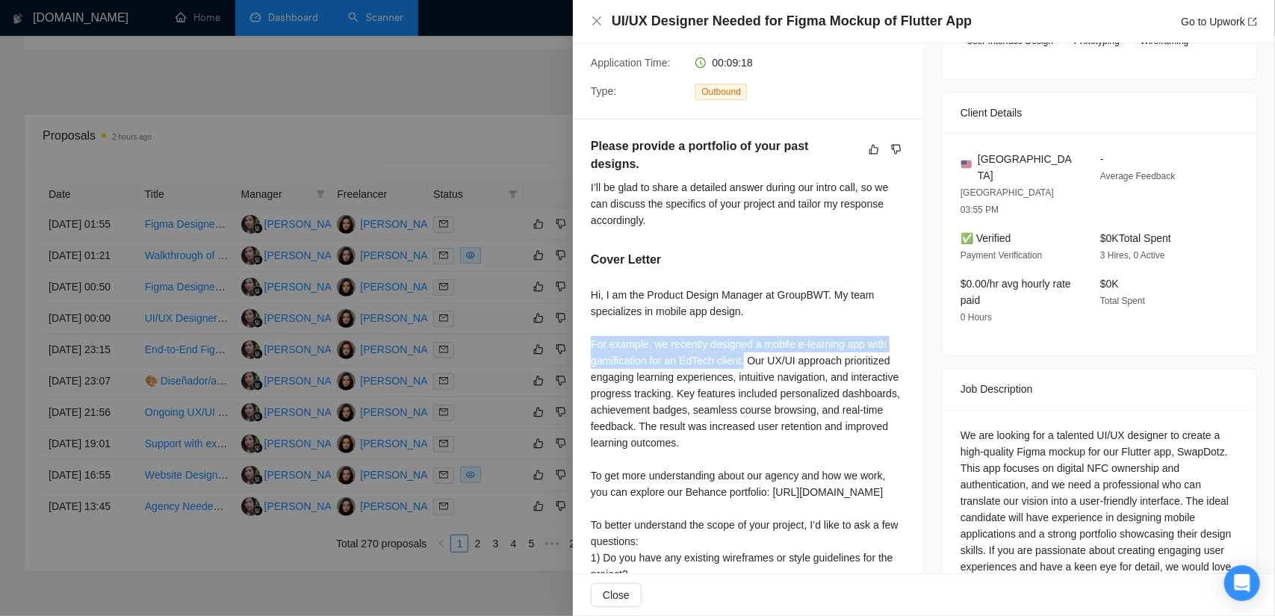
drag, startPoint x: 603, startPoint y: 326, endPoint x: 743, endPoint y: 344, distance: 140.9
click at [743, 344] on div "Please provide a portfolio of your past designs. I’ll be glad to share a detail…" at bounding box center [748, 413] width 350 height 586
click at [746, 345] on div "Hi, I am the Product Design Manager at GroupBWT. My team specializes in mobile …" at bounding box center [748, 484] width 315 height 394
click at [743, 343] on div "Hi, I am the Product Design Manager at GroupBWT. My team specializes in mobile …" at bounding box center [748, 484] width 315 height 394
click at [429, 129] on div at bounding box center [637, 308] width 1275 height 616
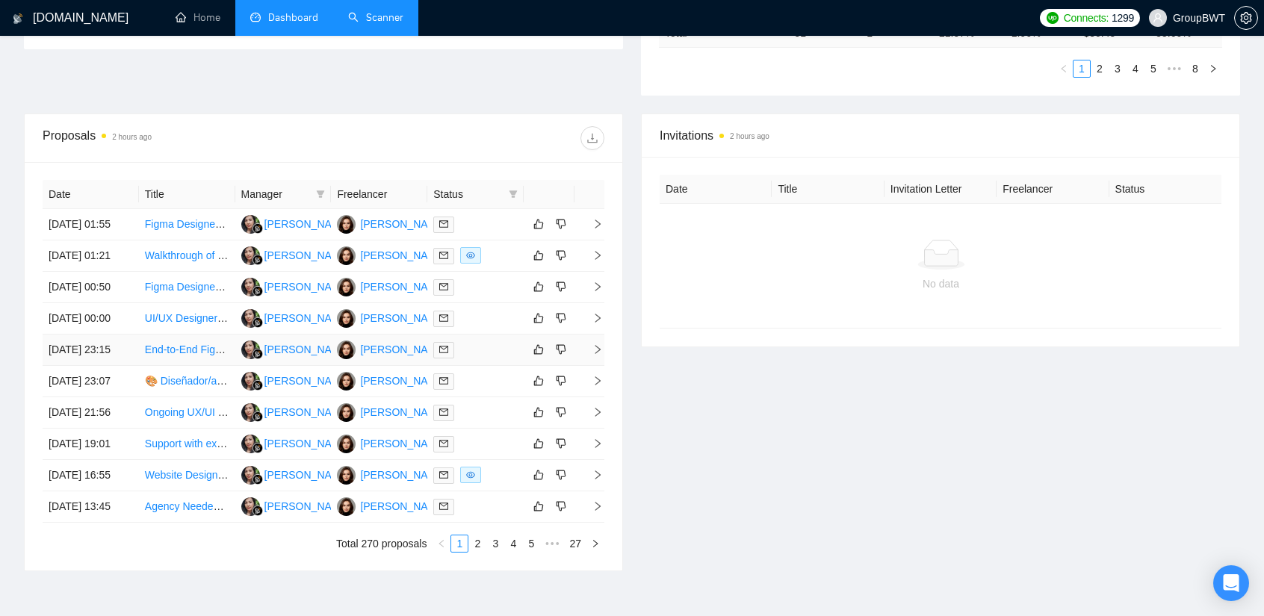
click at [468, 359] on div at bounding box center [475, 349] width 84 height 17
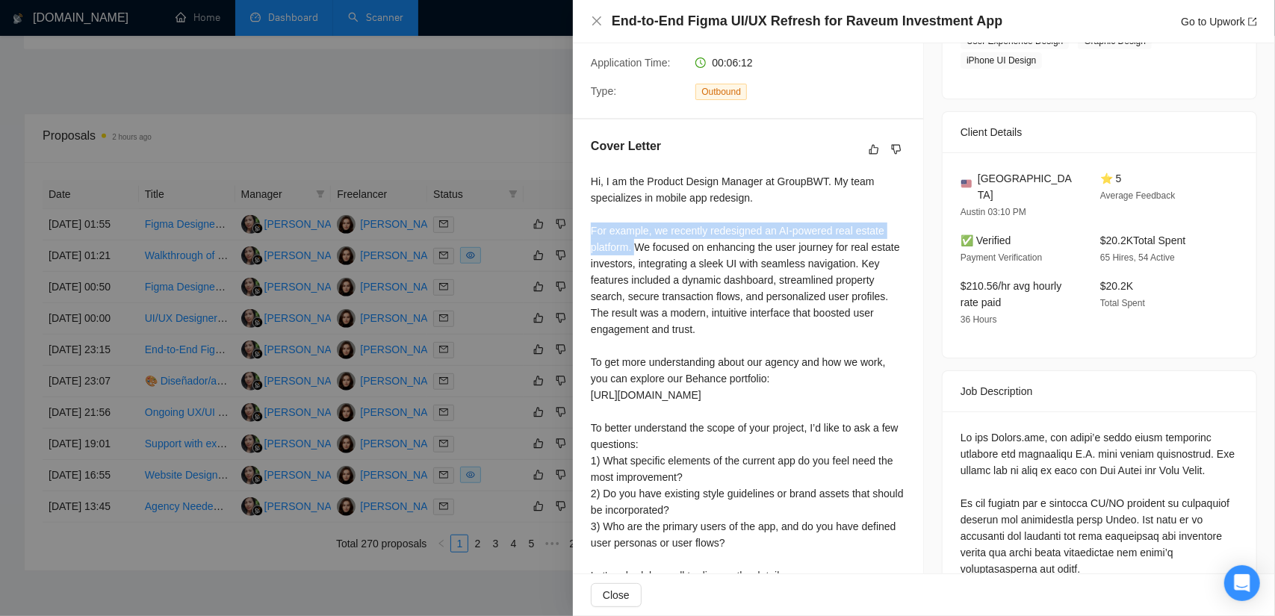
drag, startPoint x: 586, startPoint y: 229, endPoint x: 635, endPoint y: 246, distance: 52.0
click at [635, 246] on div "Cover Letter" at bounding box center [748, 364] width 350 height 489
click at [471, 140] on div at bounding box center [637, 308] width 1275 height 616
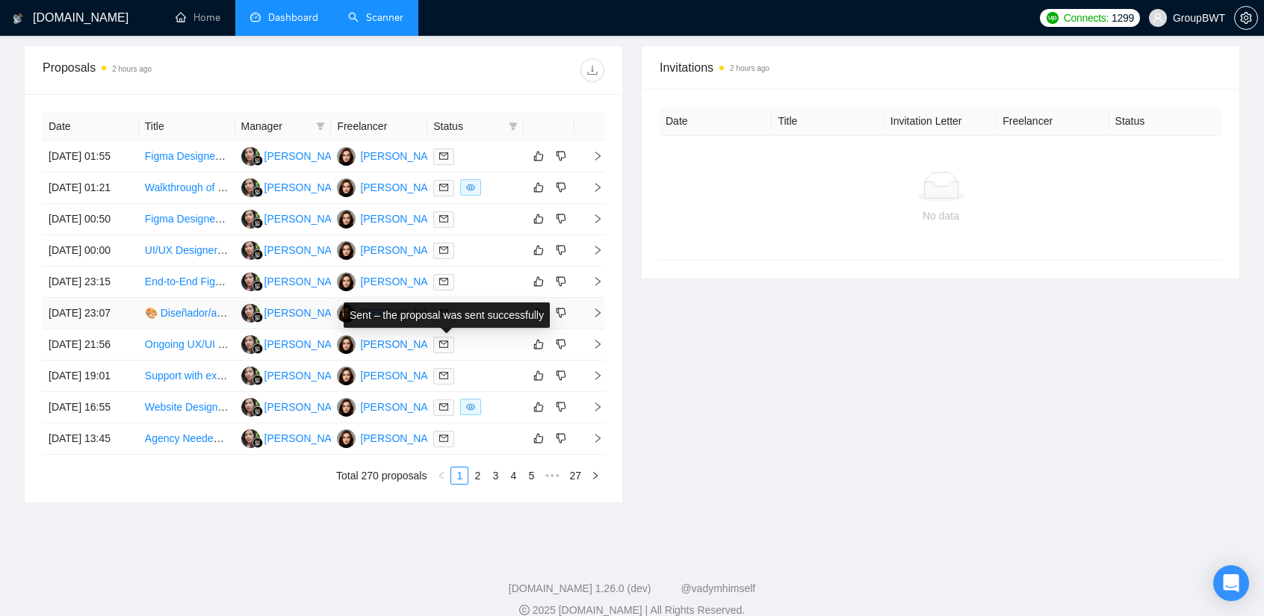
scroll to position [554, 0]
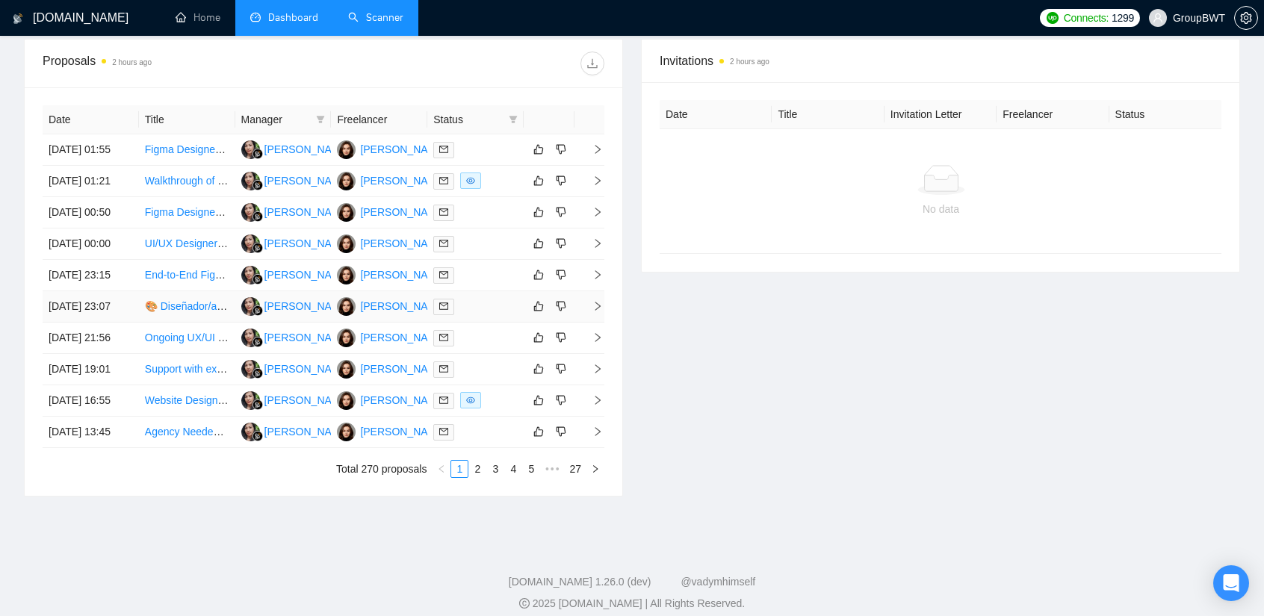
click at [465, 315] on div at bounding box center [475, 306] width 84 height 17
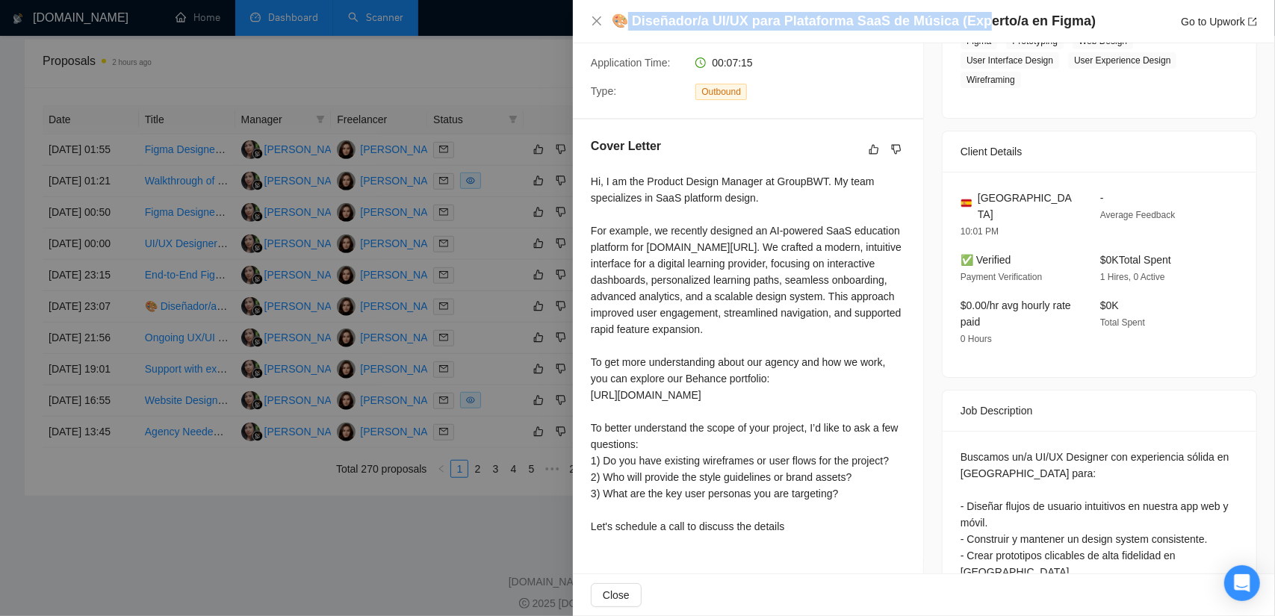
drag, startPoint x: 631, startPoint y: 20, endPoint x: 979, endPoint y: 19, distance: 348.9
click at [979, 19] on h4 "🎨 Diseñador/a UI/UX para Plataforma SaaS de Música (Experto/a en Figma)" at bounding box center [854, 21] width 484 height 19
click at [487, 70] on div at bounding box center [637, 308] width 1275 height 616
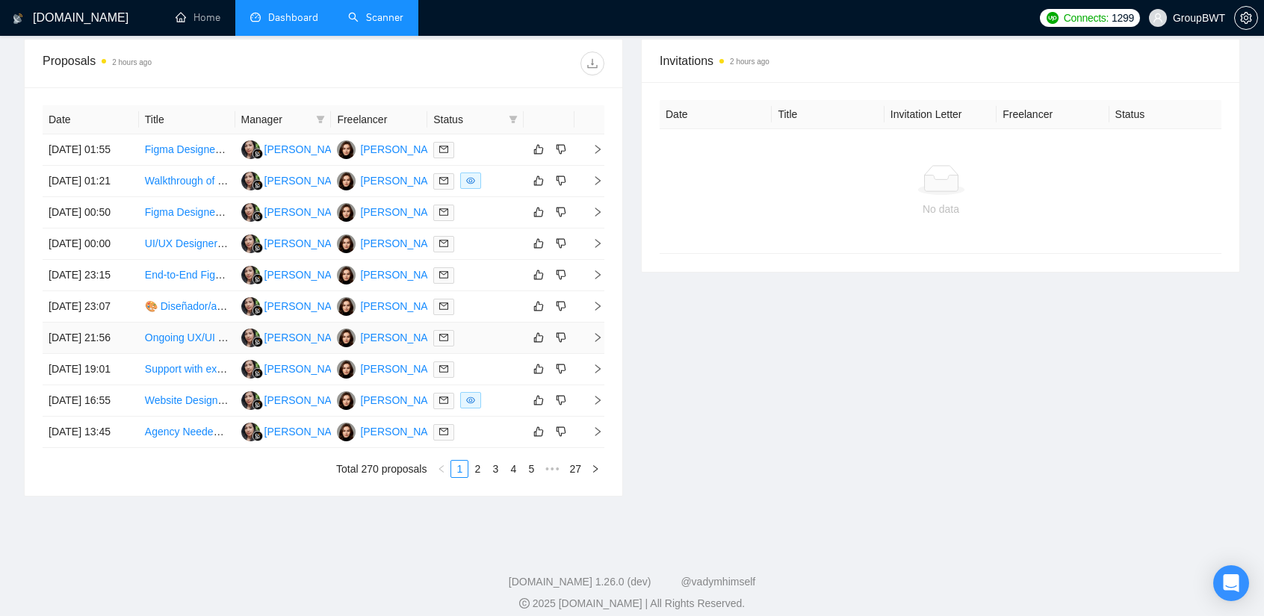
click at [491, 347] on div at bounding box center [475, 337] width 84 height 17
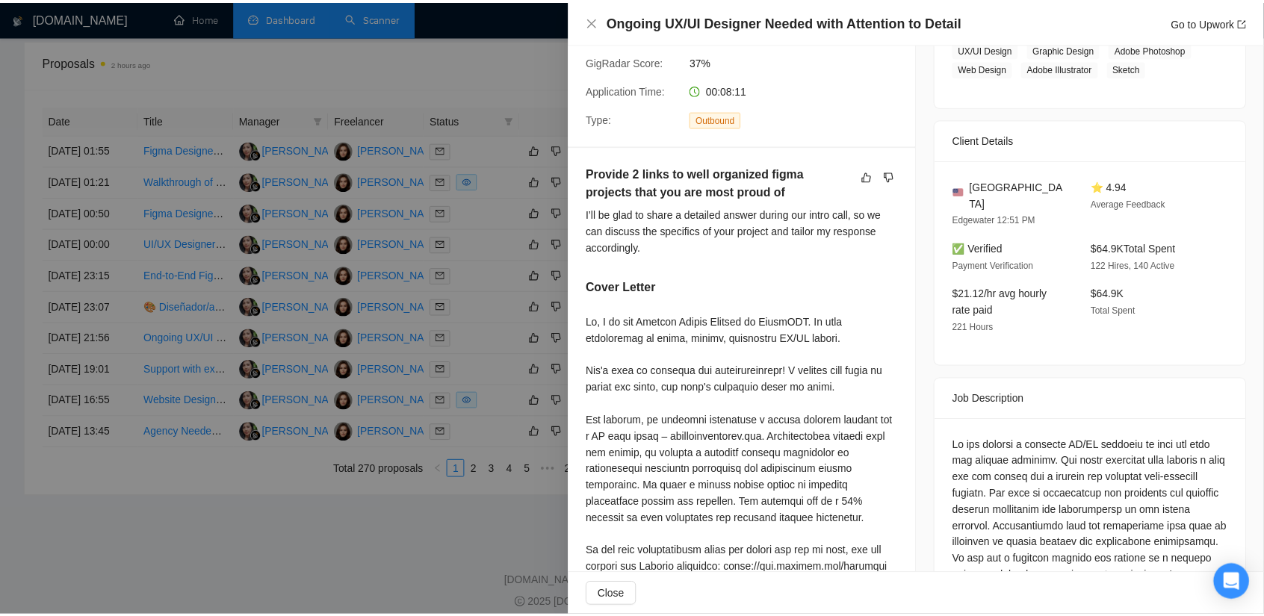
scroll to position [224, 0]
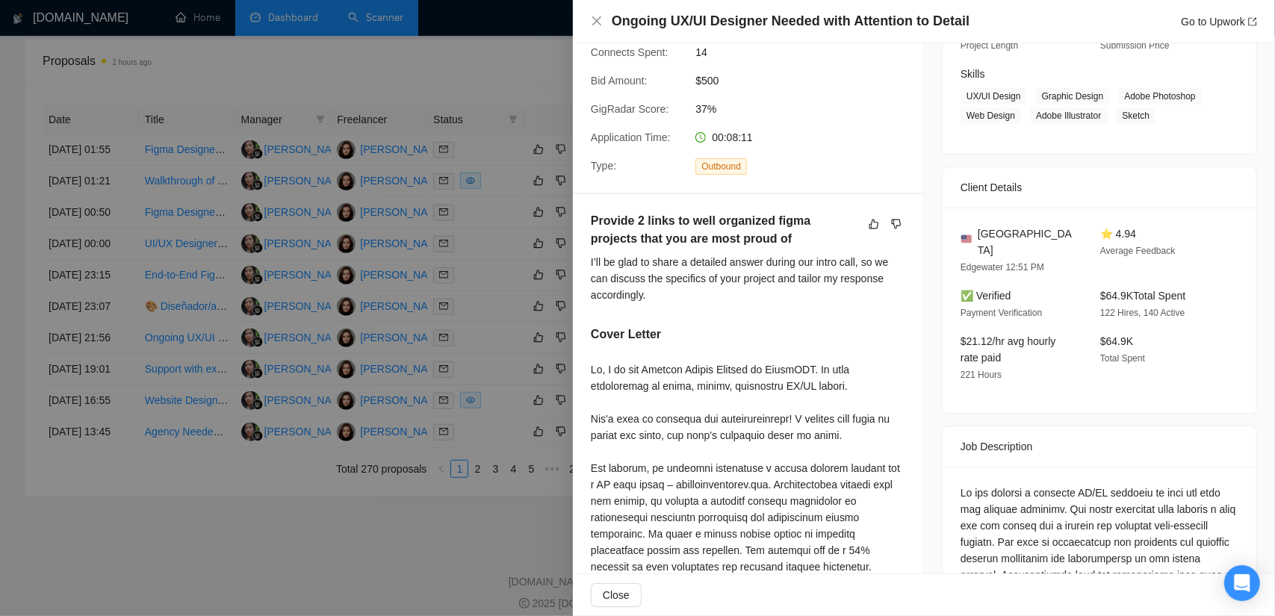
click at [465, 53] on div at bounding box center [637, 308] width 1275 height 616
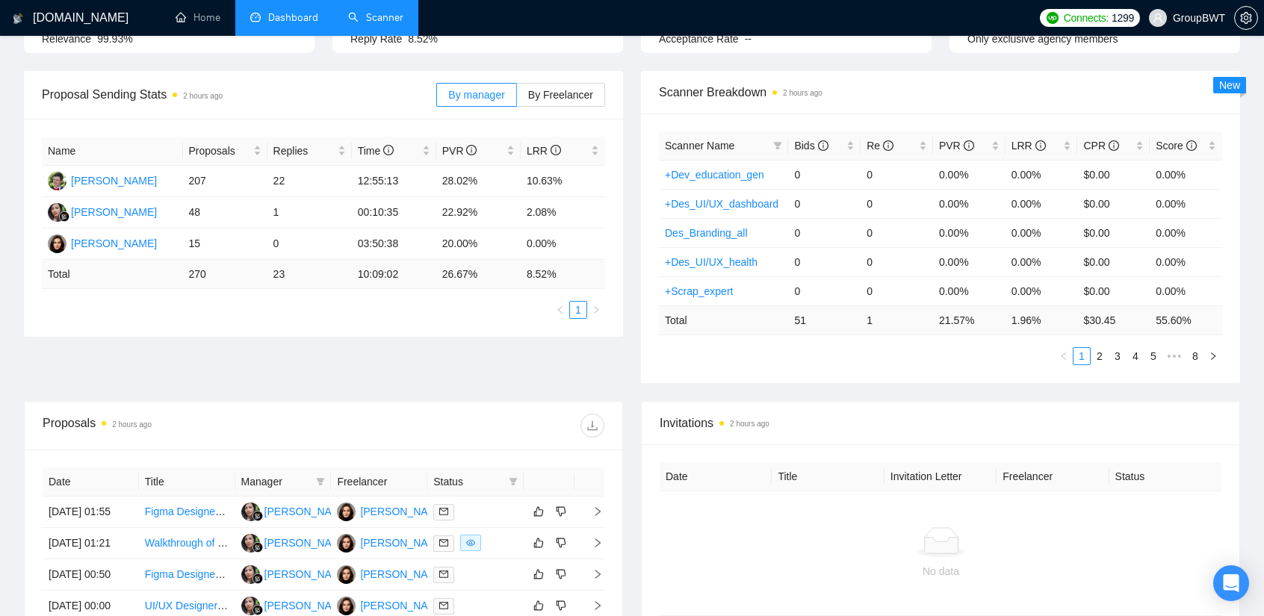
scroll to position [0, 0]
